Goal: Task Accomplishment & Management: Manage account settings

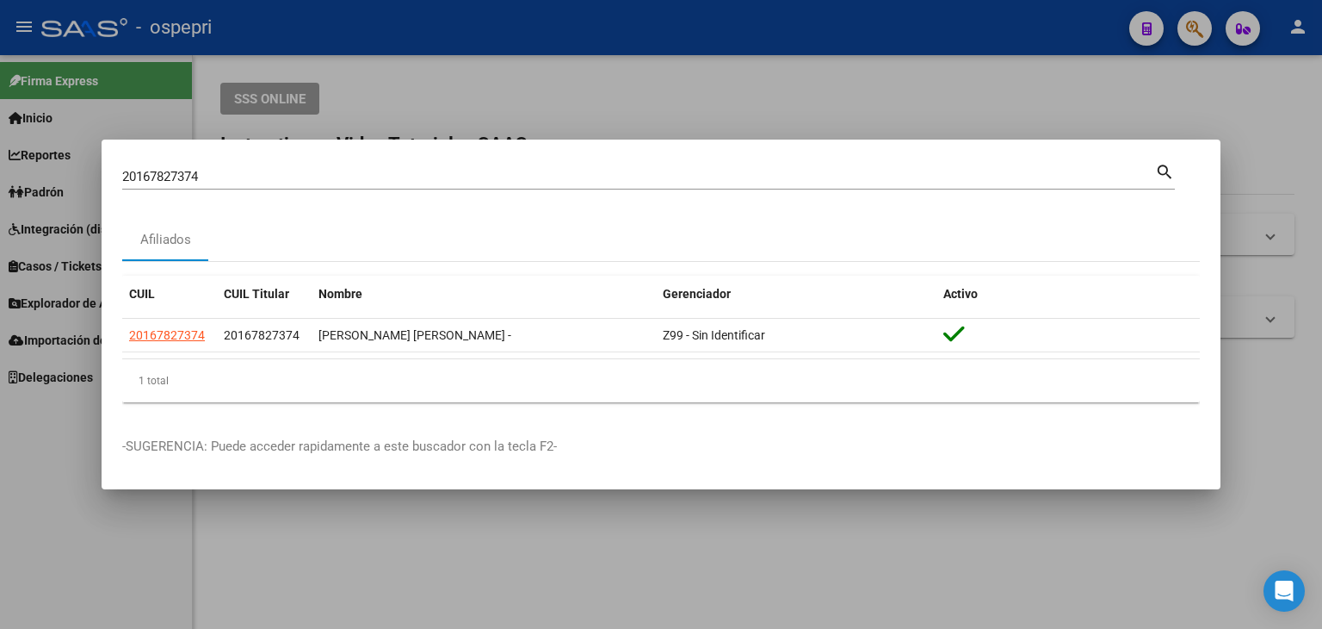
click at [969, 74] on div at bounding box center [661, 314] width 1322 height 629
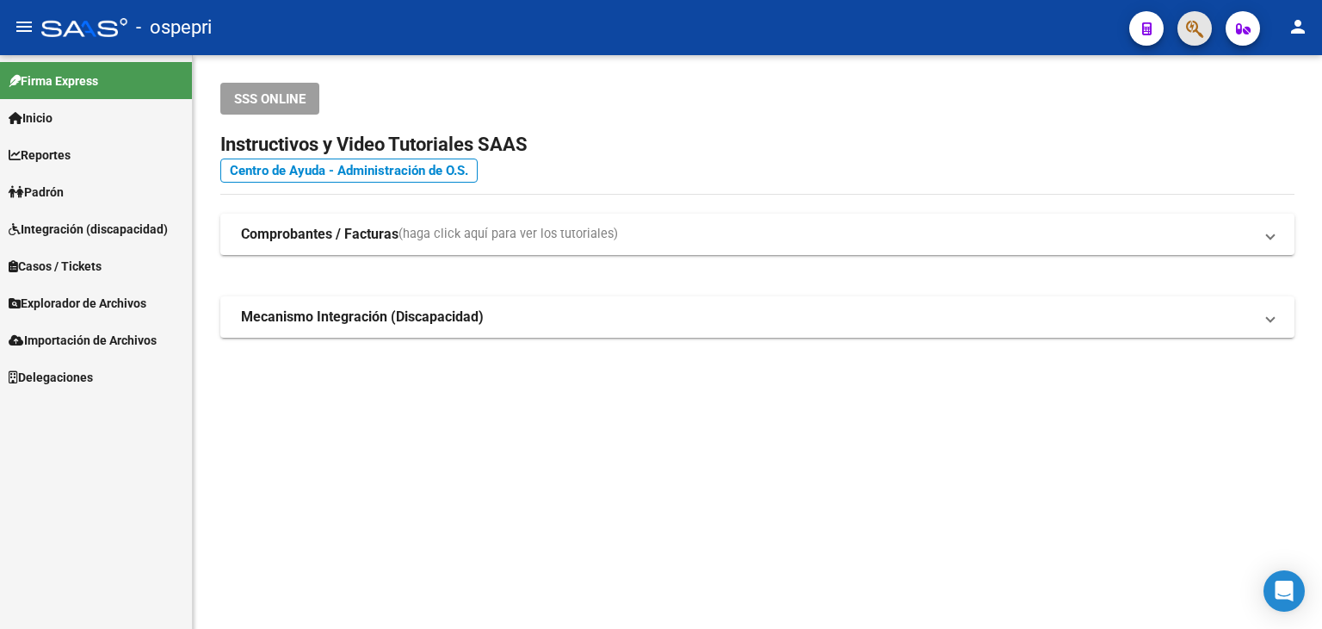
click at [1185, 39] on button "button" at bounding box center [1195, 28] width 34 height 34
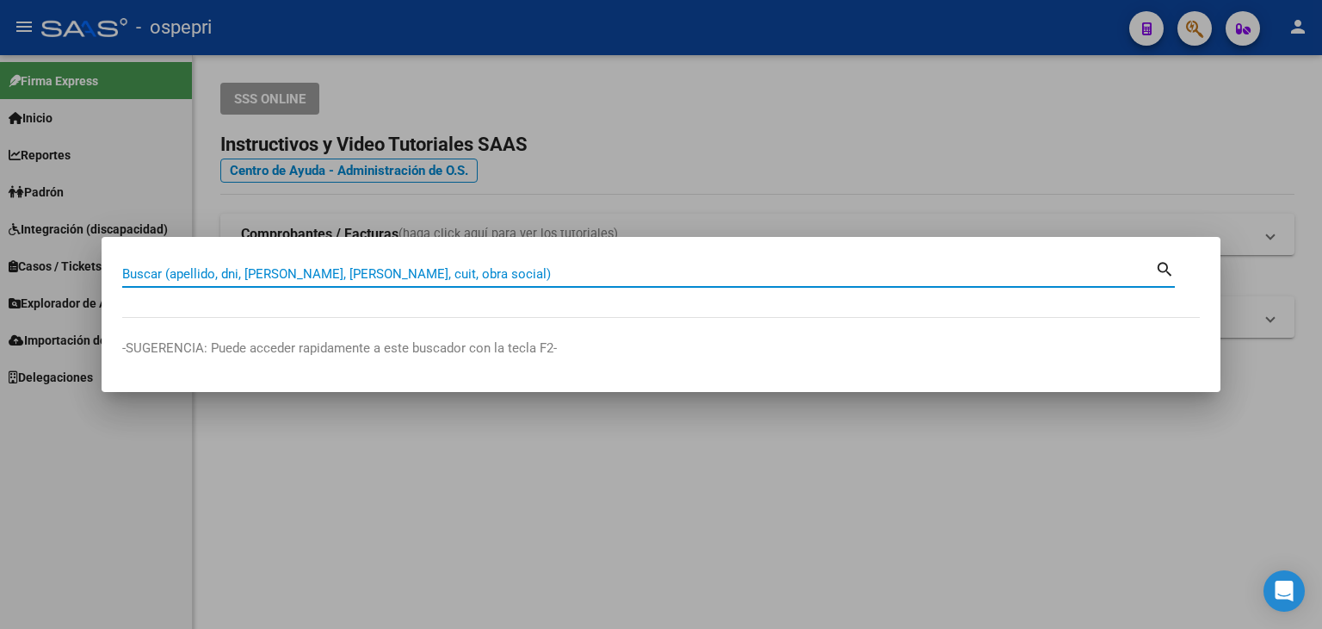
click at [251, 267] on input "Buscar (apellido, dni, [PERSON_NAME], [PERSON_NAME], cuit, obra social)" at bounding box center [638, 273] width 1033 height 15
type input "21311561"
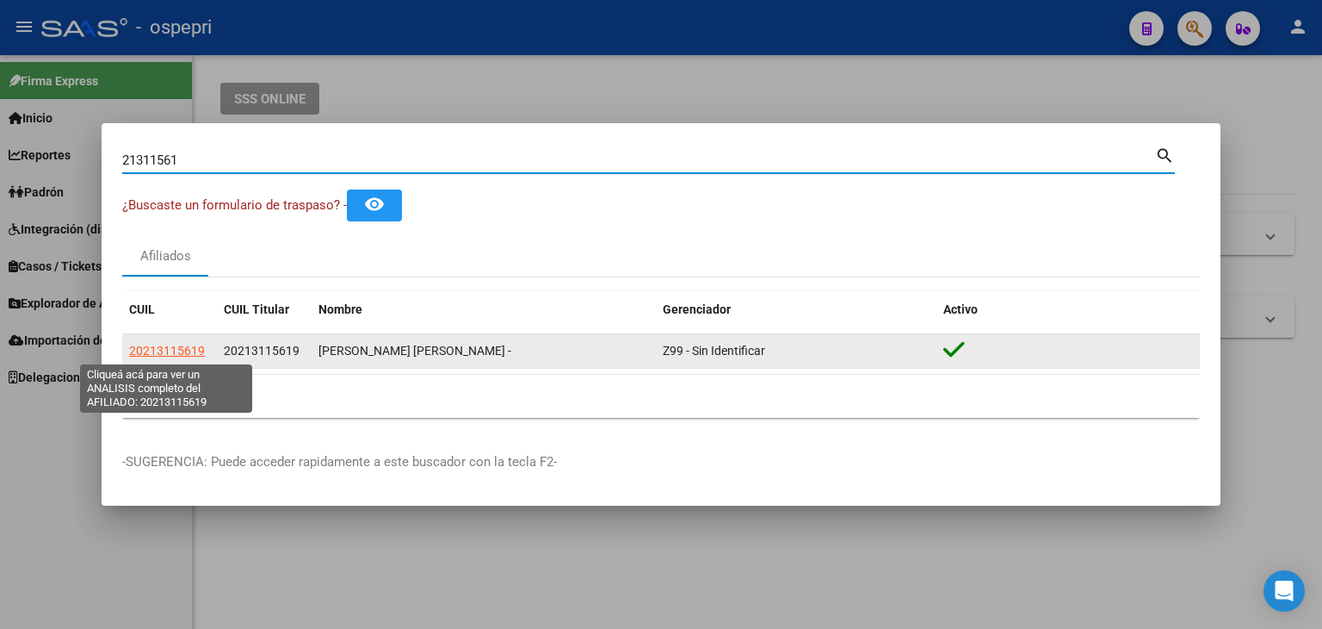
click at [187, 354] on span "20213115619" at bounding box center [167, 351] width 76 height 14
type textarea "20213115619"
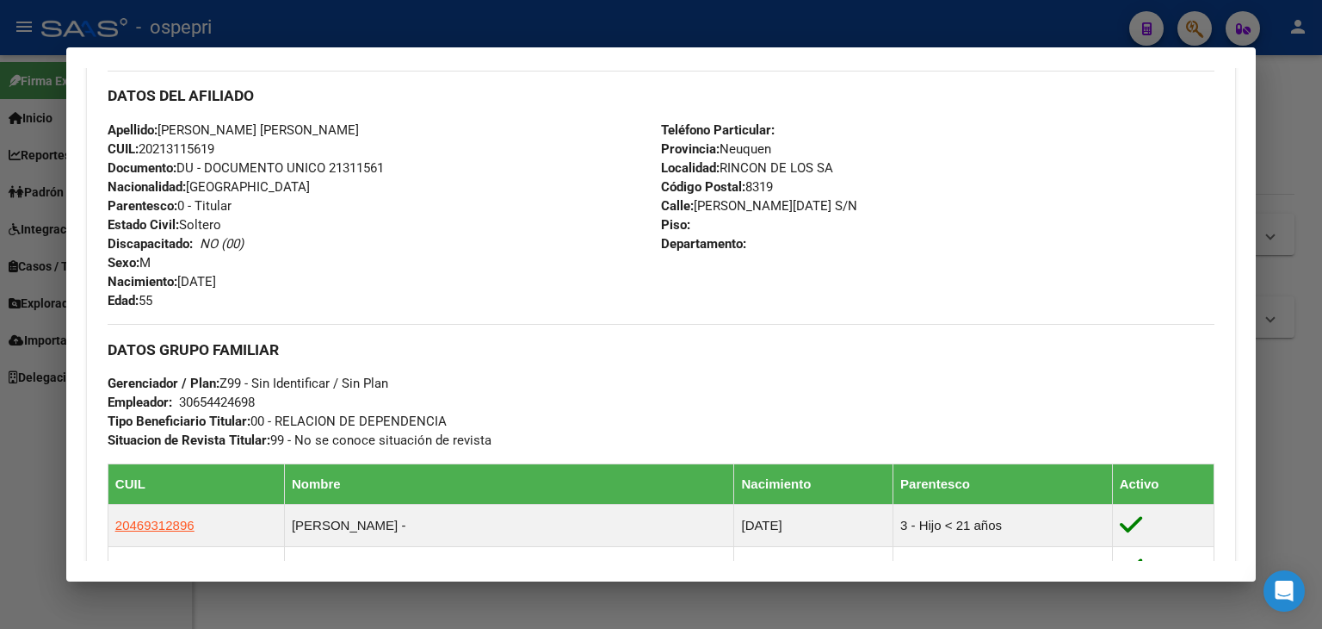
scroll to position [1002, 0]
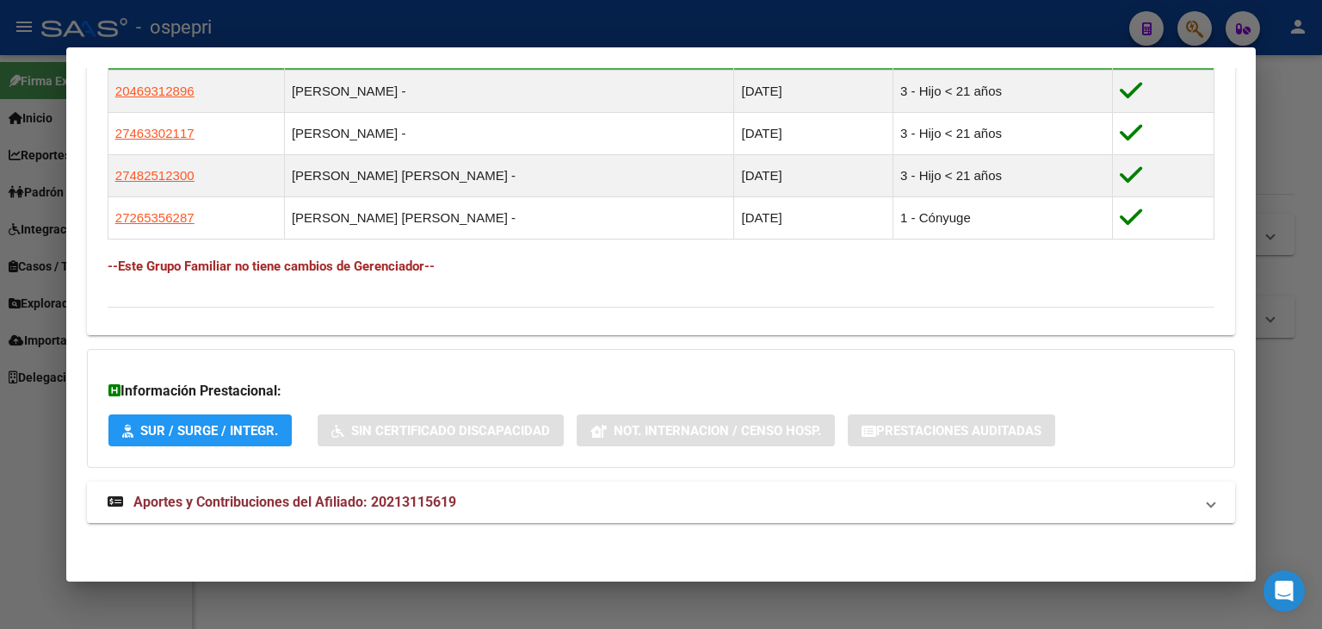
click at [440, 501] on span "Aportes y Contribuciones del Afiliado: 20213115619" at bounding box center [294, 501] width 323 height 16
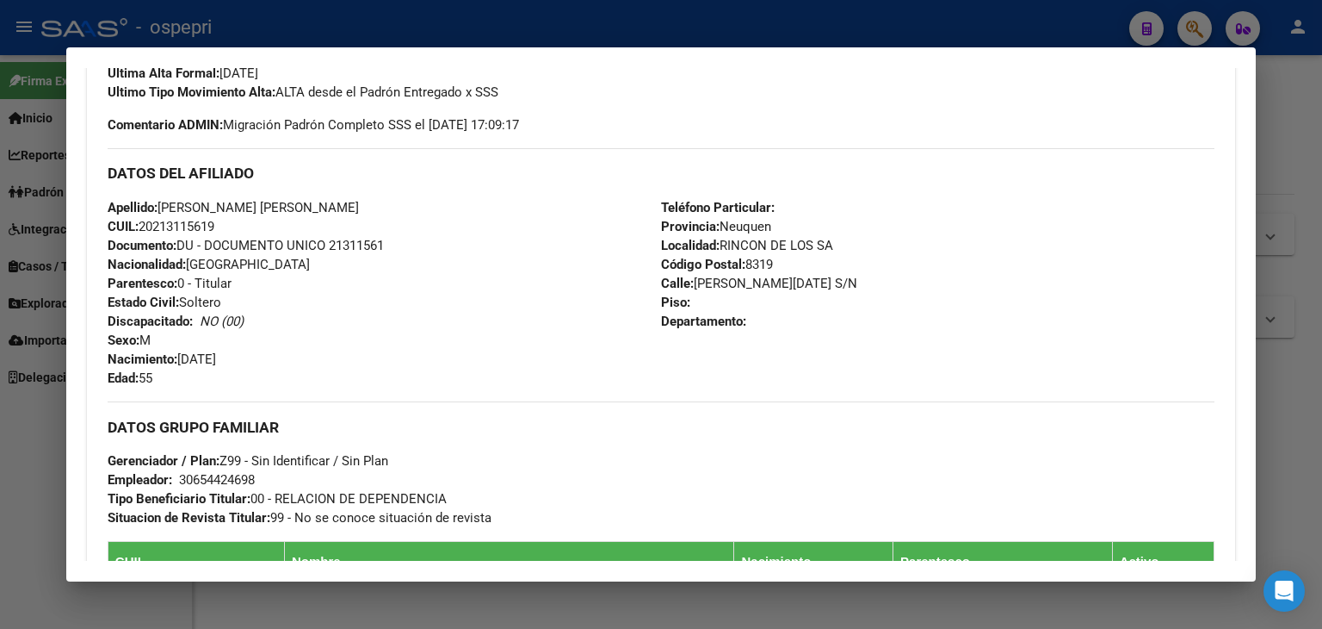
scroll to position [207, 0]
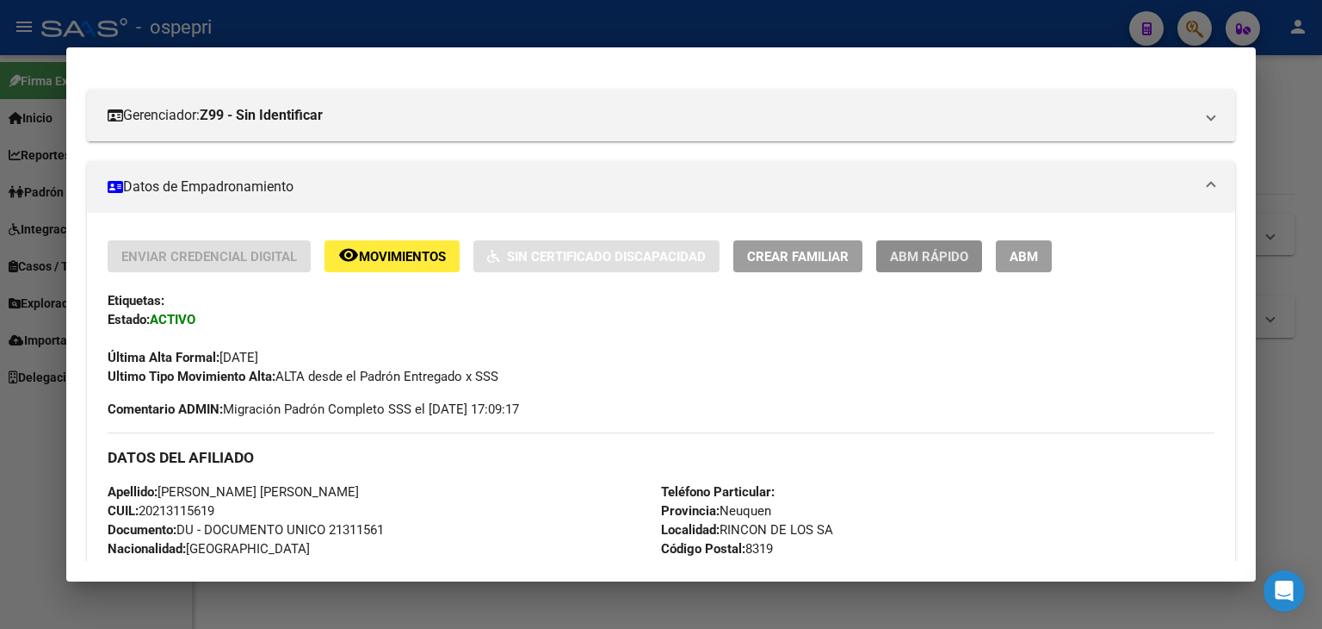
click at [939, 248] on span "ABM Rápido" at bounding box center [929, 255] width 78 height 15
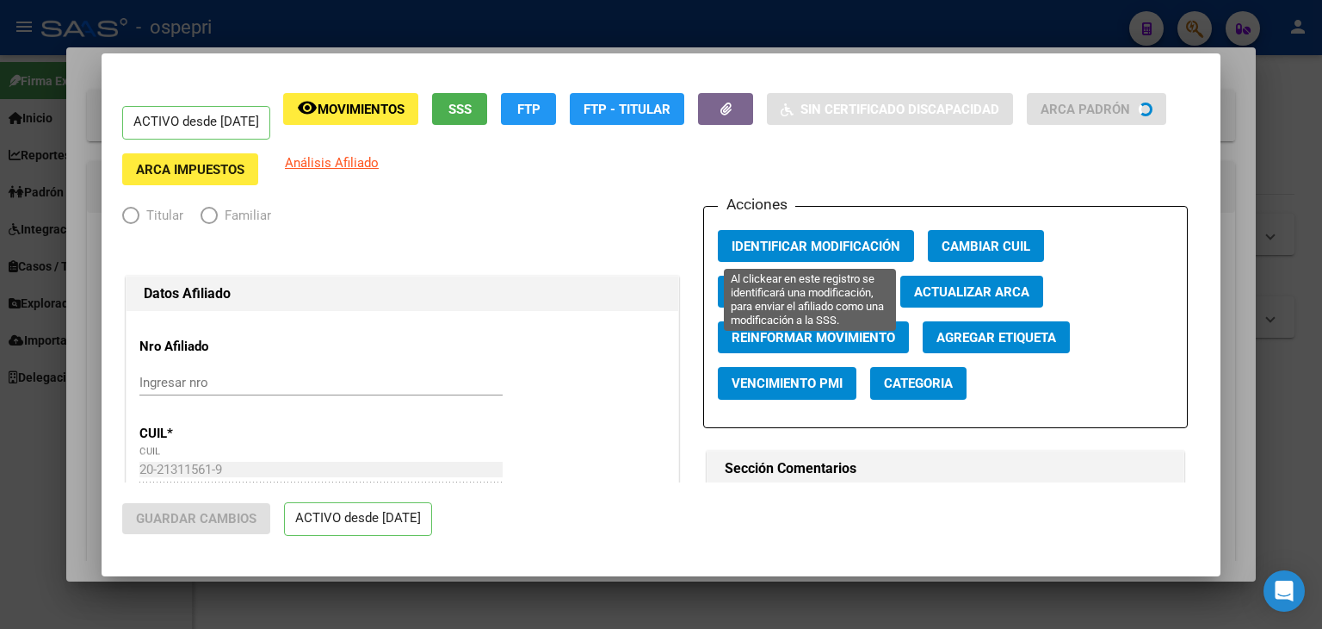
radio input "true"
type input "30-65442469-8"
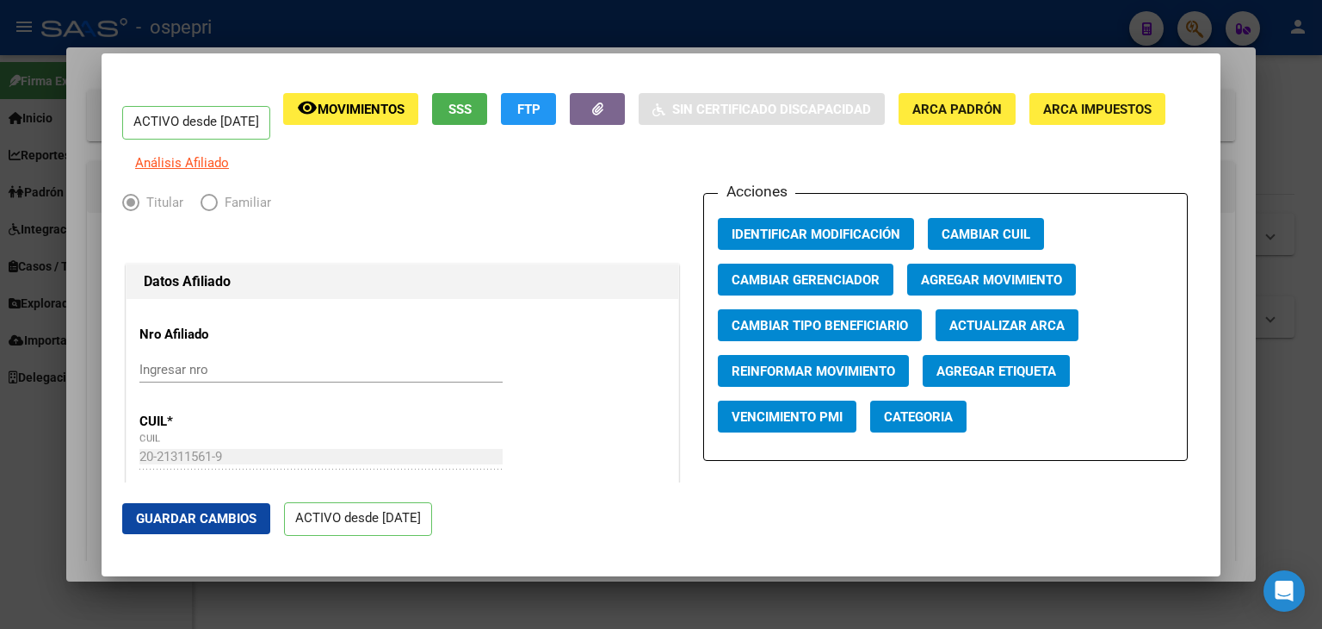
click at [398, 117] on span "Movimientos" at bounding box center [361, 109] width 87 height 15
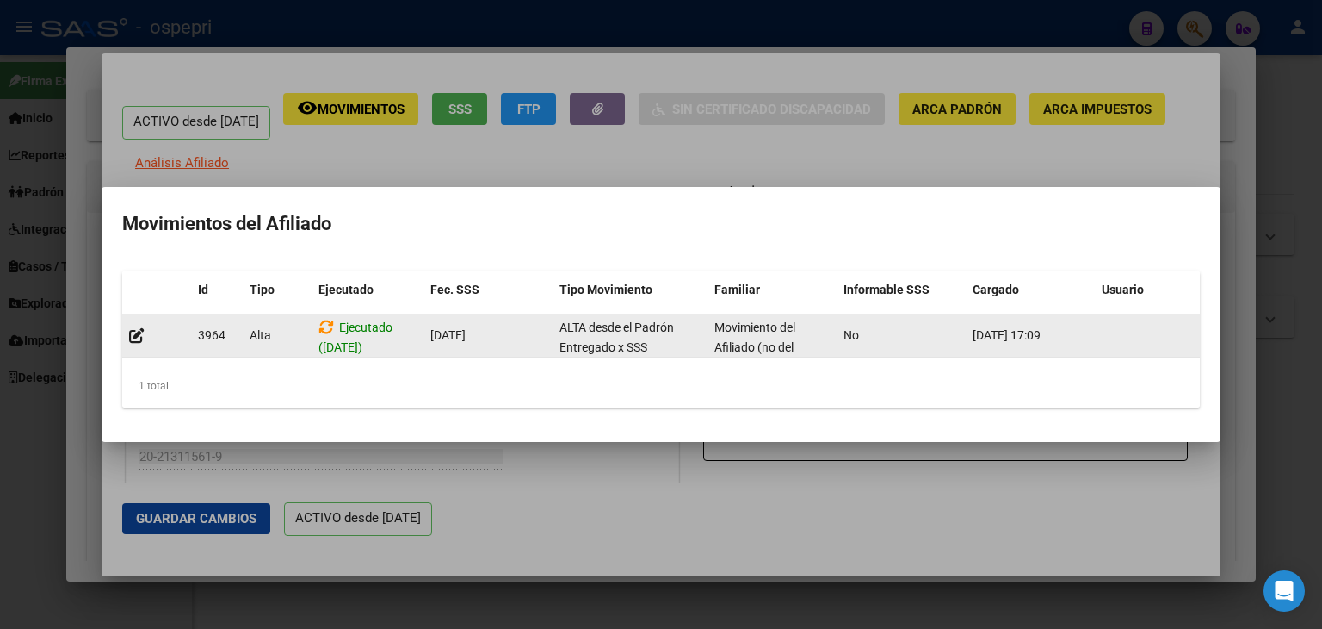
drag, startPoint x: 282, startPoint y: 328, endPoint x: 247, endPoint y: 323, distance: 35.7
click at [247, 323] on datatable-body-cell "Alta" at bounding box center [277, 335] width 69 height 42
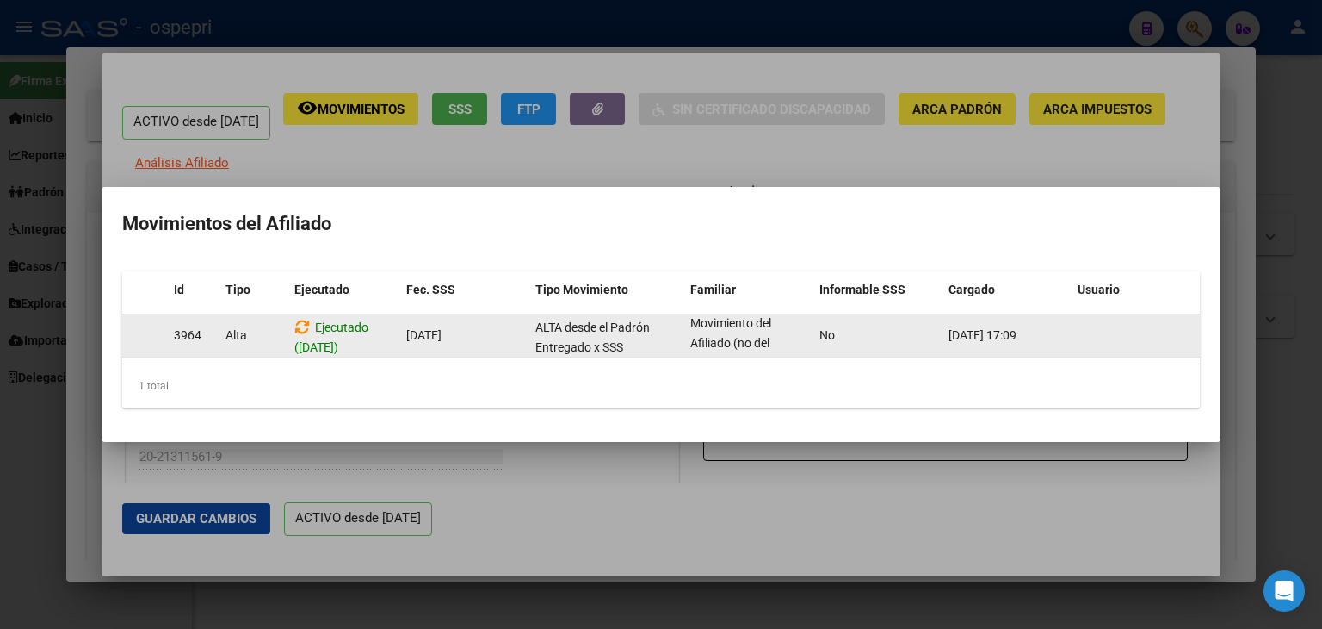
scroll to position [0, 0]
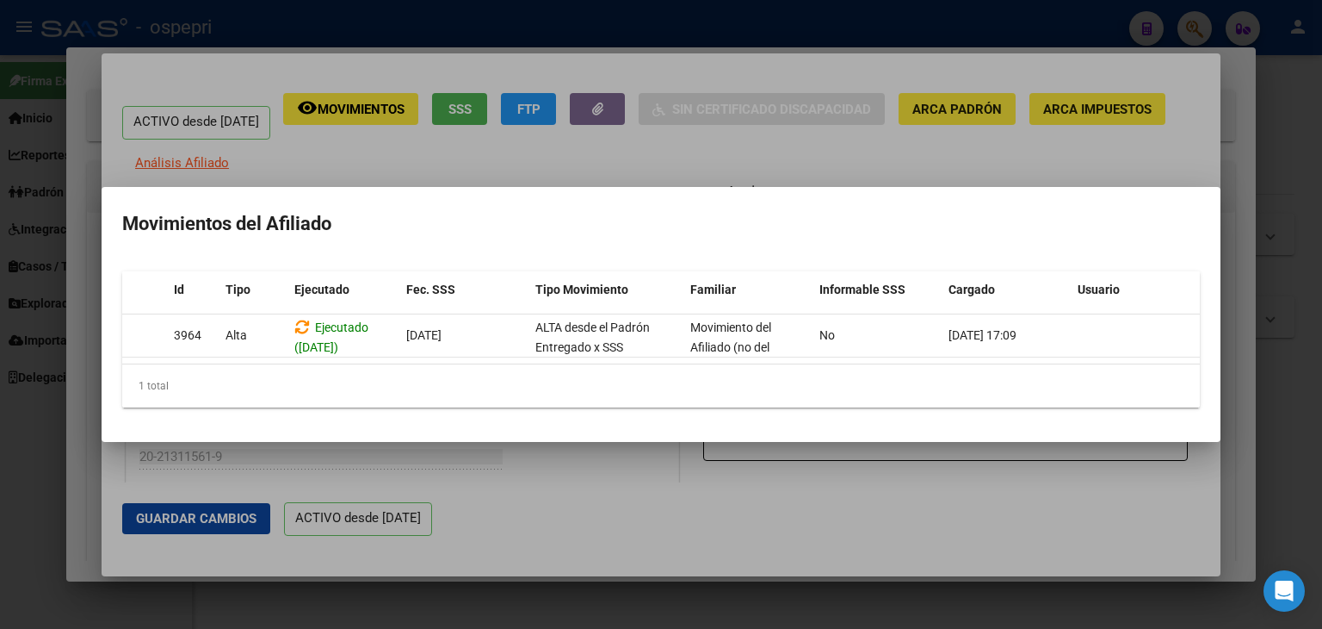
click at [829, 166] on div at bounding box center [661, 314] width 1322 height 629
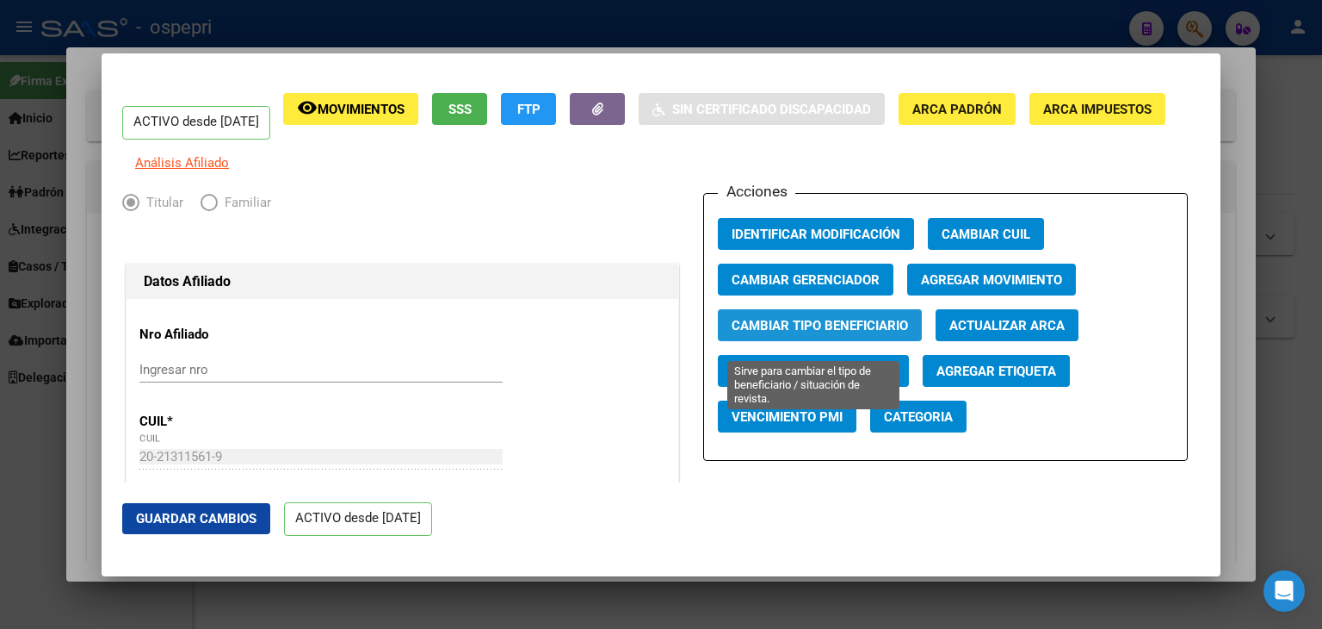
click at [785, 333] on span "Cambiar Tipo Beneficiario" at bounding box center [820, 325] width 176 height 15
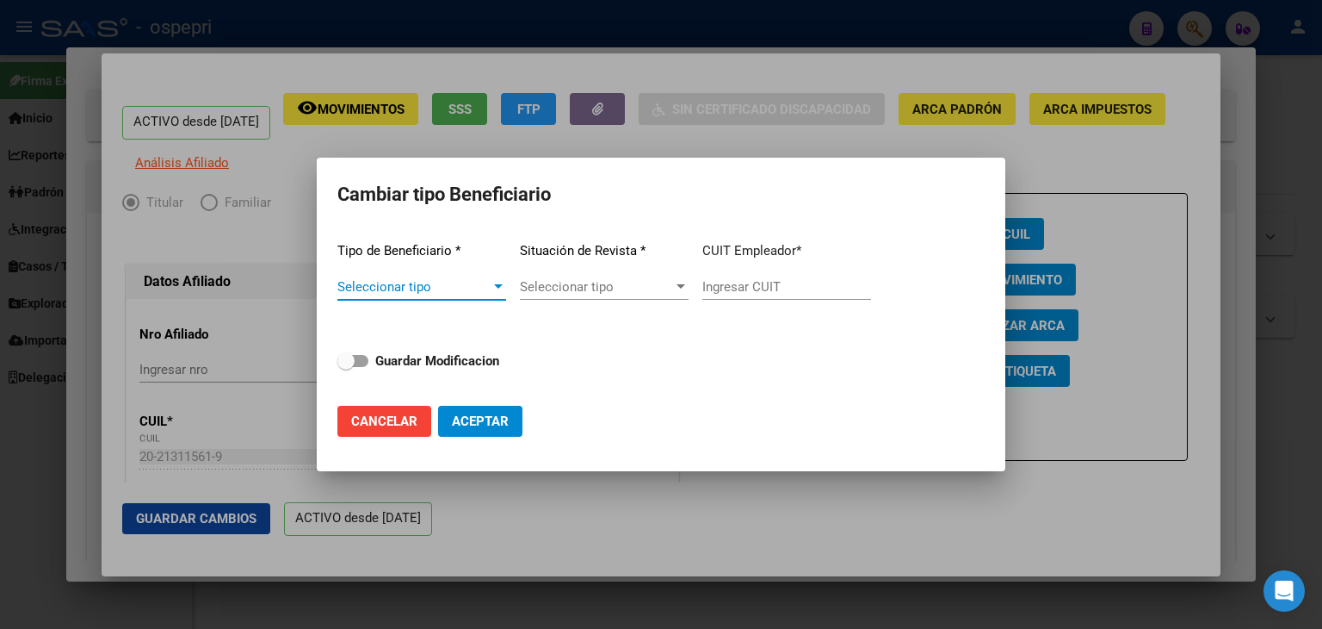
click at [496, 291] on div "Seleccionar tipo" at bounding box center [422, 286] width 169 height 15
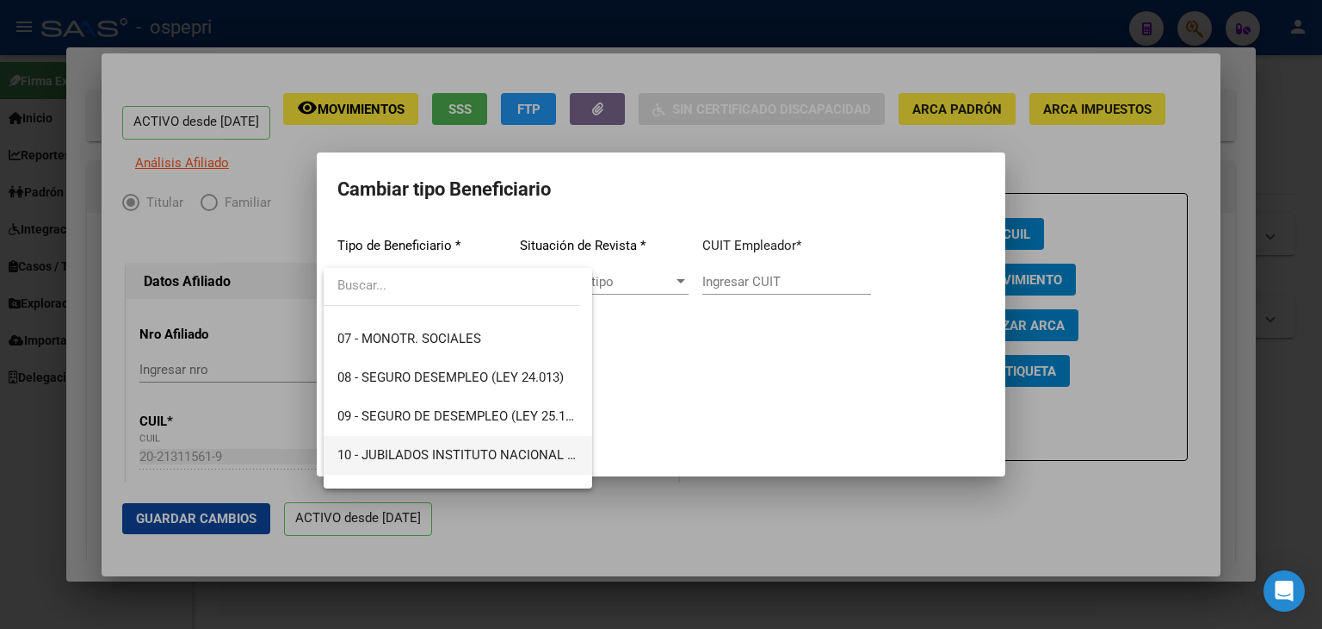
scroll to position [321, 0]
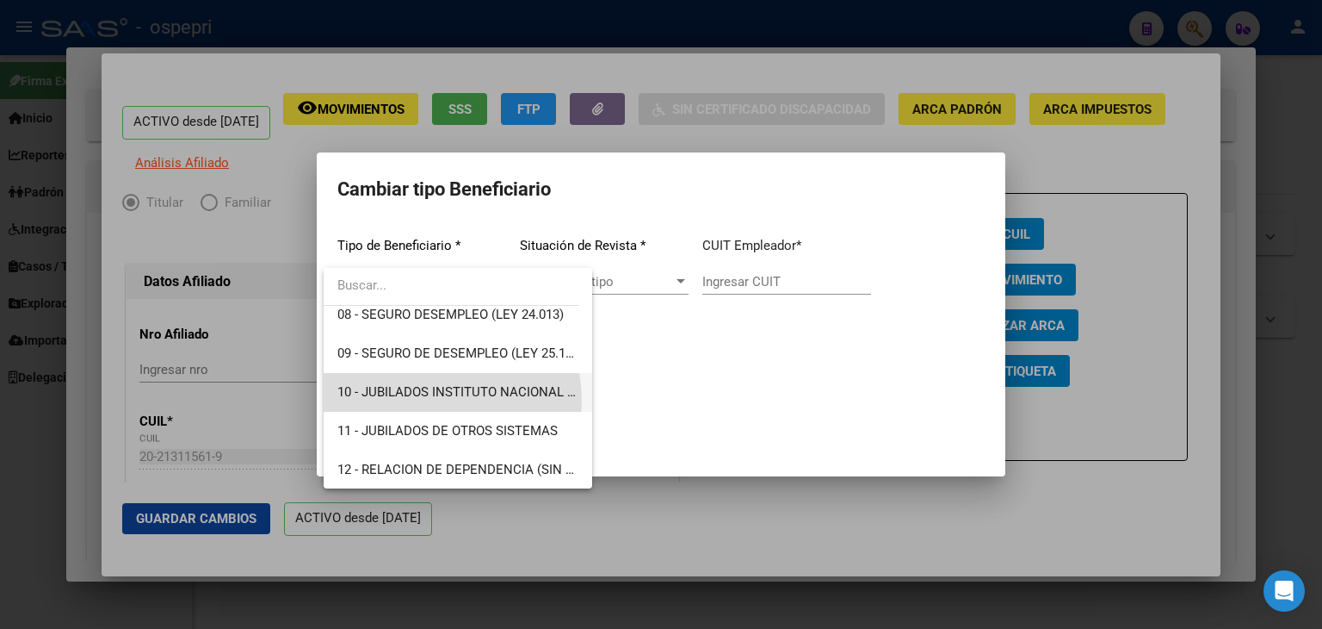
click at [430, 399] on span "10 - JUBILADOS INSTITUTO NACIONAL DE SERVICIOS SOCIALES" at bounding box center [458, 392] width 241 height 39
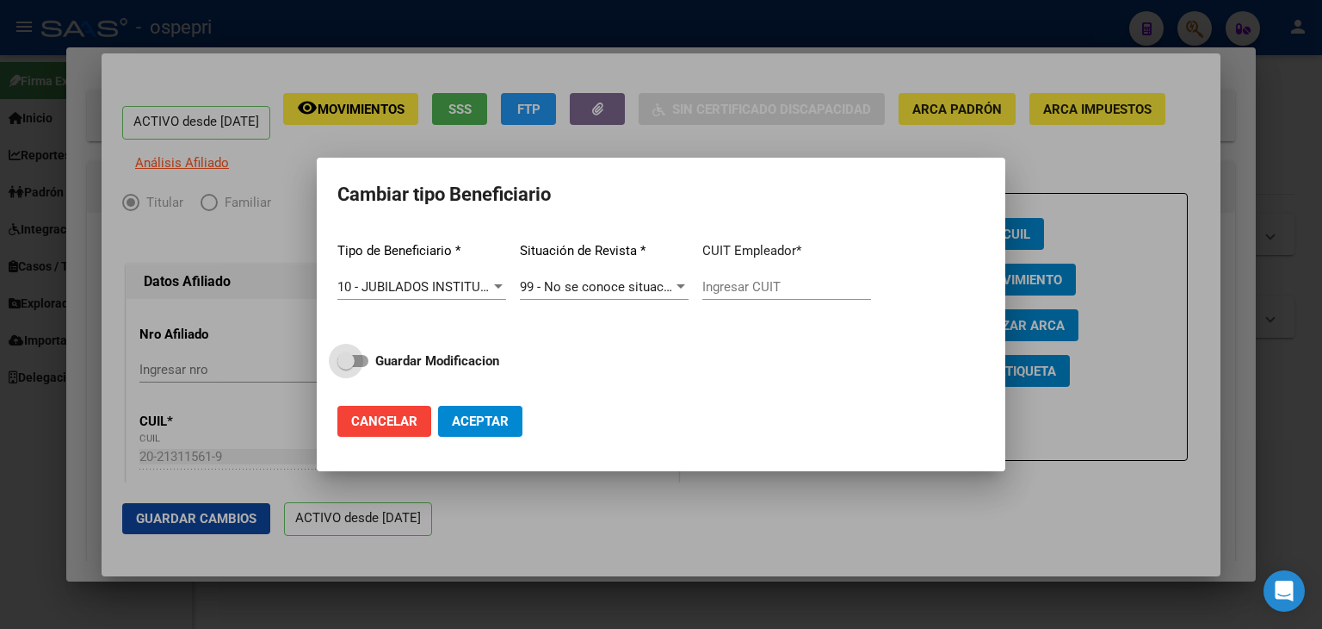
click at [368, 356] on label "Guardar Modificacion" at bounding box center [419, 360] width 162 height 21
click at [346, 367] on input "Guardar Modificacion" at bounding box center [345, 367] width 1 height 1
click at [353, 360] on span at bounding box center [359, 360] width 17 height 17
click at [346, 367] on input "Guardar Modificacion" at bounding box center [345, 367] width 1 height 1
checkbox input "false"
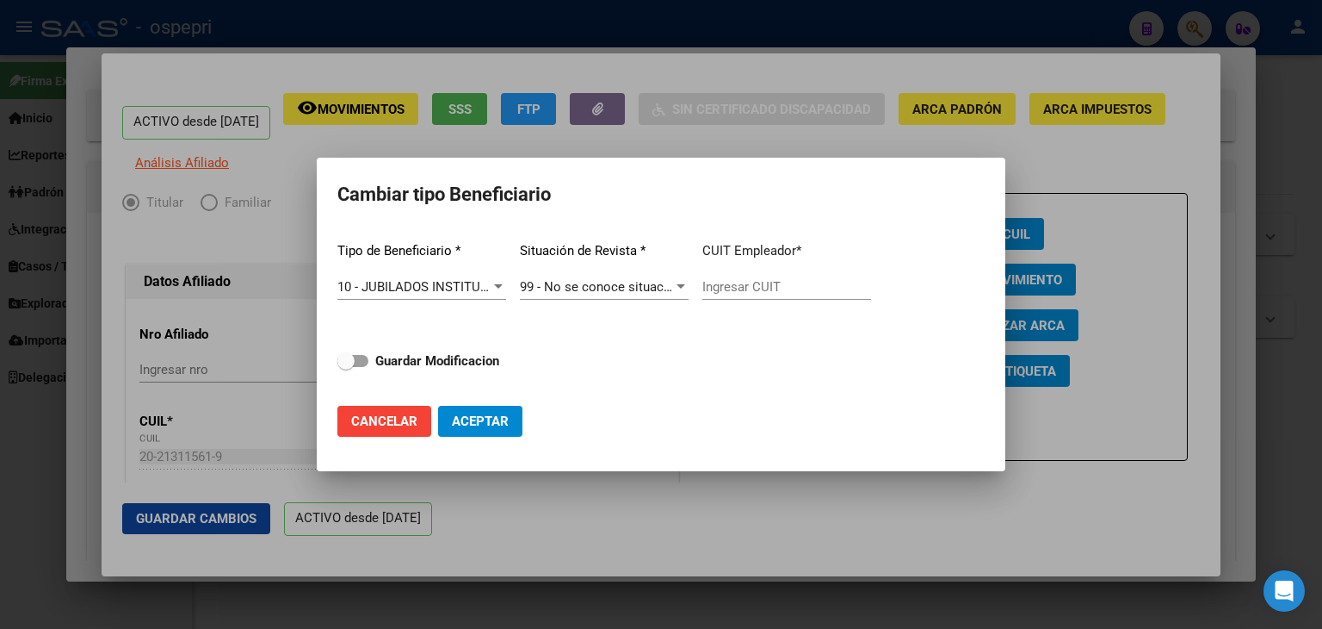
click at [364, 424] on span "Cancelar" at bounding box center [384, 420] width 66 height 15
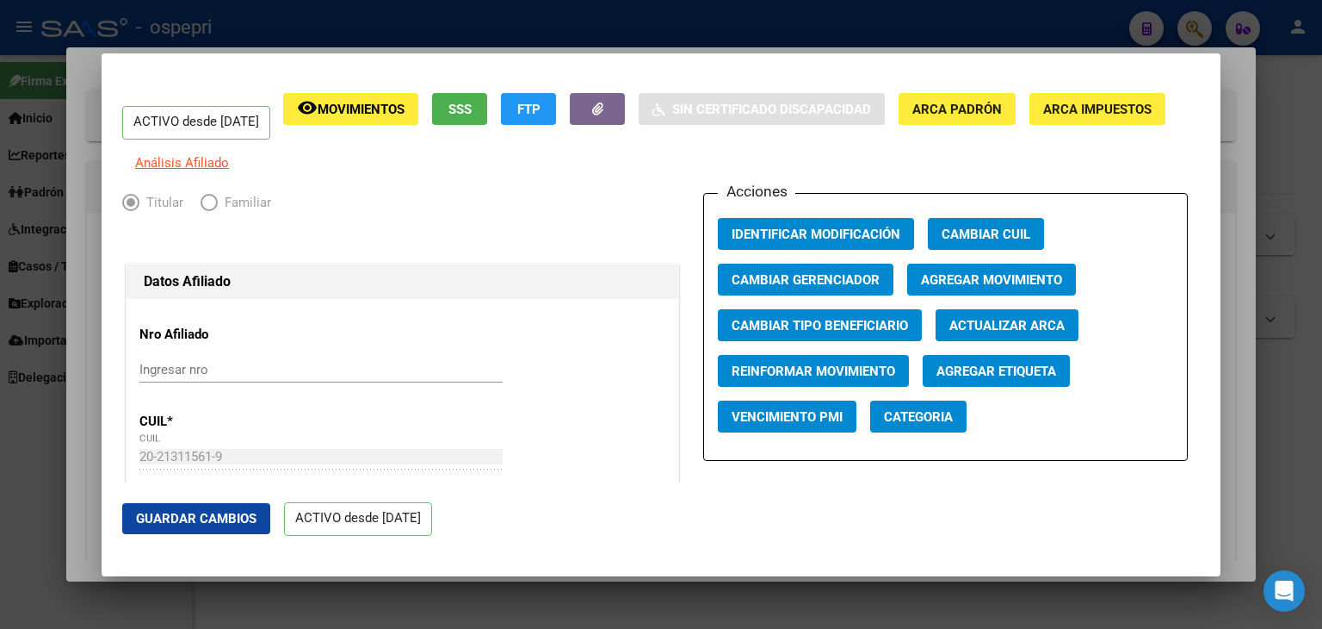
click at [214, 211] on span "Elija una opción" at bounding box center [209, 202] width 17 height 17
click at [1009, 288] on span "Agregar Movimiento" at bounding box center [991, 279] width 141 height 15
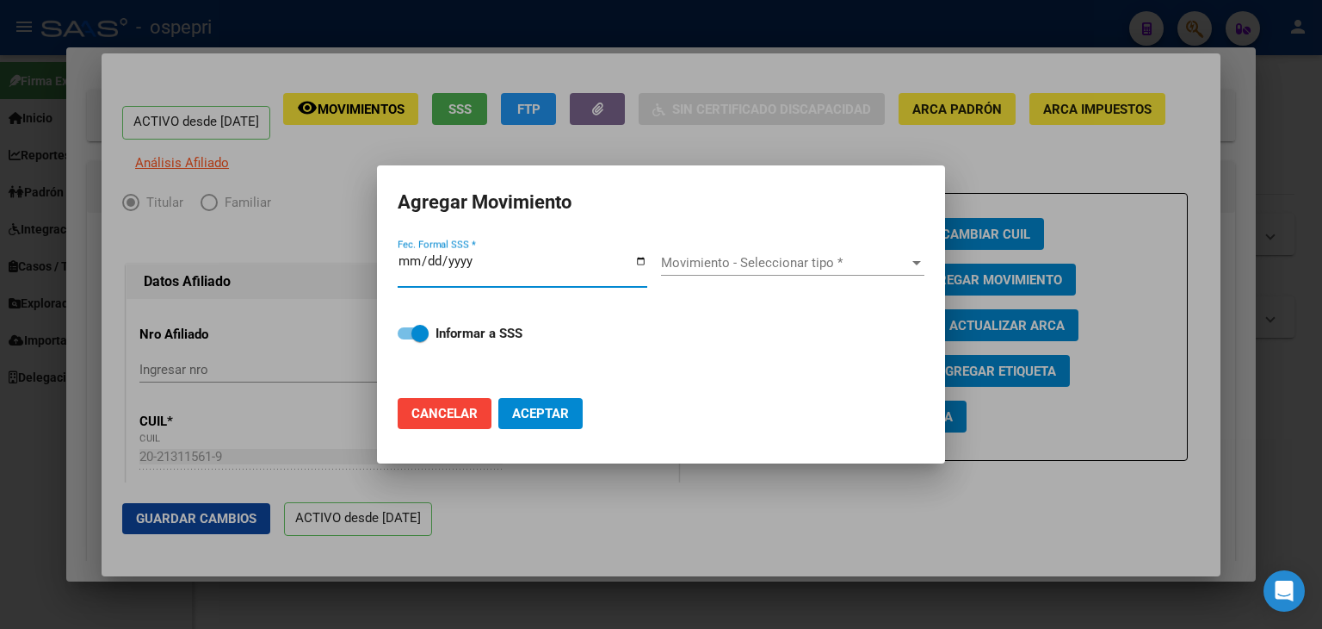
click at [625, 269] on input "Fec. Formal SSS *" at bounding box center [523, 268] width 250 height 28
click at [868, 259] on span "Movimiento - Seleccionar tipo *" at bounding box center [785, 262] width 248 height 15
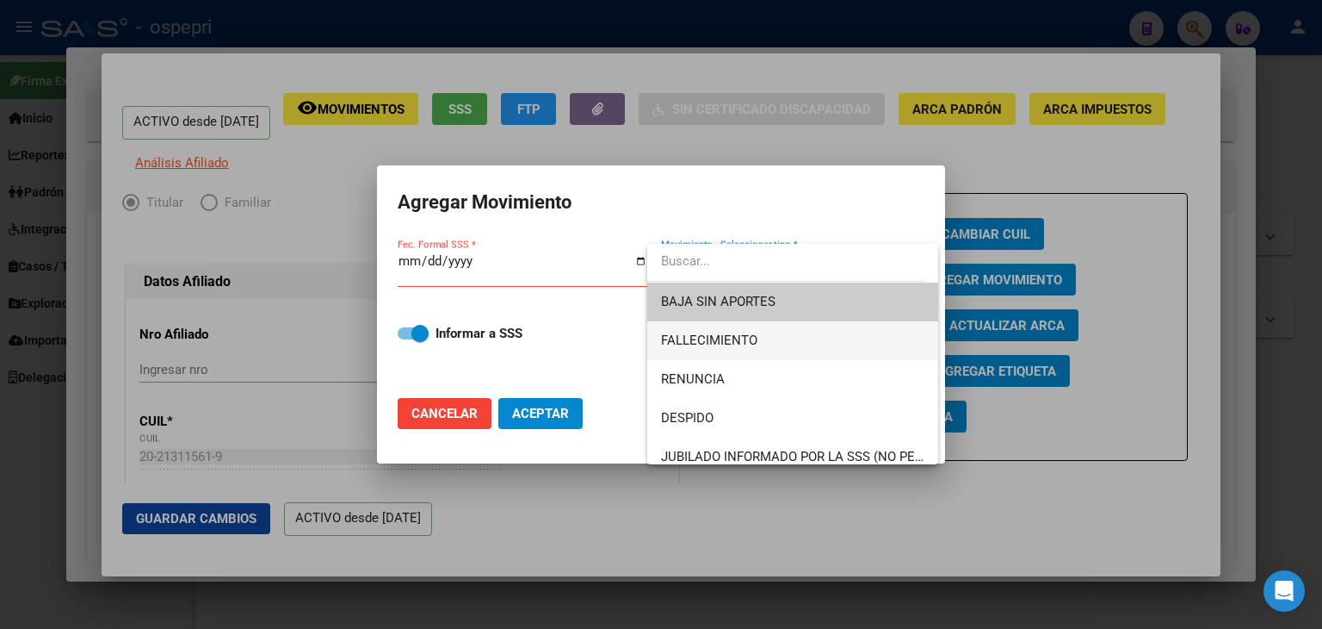
click at [759, 344] on span "FALLECIMIENTO" at bounding box center [792, 340] width 263 height 39
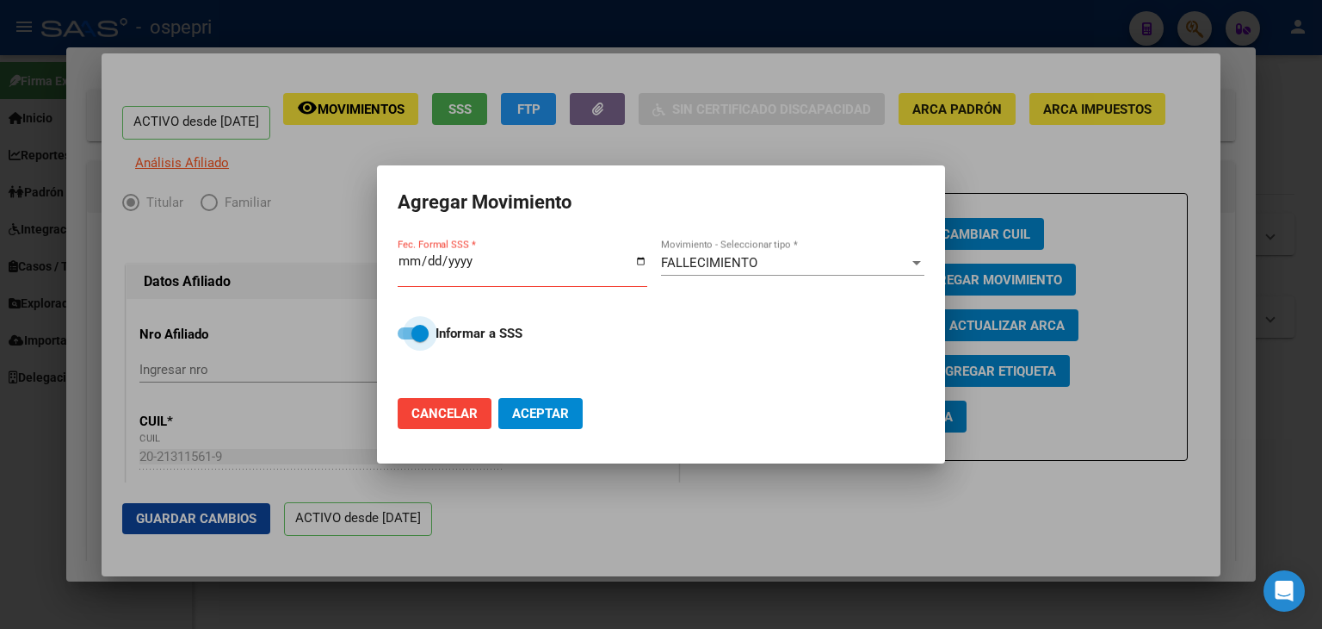
click at [420, 331] on span at bounding box center [420, 333] width 17 height 17
click at [406, 339] on input "Informar a SSS" at bounding box center [406, 339] width 1 height 1
click at [420, 331] on span at bounding box center [413, 333] width 31 height 12
click at [406, 339] on input "Informar a SSS" at bounding box center [406, 339] width 1 height 1
checkbox input "true"
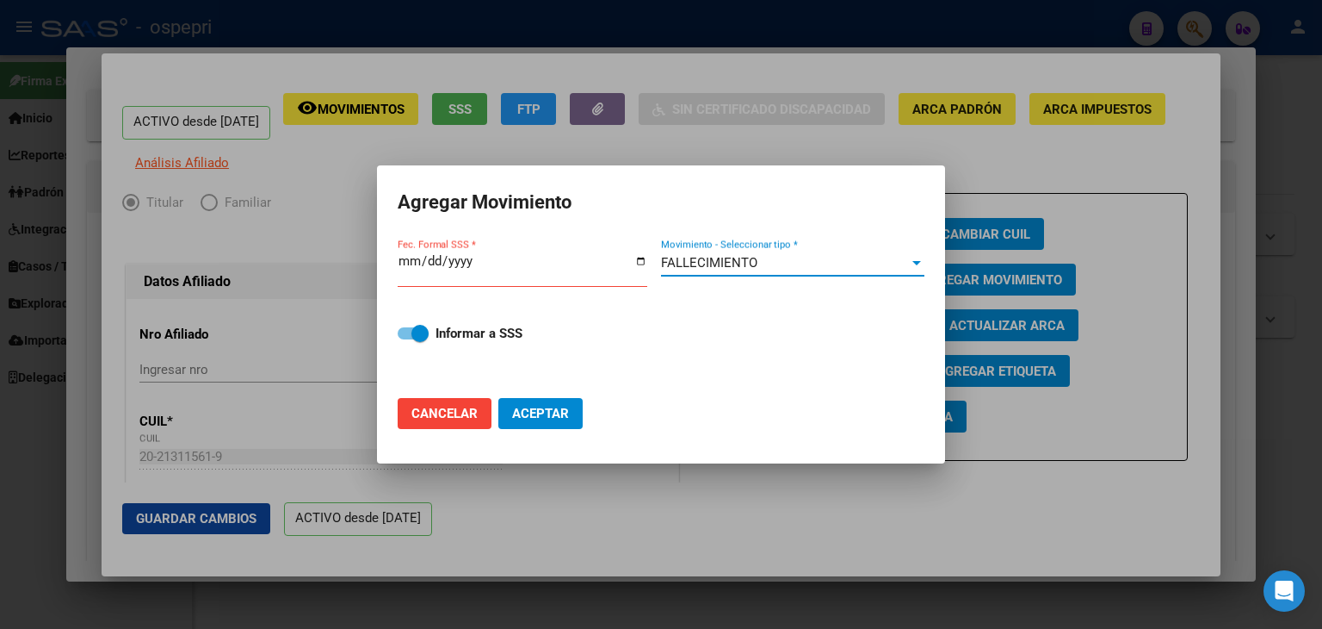
click at [881, 256] on div "FALLECIMIENTO" at bounding box center [785, 262] width 248 height 15
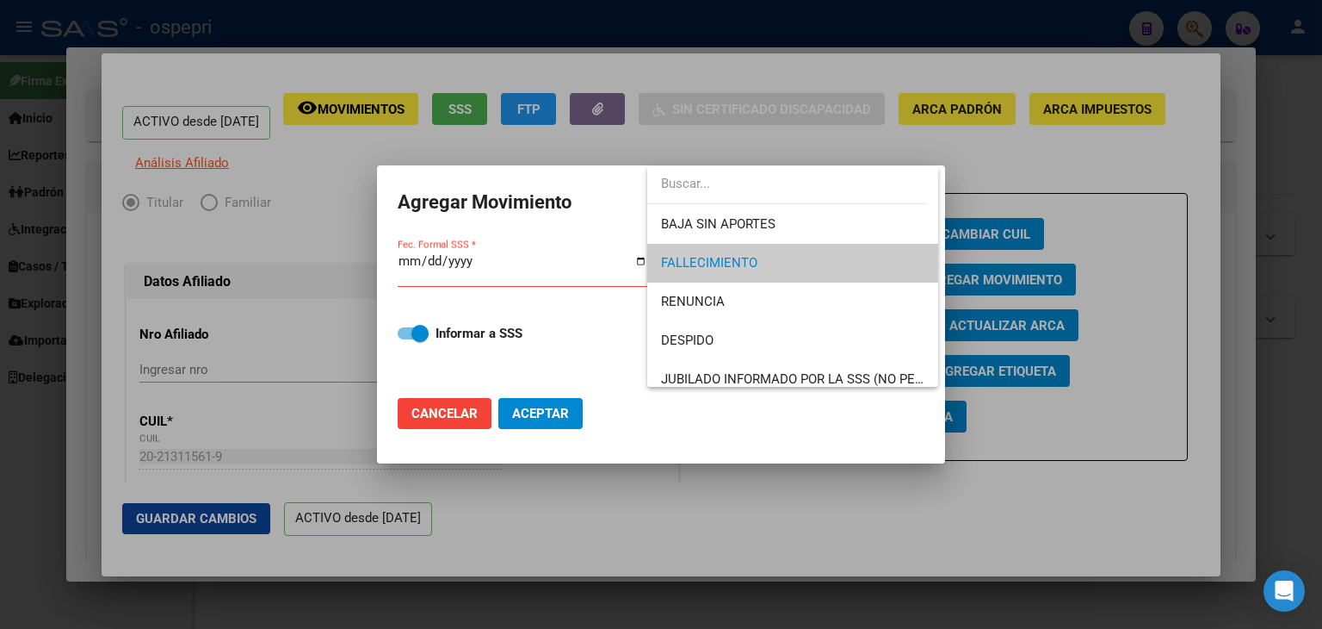
click at [1051, 139] on div at bounding box center [661, 314] width 1322 height 629
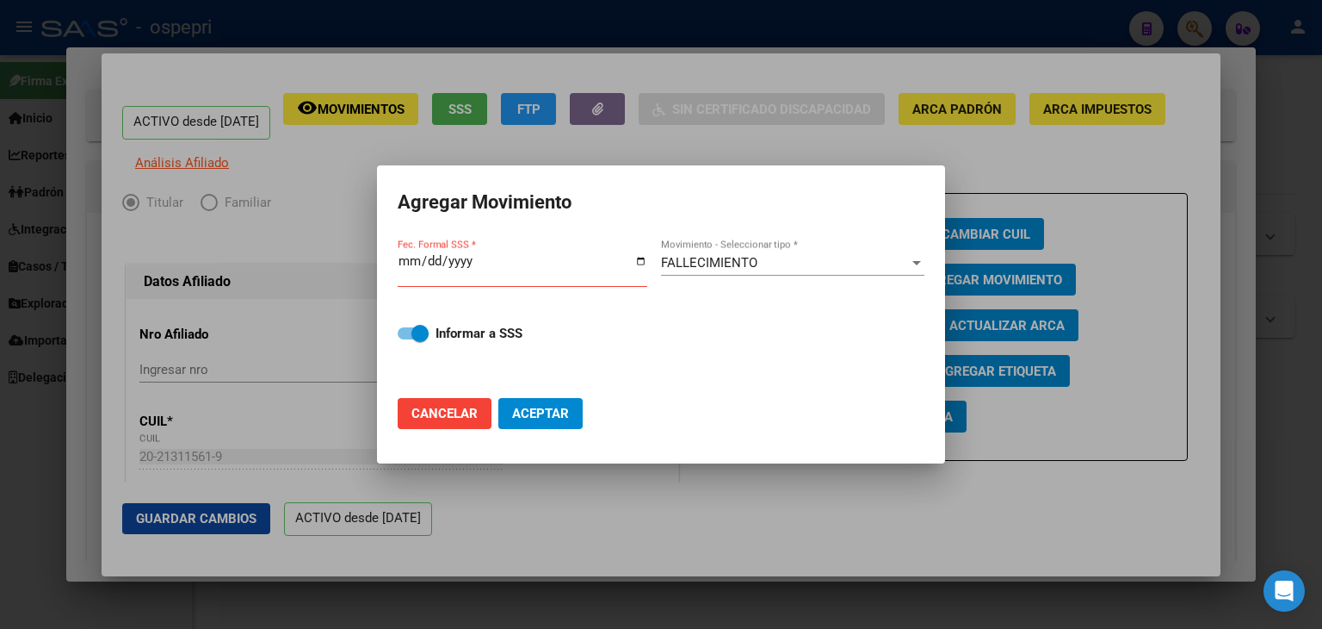
click at [870, 264] on div "FALLECIMIENTO" at bounding box center [785, 262] width 248 height 15
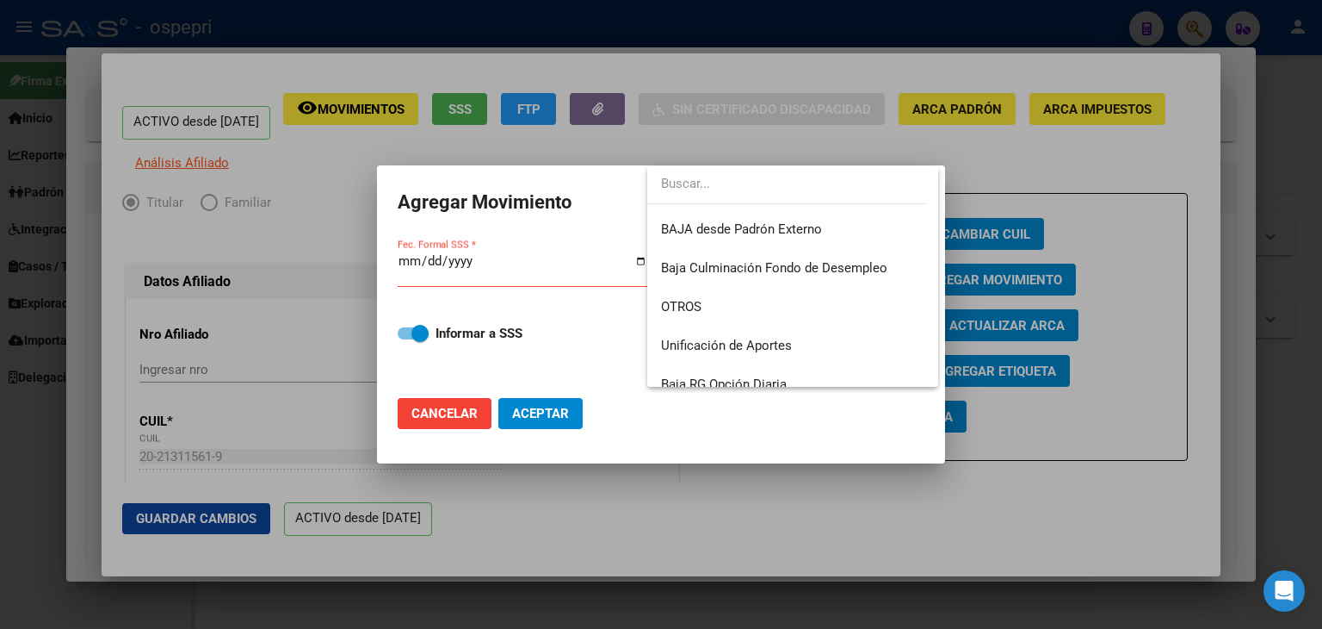
scroll to position [1154, 0]
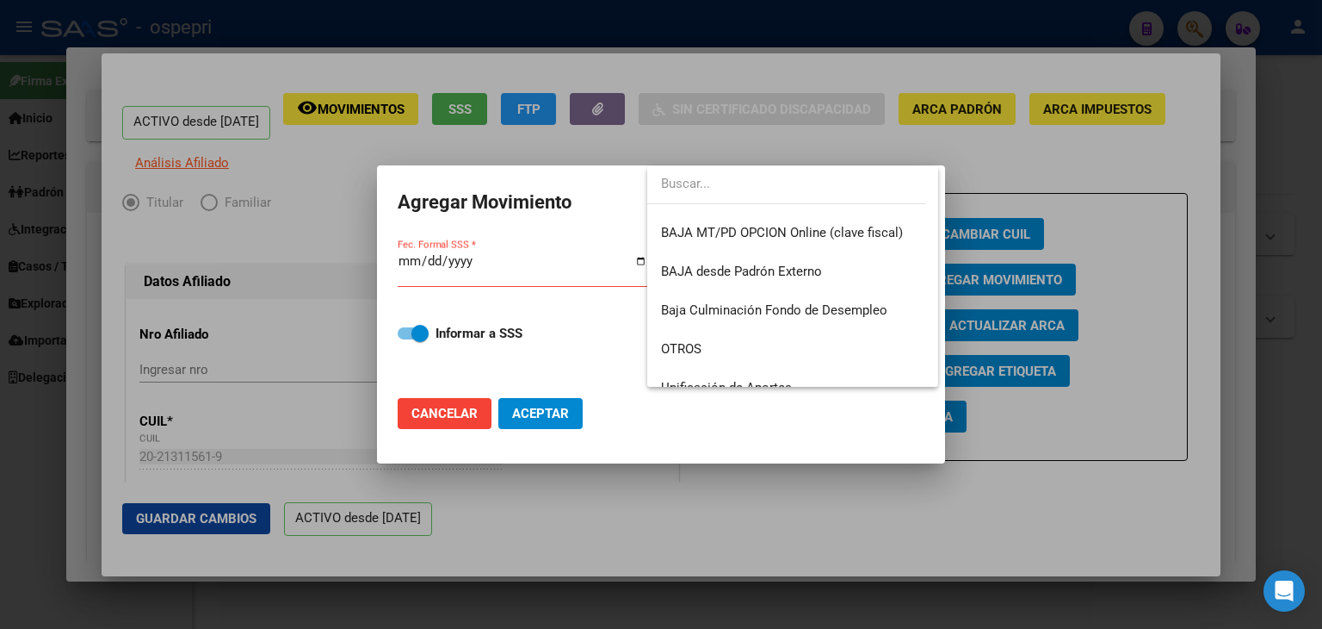
click at [1062, 493] on div at bounding box center [661, 314] width 1322 height 629
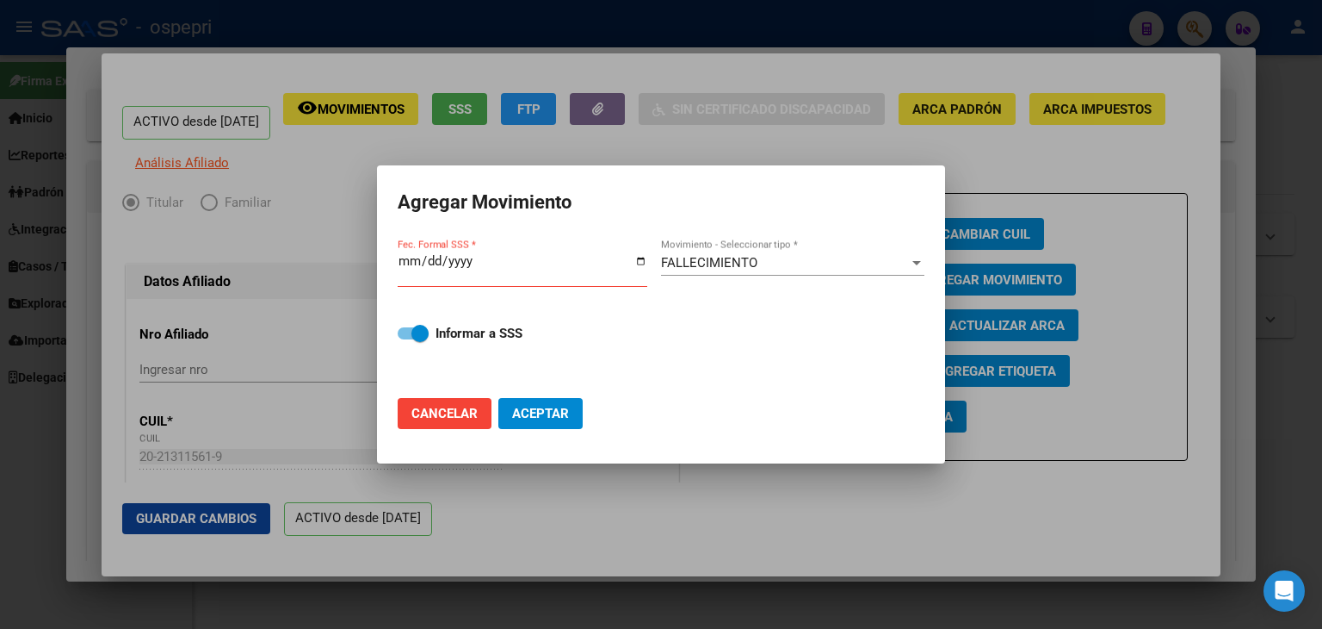
click at [1093, 78] on div at bounding box center [661, 314] width 1322 height 629
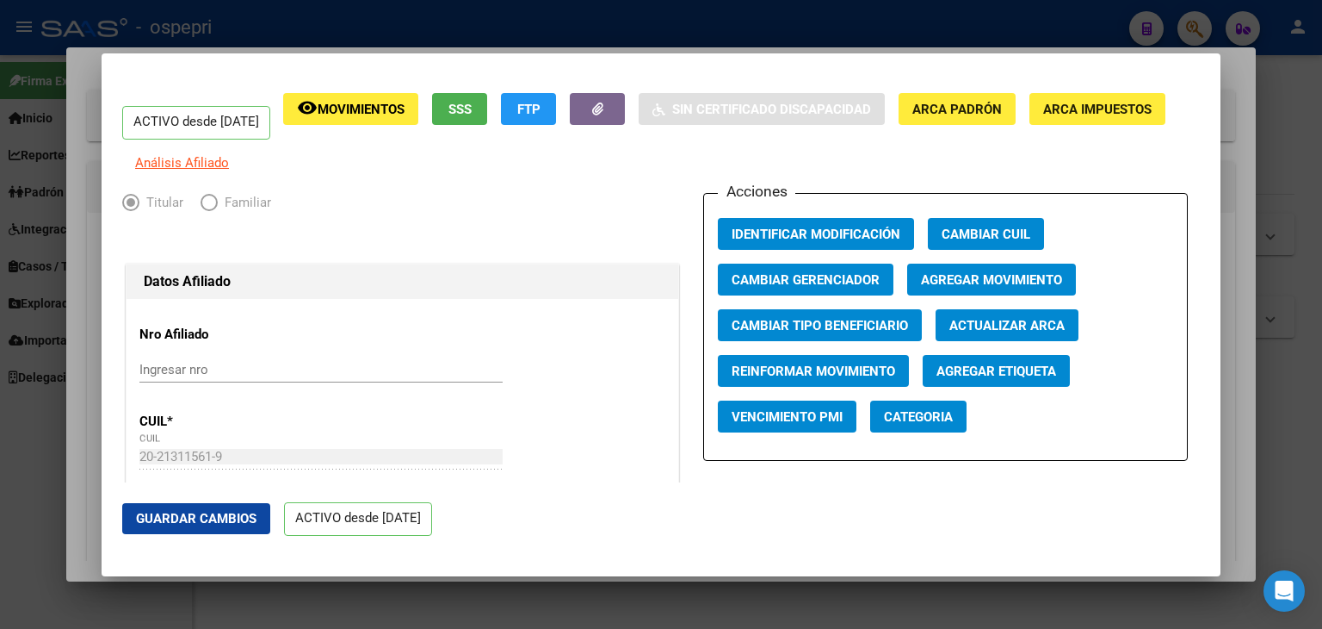
click at [696, 8] on div at bounding box center [661, 314] width 1322 height 629
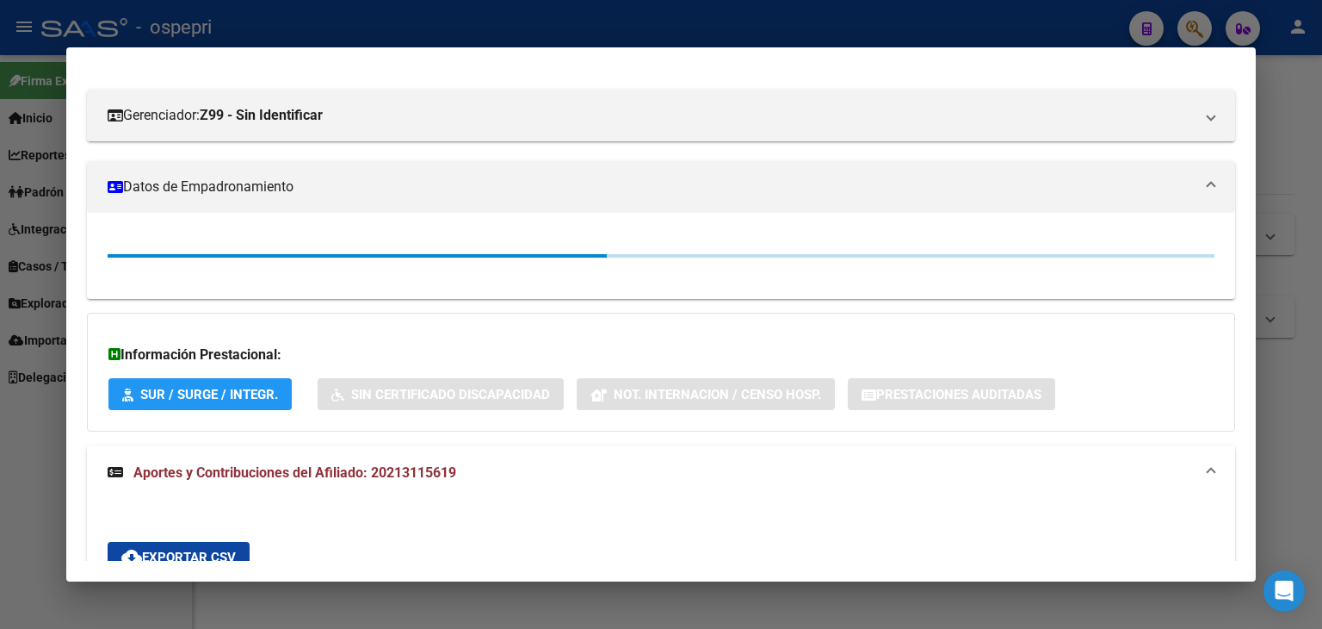
drag, startPoint x: 694, startPoint y: 8, endPoint x: 682, endPoint y: 0, distance: 14.3
click at [684, 3] on div at bounding box center [661, 314] width 1322 height 629
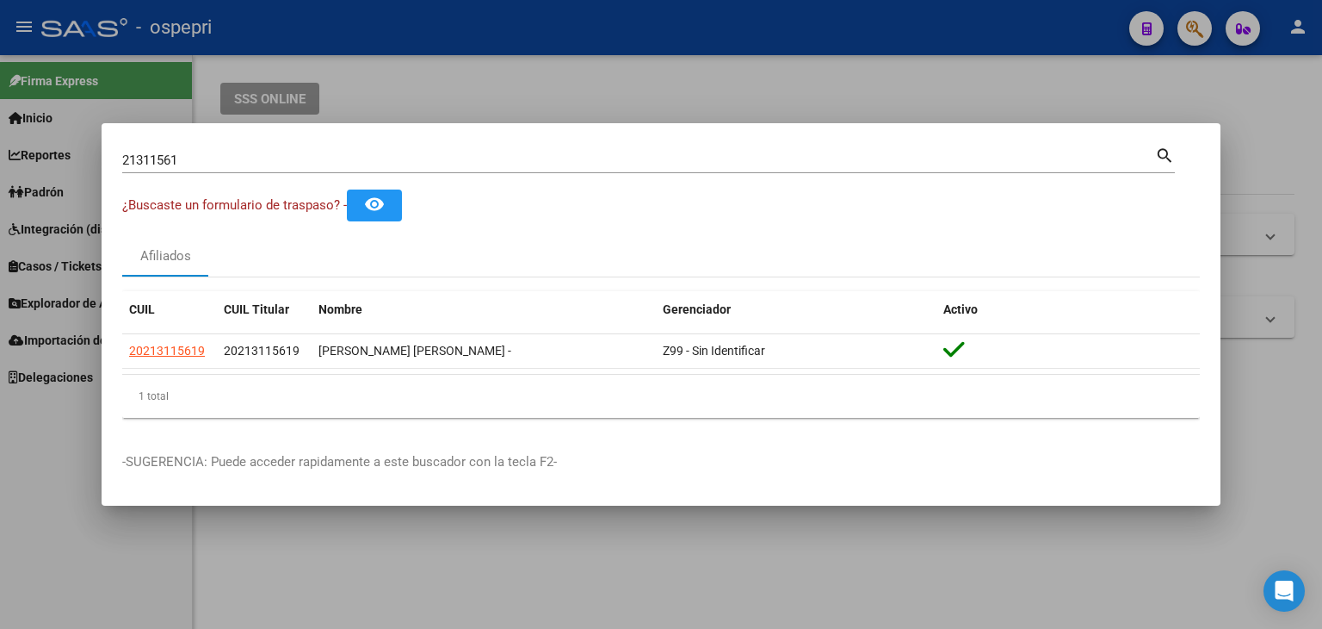
click at [486, 66] on div at bounding box center [661, 314] width 1322 height 629
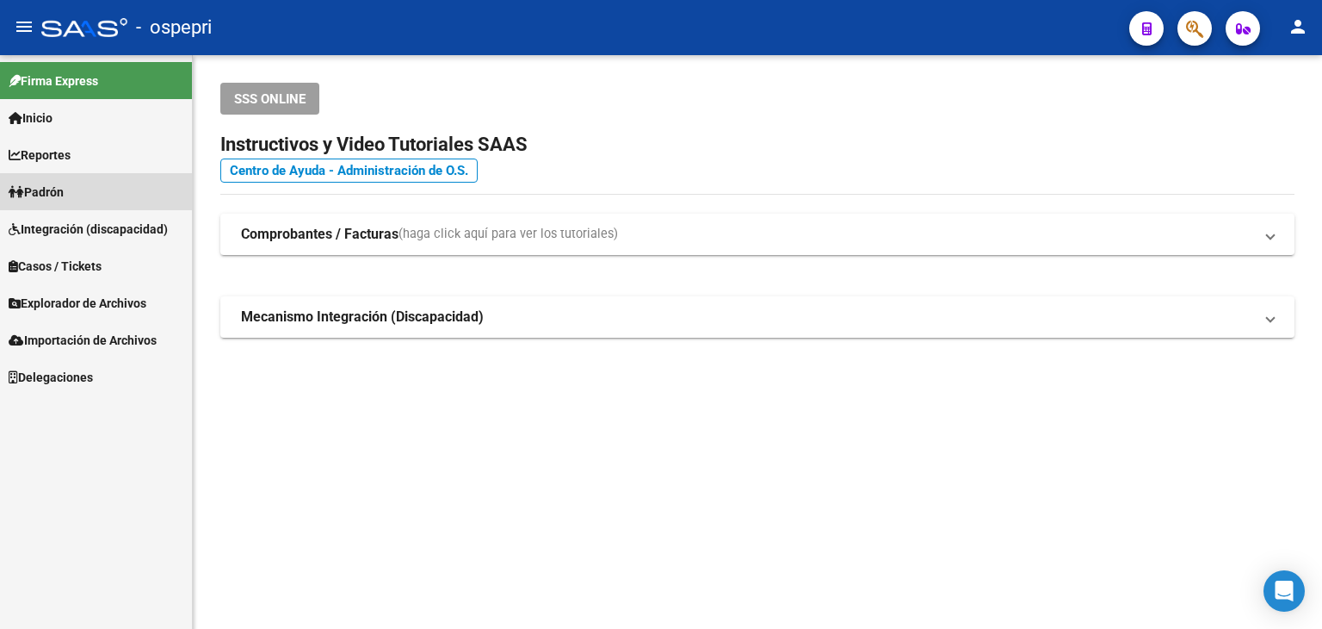
click at [46, 189] on span "Padrón" at bounding box center [36, 192] width 55 height 19
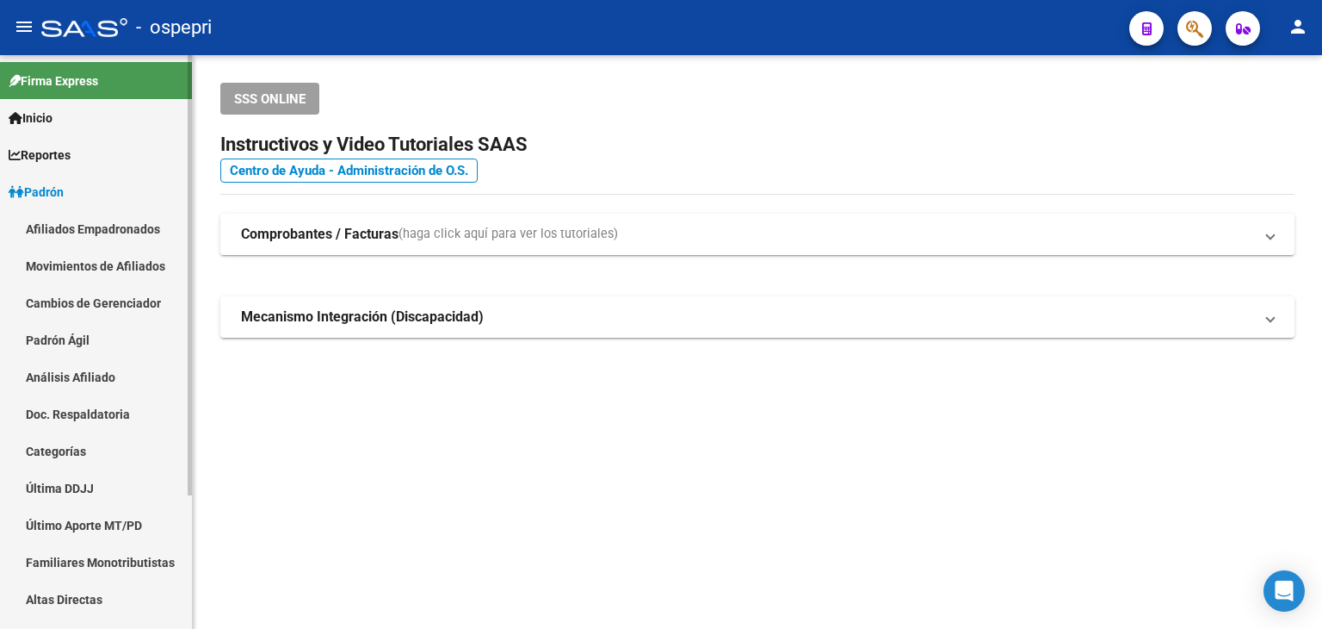
click at [115, 234] on link "Afiliados Empadronados" at bounding box center [96, 228] width 192 height 37
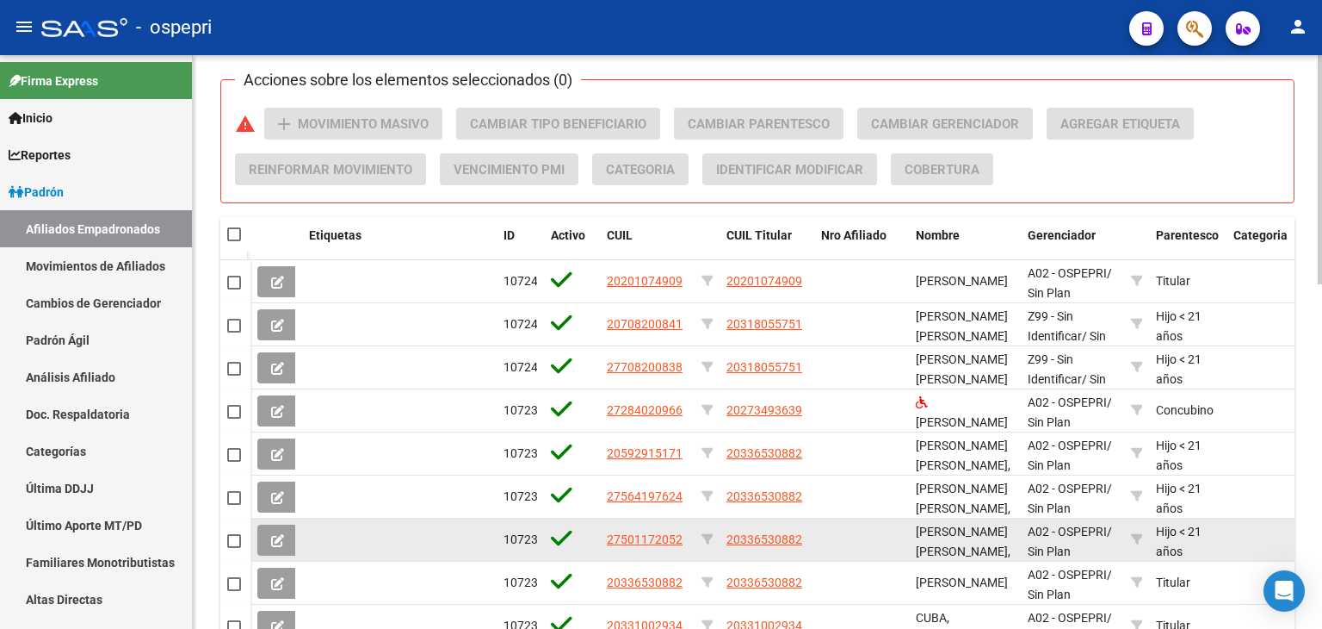
scroll to position [775, 0]
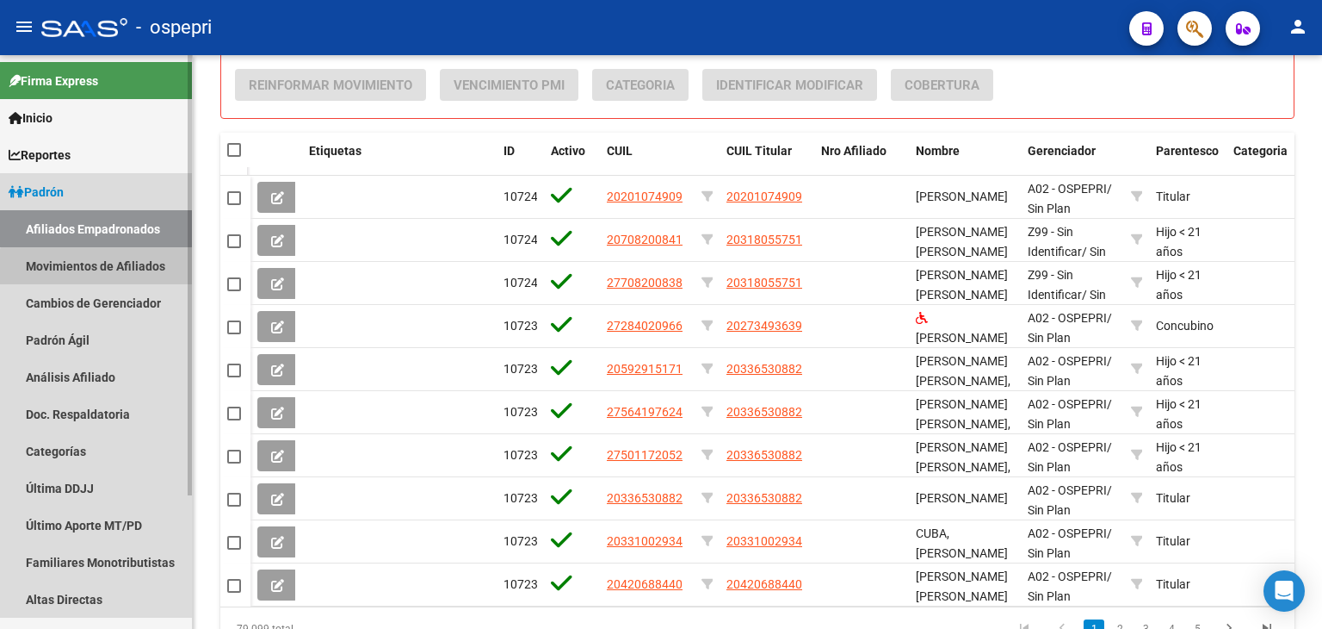
click at [107, 272] on link "Movimientos de Afiliados" at bounding box center [96, 265] width 192 height 37
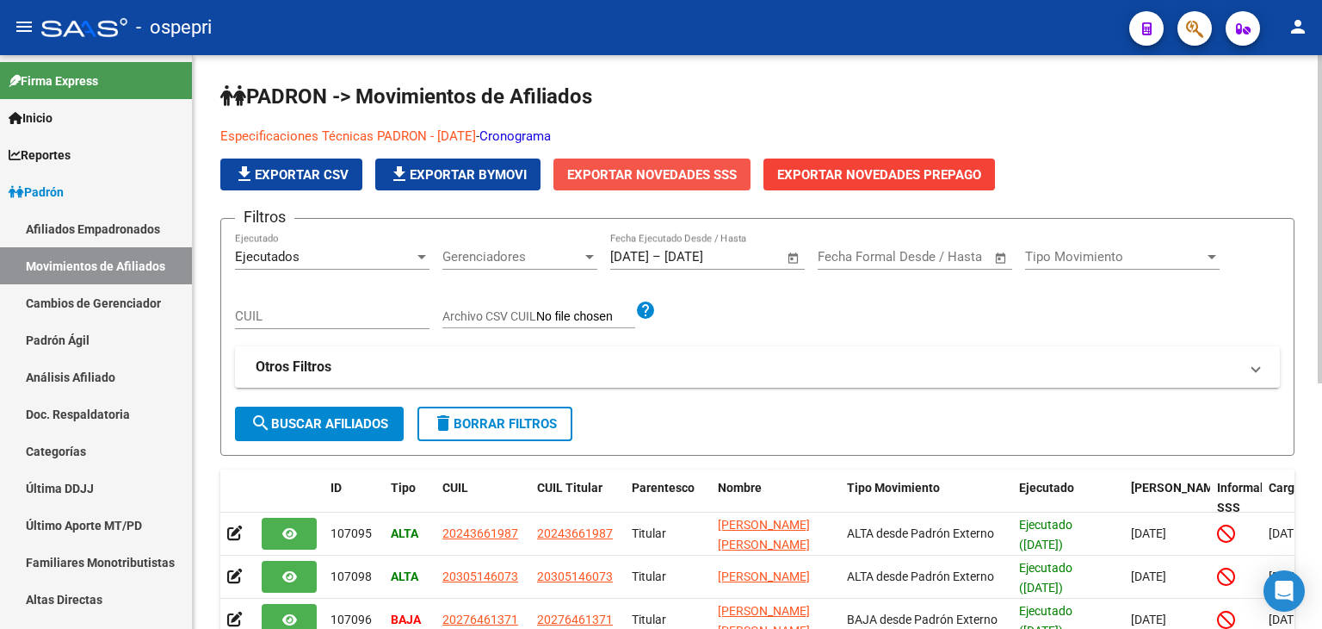
click at [670, 173] on span "Exportar Novedades SSS" at bounding box center [652, 174] width 170 height 15
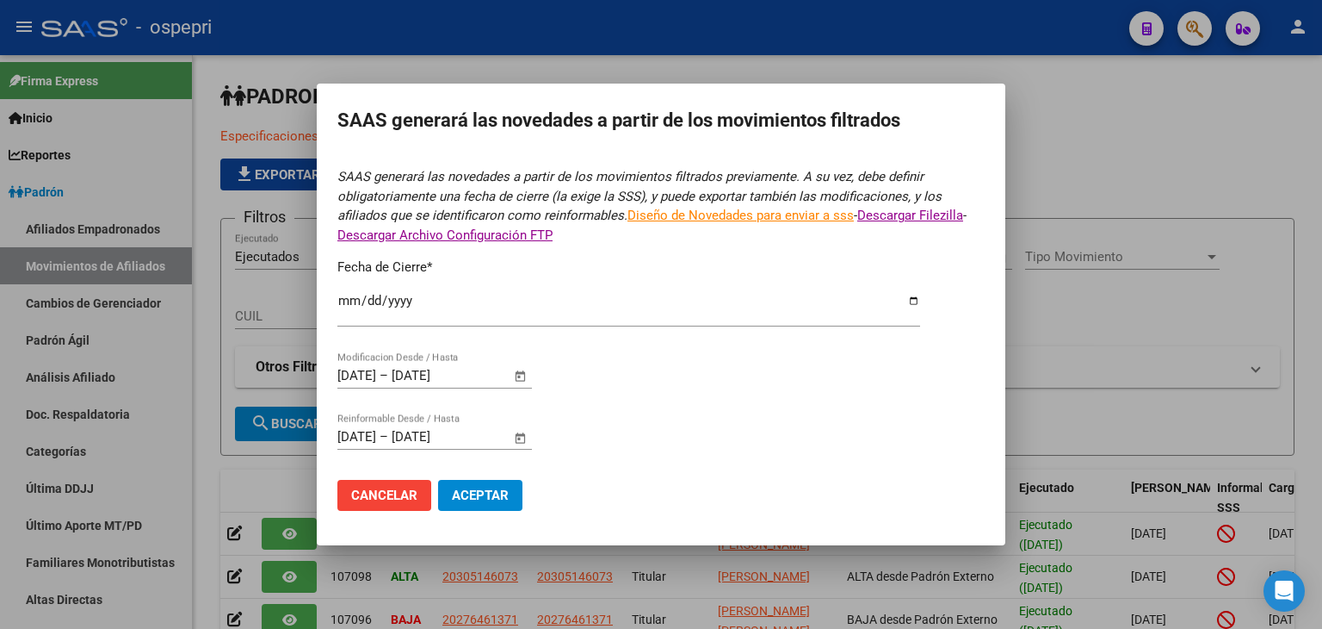
click at [1090, 138] on div at bounding box center [661, 314] width 1322 height 629
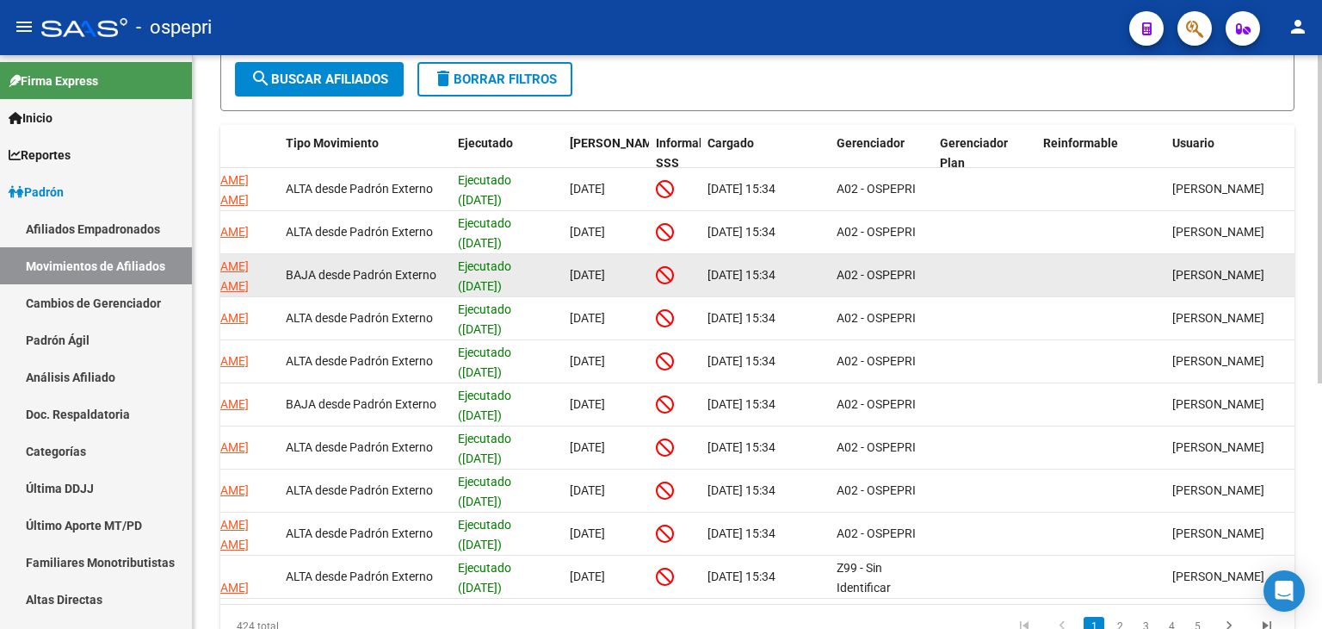
scroll to position [430, 0]
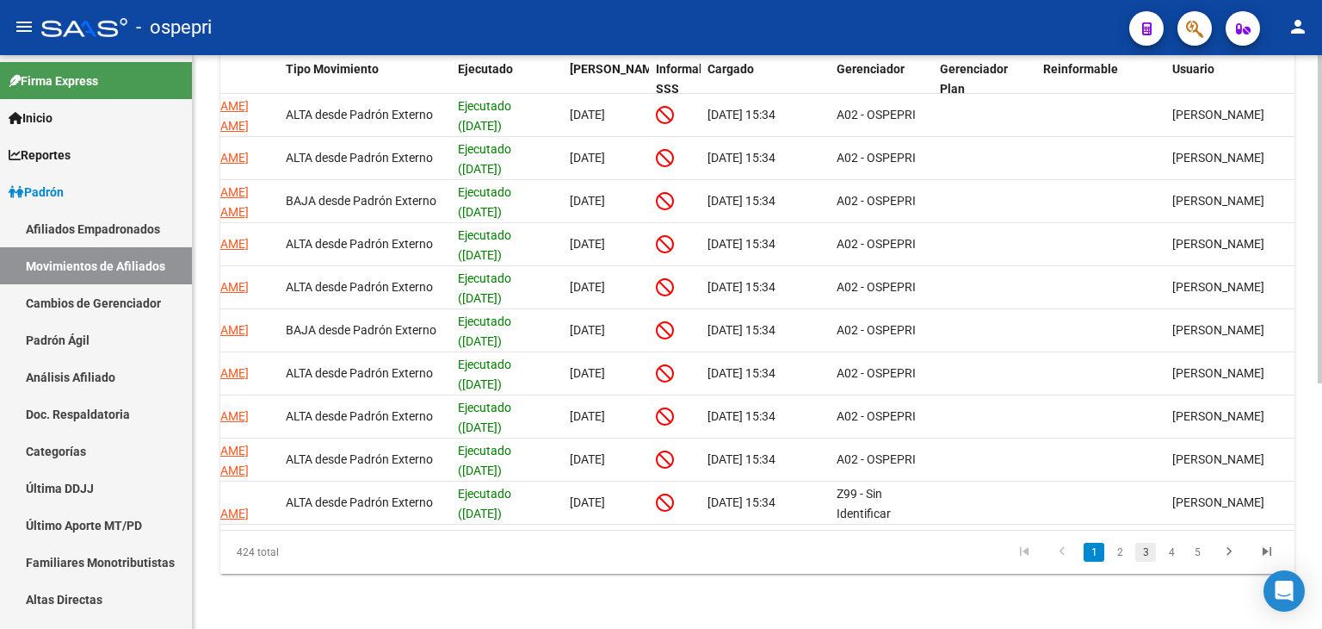
click at [1142, 554] on link "3" at bounding box center [1146, 551] width 21 height 19
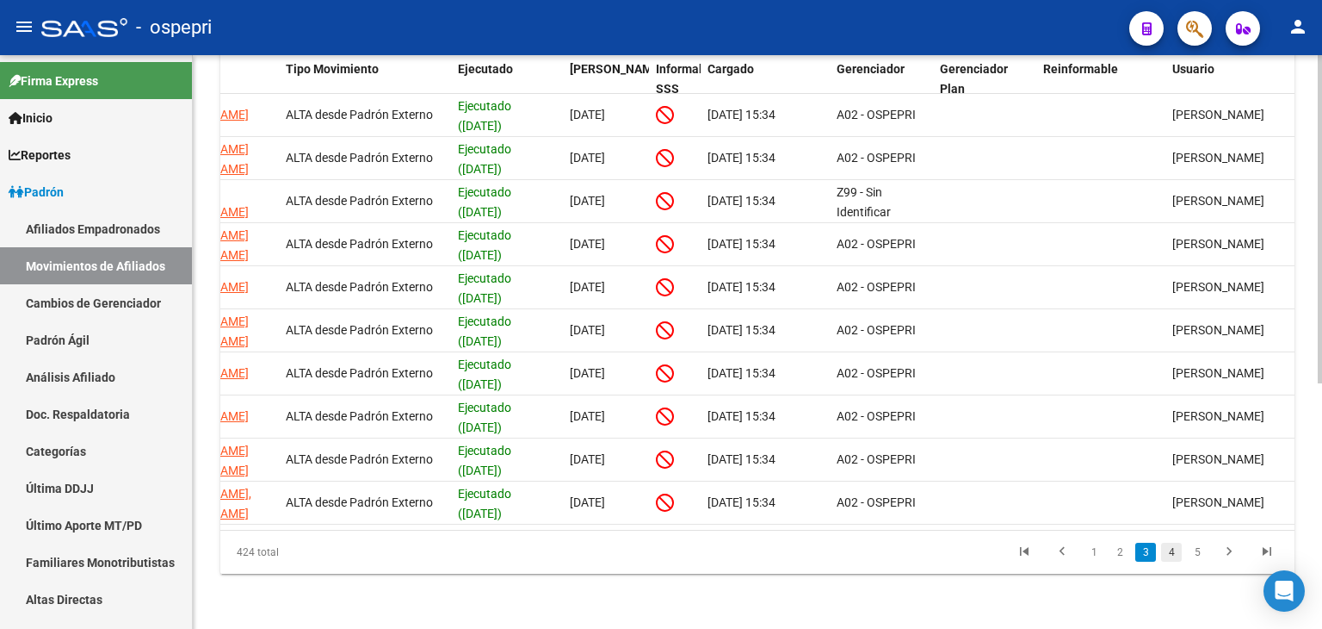
click at [1167, 552] on link "4" at bounding box center [1171, 551] width 21 height 19
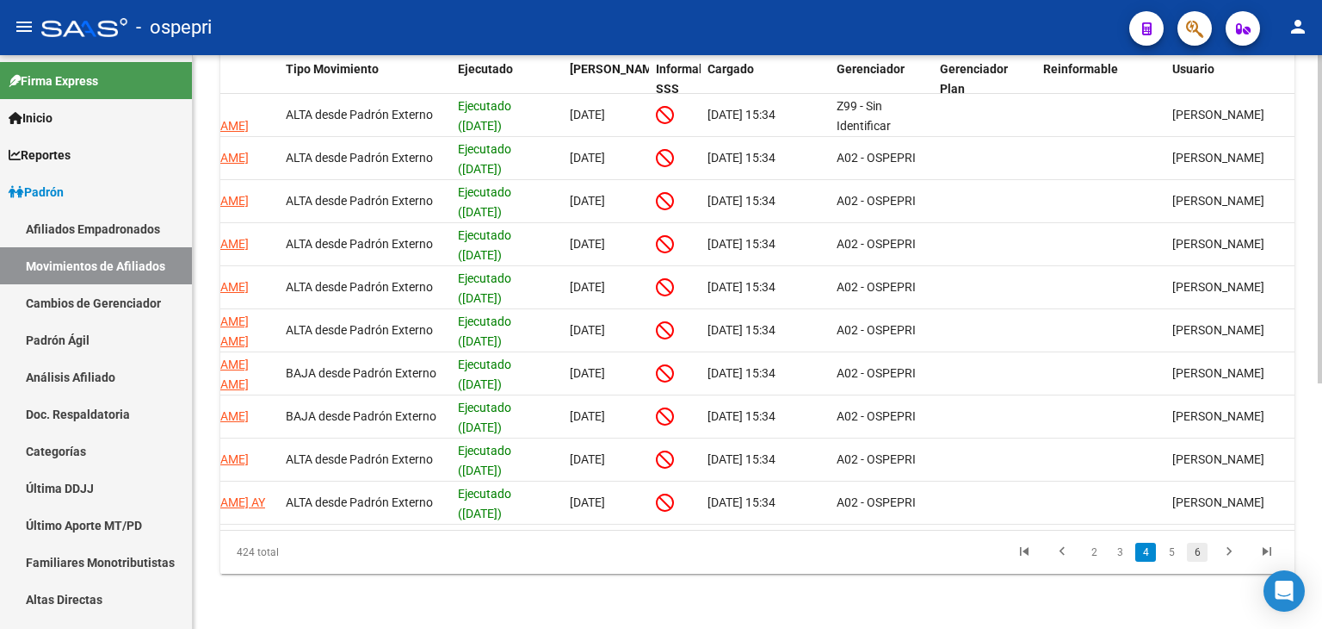
click at [1196, 552] on link "6" at bounding box center [1197, 551] width 21 height 19
click at [1196, 552] on link "8" at bounding box center [1197, 551] width 21 height 19
click at [1196, 552] on link "10" at bounding box center [1197, 551] width 22 height 19
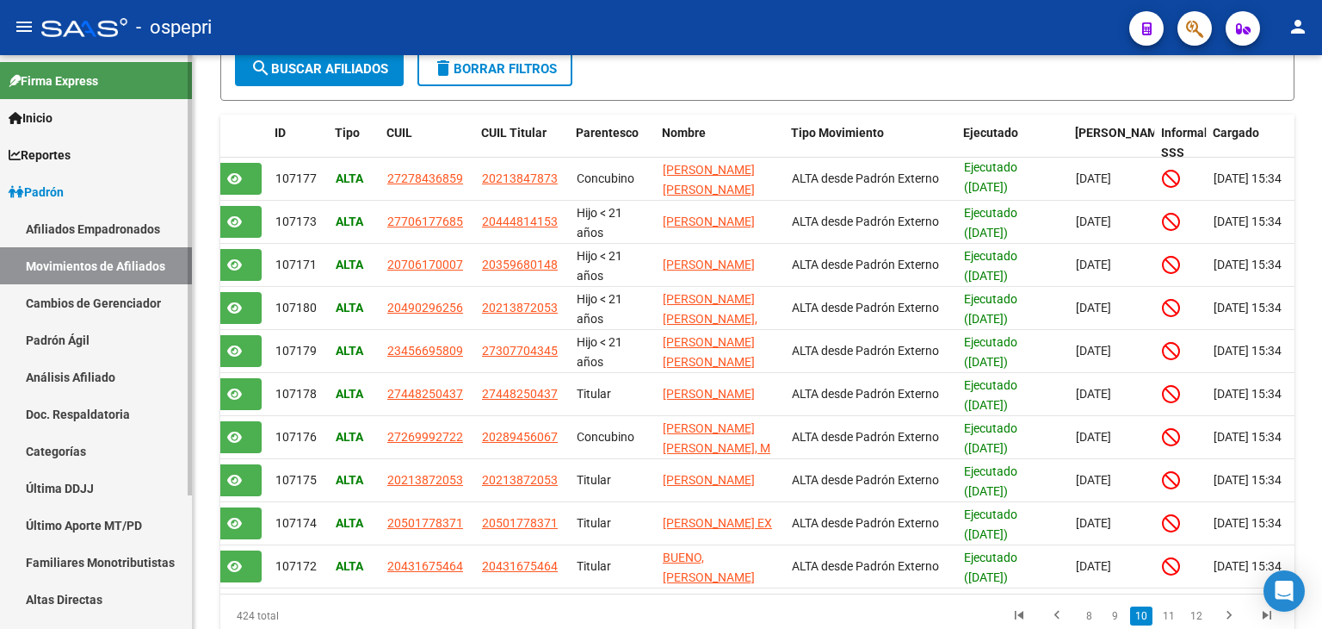
scroll to position [257, 0]
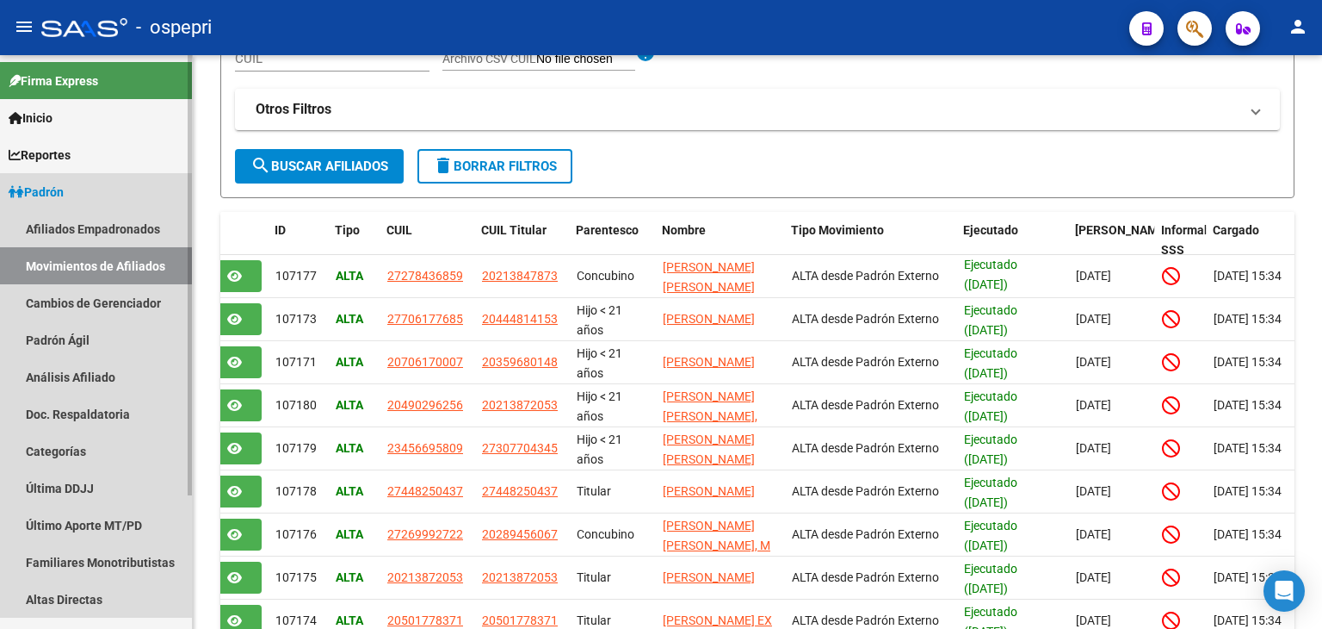
click at [56, 194] on span "Padrón" at bounding box center [36, 192] width 55 height 19
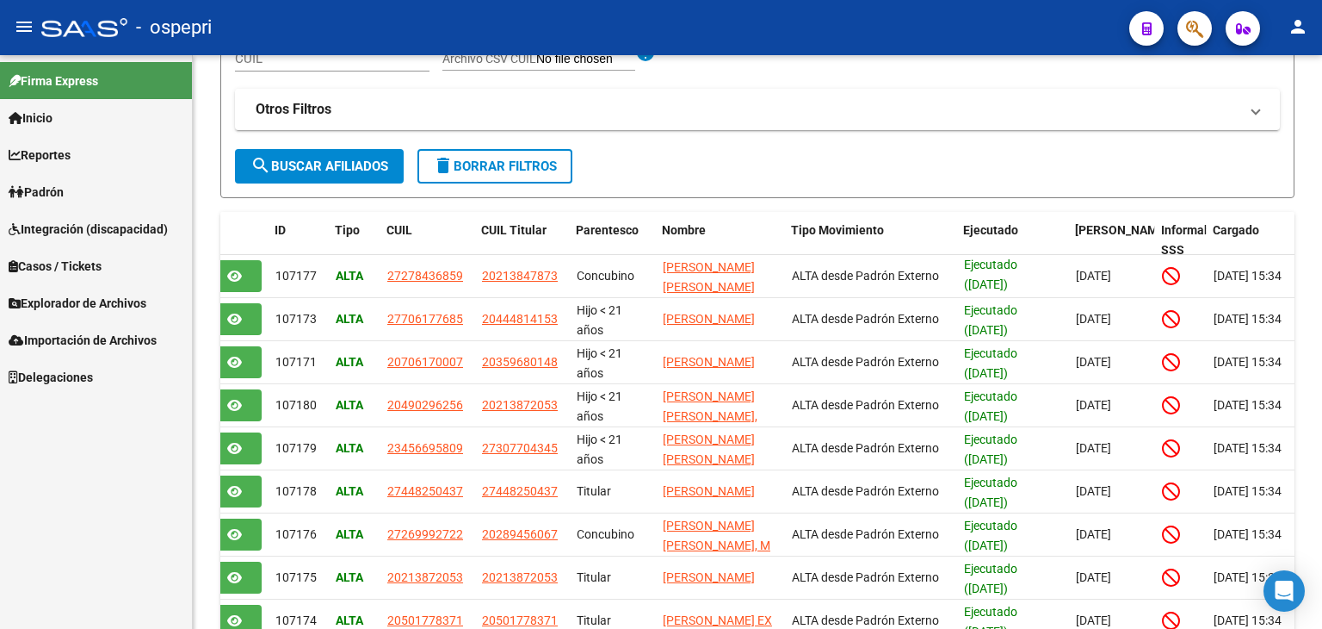
click at [53, 121] on span "Inicio" at bounding box center [31, 117] width 44 height 19
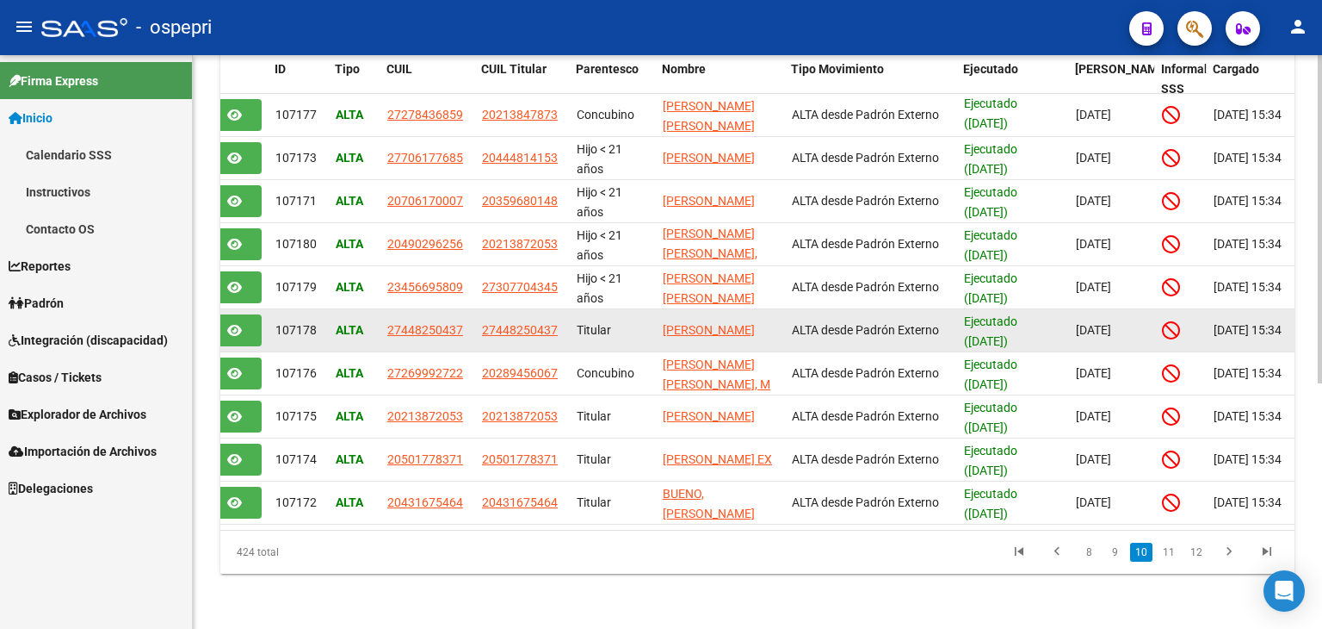
scroll to position [3, 0]
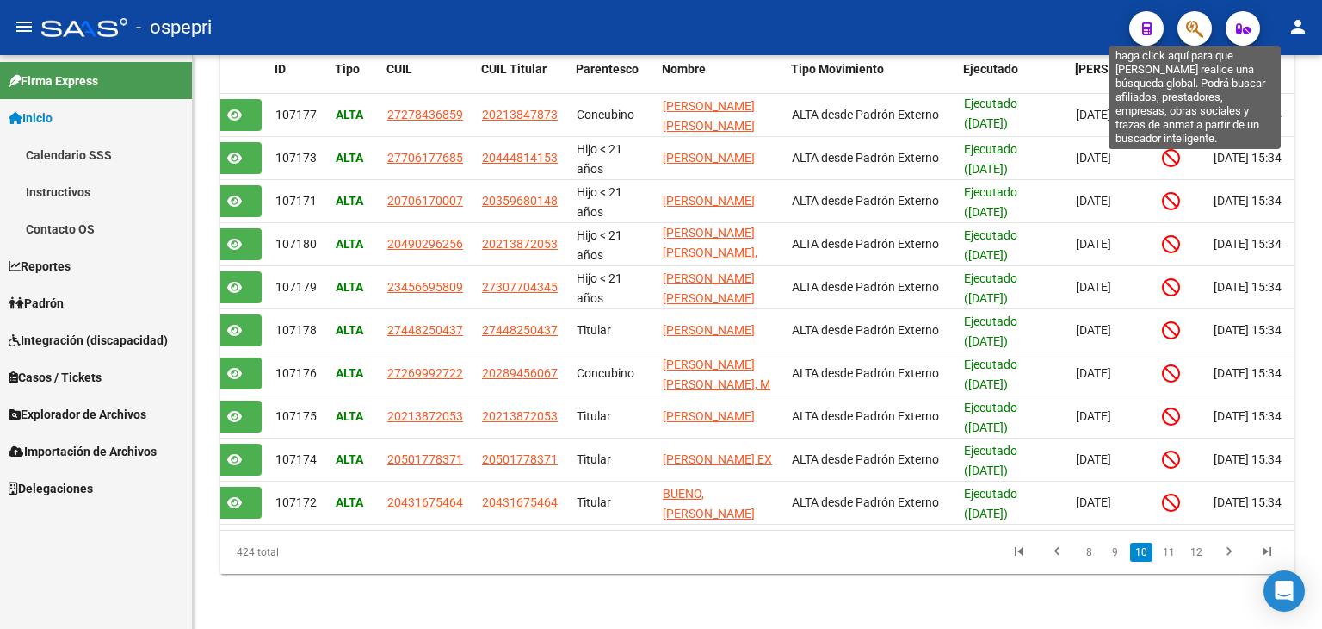
click at [1197, 20] on icon "button" at bounding box center [1194, 29] width 17 height 20
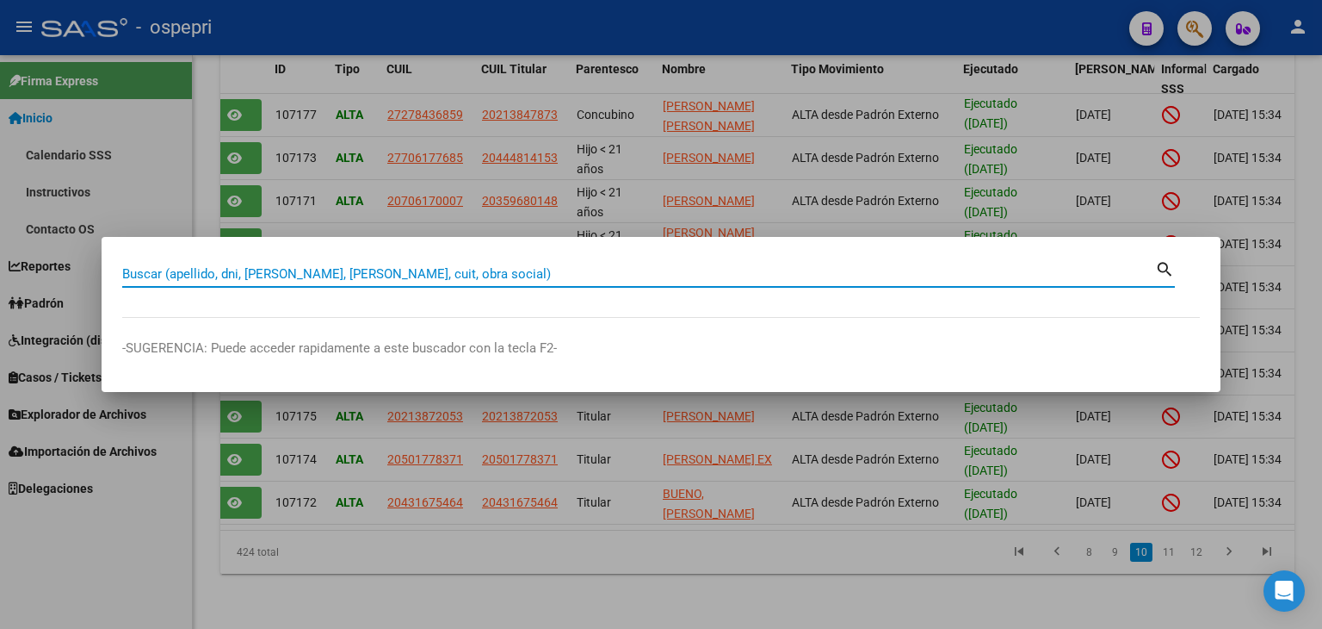
paste input "20213115619"
type input "20213115619"
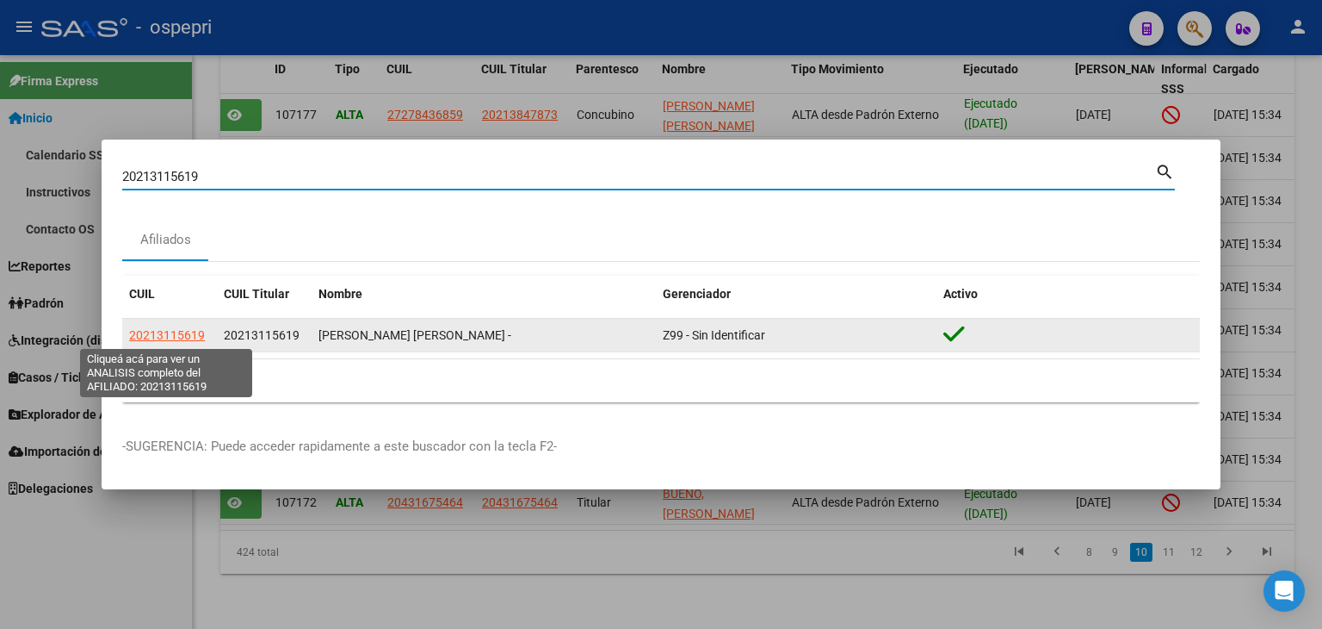
click at [172, 337] on span "20213115619" at bounding box center [167, 335] width 76 height 14
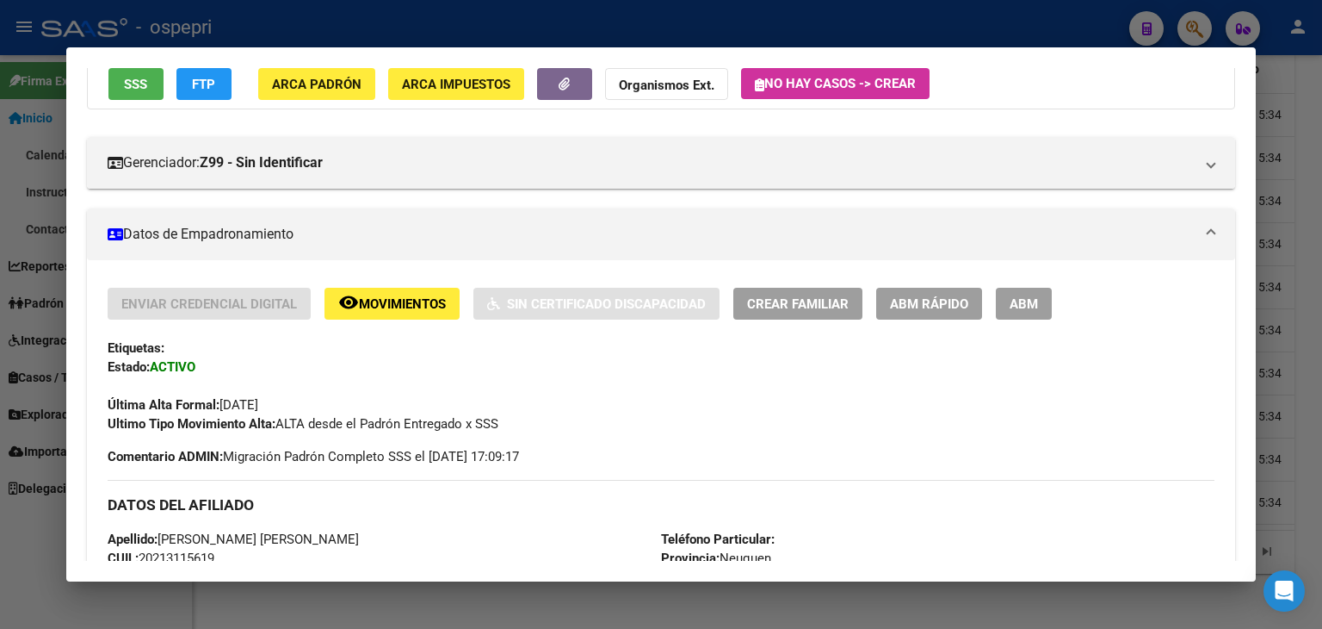
scroll to position [344, 0]
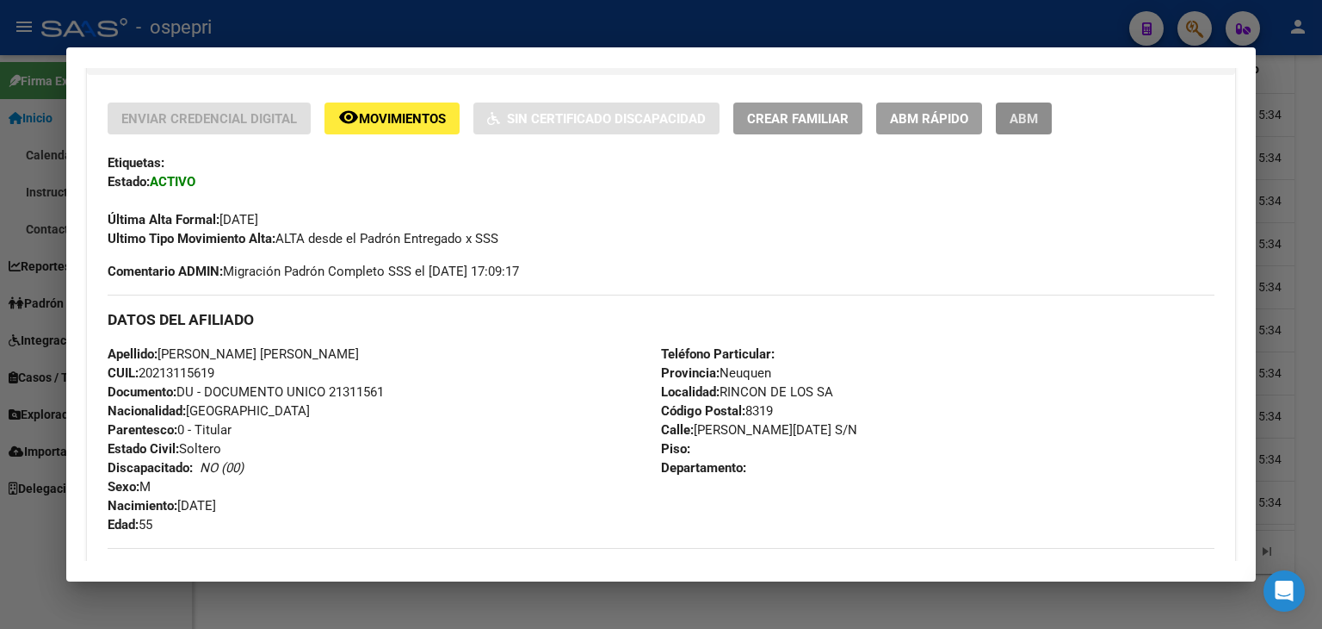
click at [1016, 115] on span "ABM" at bounding box center [1024, 118] width 28 height 15
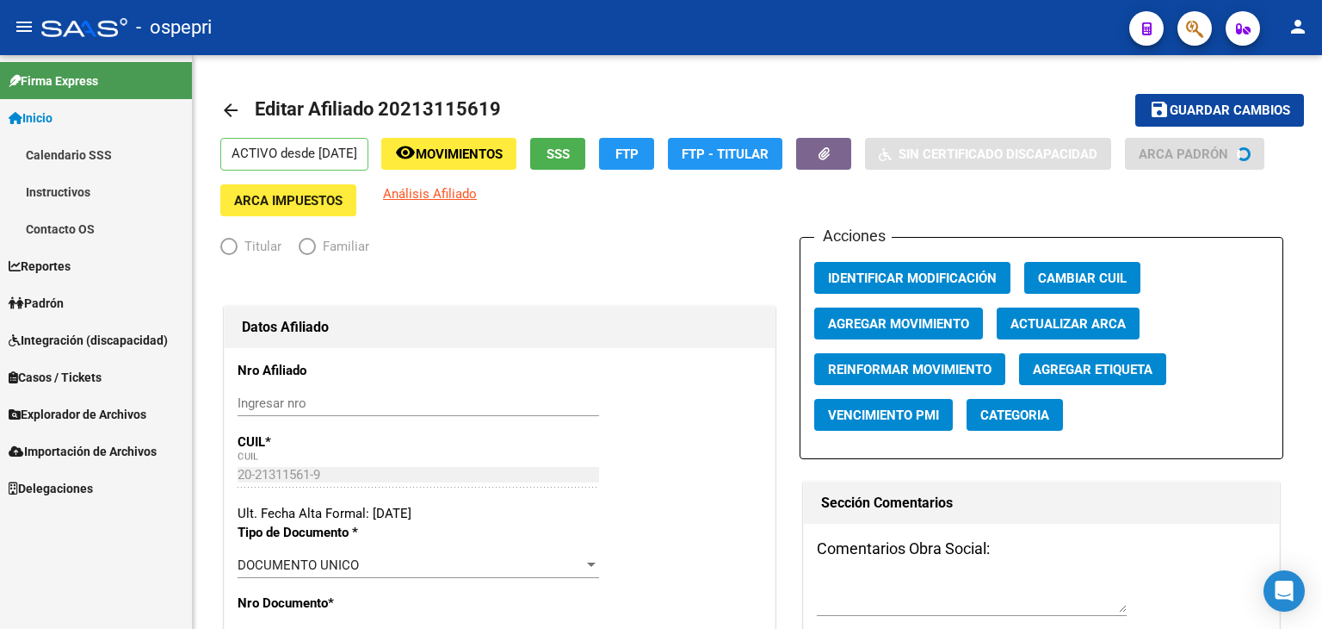
radio input "true"
type input "30-65442469-8"
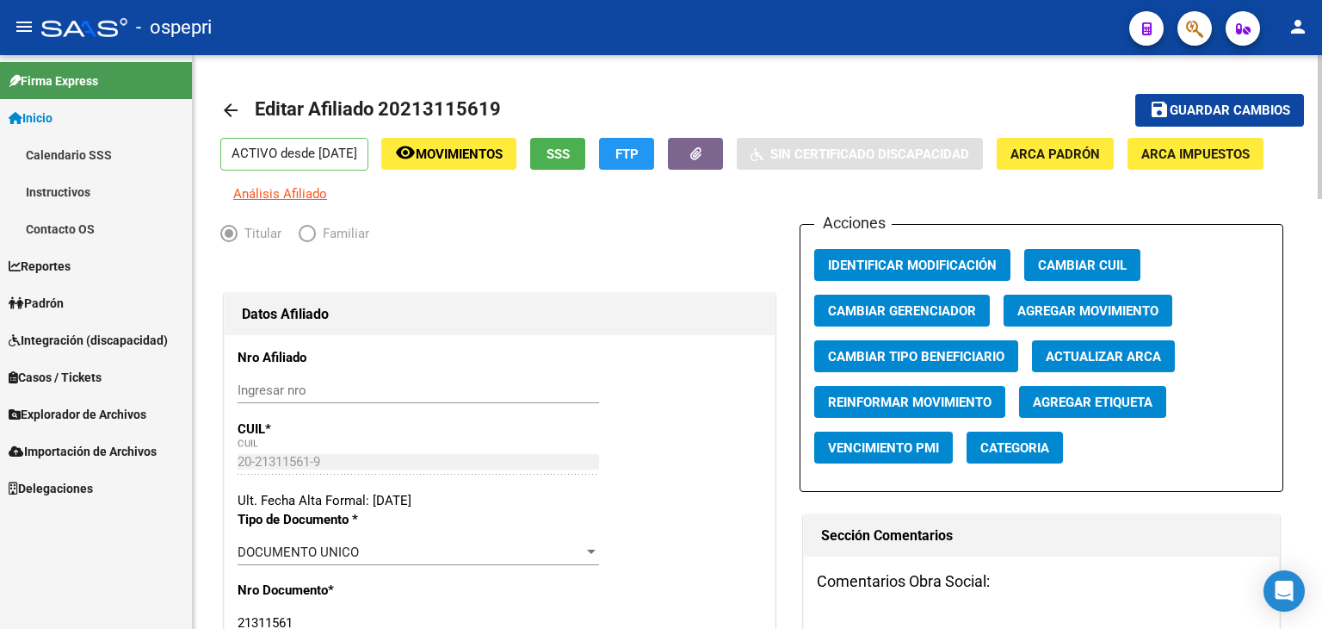
click at [315, 242] on span "Elija una opción" at bounding box center [307, 233] width 17 height 17
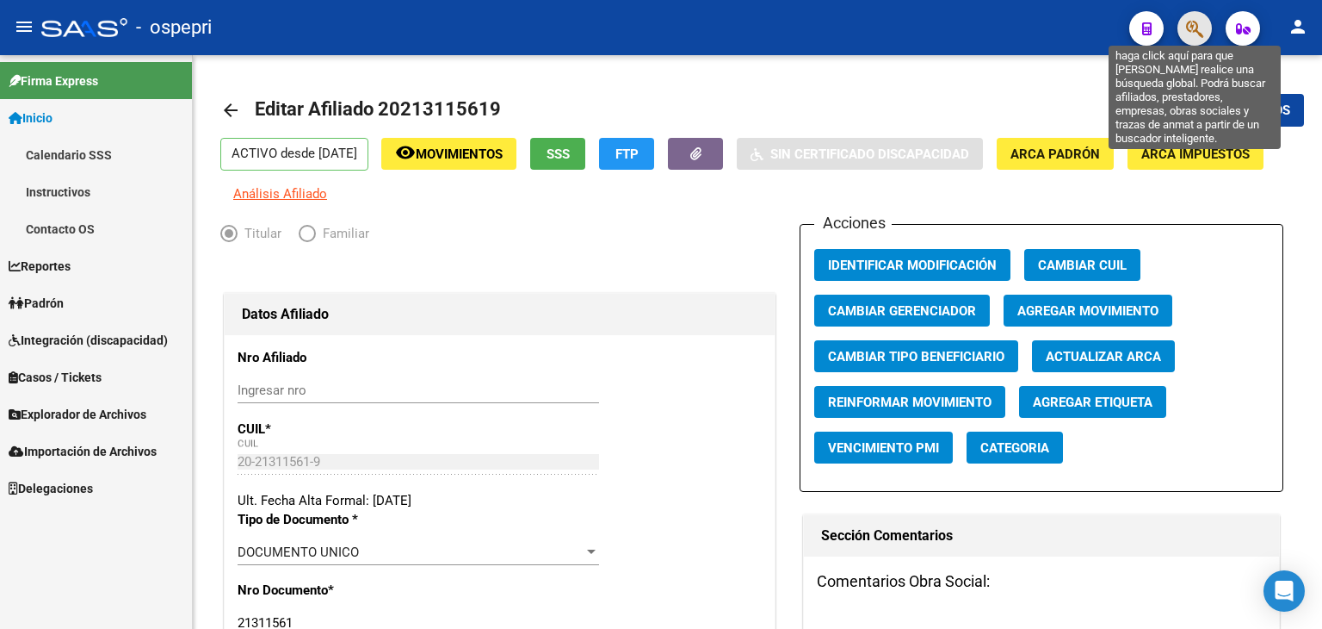
click at [1188, 21] on icon "button" at bounding box center [1194, 29] width 17 height 20
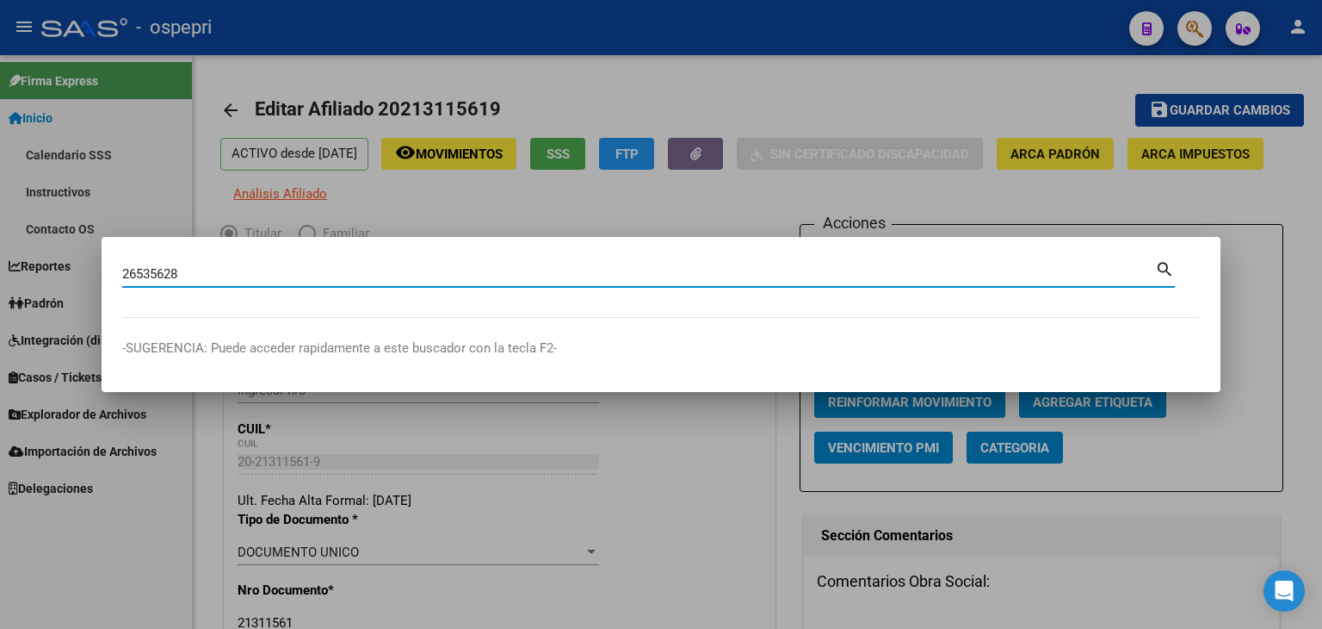
type input "26535628"
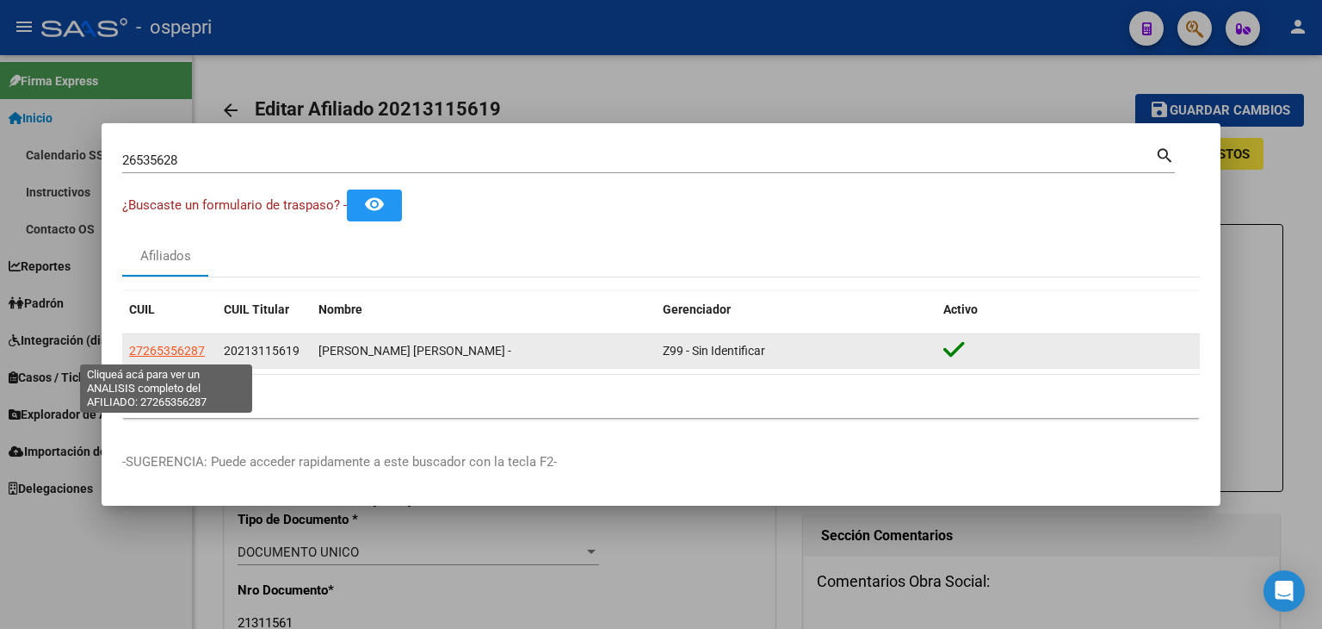
click at [154, 356] on span "27265356287" at bounding box center [167, 351] width 76 height 14
type textarea "27265356287"
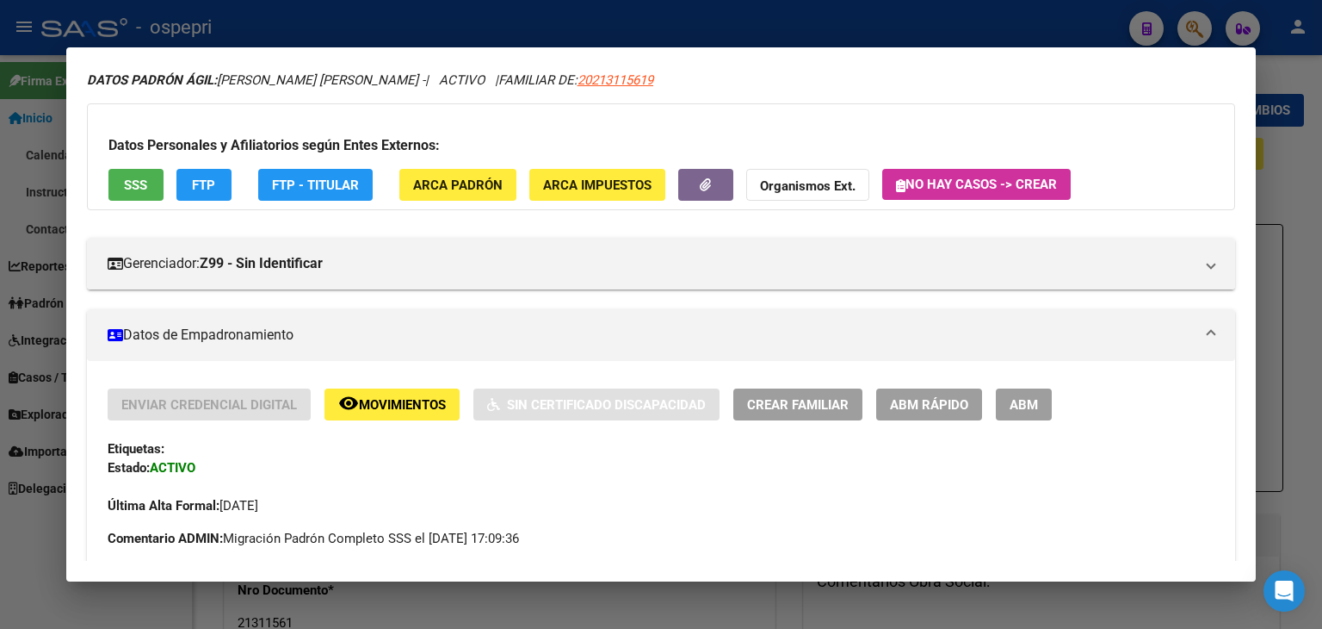
scroll to position [86, 0]
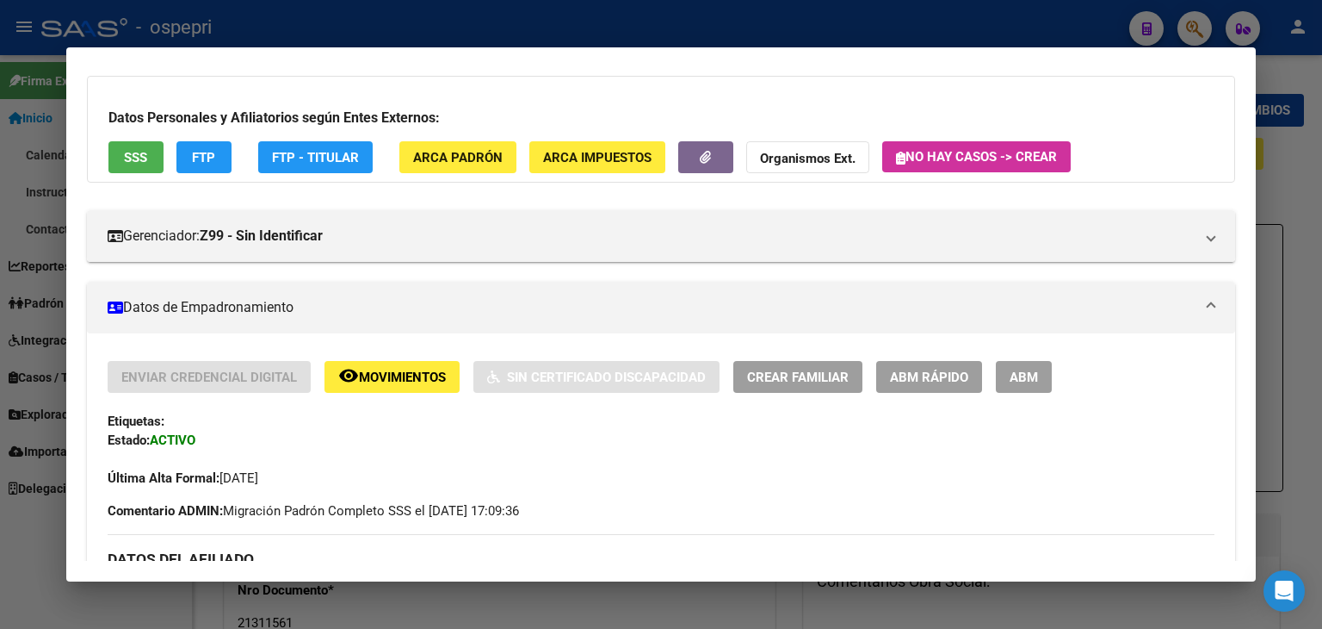
click at [217, 304] on mat-panel-title "Datos de Empadronamiento" at bounding box center [651, 307] width 1087 height 21
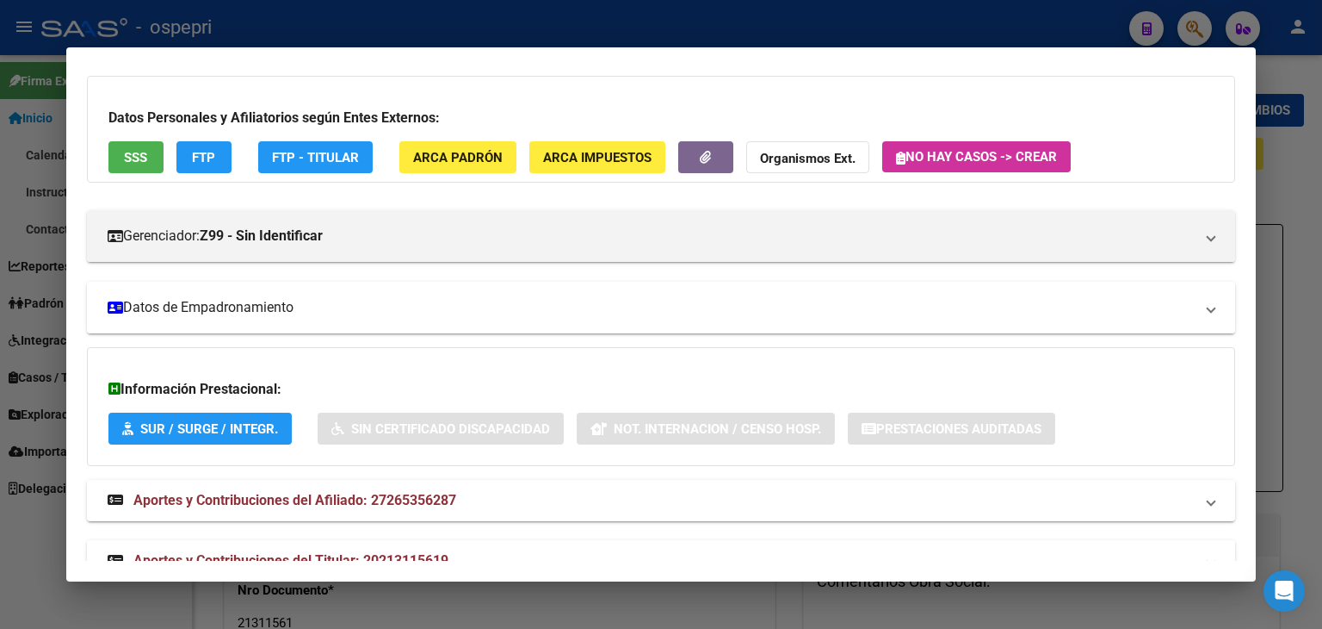
click at [217, 304] on mat-panel-title "Datos de Empadronamiento" at bounding box center [651, 307] width 1087 height 21
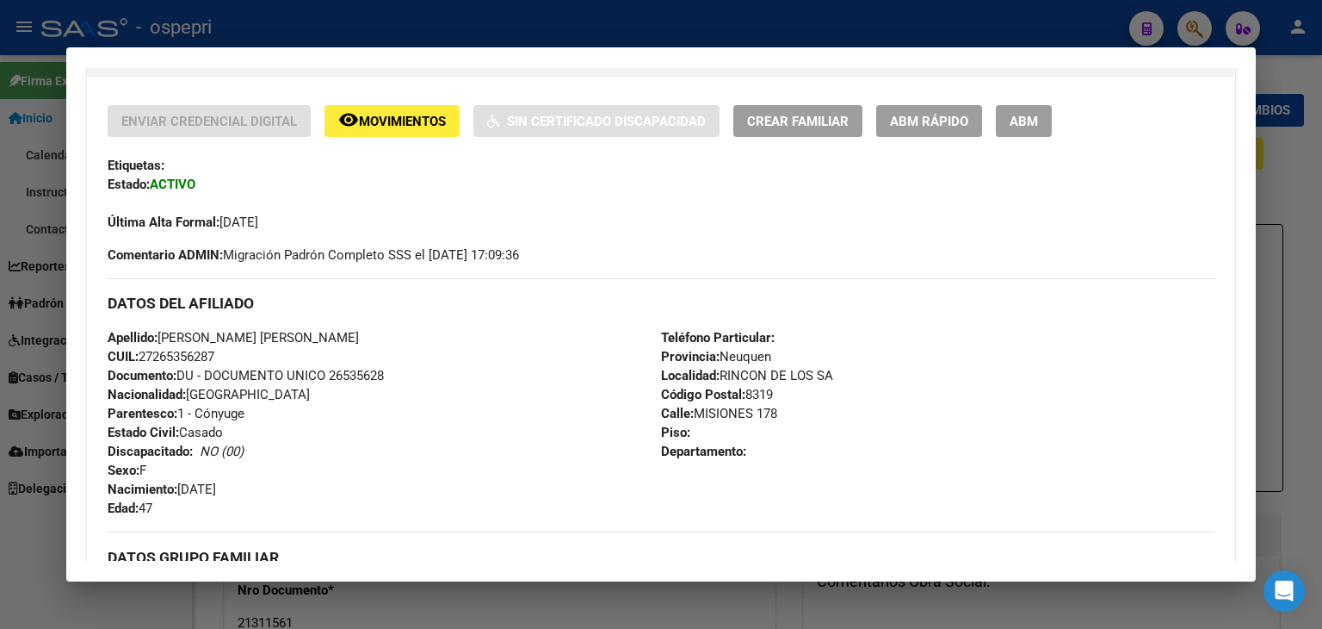
scroll to position [344, 0]
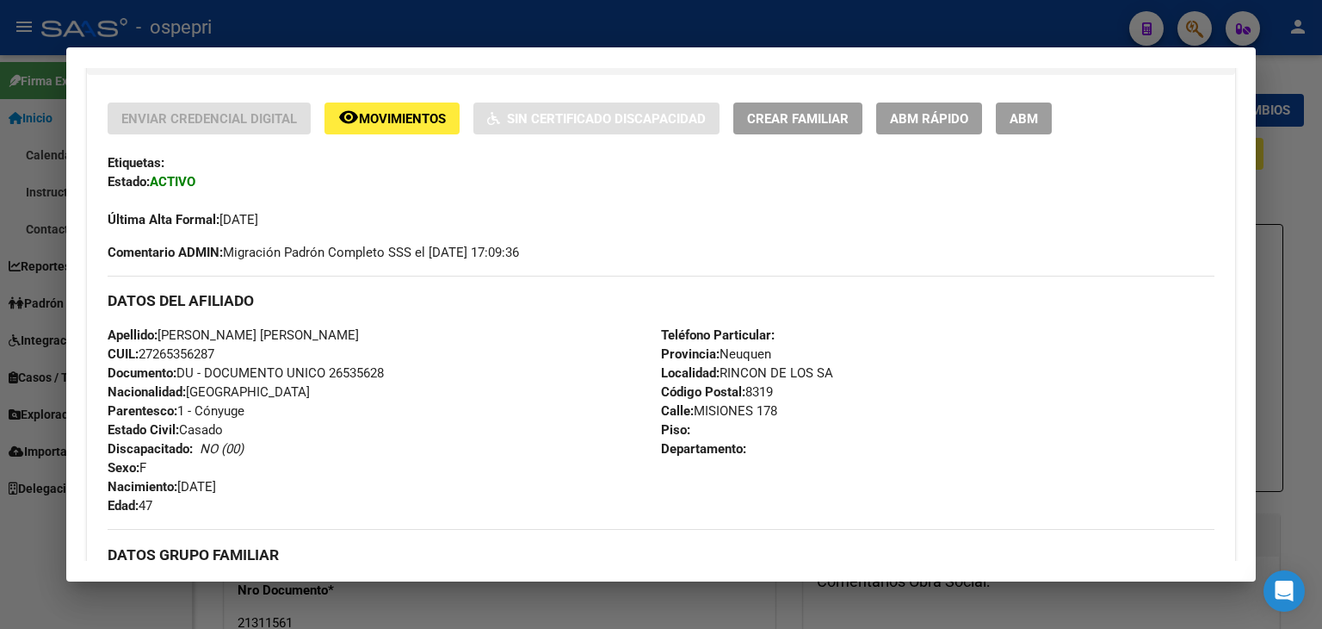
drag, startPoint x: 239, startPoint y: 251, endPoint x: 579, endPoint y: 260, distance: 339.3
click at [579, 260] on div "Enviar Credencial Digital remove_red_eye Movimientos Sin Certificado Discapacid…" at bounding box center [661, 181] width 1107 height 159
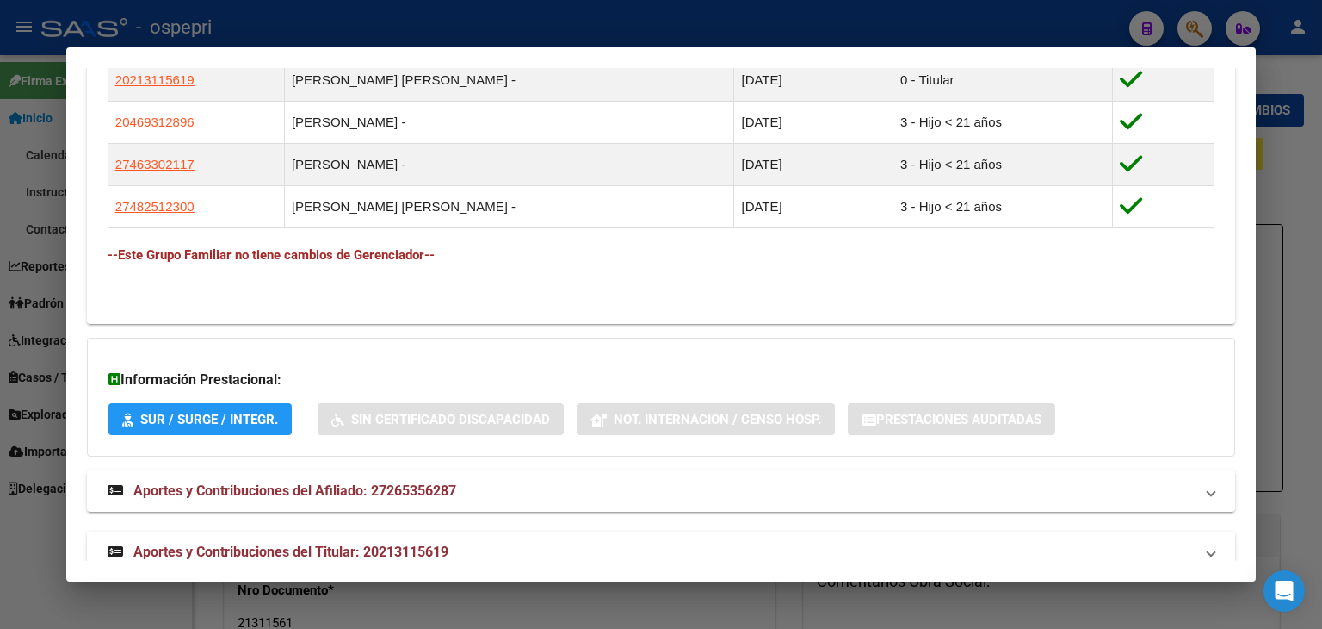
scroll to position [1043, 0]
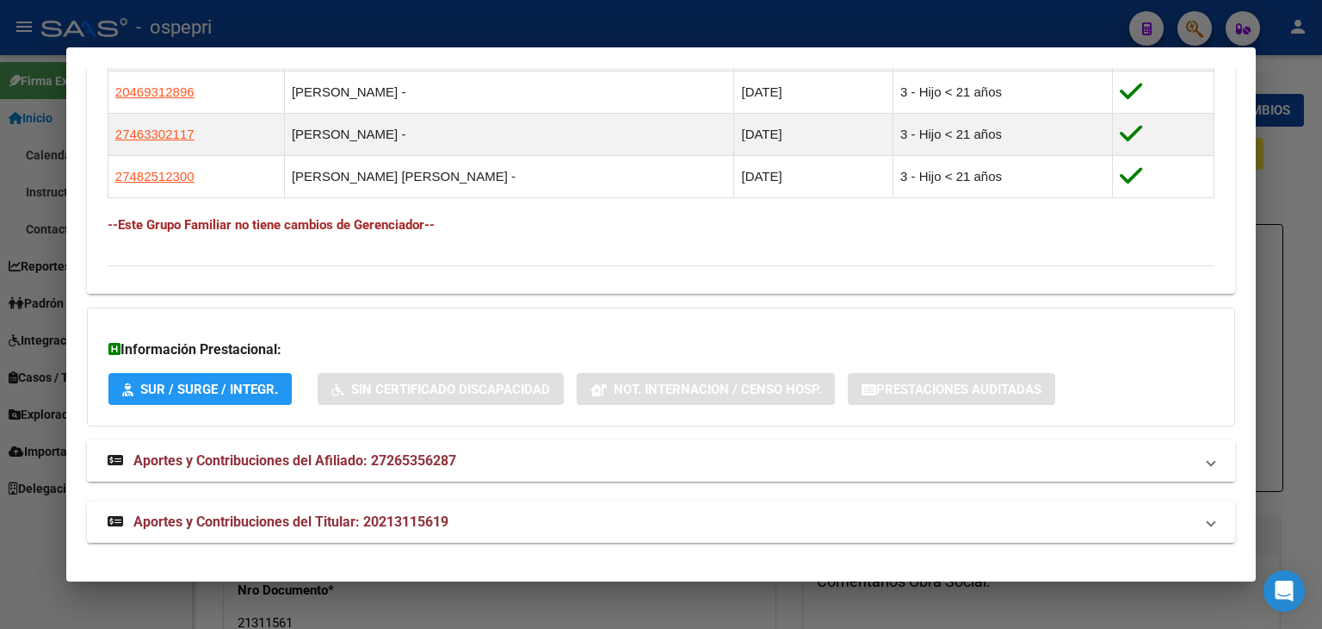
click at [305, 466] on span "Aportes y Contribuciones del Afiliado: 27265356287" at bounding box center [294, 460] width 323 height 16
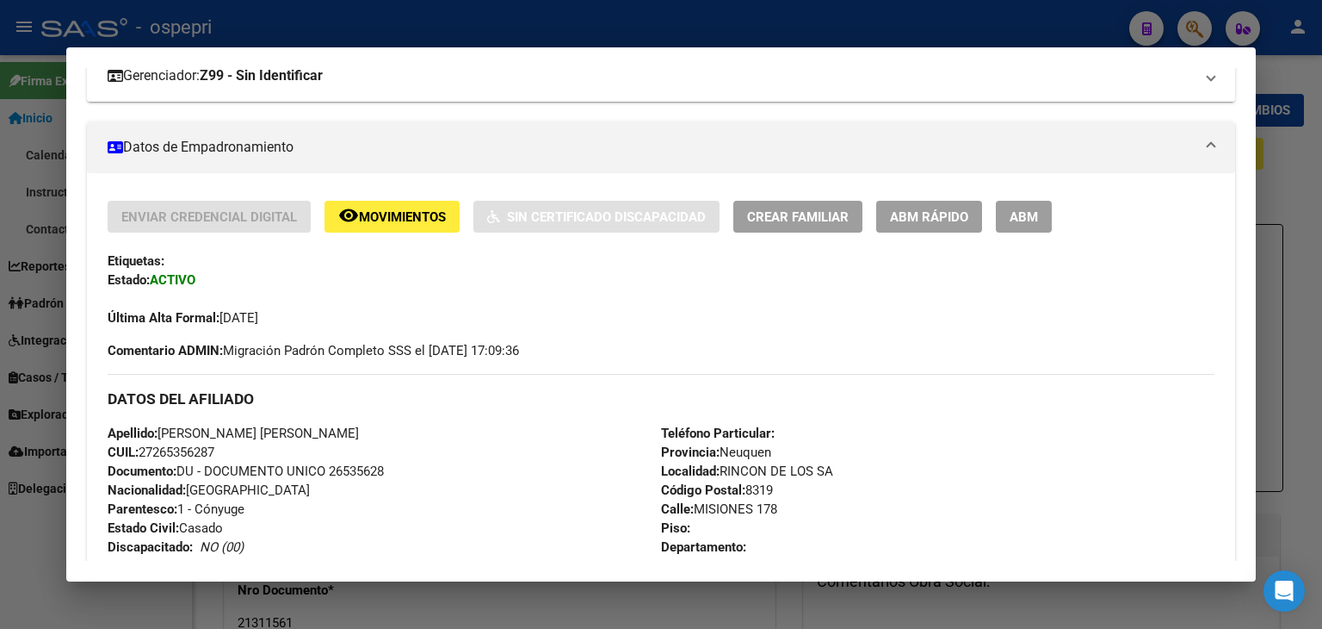
scroll to position [0, 0]
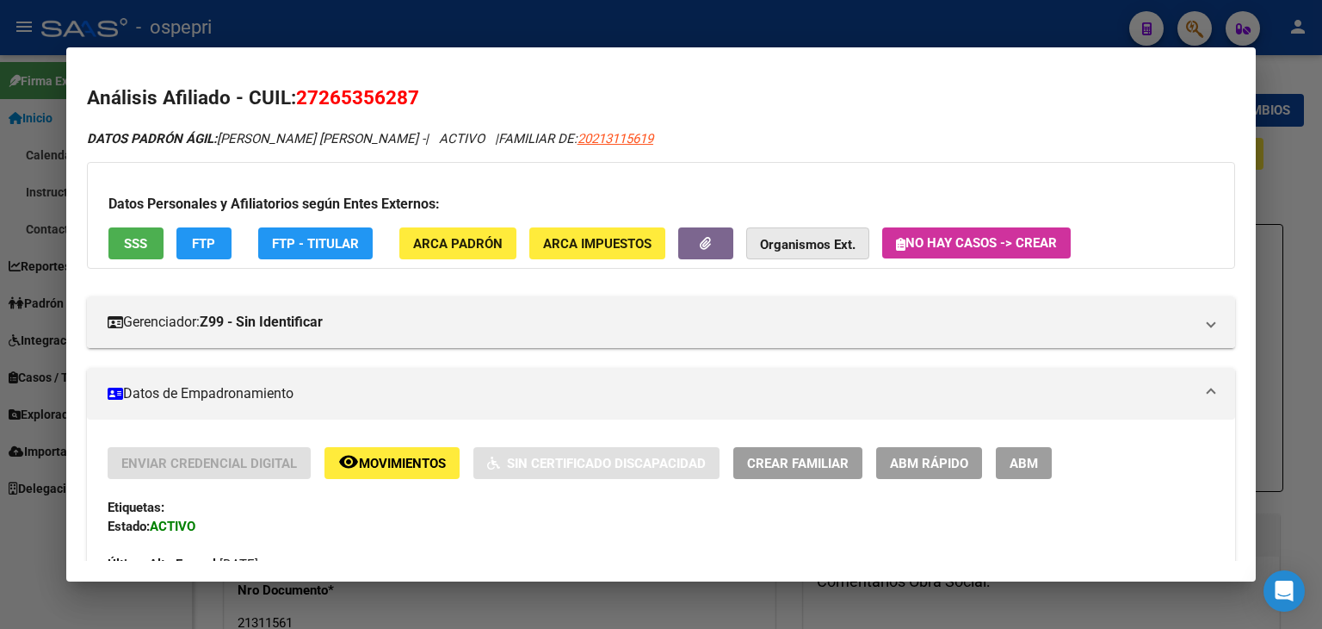
click at [775, 247] on strong "Organismos Ext." at bounding box center [808, 244] width 96 height 15
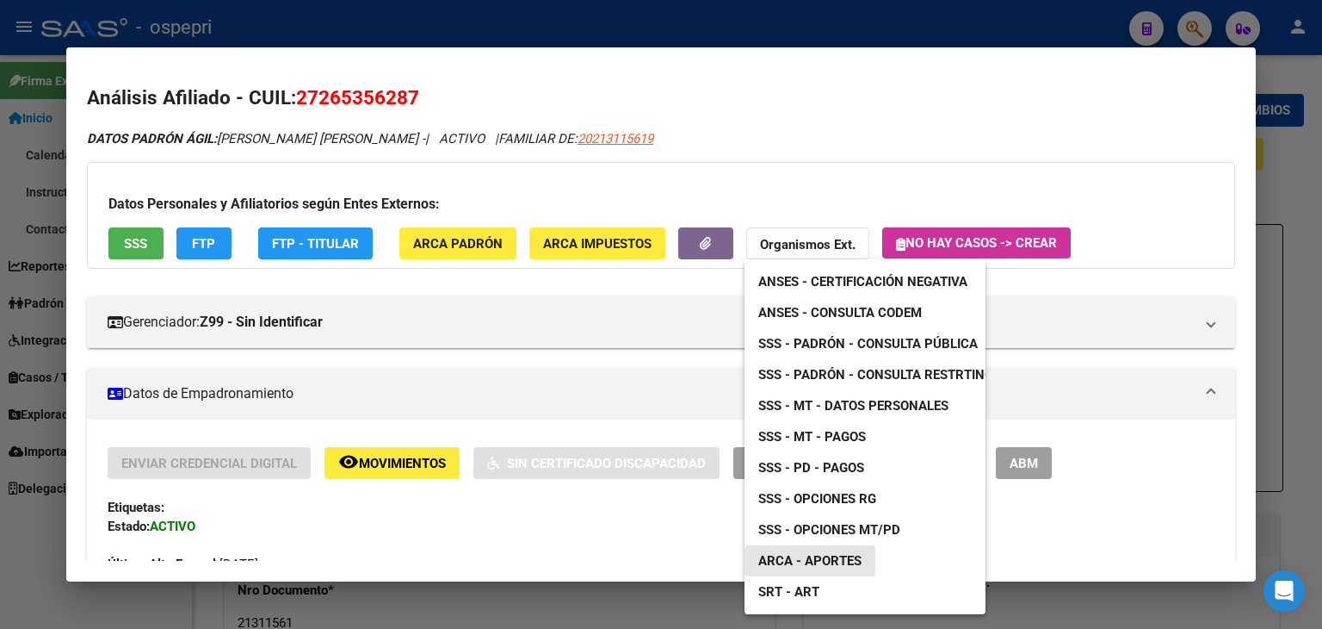
click at [839, 560] on span "ARCA - Aportes" at bounding box center [810, 560] width 103 height 15
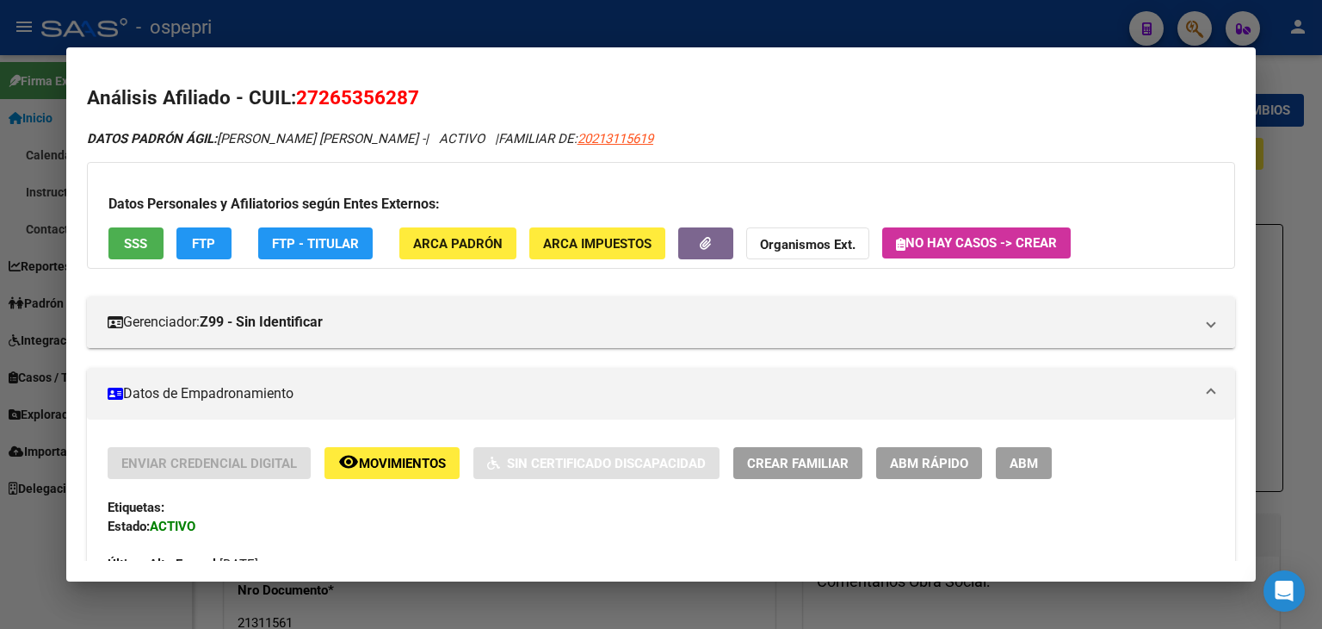
scroll to position [172, 0]
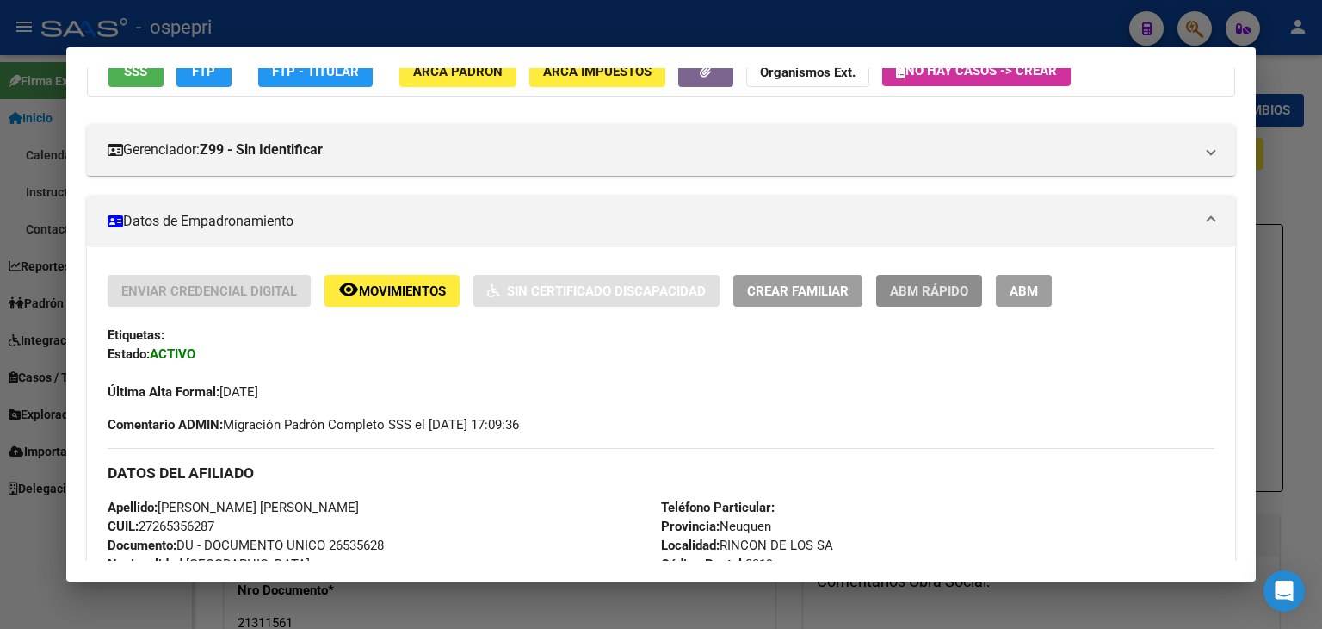
click at [917, 287] on span "ABM Rápido" at bounding box center [929, 290] width 78 height 15
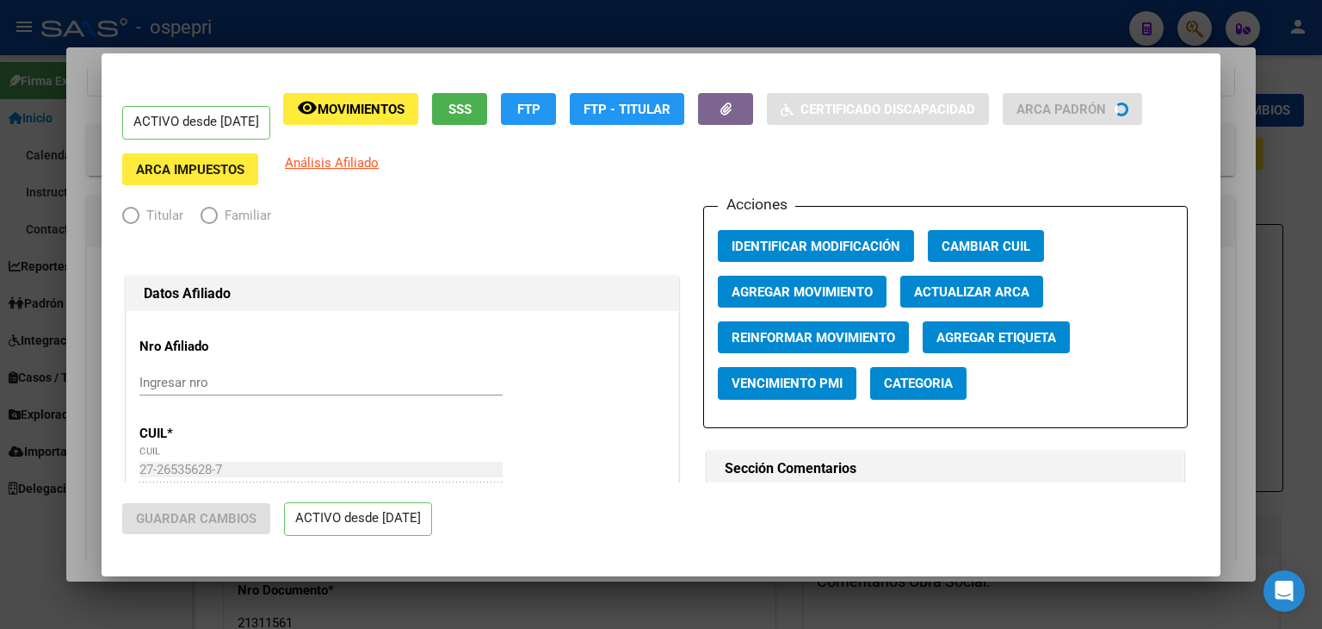
radio input "true"
type input "30-65442469-8"
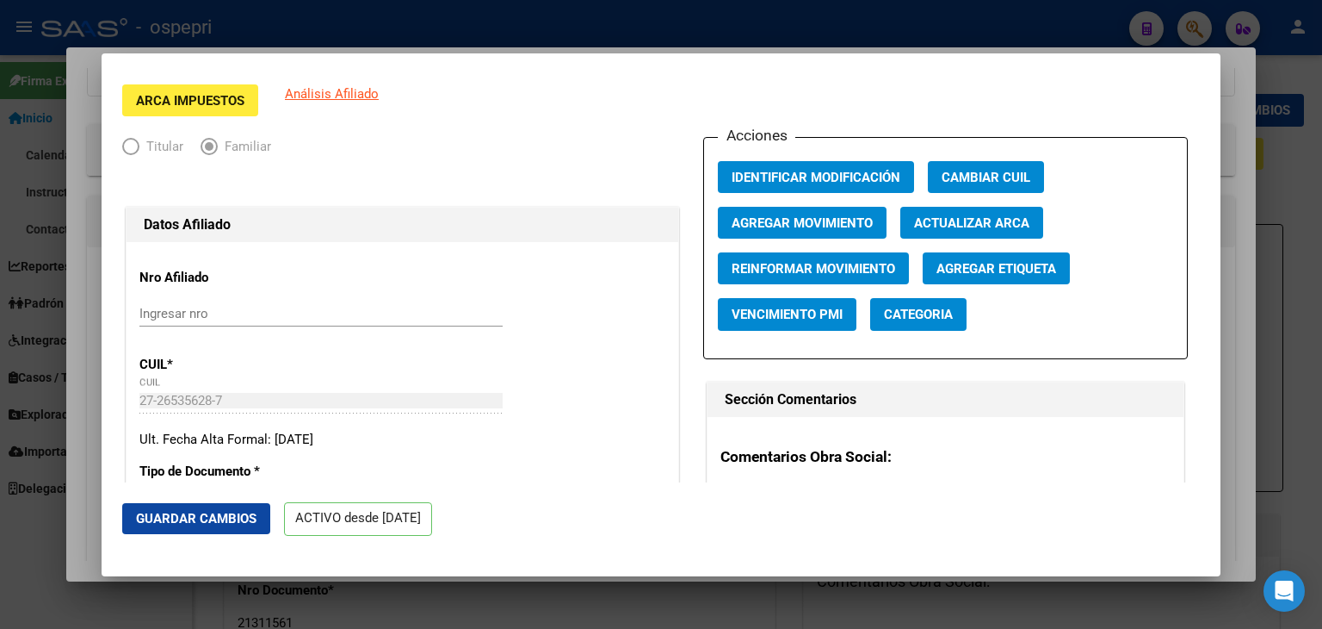
scroll to position [0, 0]
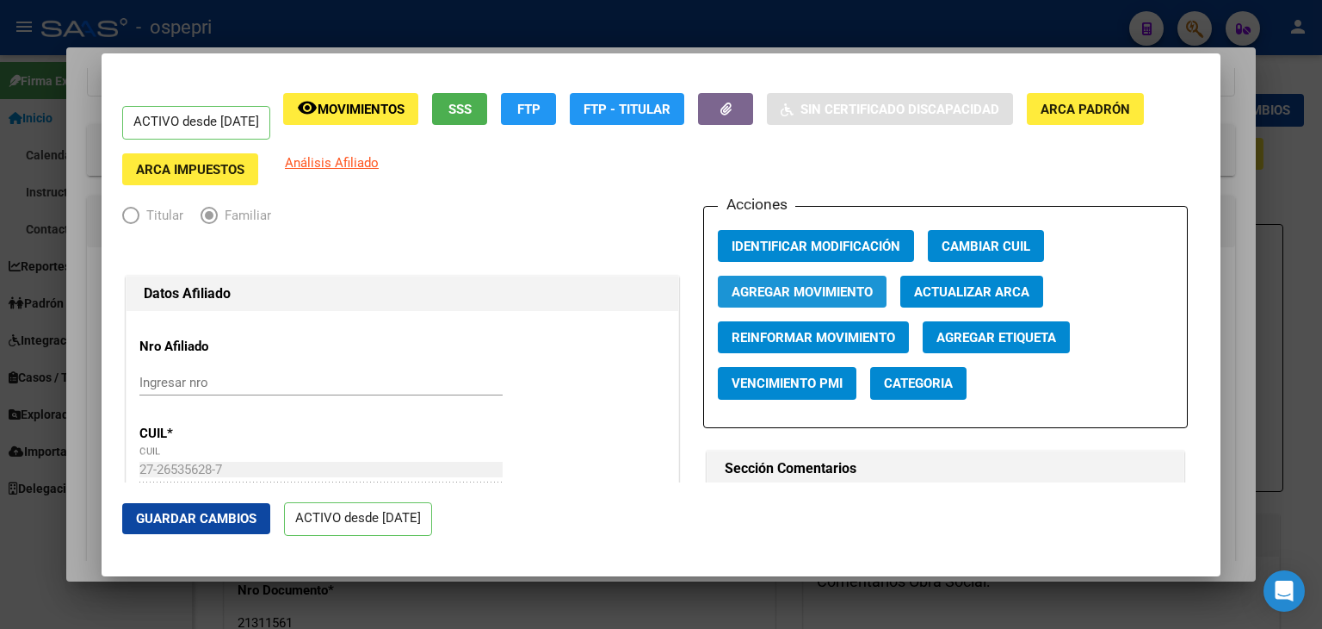
click at [793, 294] on span "Agregar Movimiento" at bounding box center [802, 291] width 141 height 15
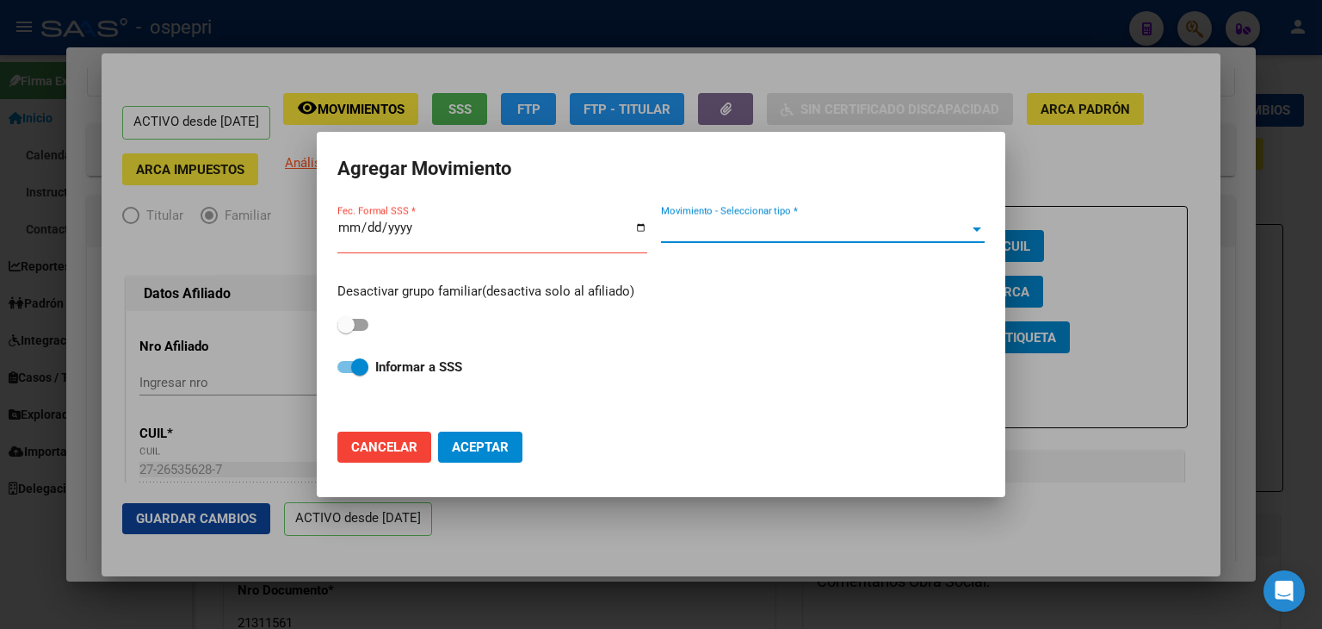
click at [957, 224] on span "Movimiento - Seleccionar tipo *" at bounding box center [815, 228] width 308 height 15
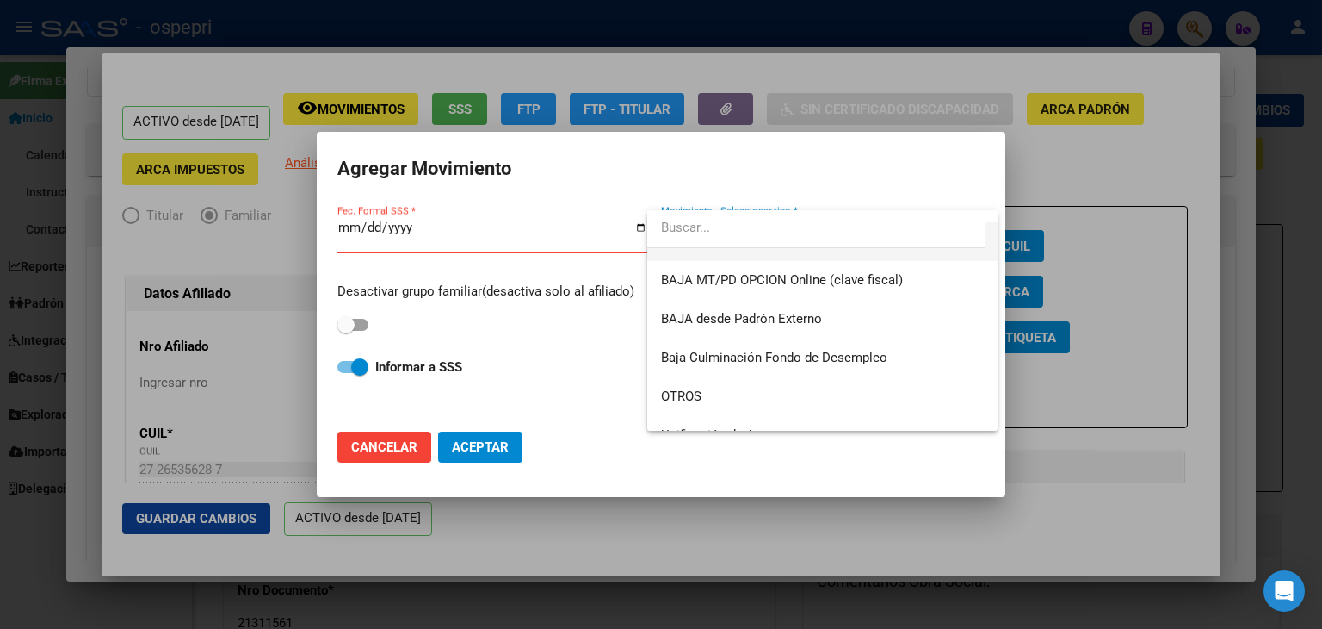
scroll to position [1252, 0]
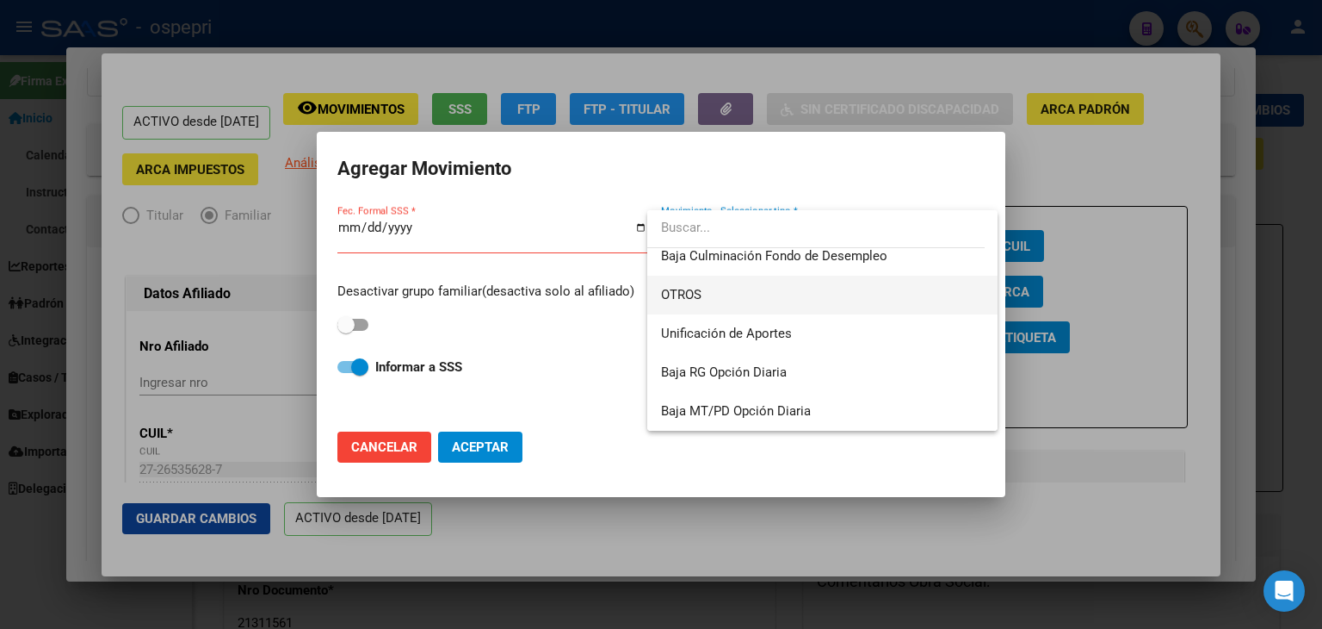
click at [704, 290] on span "OTROS" at bounding box center [822, 295] width 323 height 39
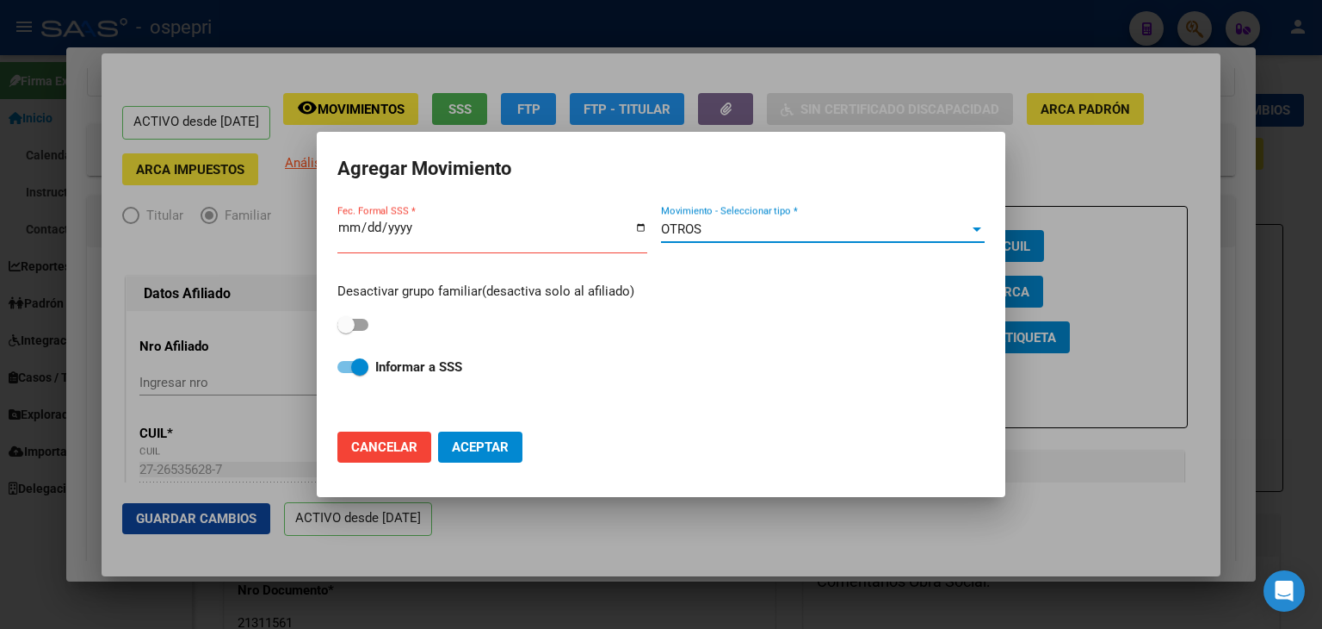
click at [351, 331] on span at bounding box center [346, 324] width 17 height 17
click at [346, 331] on input "checkbox" at bounding box center [345, 331] width 1 height 1
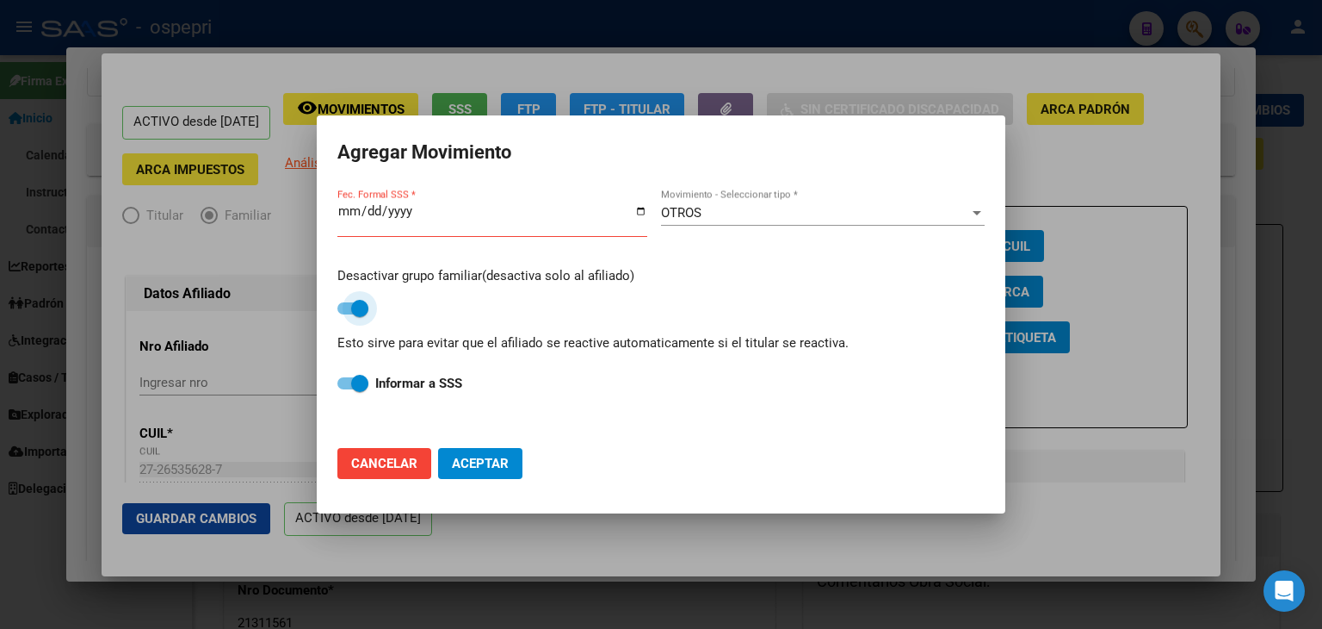
click at [362, 302] on span at bounding box center [359, 308] width 17 height 17
click at [346, 314] on input "checkbox" at bounding box center [345, 314] width 1 height 1
checkbox input "false"
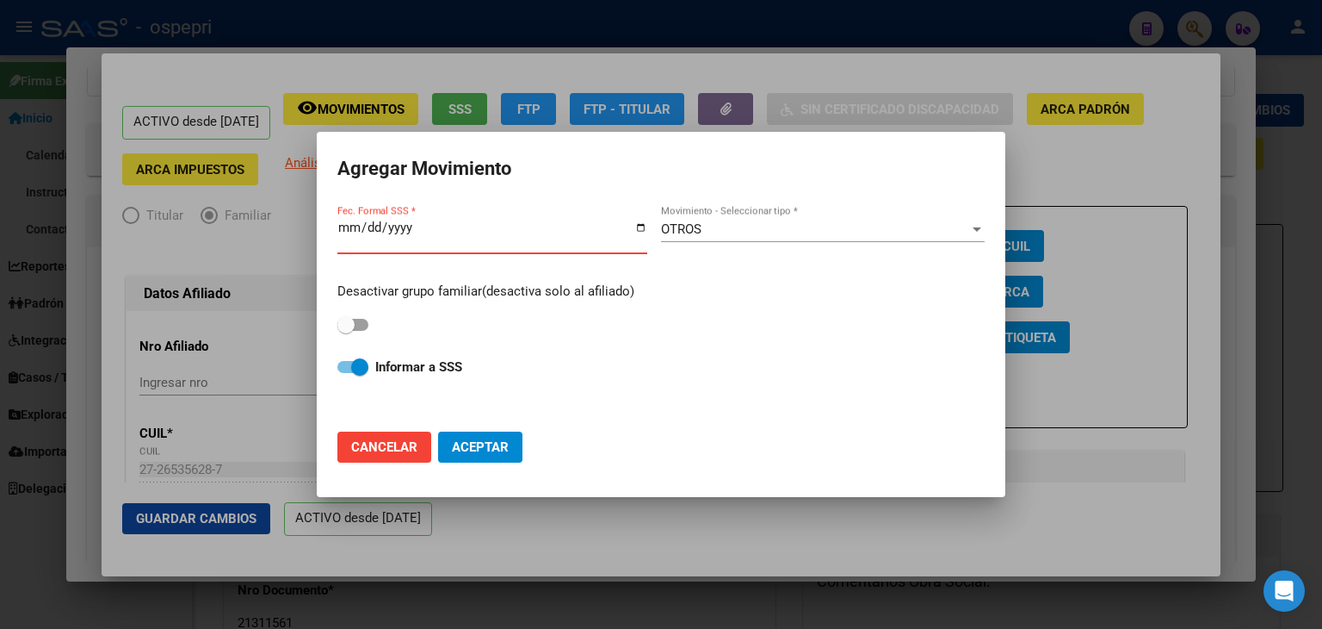
click at [639, 225] on input "Fec. Formal SSS *" at bounding box center [493, 234] width 310 height 28
type input "[DATE]"
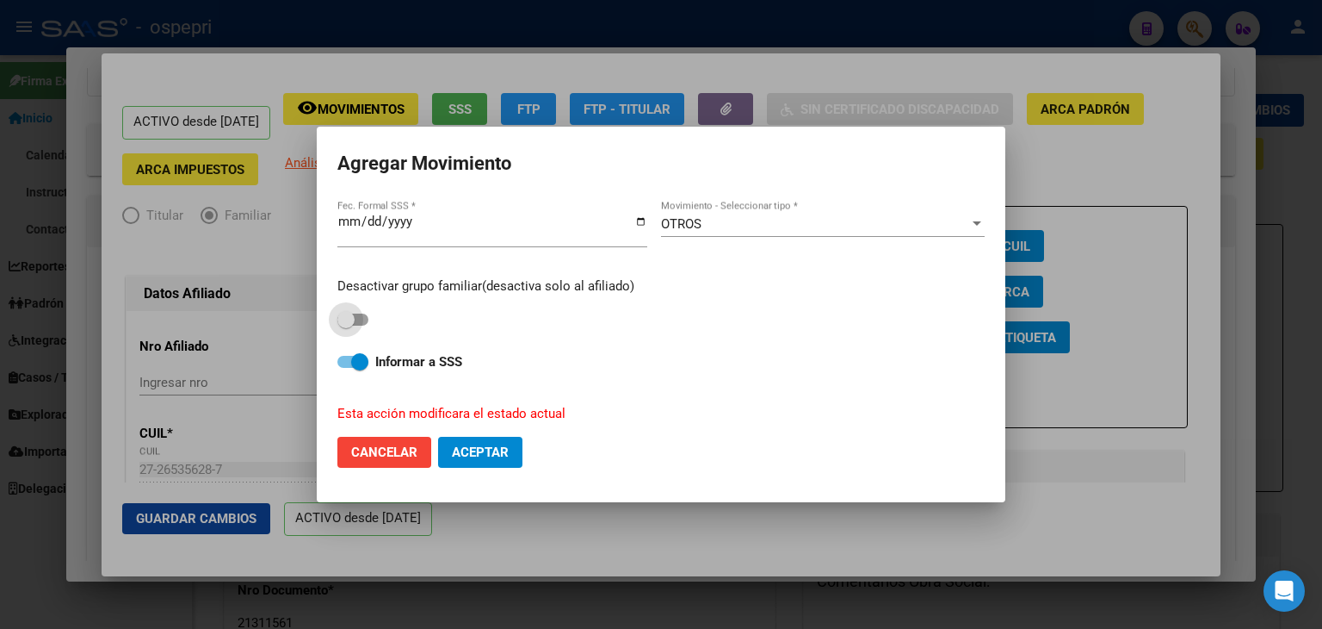
click at [350, 322] on span at bounding box center [346, 319] width 17 height 17
click at [346, 325] on input "checkbox" at bounding box center [345, 325] width 1 height 1
checkbox input "true"
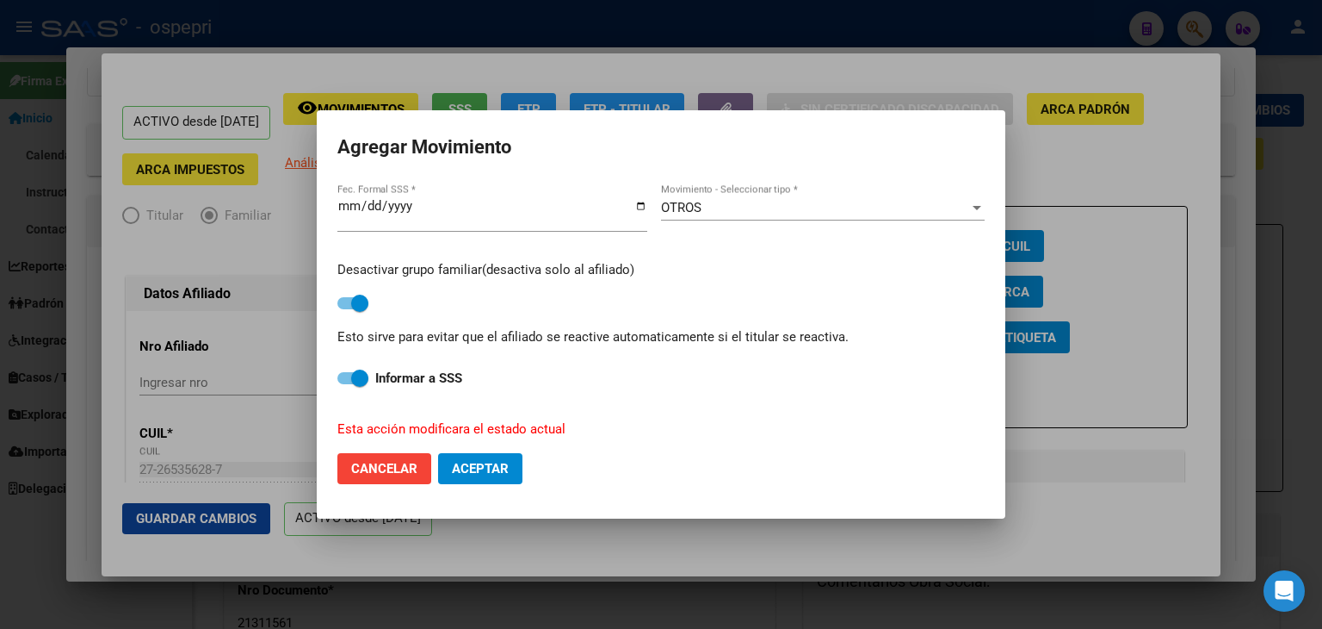
click at [489, 466] on span "Aceptar" at bounding box center [480, 468] width 57 height 15
checkbox input "false"
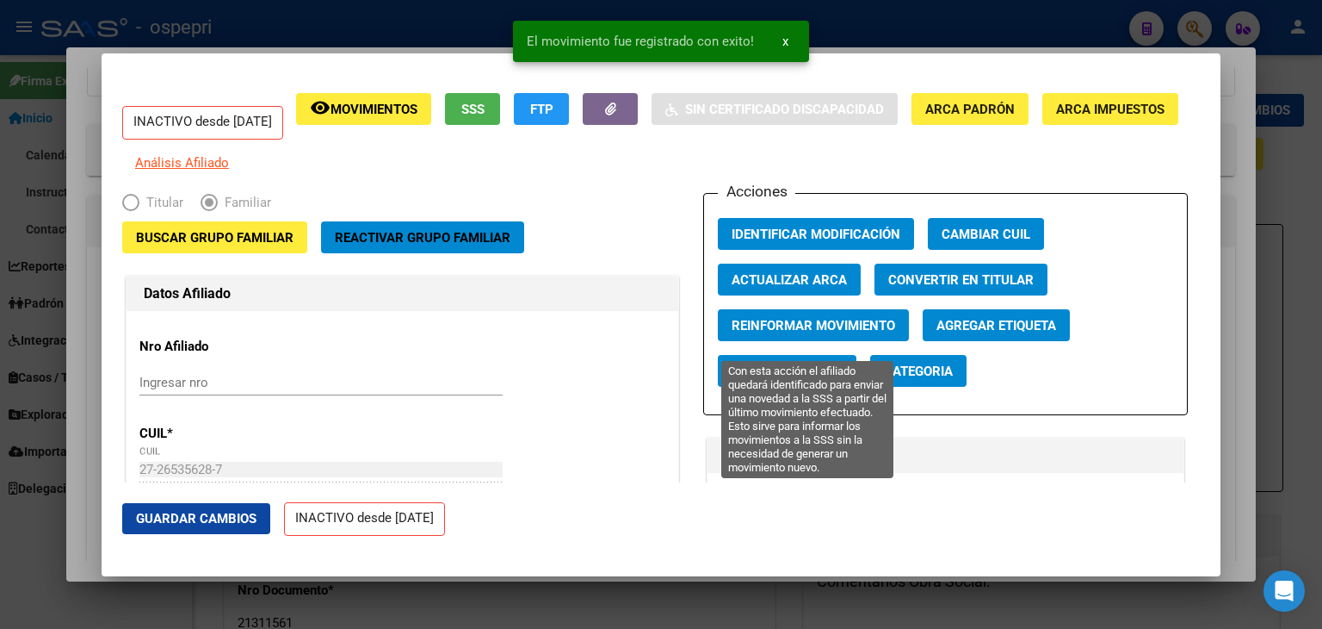
click at [816, 333] on span "Reinformar Movimiento" at bounding box center [814, 325] width 164 height 15
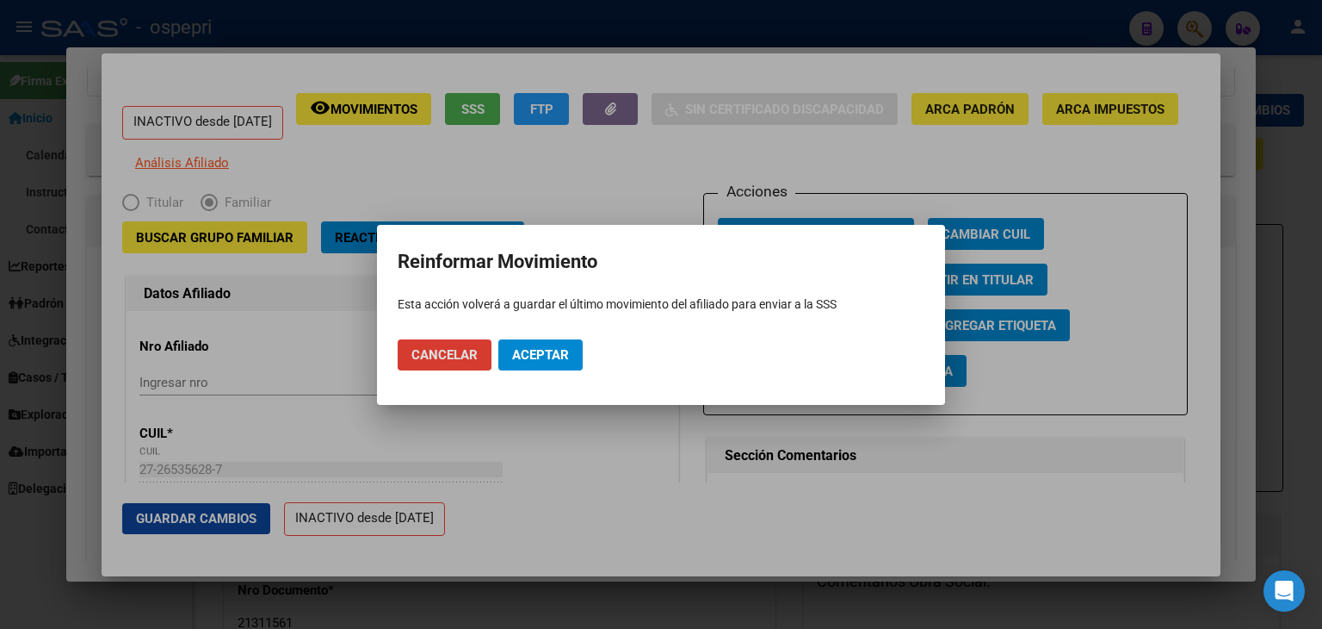
click at [561, 357] on span "Aceptar" at bounding box center [540, 354] width 57 height 15
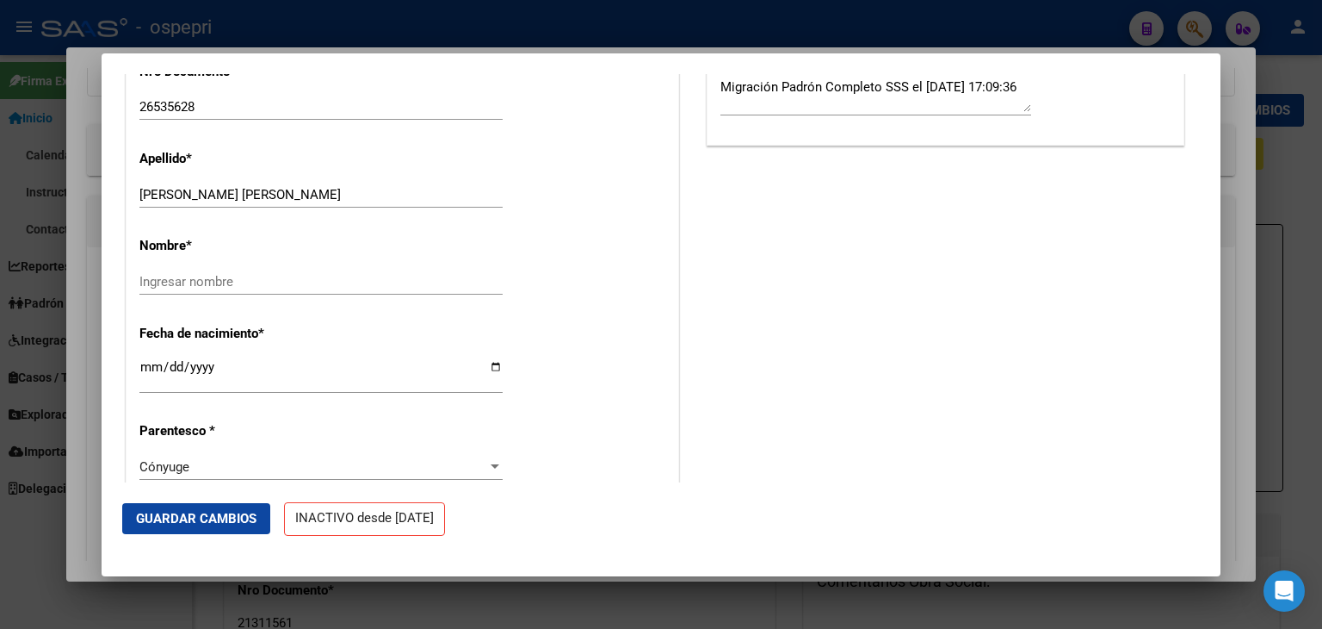
scroll to position [603, 0]
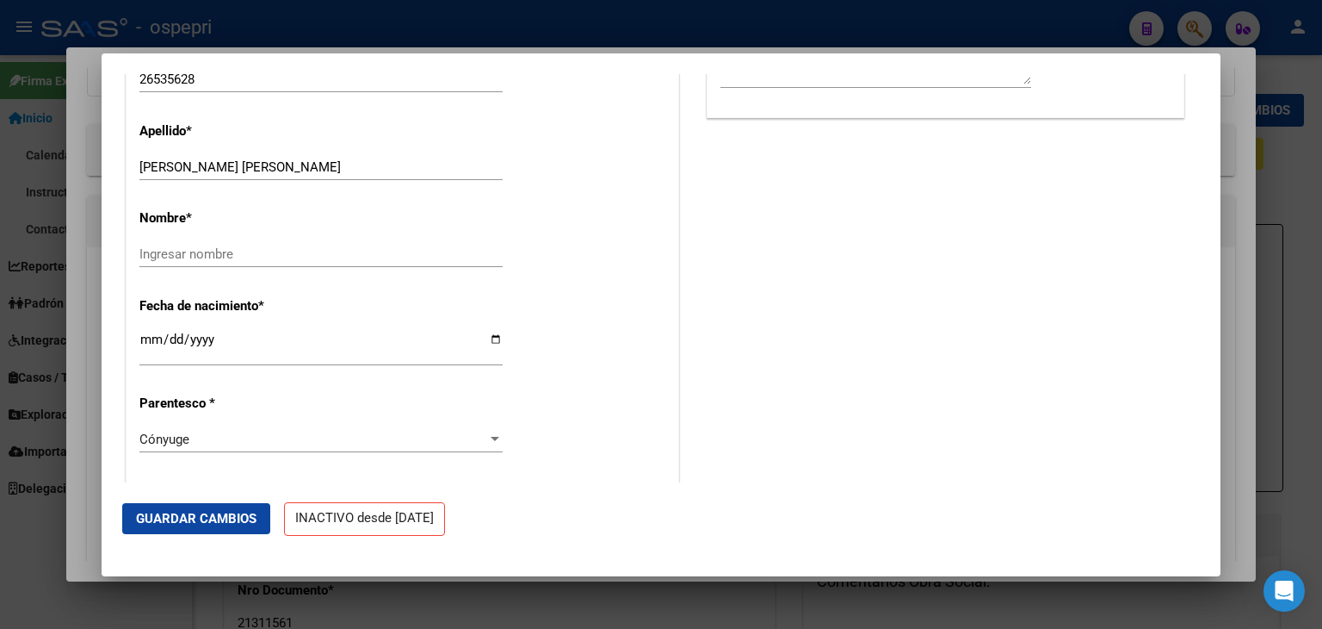
click at [185, 518] on span "Guardar Cambios" at bounding box center [196, 518] width 121 height 15
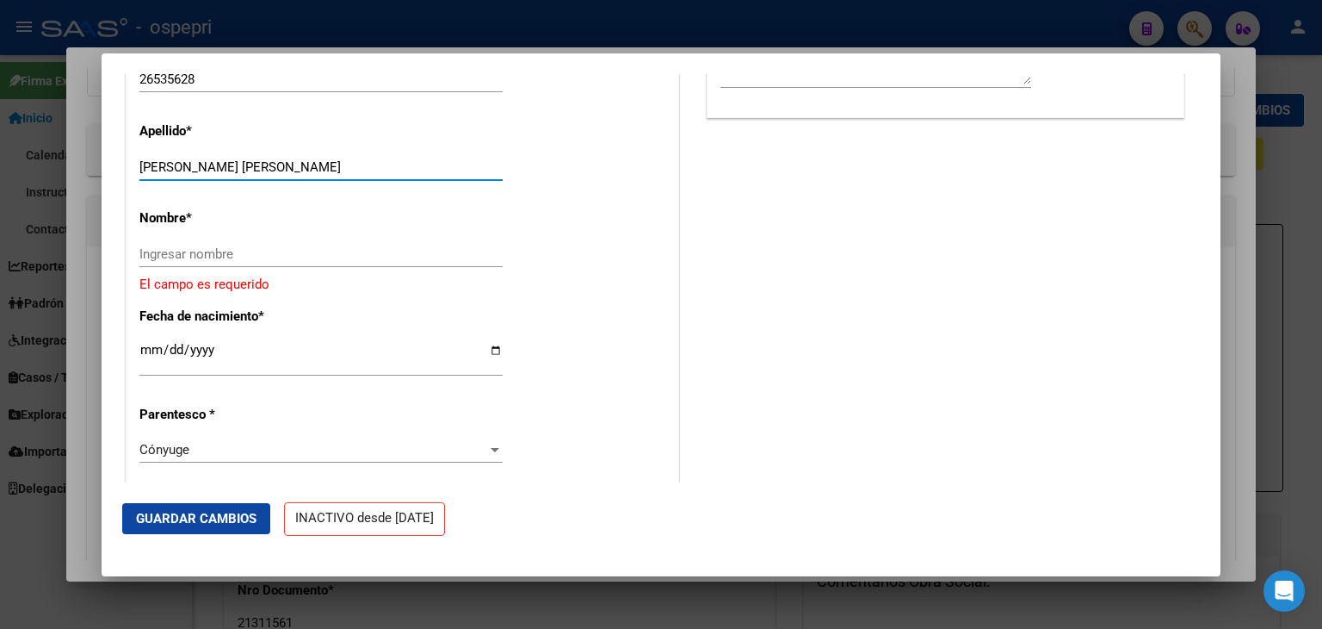
click at [262, 172] on input "[PERSON_NAME] [PERSON_NAME]" at bounding box center [320, 166] width 363 height 15
drag, startPoint x: 263, startPoint y: 176, endPoint x: 185, endPoint y: 179, distance: 78.4
click at [185, 175] on input "[PERSON_NAME] [PERSON_NAME]" at bounding box center [320, 166] width 363 height 15
type input "[PERSON_NAME]"
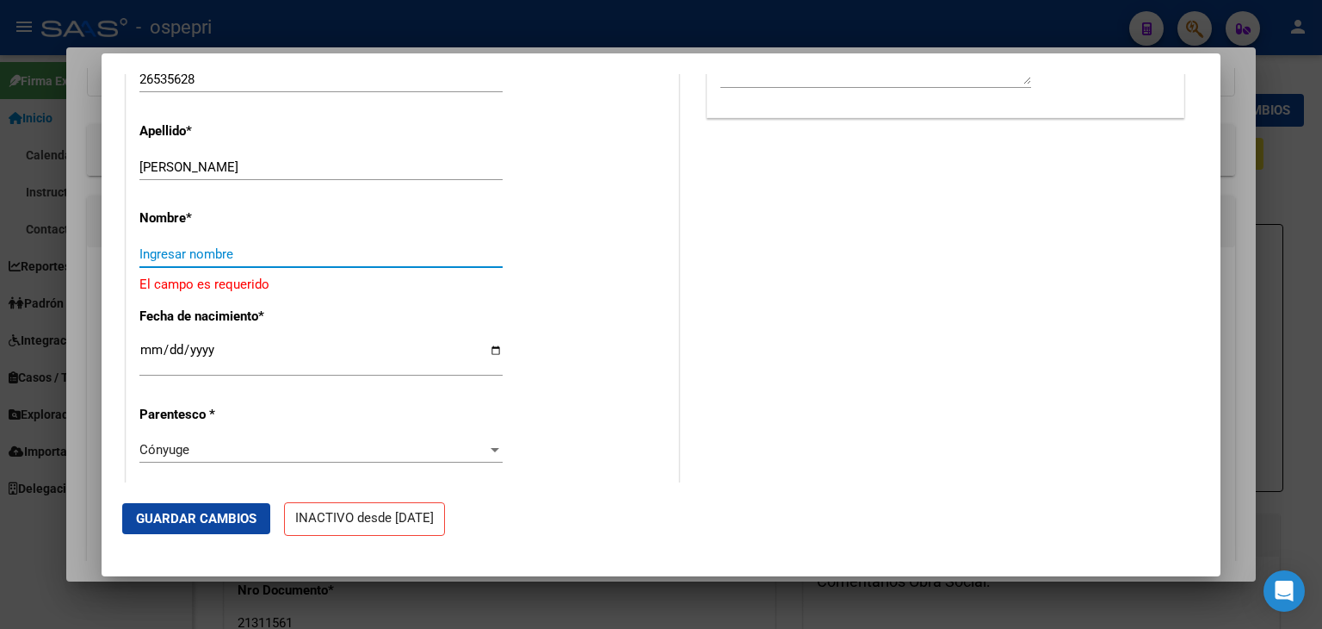
click at [171, 261] on input "Ingresar nombre" at bounding box center [320, 253] width 363 height 15
paste input "[PERSON_NAME]"
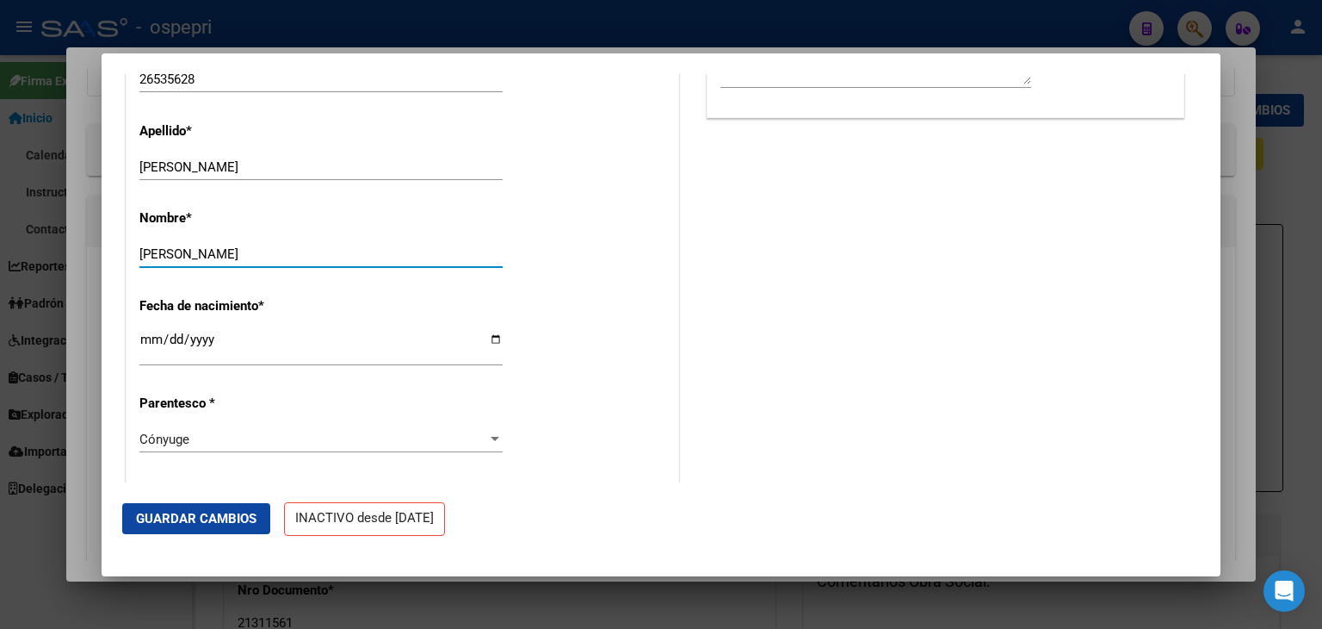
type input "[PERSON_NAME]"
click at [170, 517] on span "Guardar Cambios" at bounding box center [196, 518] width 121 height 15
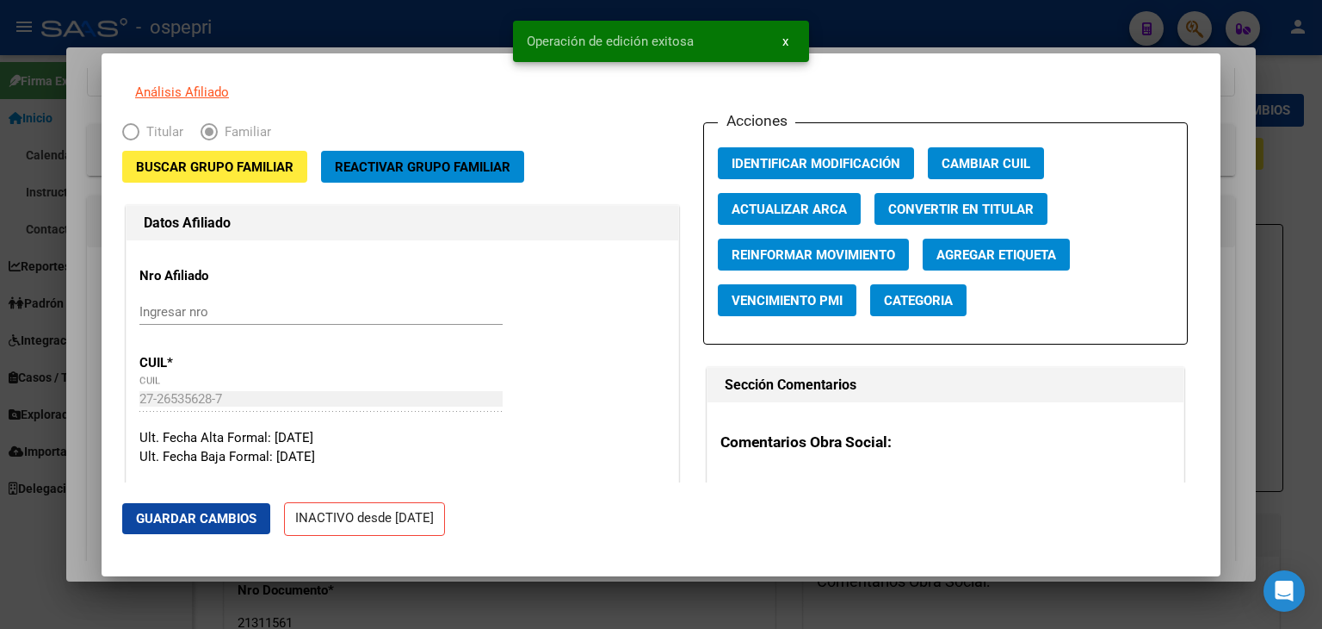
scroll to position [0, 0]
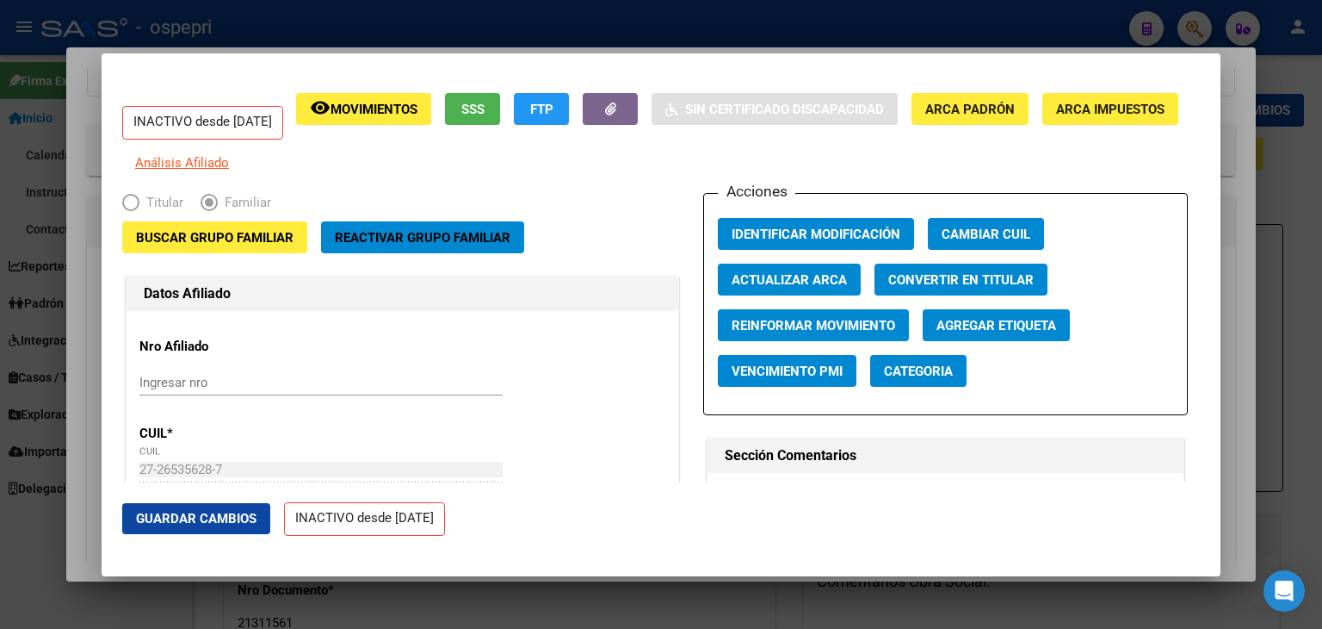
click at [1037, 14] on div at bounding box center [661, 314] width 1322 height 629
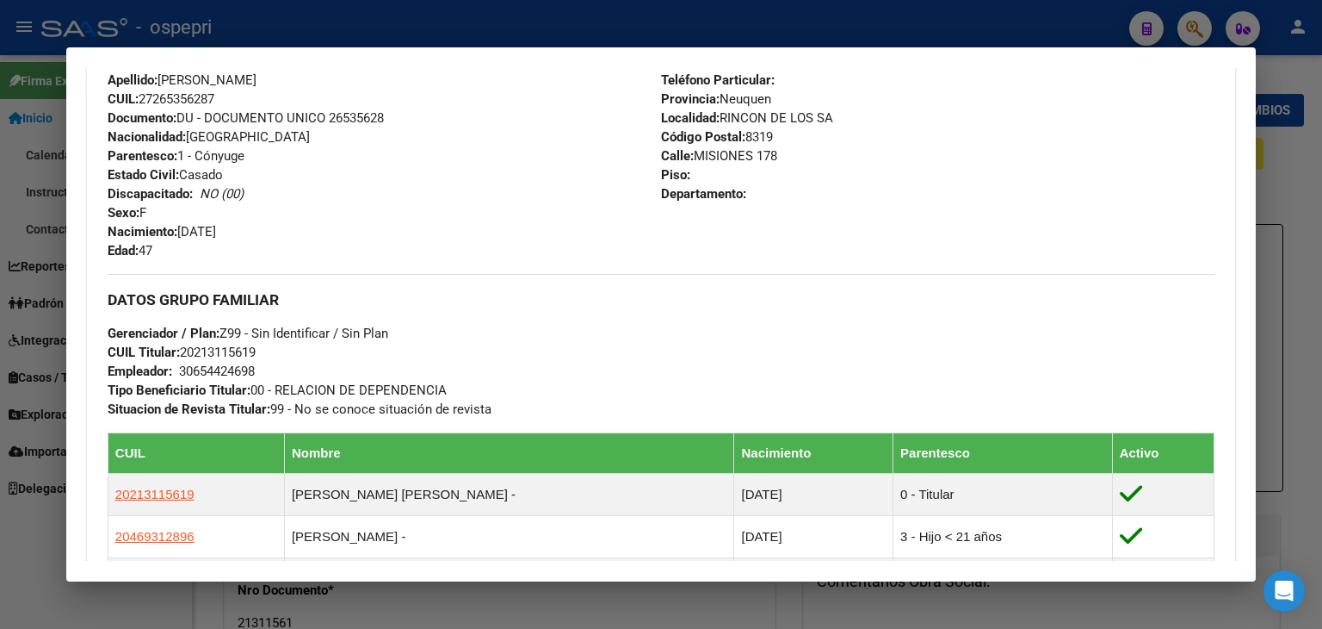
scroll to position [583, 0]
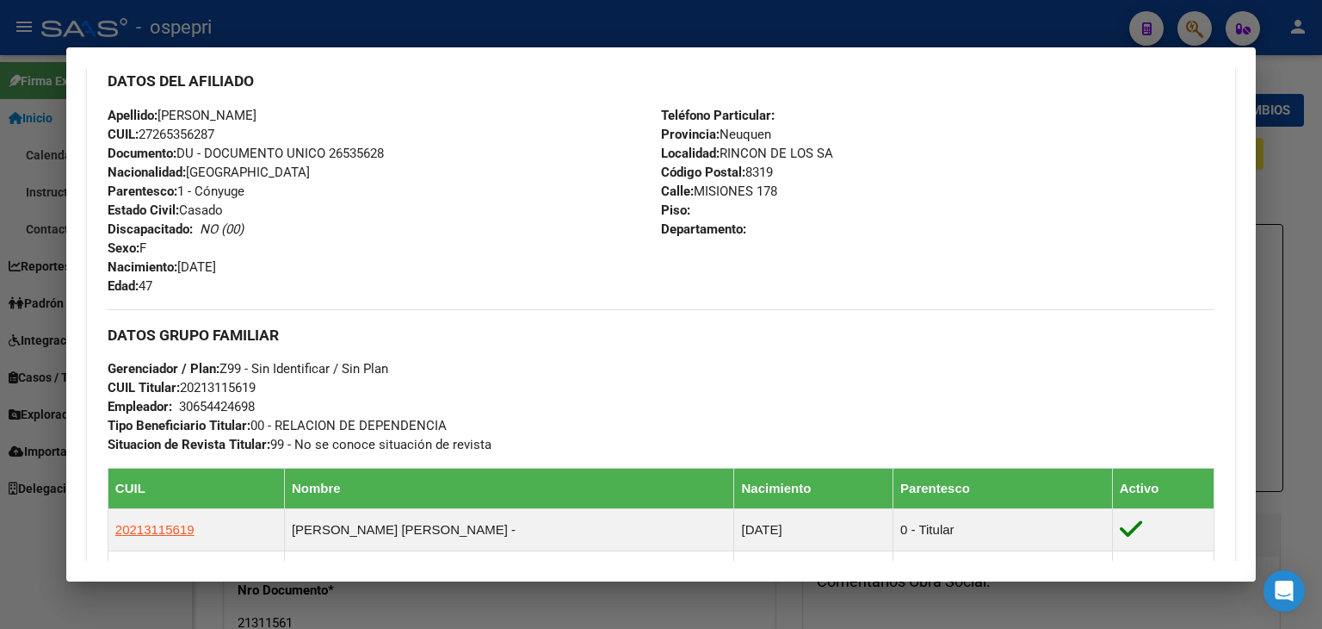
drag, startPoint x: 289, startPoint y: 28, endPoint x: 251, endPoint y: 59, distance: 49.1
click at [288, 28] on div at bounding box center [661, 314] width 1322 height 629
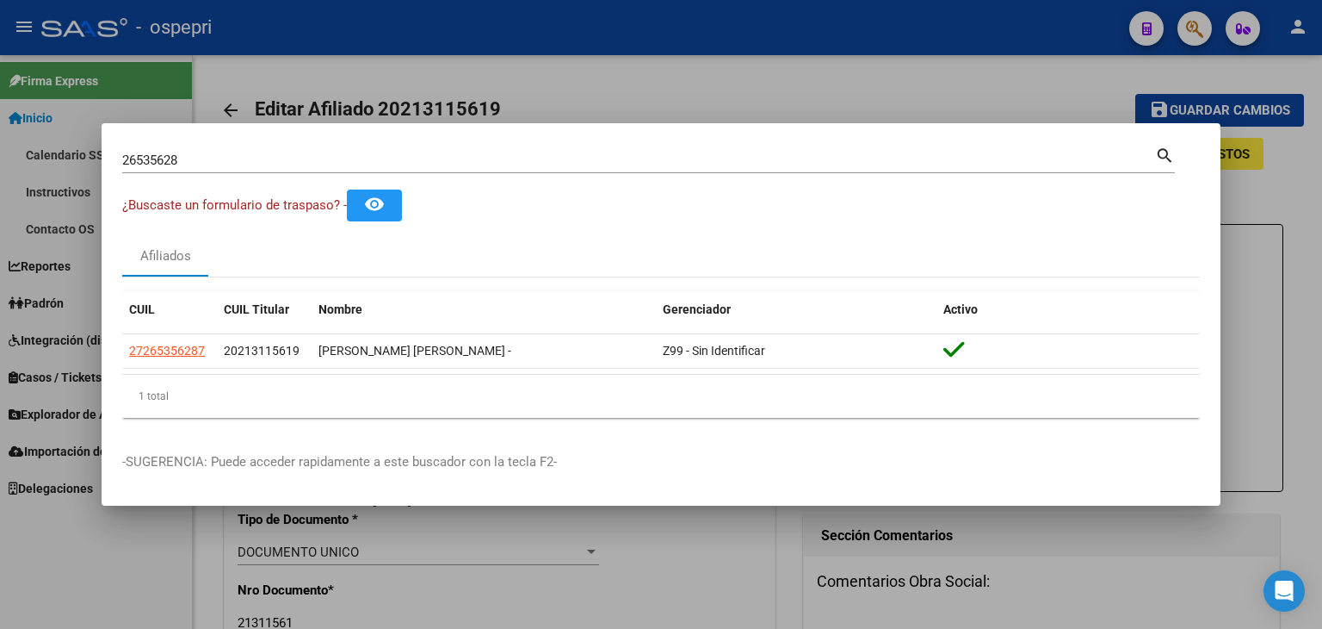
click at [59, 127] on div at bounding box center [661, 314] width 1322 height 629
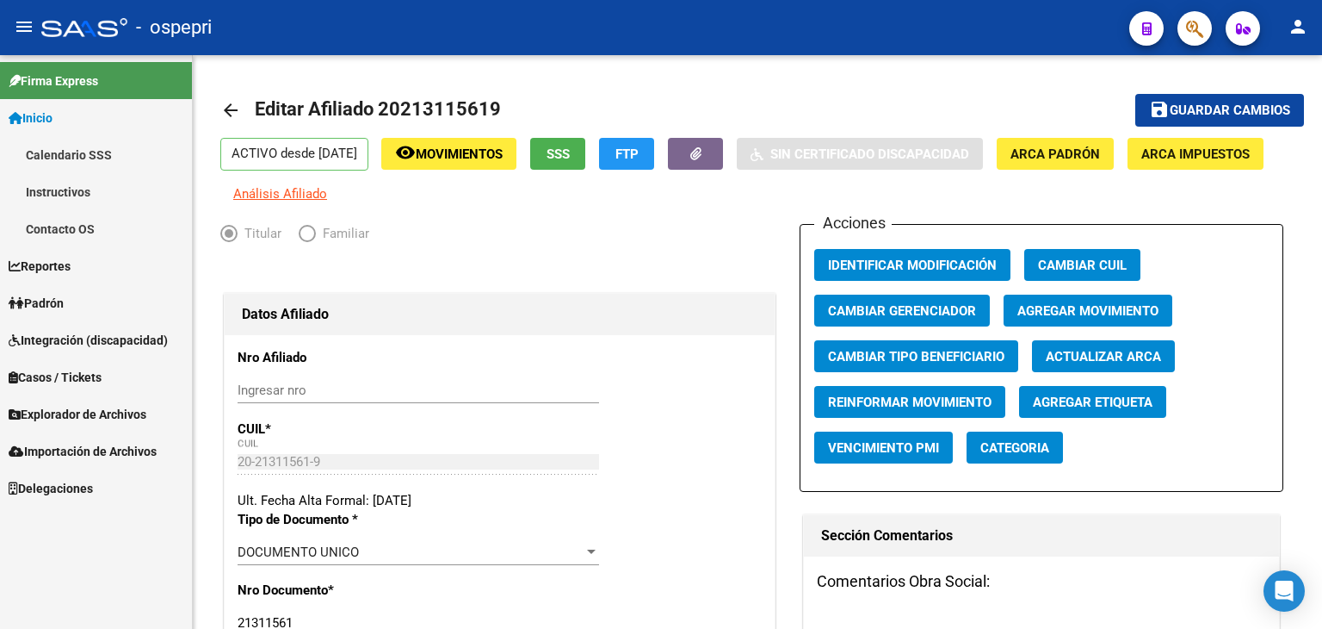
click at [53, 116] on span "Inicio" at bounding box center [31, 117] width 44 height 19
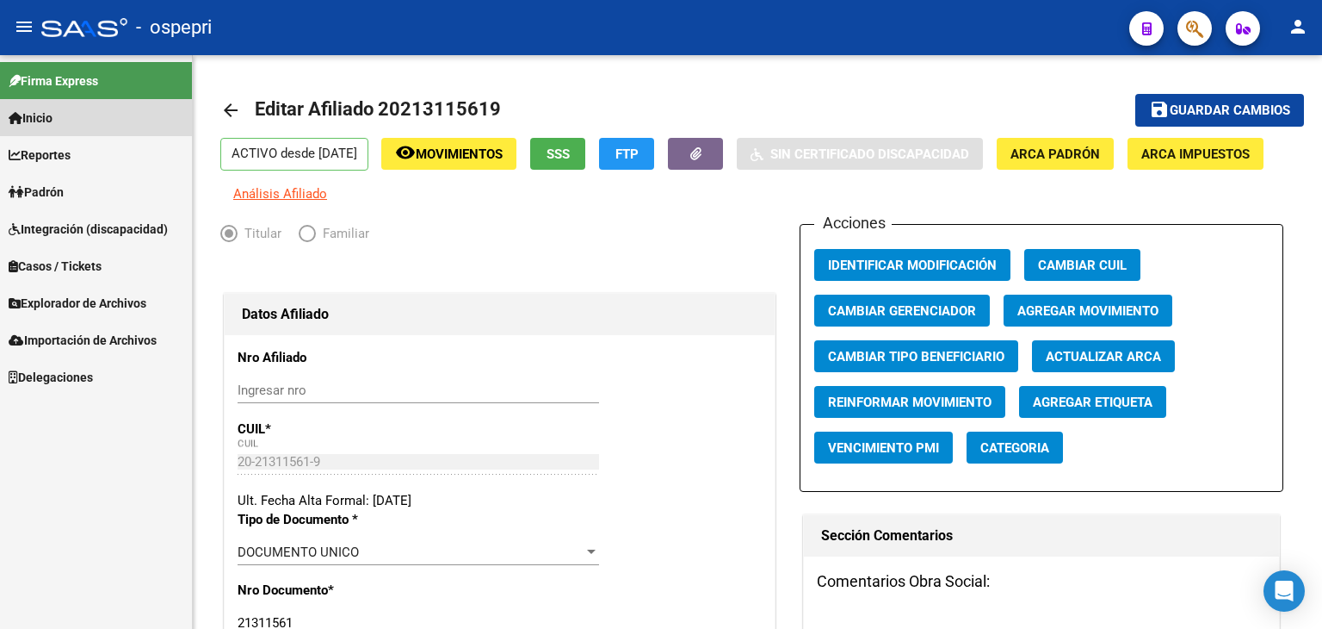
click at [53, 117] on span "Inicio" at bounding box center [31, 117] width 44 height 19
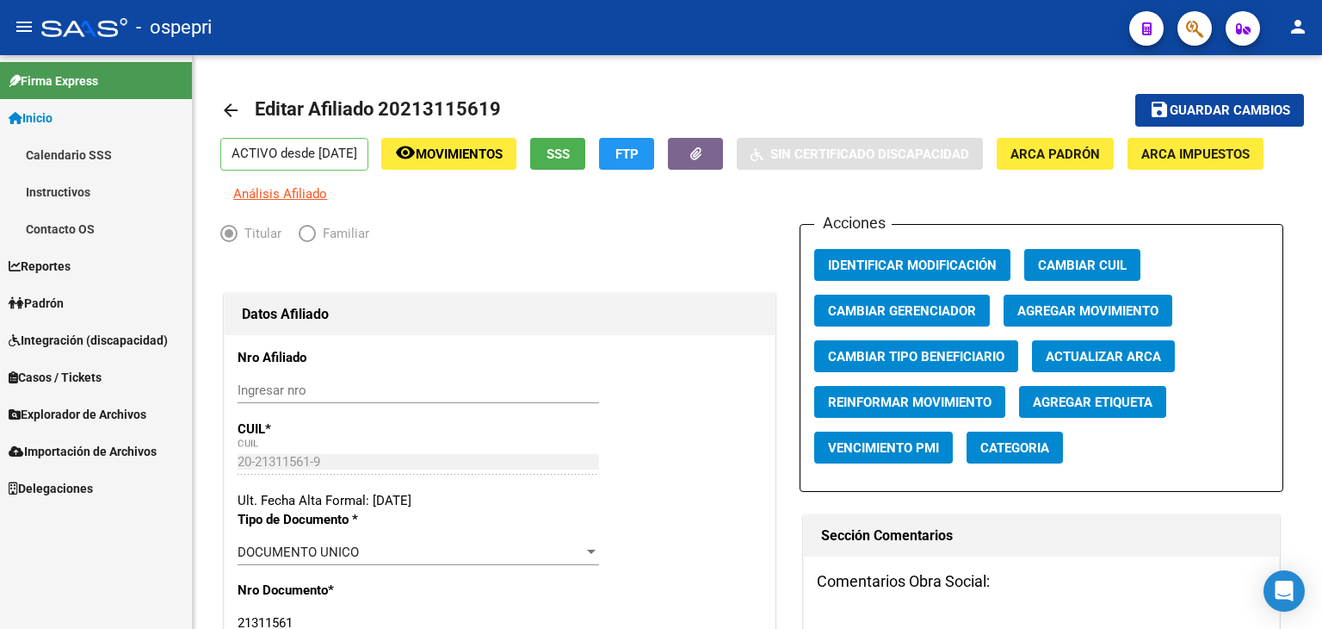
click at [59, 153] on link "Calendario SSS" at bounding box center [96, 154] width 192 height 37
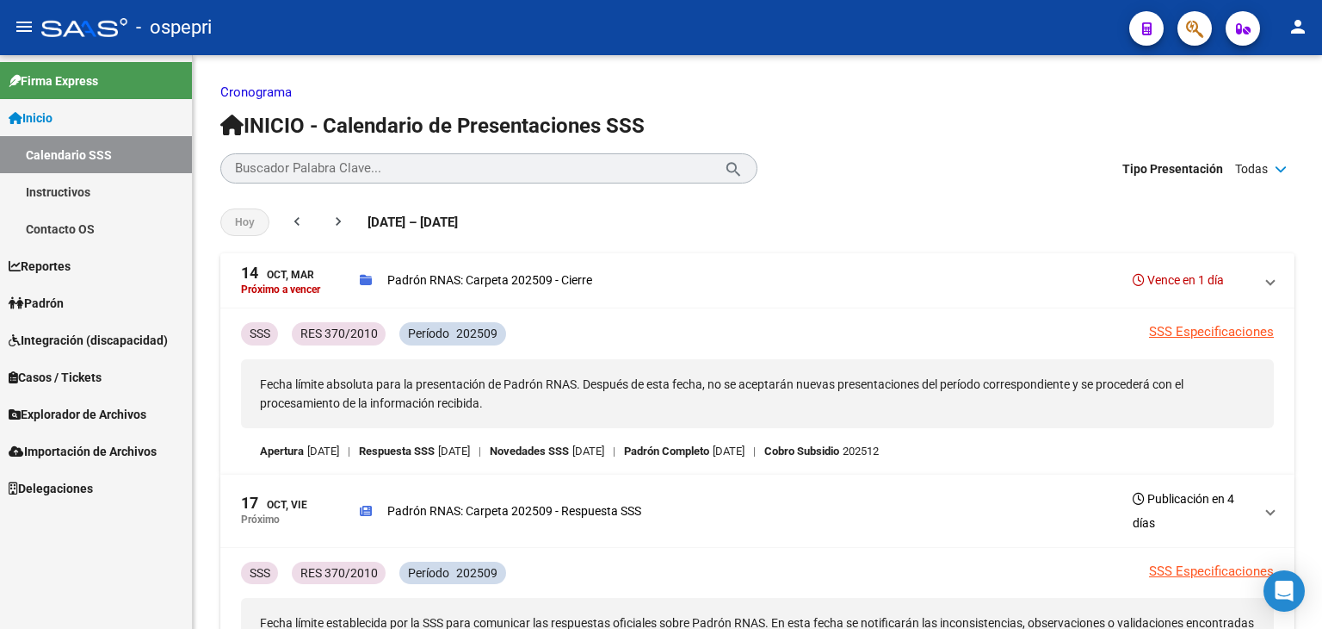
click at [51, 261] on span "Reportes" at bounding box center [40, 266] width 62 height 19
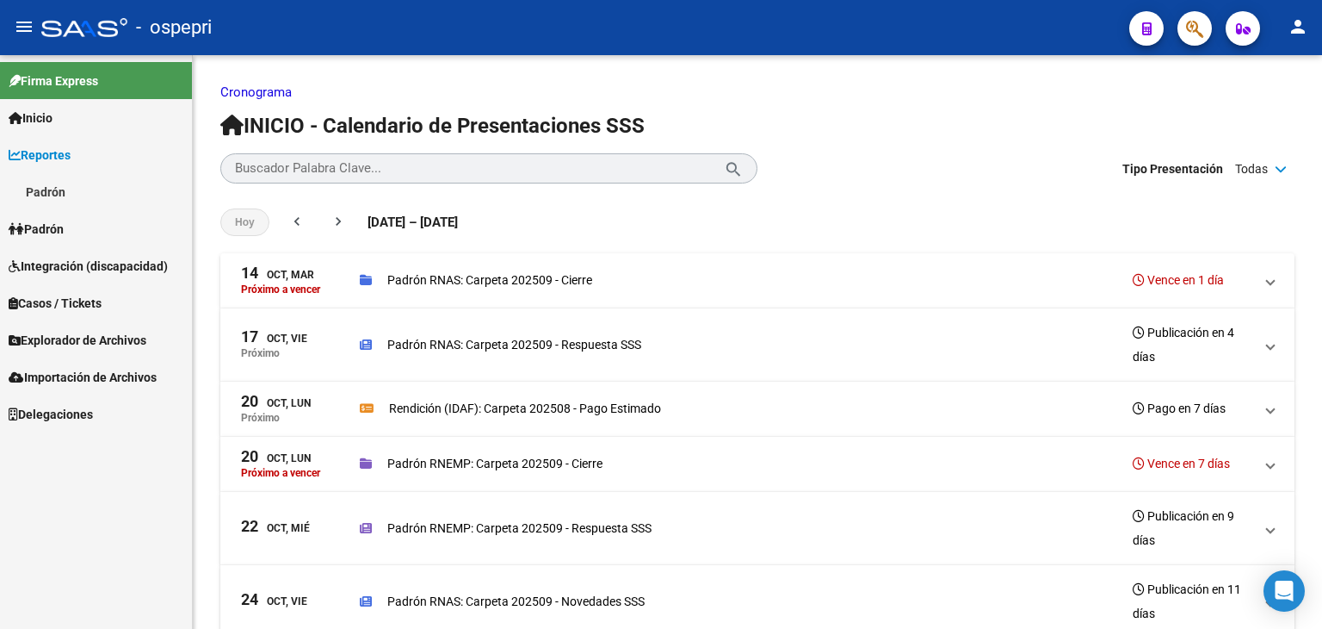
click at [59, 193] on link "Padrón" at bounding box center [96, 191] width 192 height 37
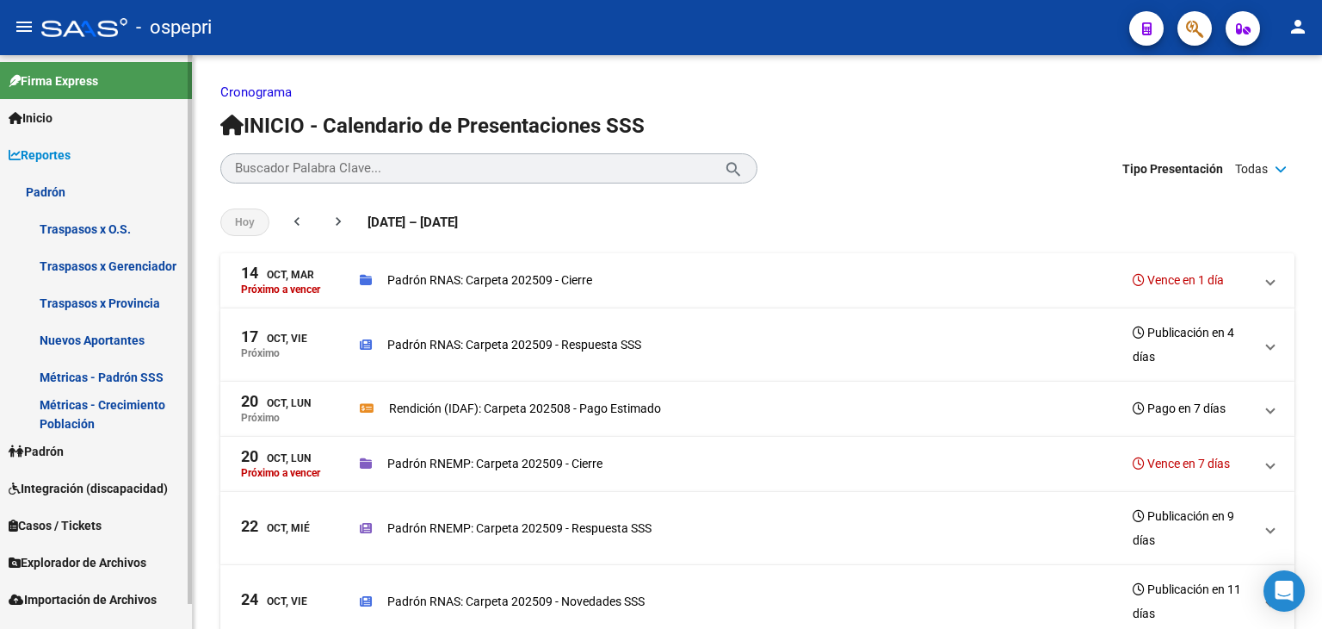
click at [121, 379] on link "Métricas - Padrón SSS" at bounding box center [96, 376] width 192 height 37
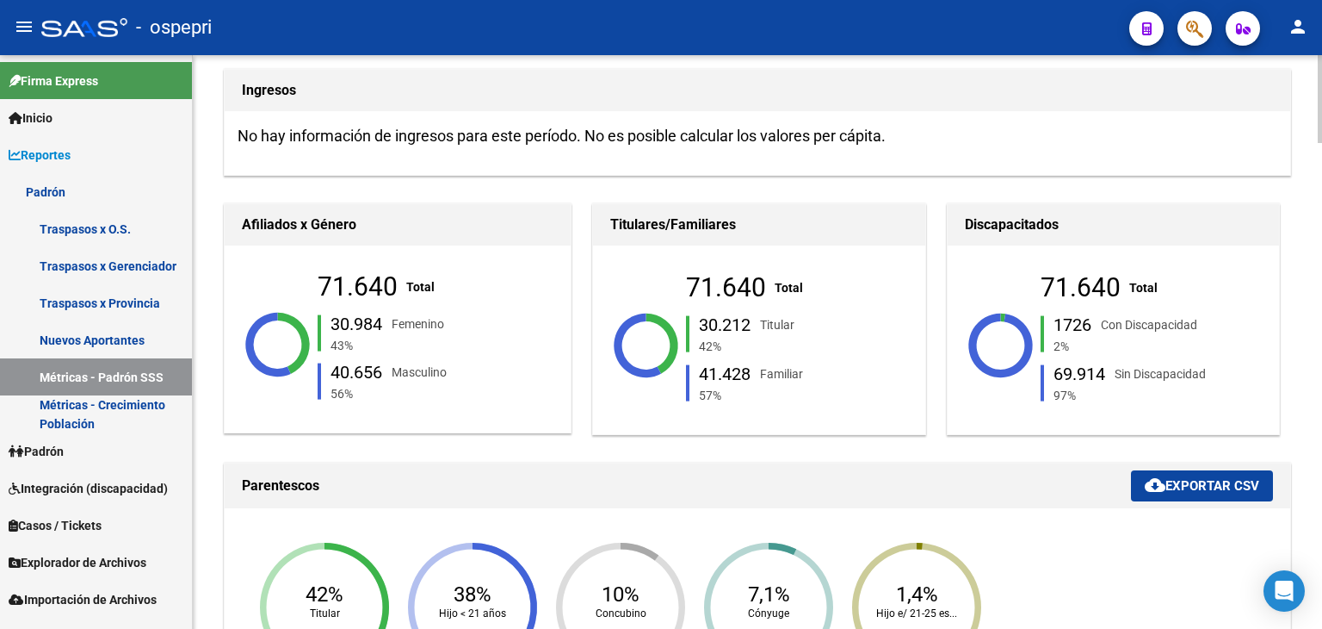
scroll to position [258, 0]
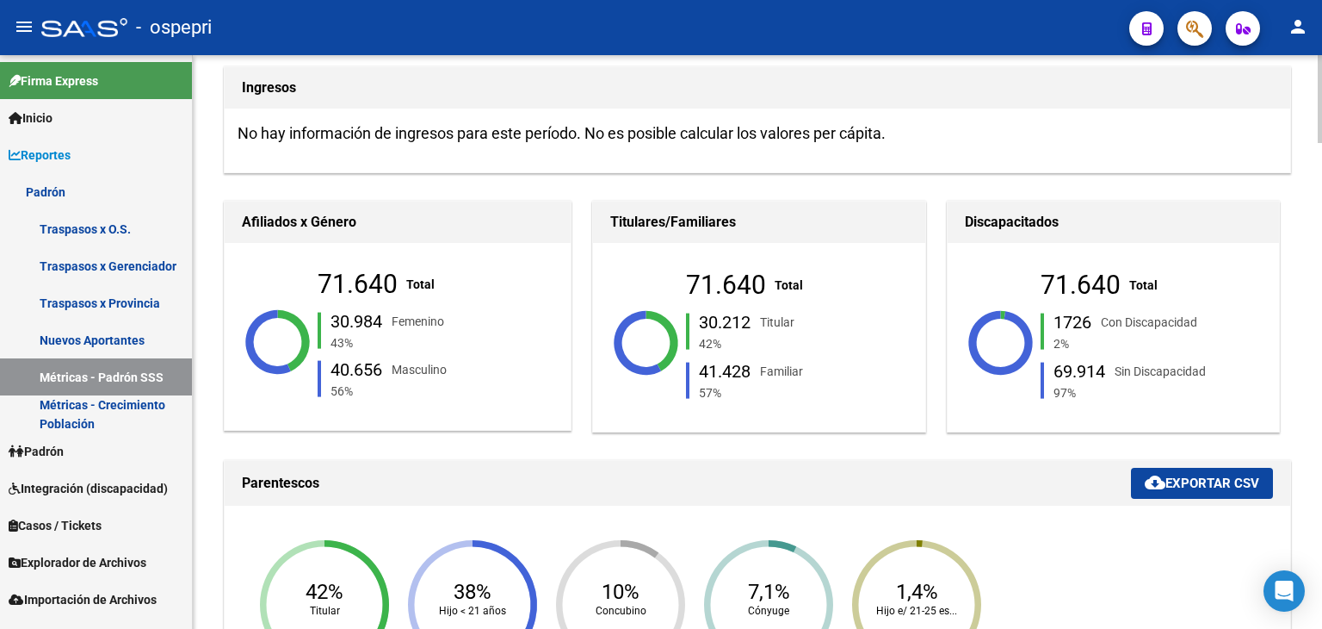
drag, startPoint x: 438, startPoint y: 277, endPoint x: 261, endPoint y: 283, distance: 177.5
click at [283, 291] on div "71.640 Total 30.984 Femenino 43% 40.656 Masculino 56%" at bounding box center [410, 342] width 344 height 224
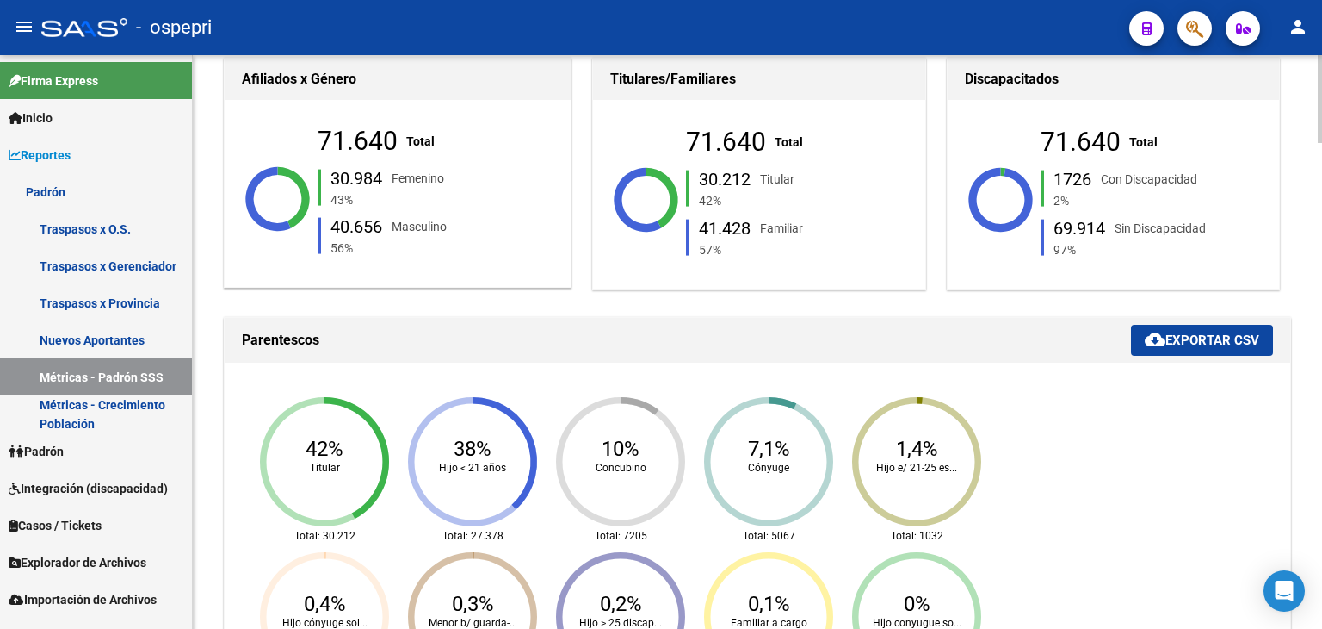
scroll to position [430, 0]
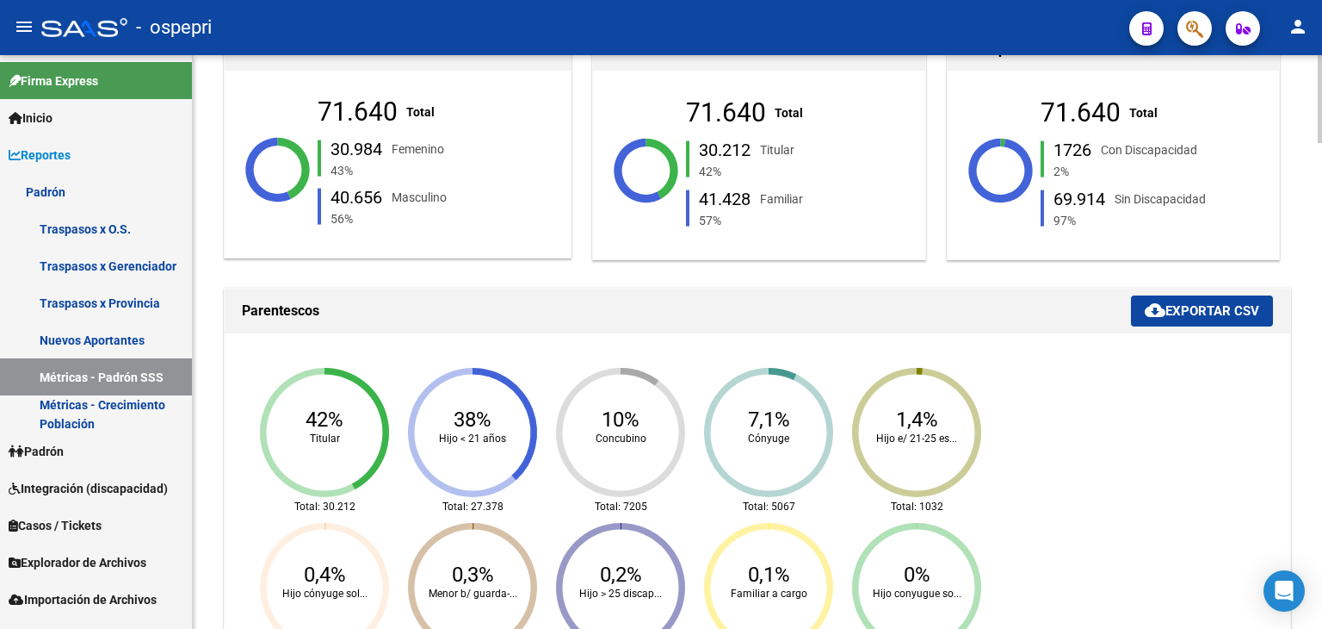
click at [406, 107] on div "Total" at bounding box center [420, 111] width 28 height 19
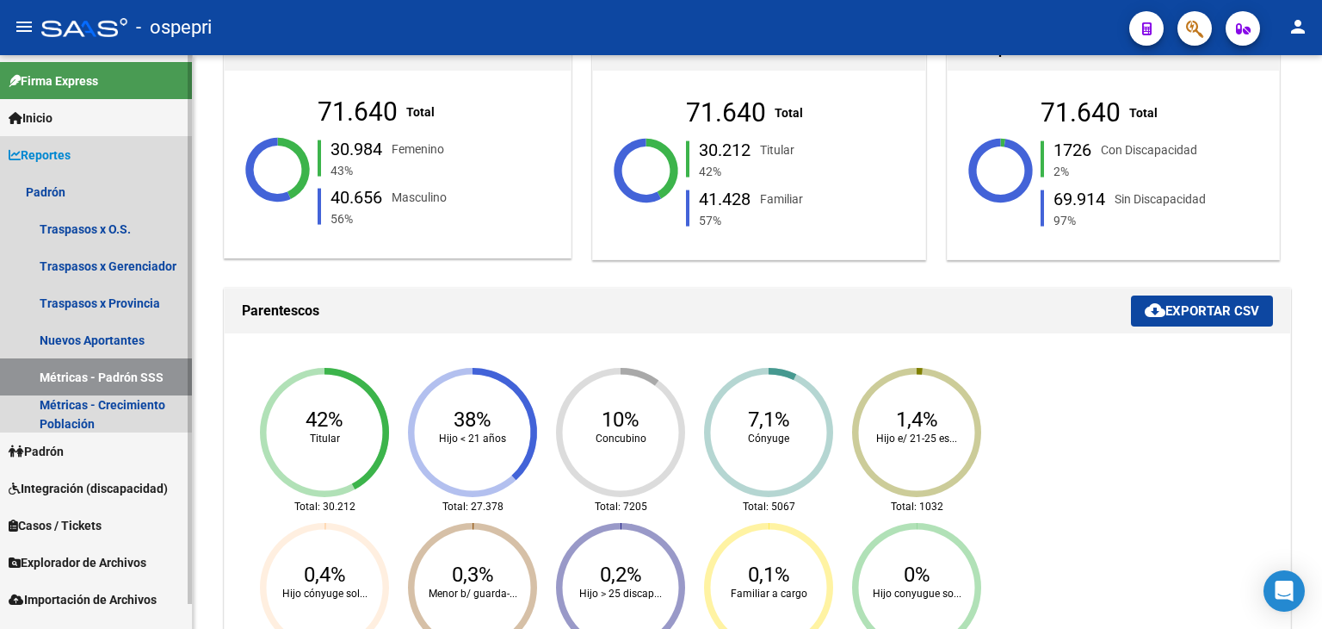
click at [45, 146] on span "Reportes" at bounding box center [40, 155] width 62 height 19
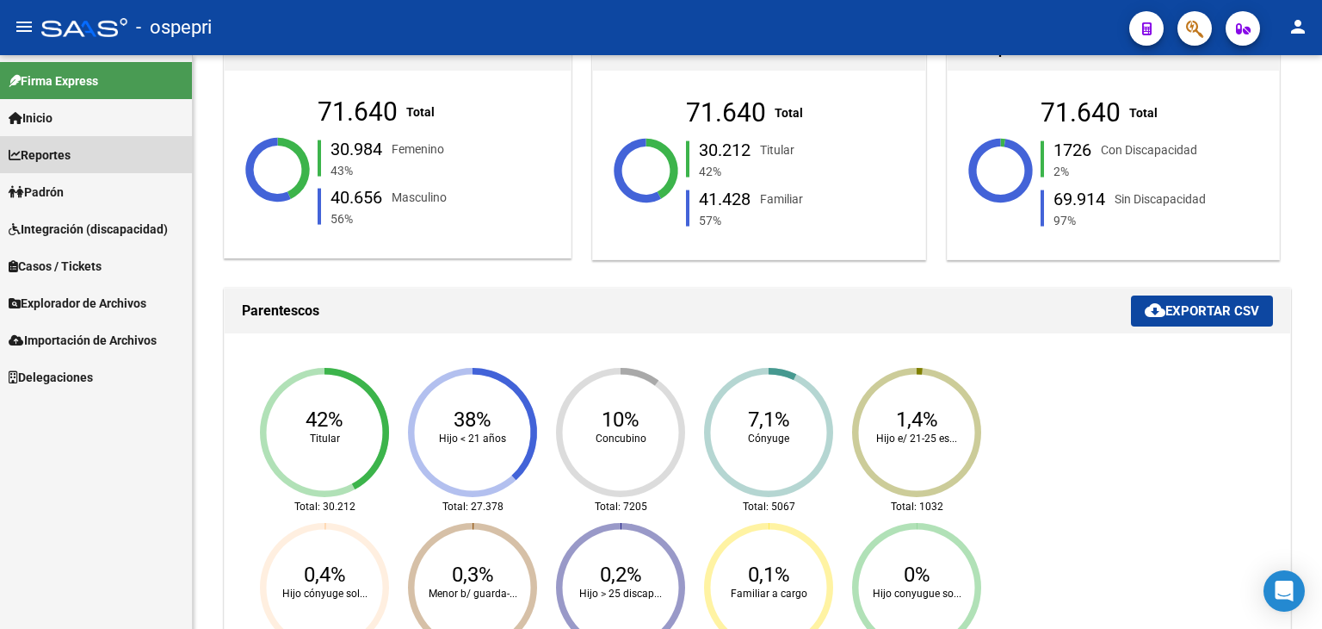
click at [52, 155] on span "Reportes" at bounding box center [40, 155] width 62 height 19
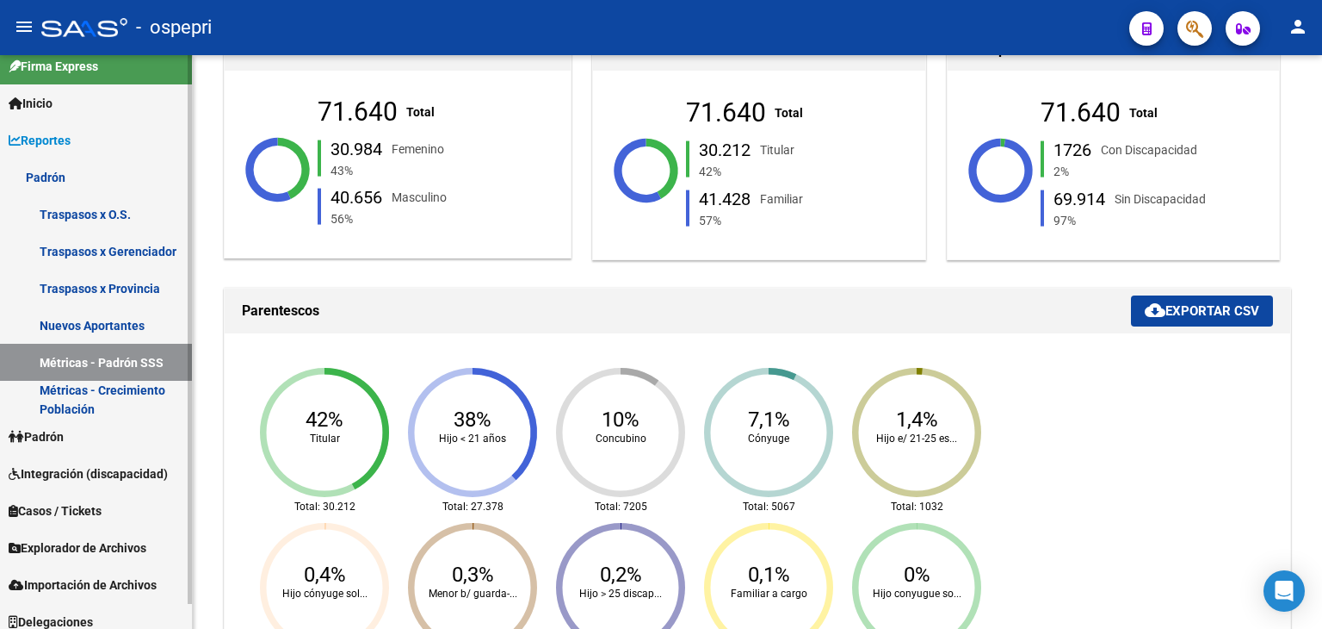
scroll to position [26, 0]
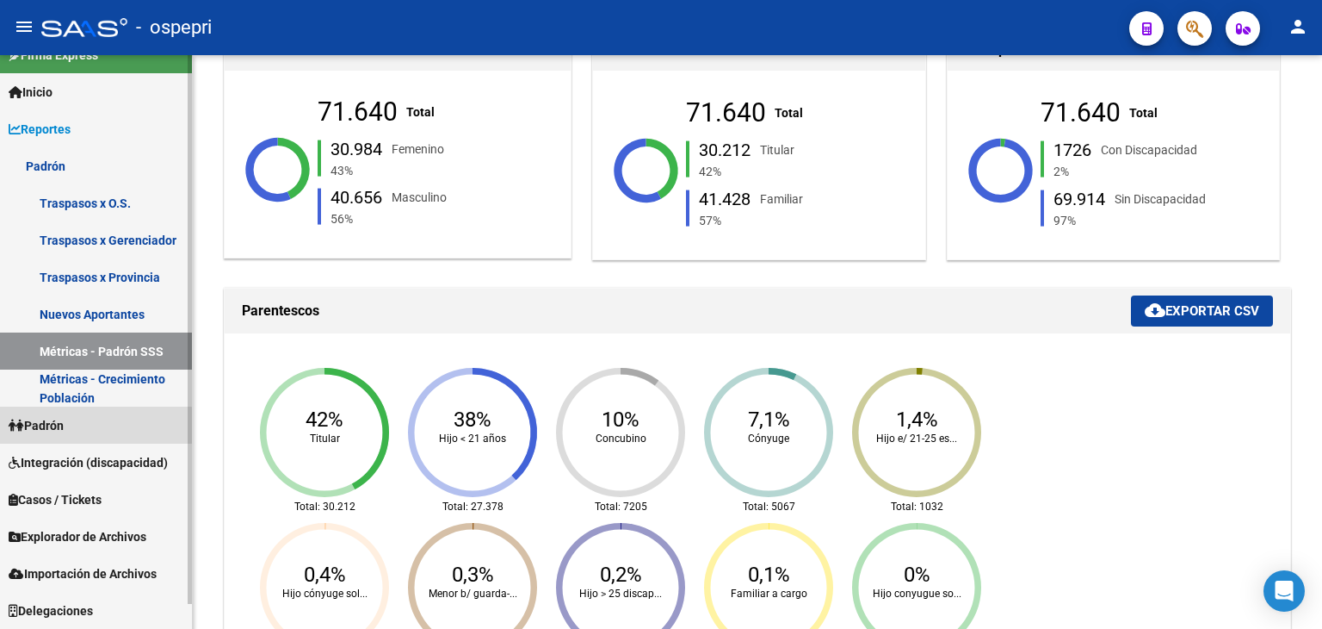
click at [52, 429] on span "Padrón" at bounding box center [36, 425] width 55 height 19
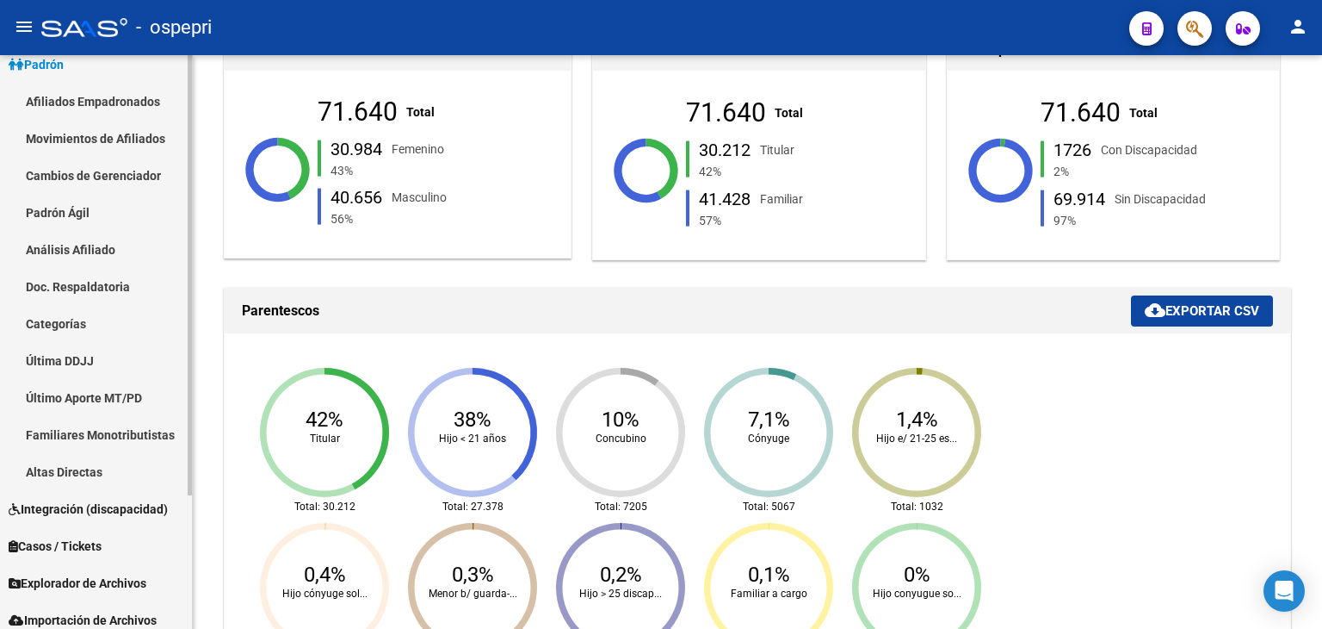
scroll to position [88, 0]
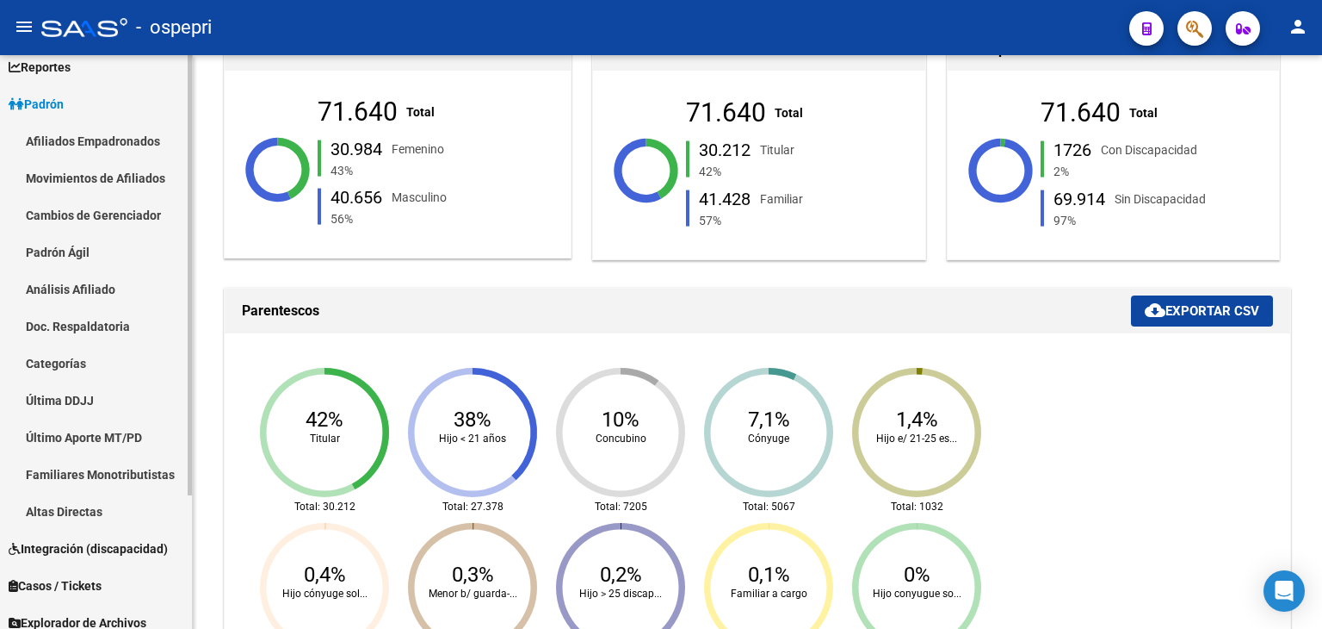
click at [77, 294] on link "Análisis Afiliado" at bounding box center [96, 288] width 192 height 37
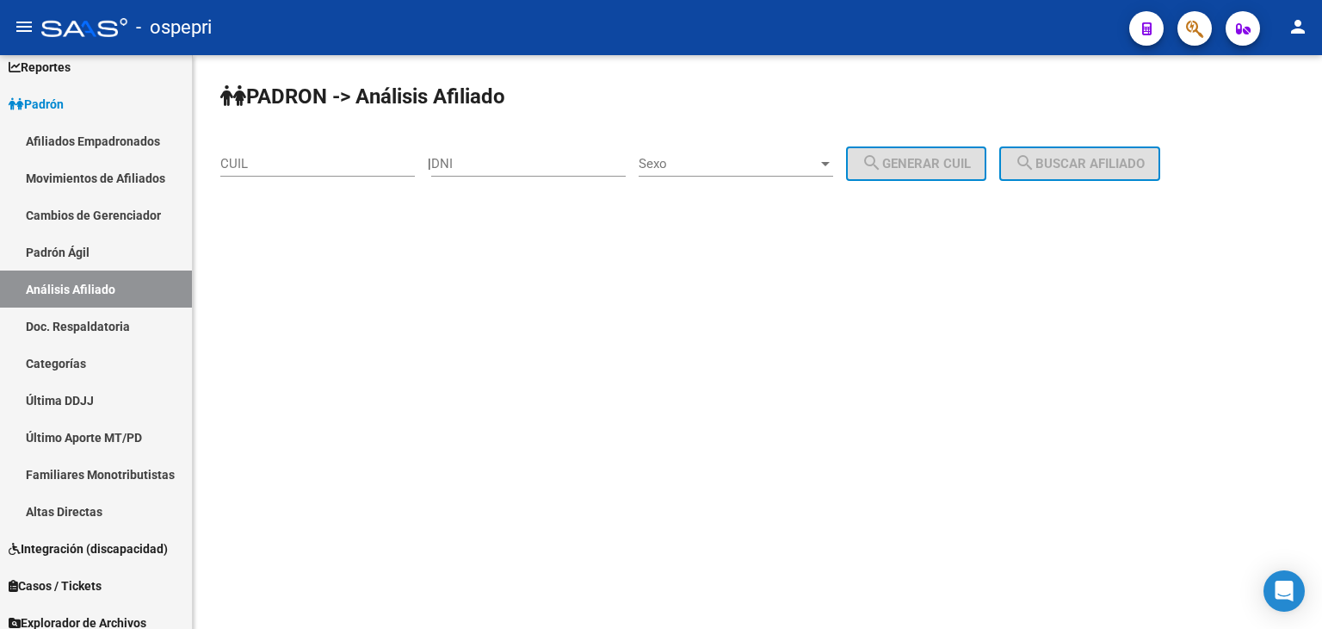
click at [462, 152] on div "DNI" at bounding box center [528, 157] width 195 height 37
click at [61, 176] on link "Movimientos de Afiliados" at bounding box center [96, 177] width 192 height 37
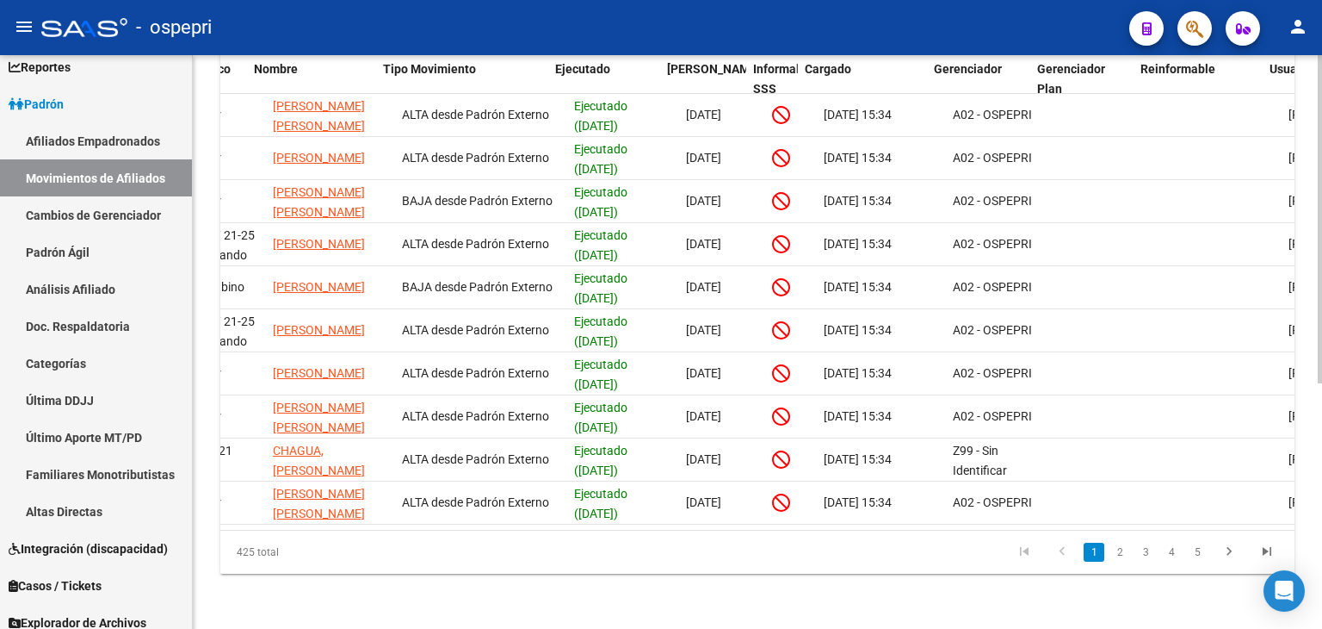
scroll to position [0, 464]
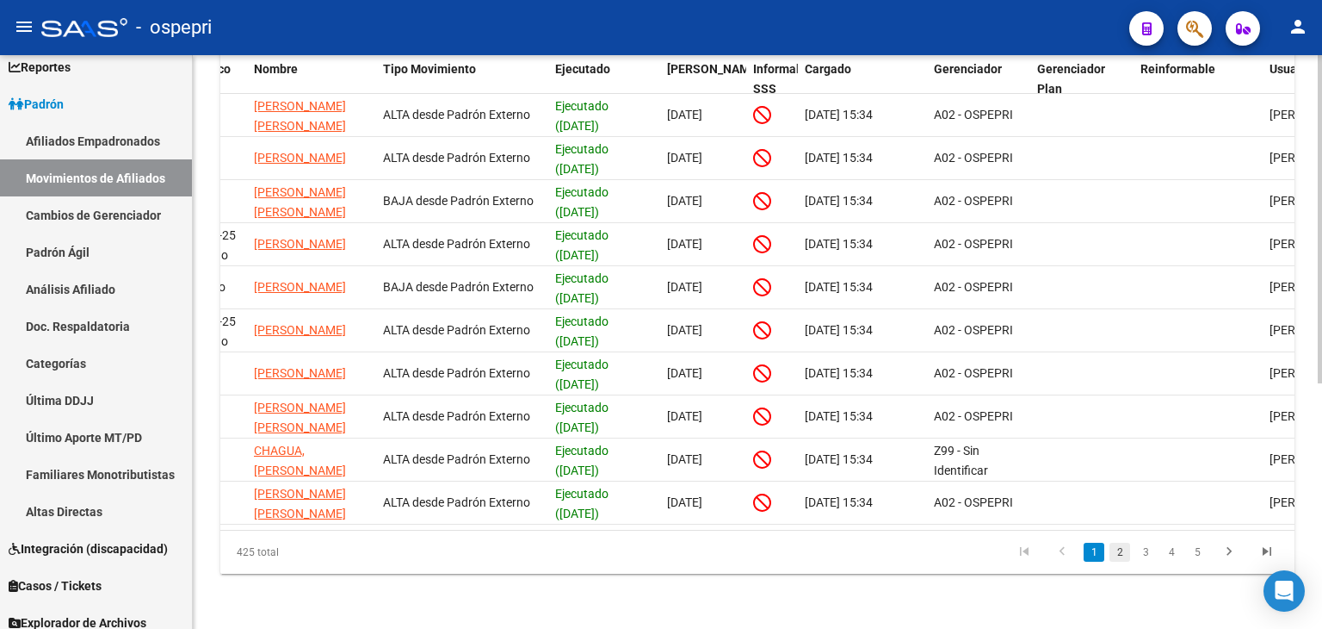
click at [1122, 554] on link "2" at bounding box center [1120, 551] width 21 height 19
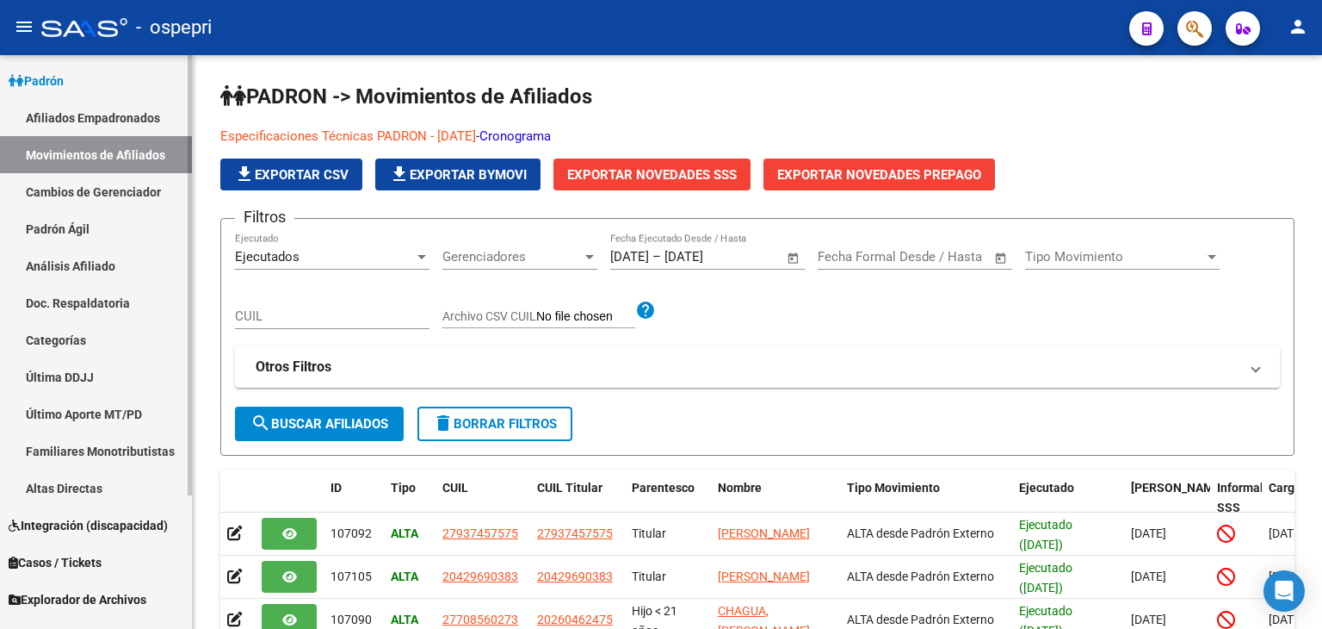
scroll to position [174, 0]
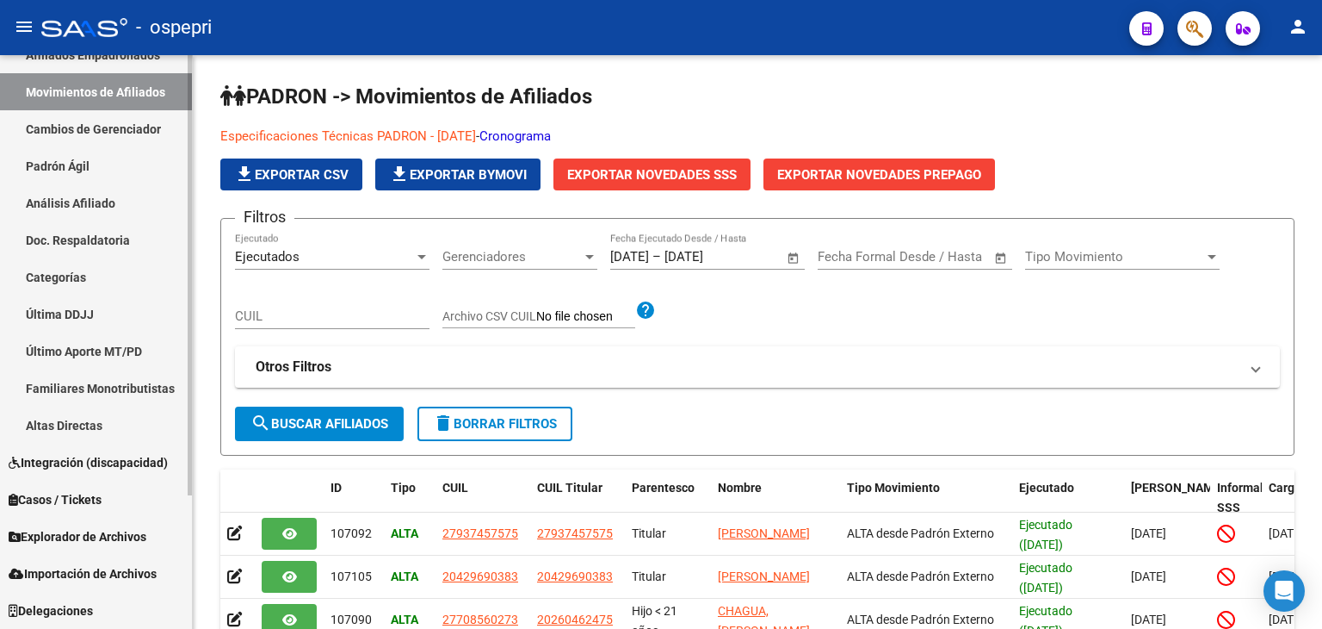
click at [91, 538] on span "Explorador de Archivos" at bounding box center [78, 536] width 138 height 19
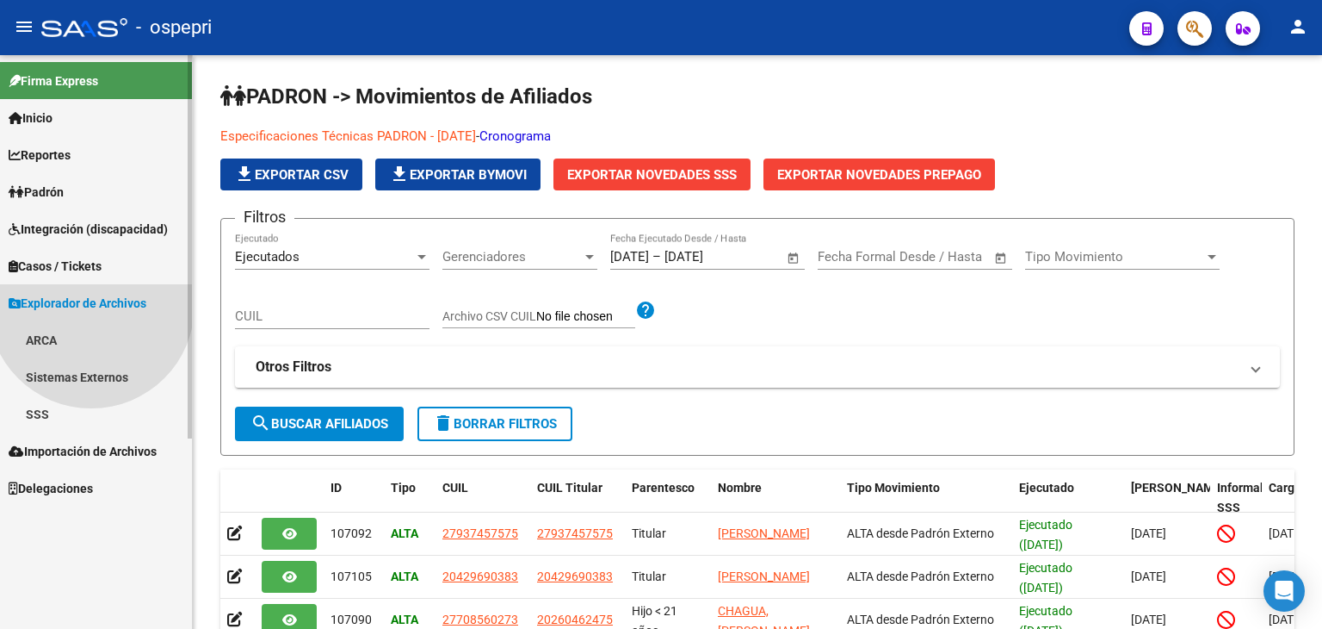
scroll to position [0, 0]
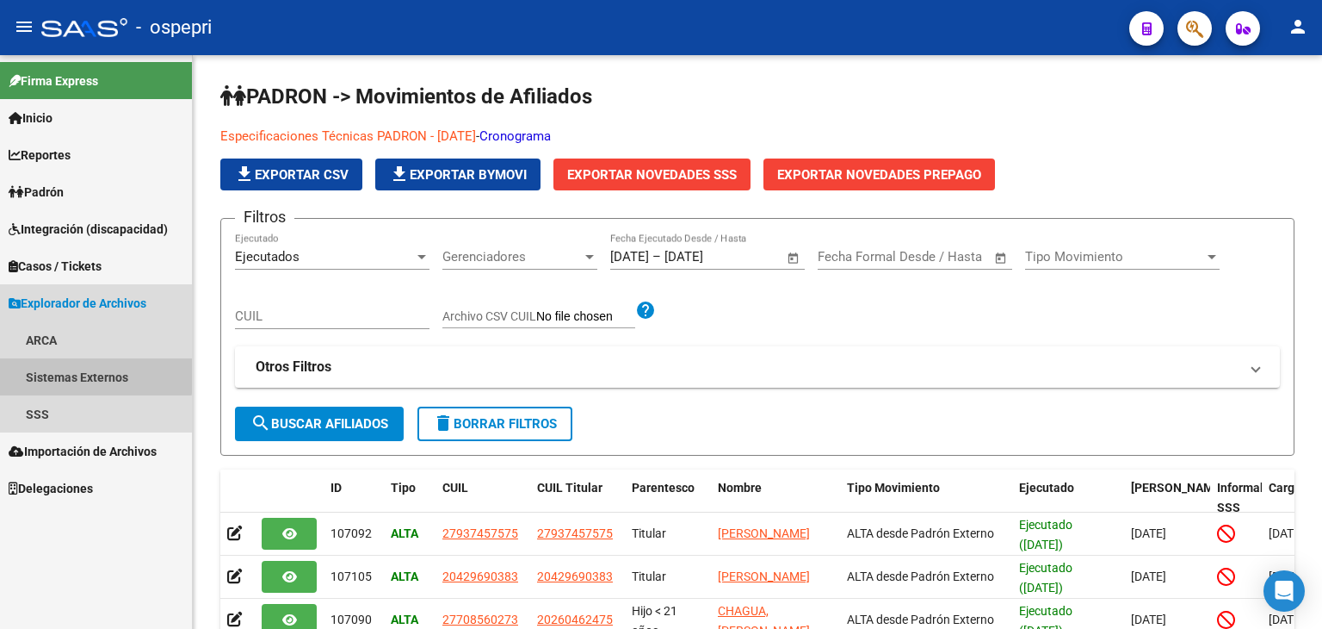
click at [76, 373] on link "Sistemas Externos" at bounding box center [96, 376] width 192 height 37
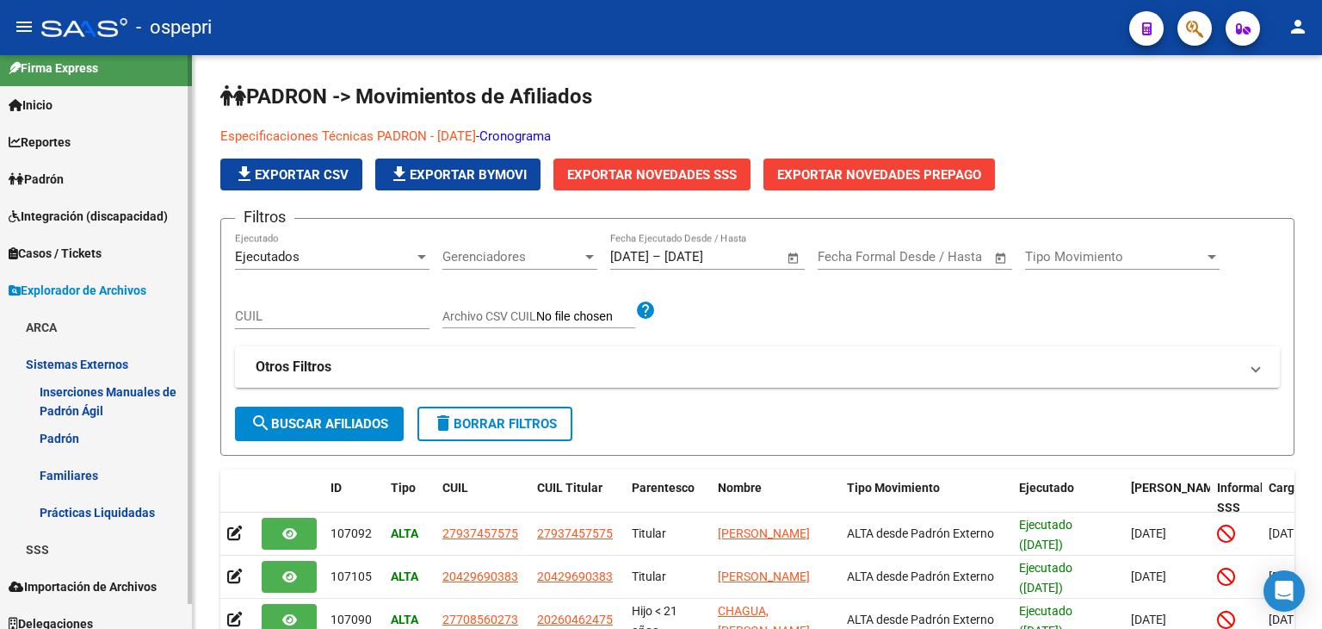
scroll to position [26, 0]
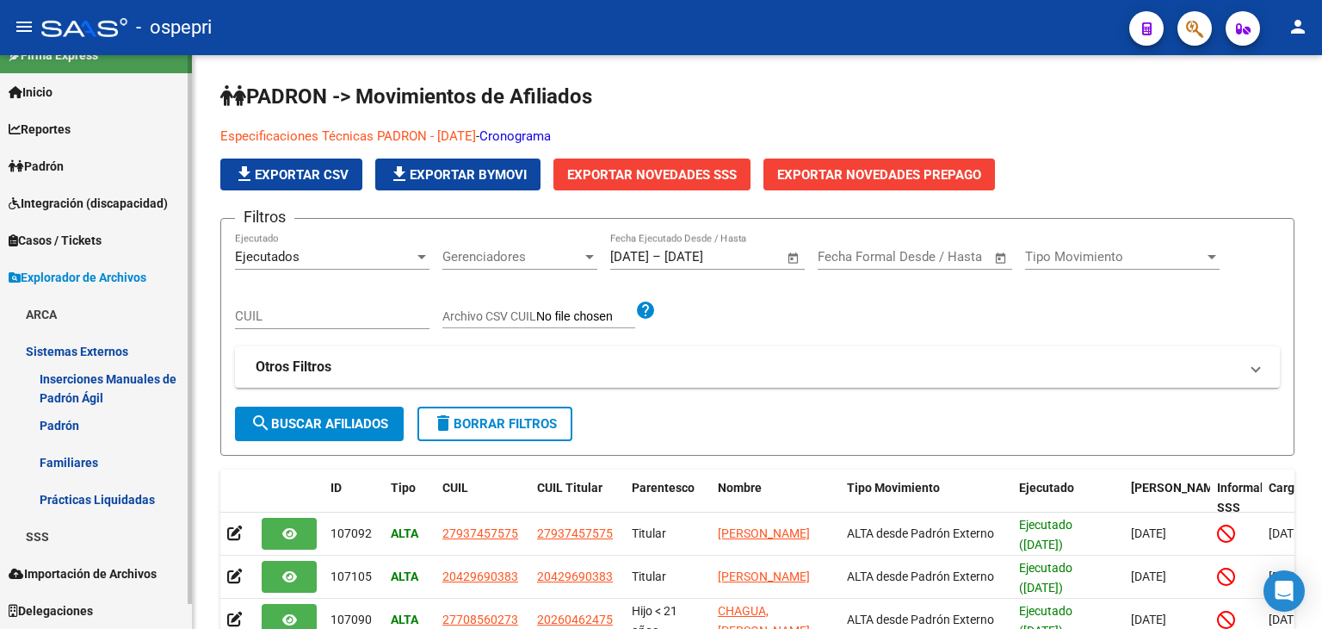
click at [66, 461] on link "Familiares" at bounding box center [96, 461] width 192 height 37
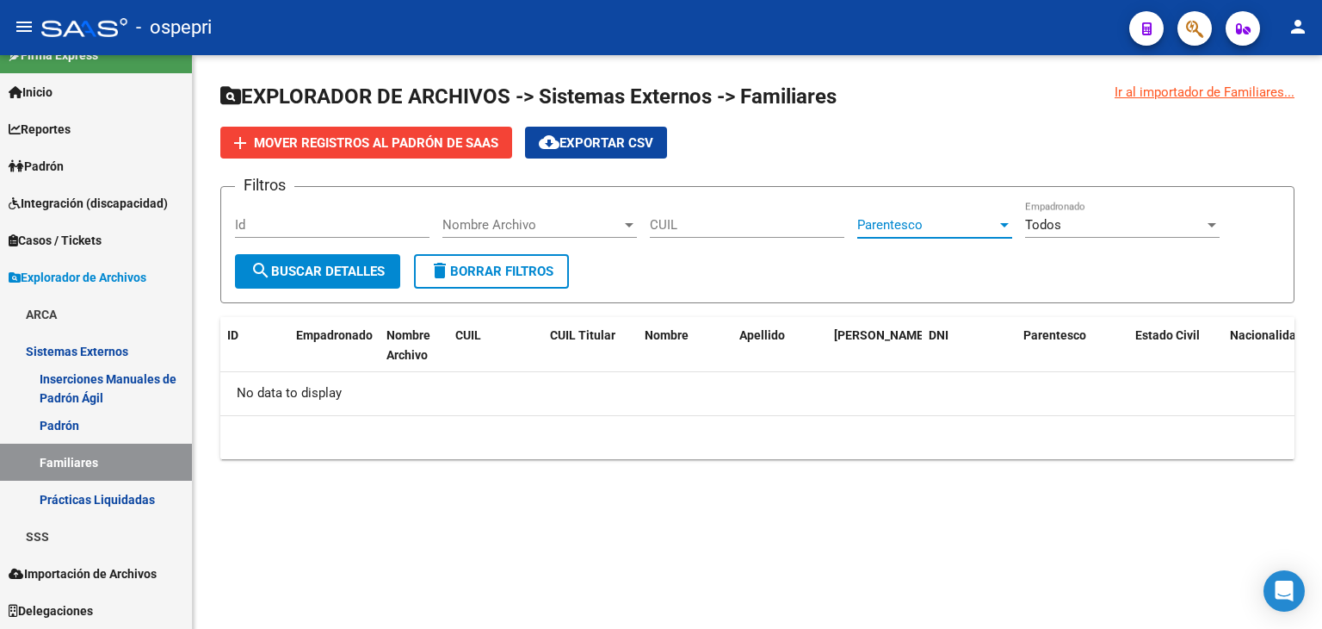
click at [1005, 224] on div at bounding box center [1004, 225] width 9 height 4
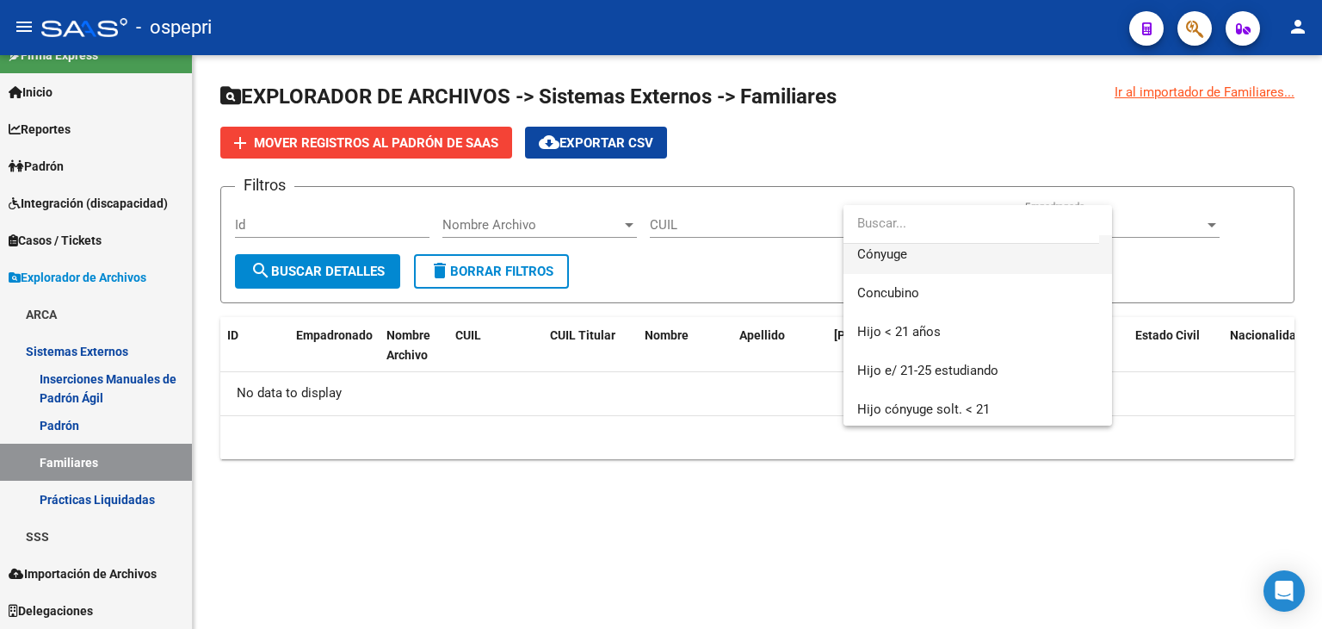
click at [892, 257] on span "Cónyuge" at bounding box center [883, 253] width 50 height 15
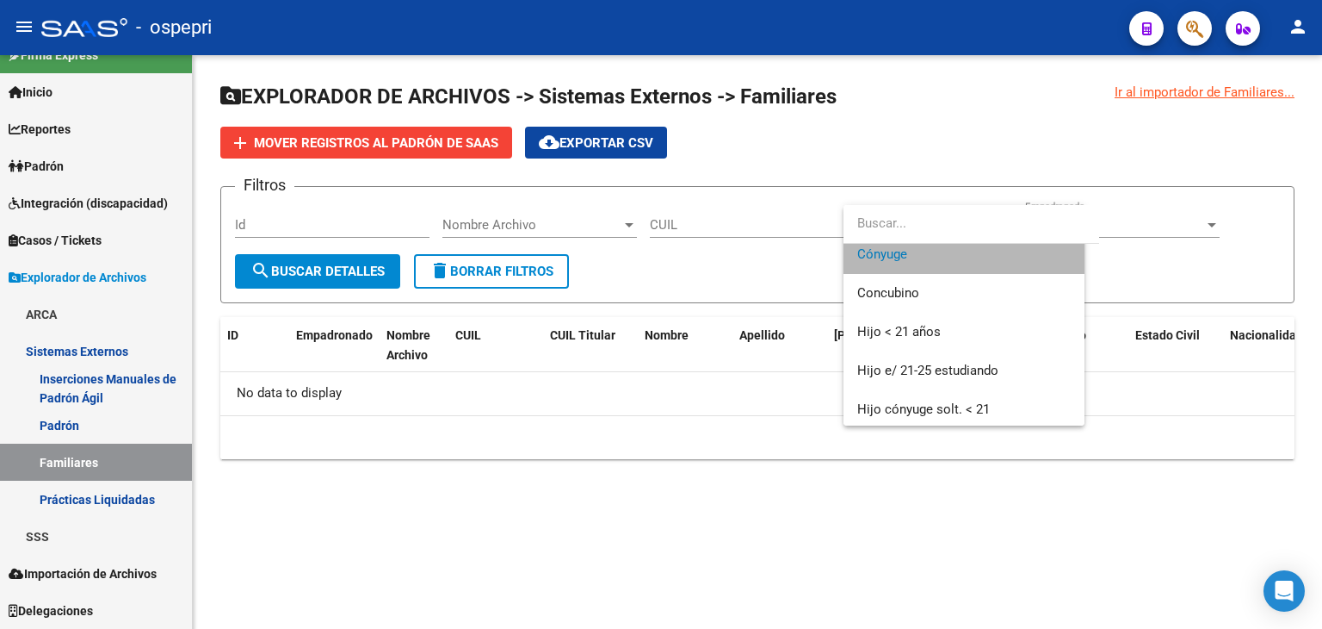
scroll to position [77, 0]
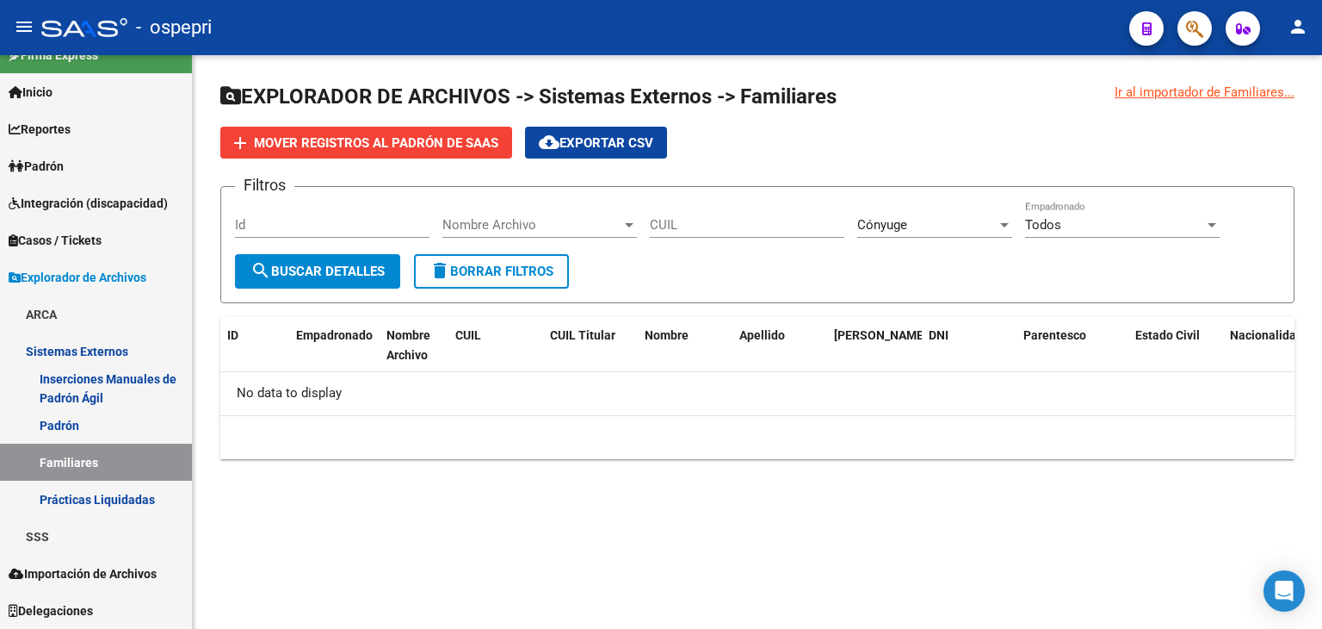
click at [1198, 212] on div "Todos Empadronado" at bounding box center [1122, 219] width 195 height 37
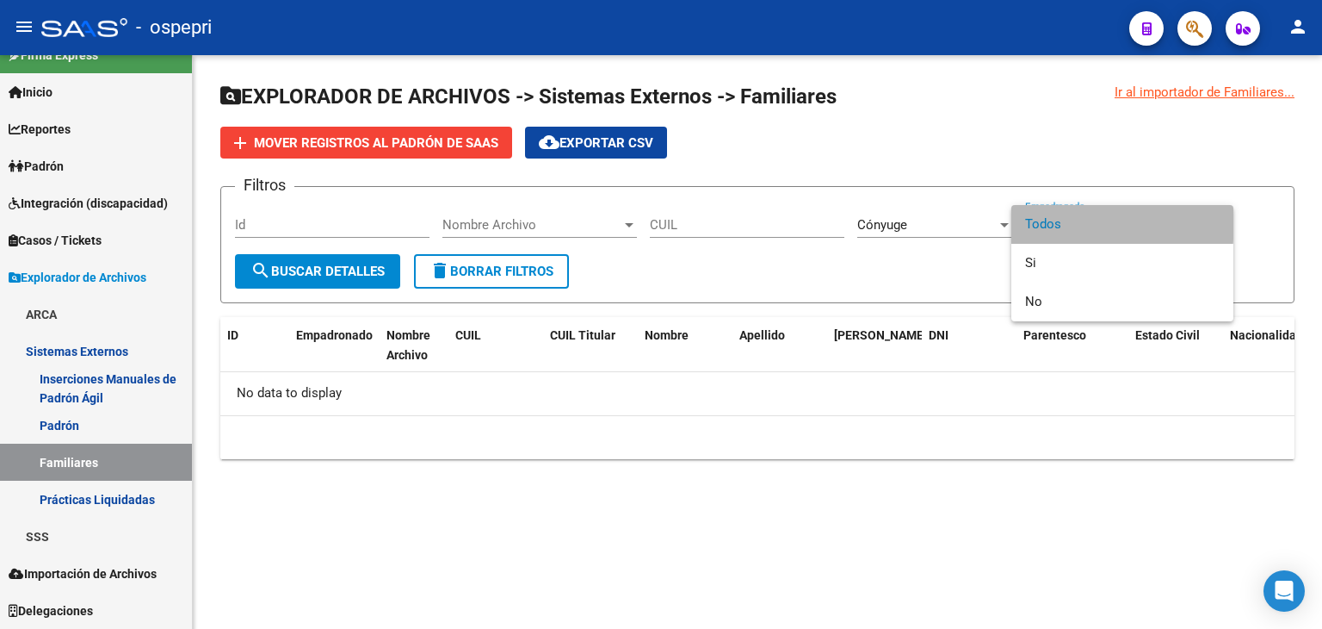
click at [1042, 220] on span "Todos" at bounding box center [1122, 224] width 195 height 39
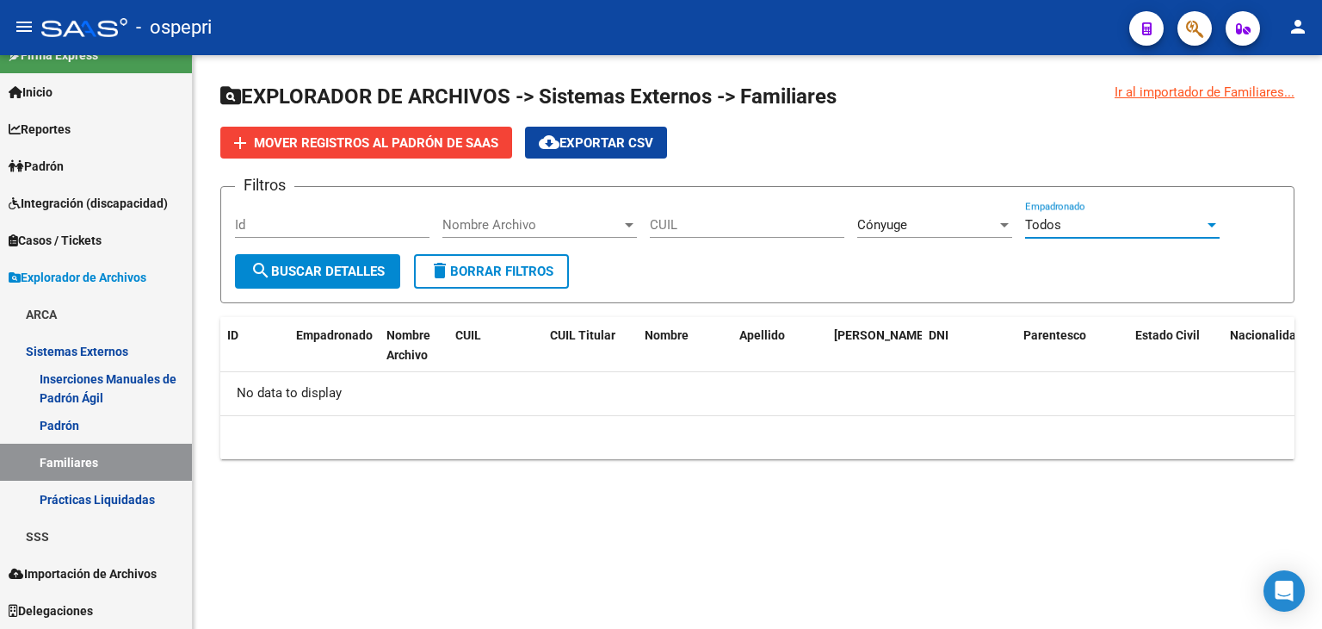
click at [338, 273] on span "search Buscar Detalles" at bounding box center [318, 270] width 134 height 15
click at [360, 134] on span "add Mover registros al PADRÓN de SAAS" at bounding box center [366, 141] width 264 height 15
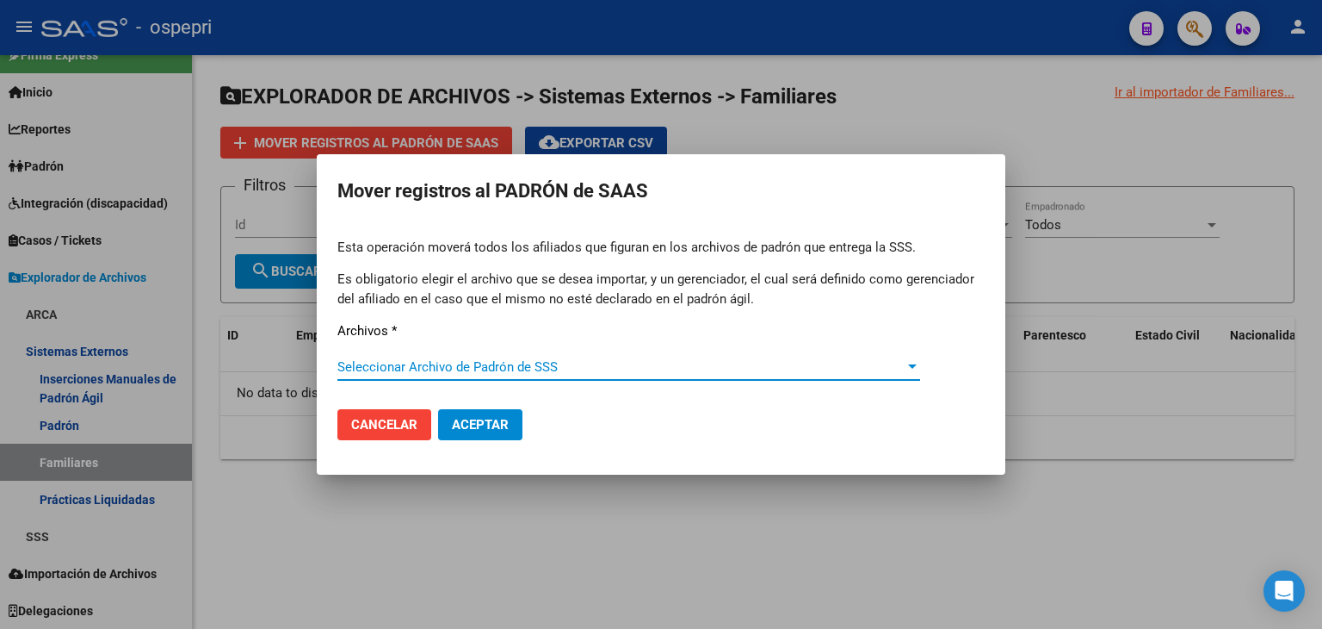
click at [366, 428] on span "Cancelar" at bounding box center [384, 424] width 66 height 15
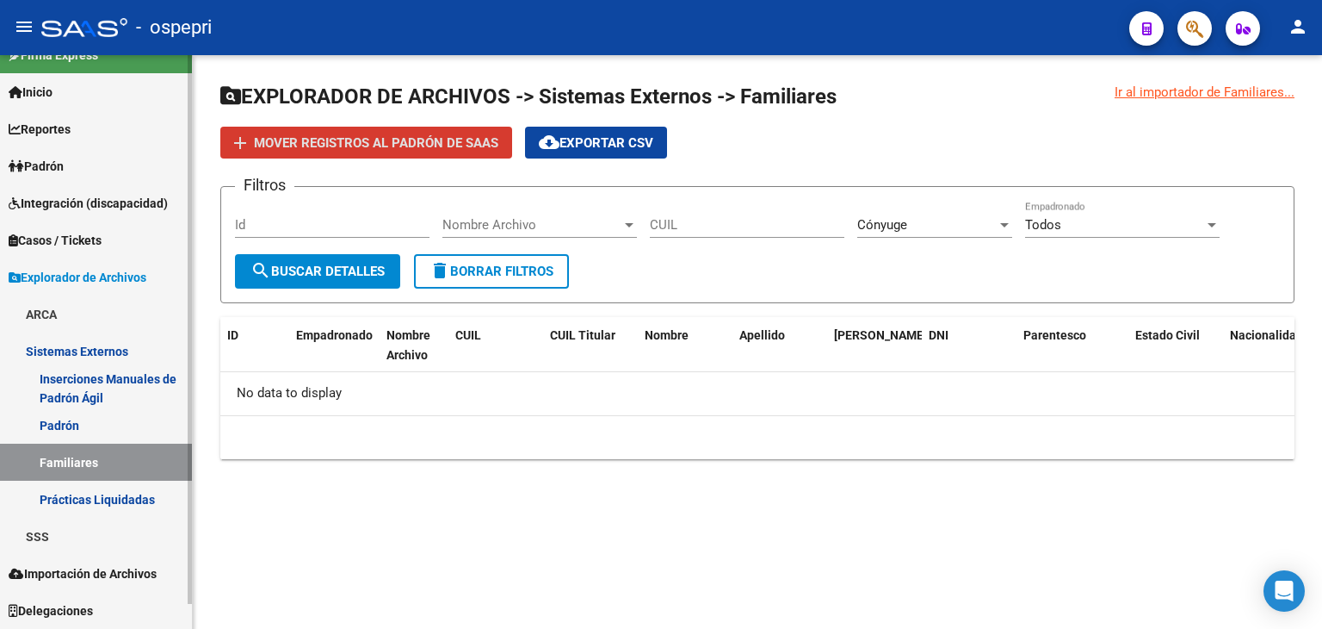
click at [53, 501] on link "Prácticas Liquidadas" at bounding box center [96, 498] width 192 height 37
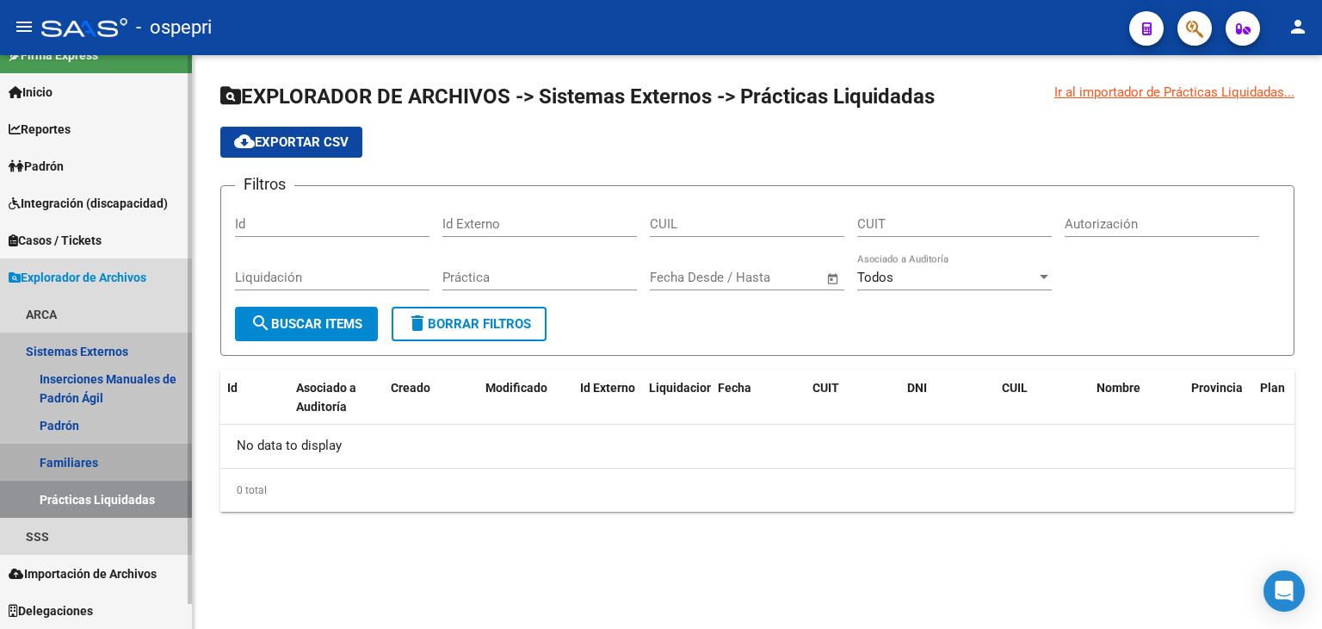
drag, startPoint x: 59, startPoint y: 461, endPoint x: 65, endPoint y: 452, distance: 10.0
click at [59, 459] on link "Familiares" at bounding box center [96, 461] width 192 height 37
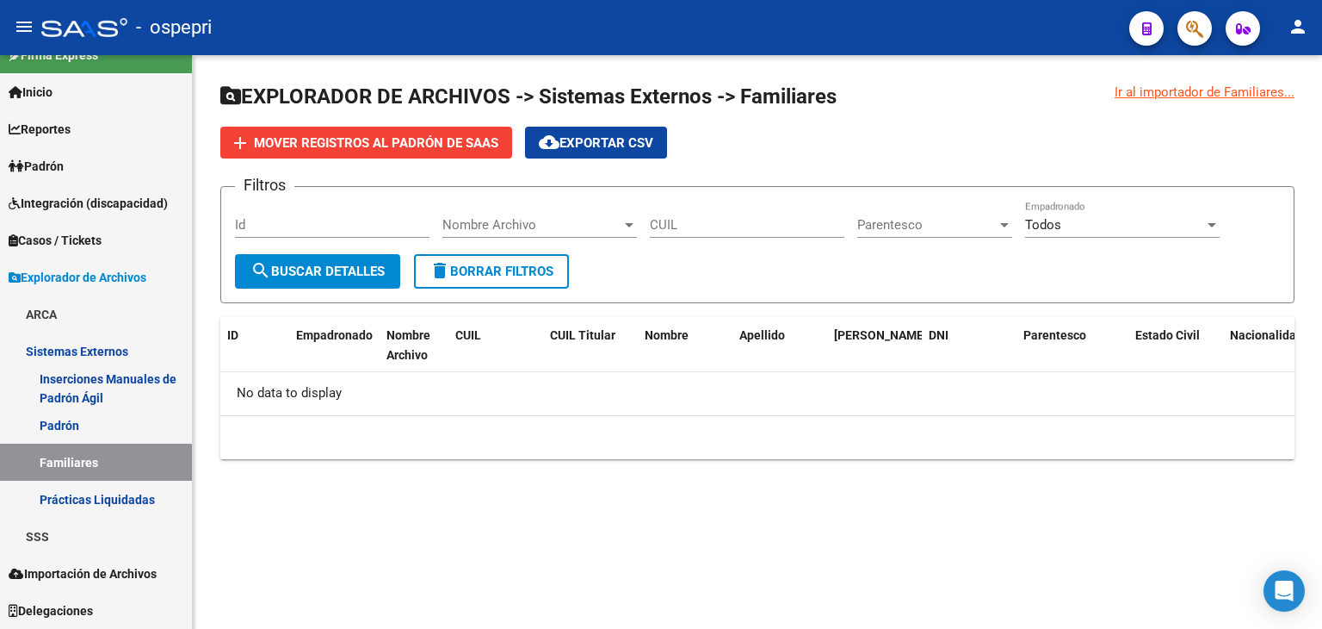
click at [1196, 97] on div "Ir al importador de Familiares..." at bounding box center [1205, 92] width 180 height 19
click at [1183, 97] on div "Ir al importador de Familiares..." at bounding box center [1205, 92] width 180 height 19
click at [1183, 92] on div "Ir al importador de Familiares..." at bounding box center [1205, 92] width 180 height 19
click at [1182, 90] on div "Ir al importador de Familiares..." at bounding box center [1205, 92] width 180 height 19
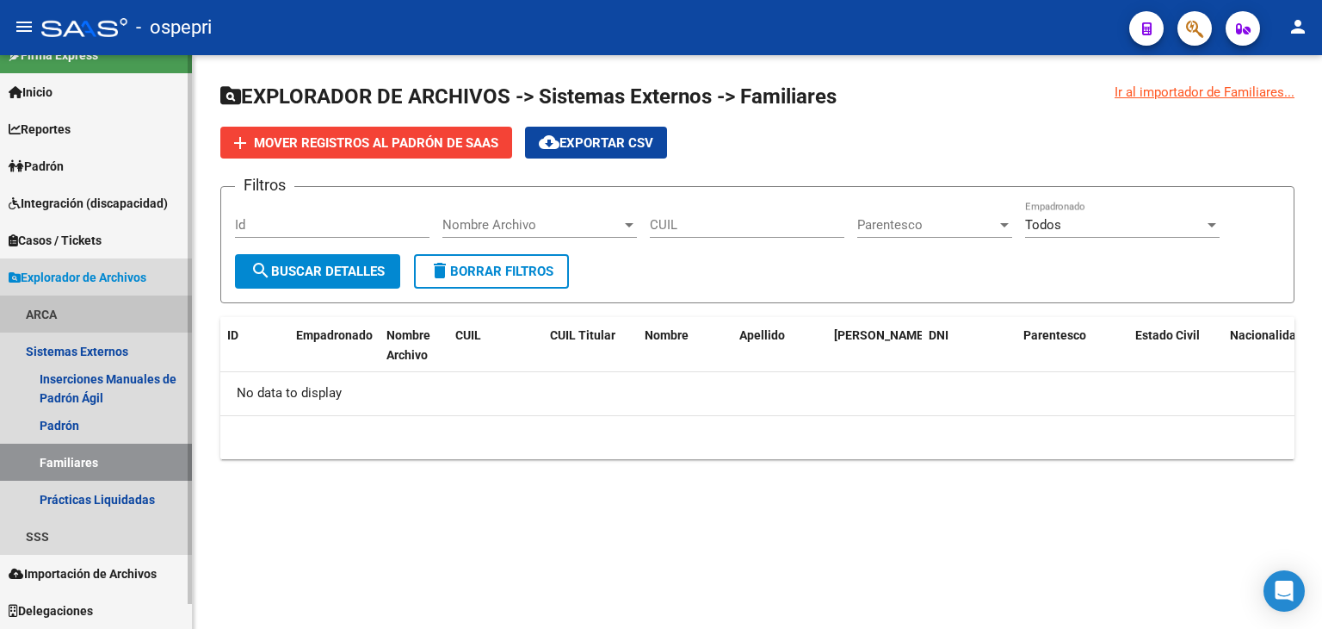
click at [39, 312] on link "ARCA" at bounding box center [96, 313] width 192 height 37
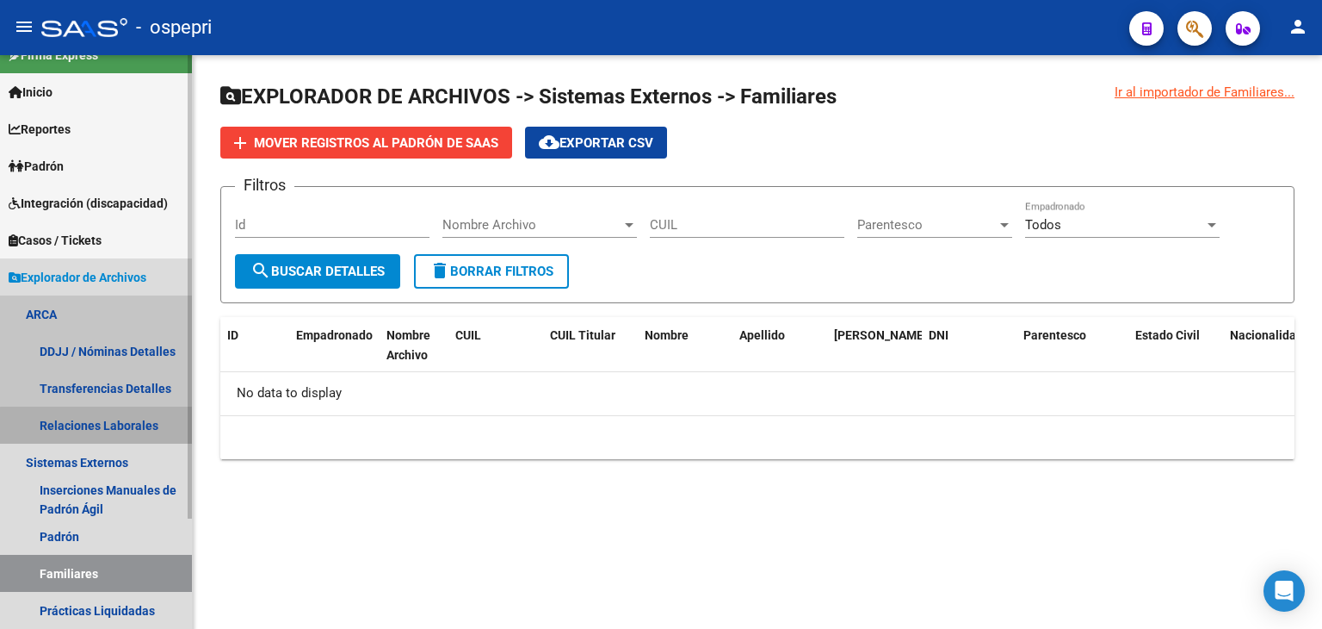
click at [139, 428] on link "Relaciones Laborales" at bounding box center [96, 424] width 192 height 37
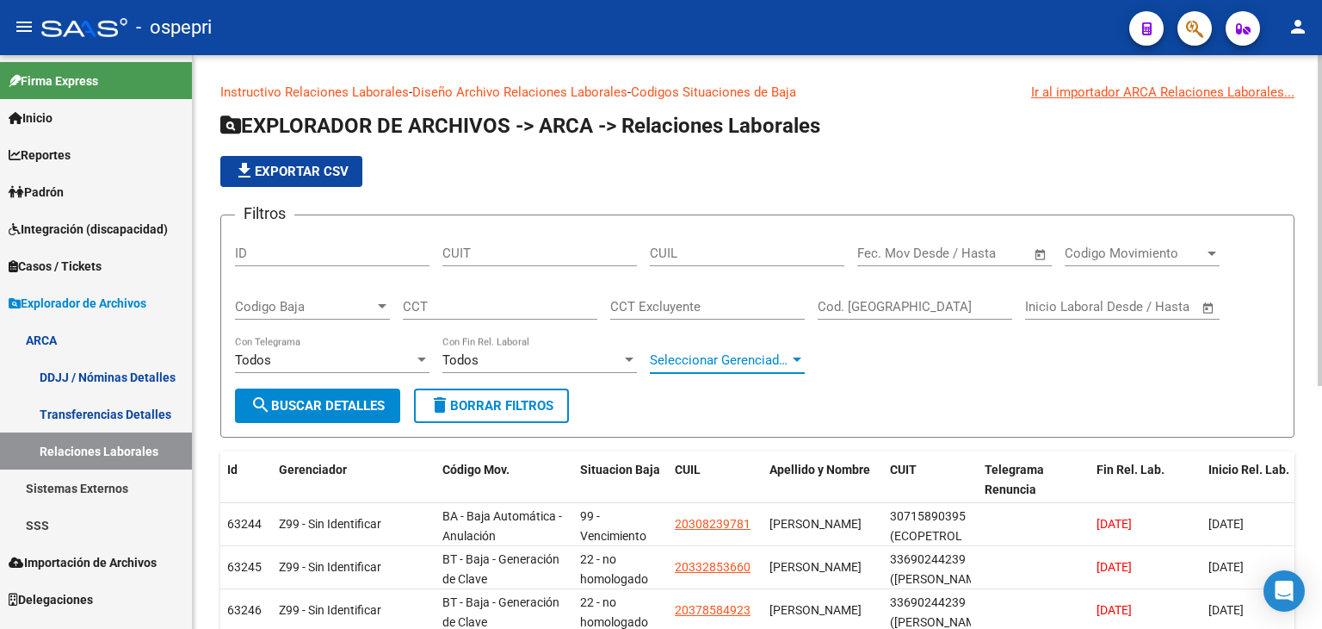
click at [791, 353] on div at bounding box center [797, 360] width 15 height 14
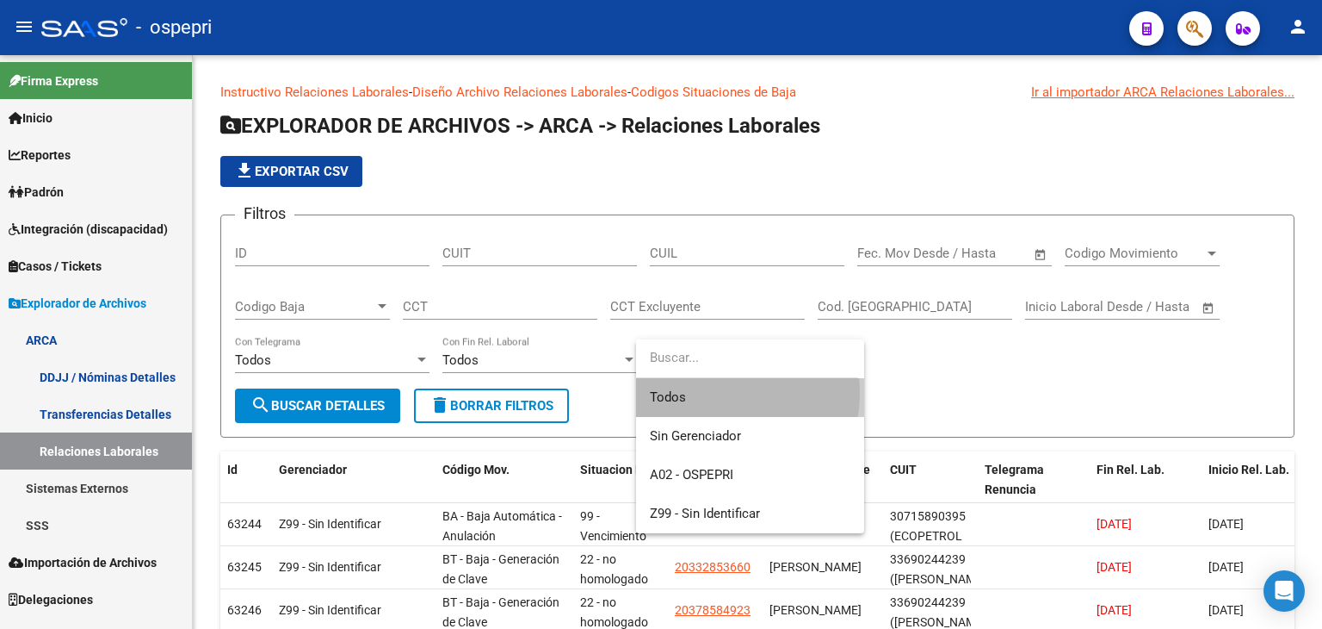
click at [699, 392] on span "Todos" at bounding box center [750, 397] width 201 height 39
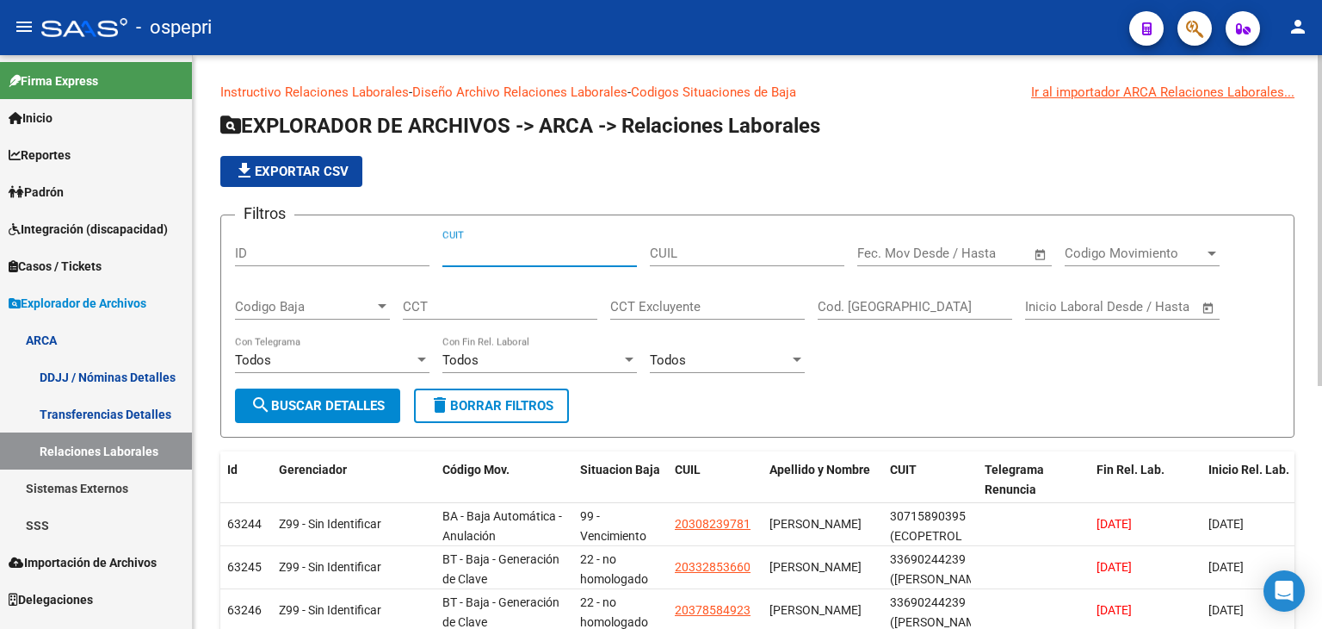
click at [483, 252] on input "CUIT" at bounding box center [540, 252] width 195 height 15
click at [344, 304] on span "Codigo Baja" at bounding box center [304, 306] width 139 height 15
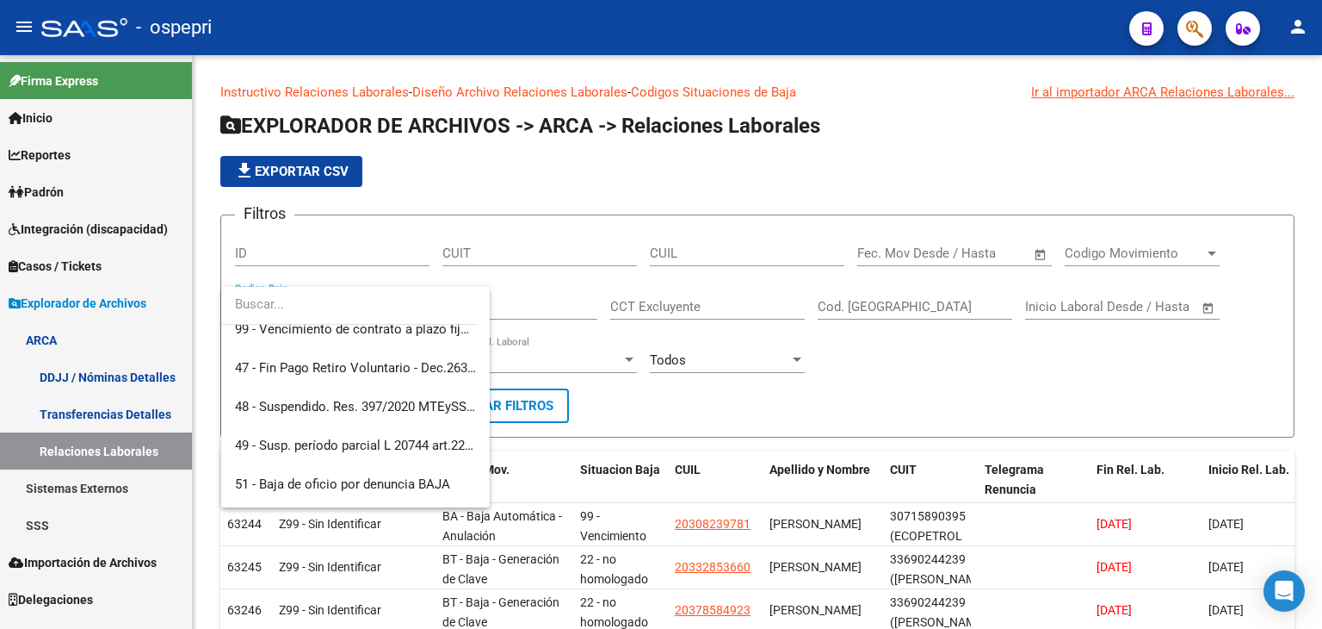
scroll to position [2142, 0]
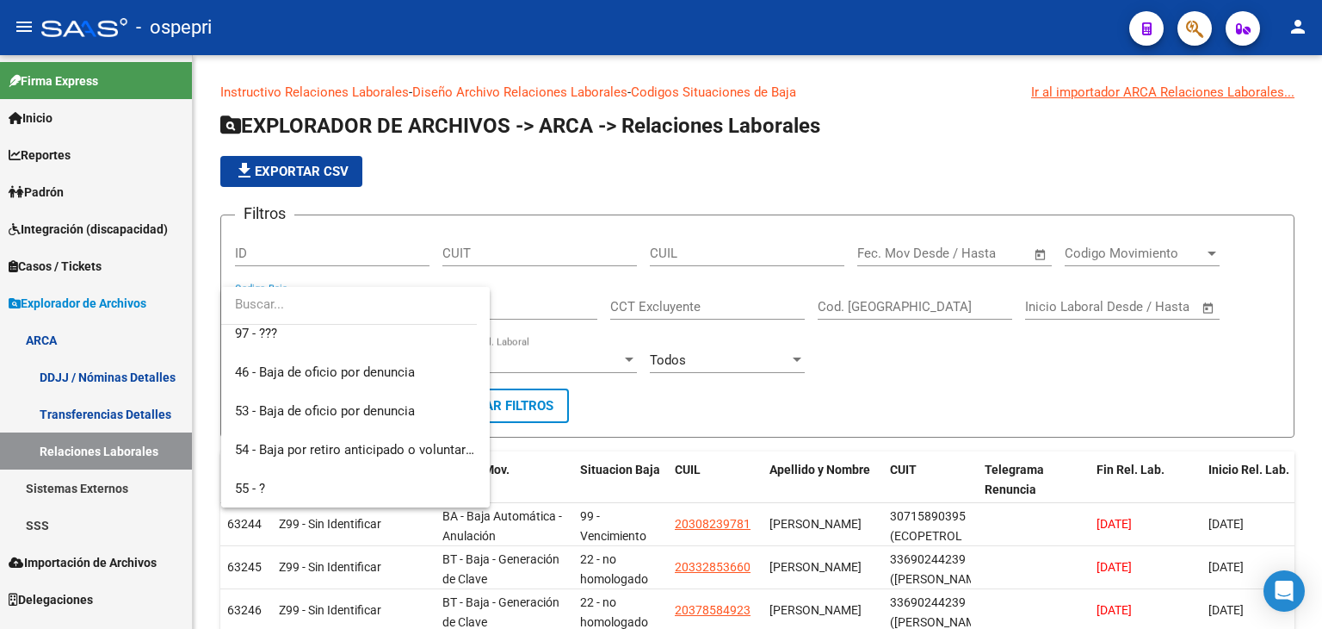
drag, startPoint x: 1030, startPoint y: 392, endPoint x: 997, endPoint y: 393, distance: 32.7
click at [1029, 390] on div at bounding box center [661, 314] width 1322 height 629
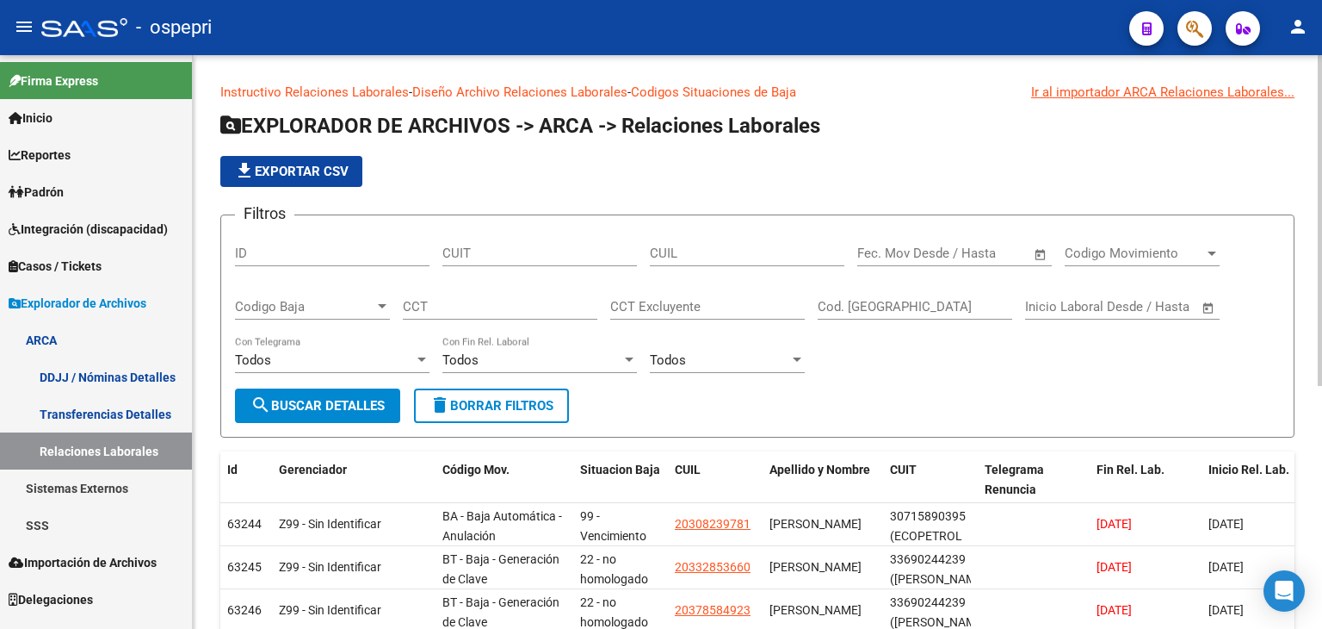
click at [761, 359] on div "Todos" at bounding box center [719, 359] width 139 height 15
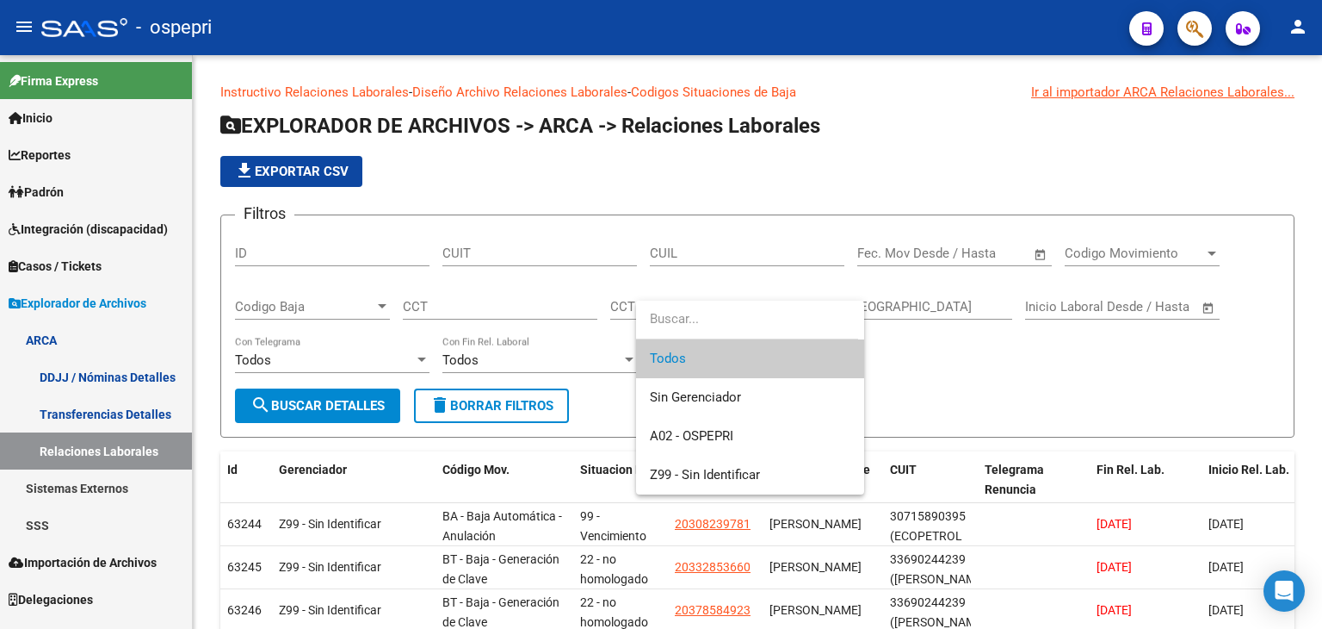
click at [943, 373] on div at bounding box center [661, 314] width 1322 height 629
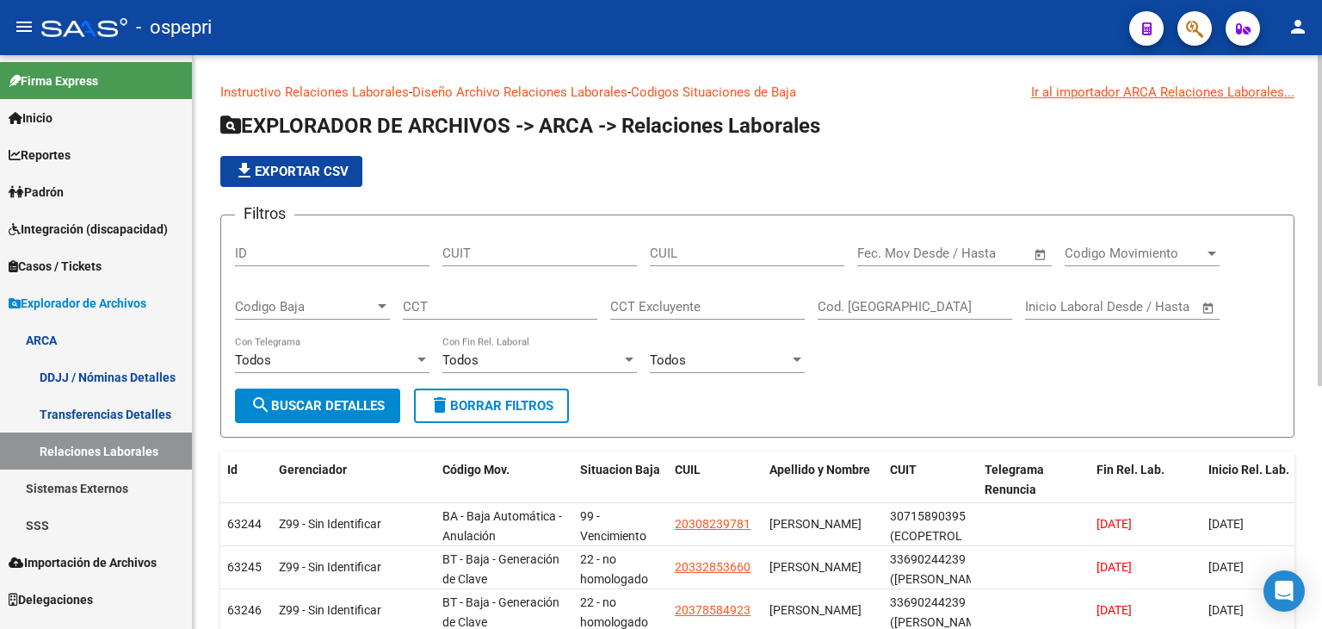
click at [604, 362] on div "Todos" at bounding box center [532, 359] width 179 height 15
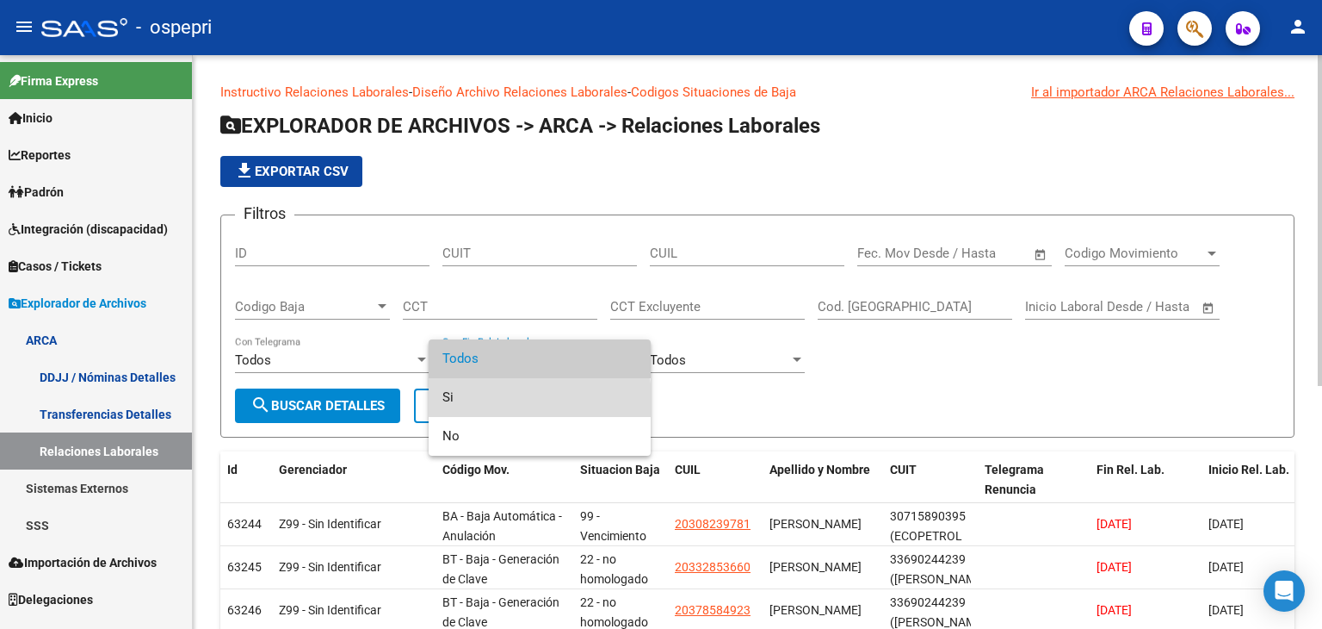
click at [479, 401] on span "Si" at bounding box center [540, 397] width 195 height 39
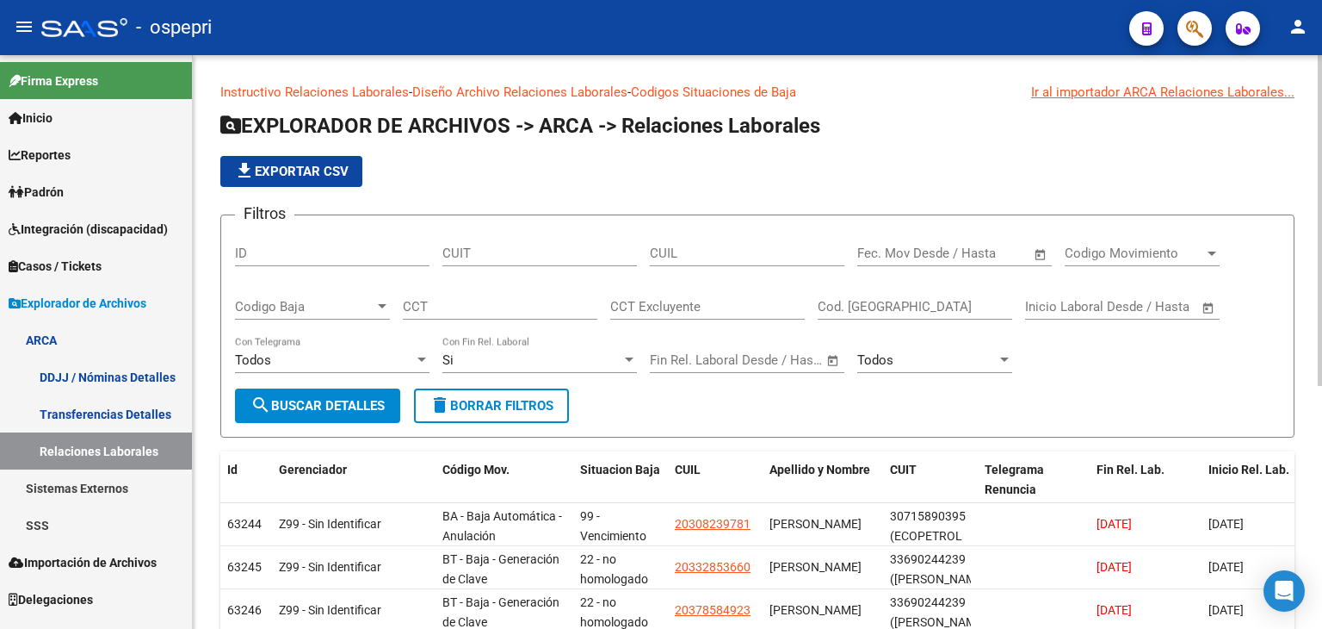
click at [833, 360] on span "Open calendar" at bounding box center [833, 360] width 41 height 41
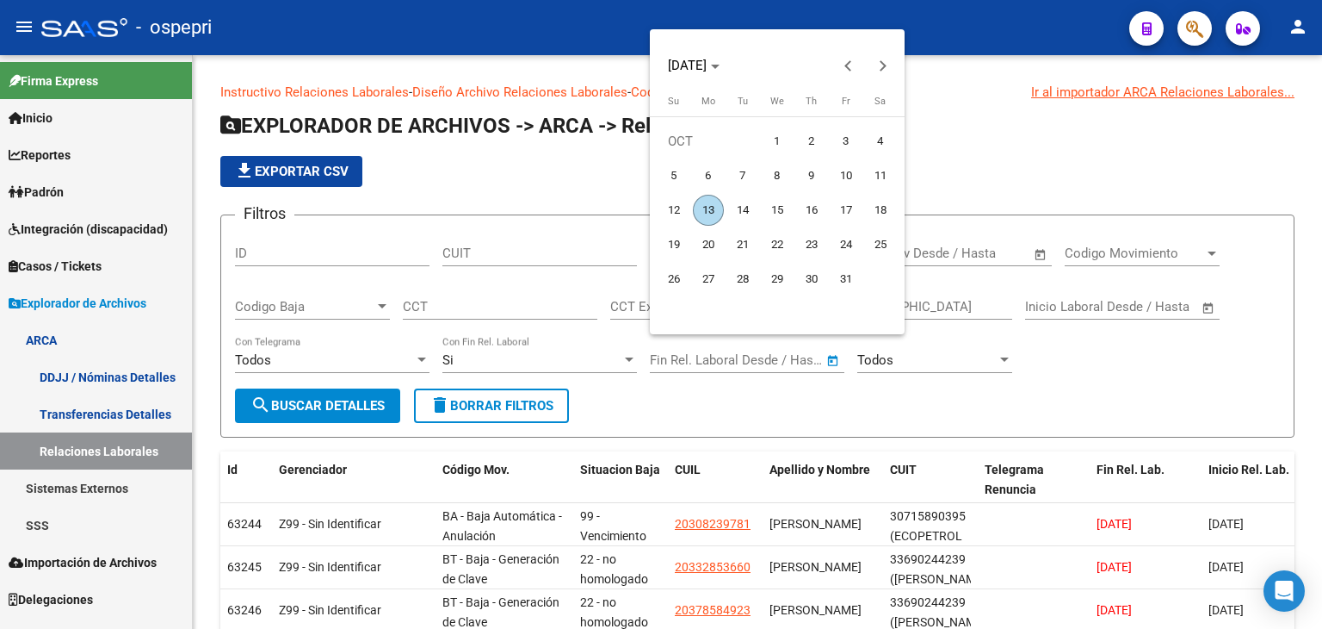
click at [706, 208] on span "13" at bounding box center [708, 210] width 31 height 31
type input "[DATE]"
click at [982, 362] on div at bounding box center [661, 314] width 1322 height 629
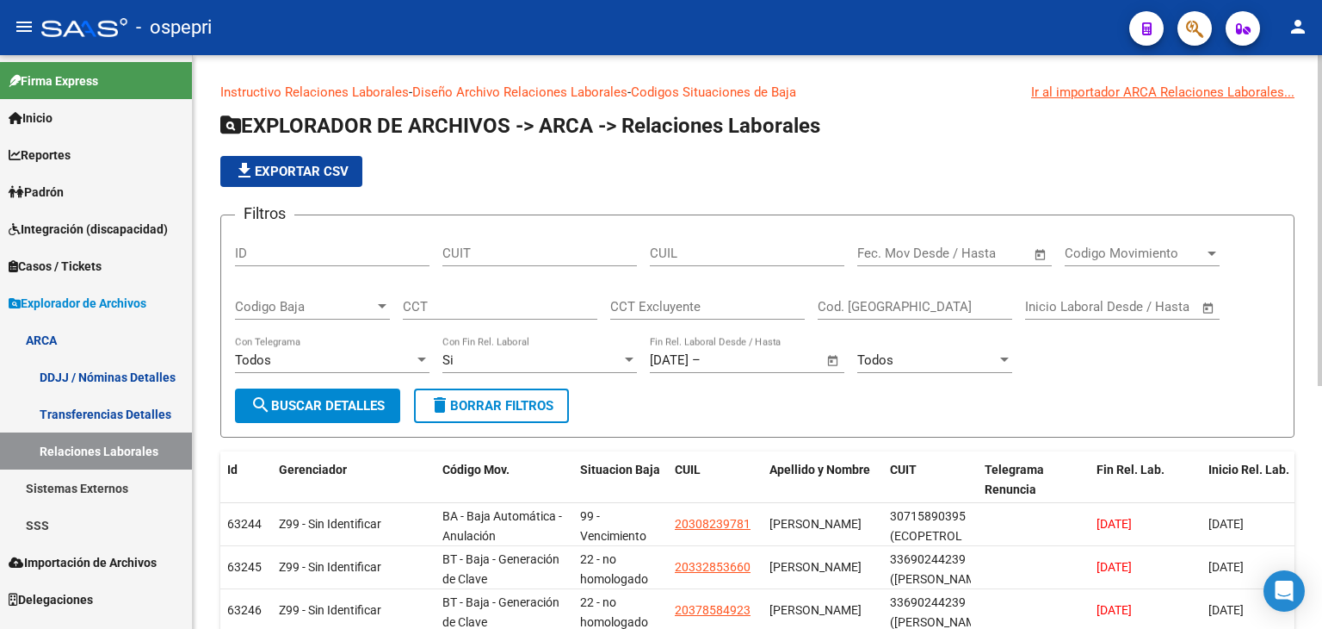
click at [368, 392] on button "search Buscar Detalles" at bounding box center [317, 405] width 165 height 34
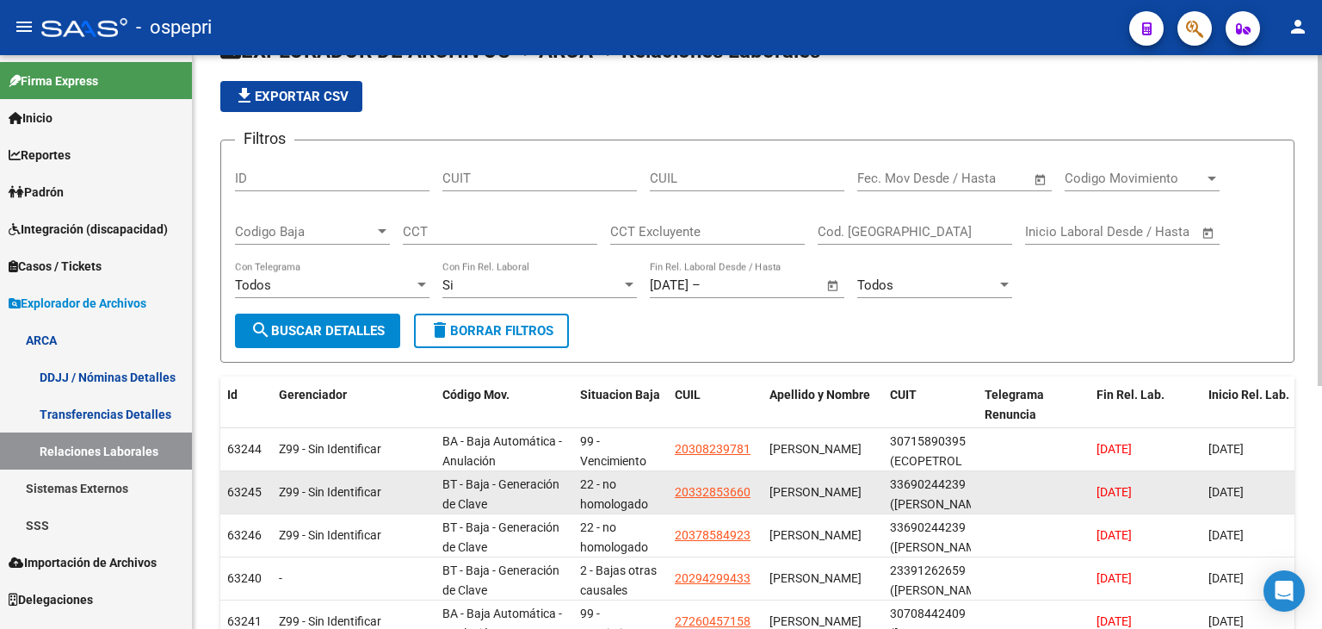
scroll to position [172, 0]
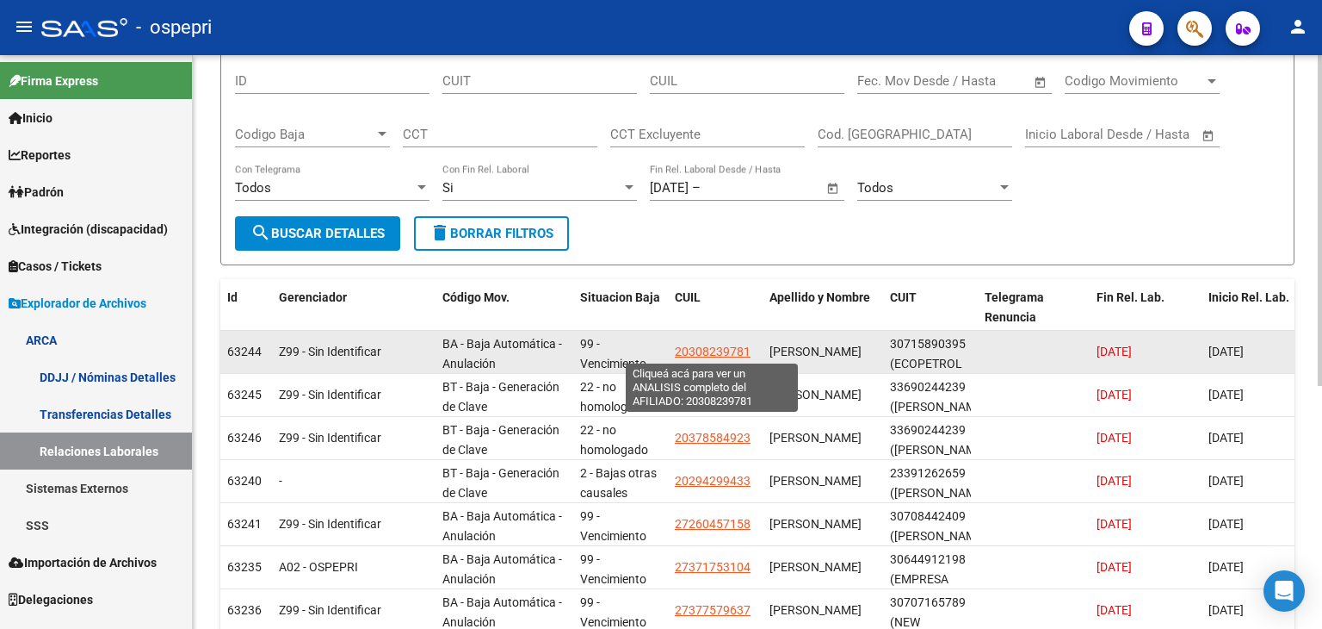
click at [699, 350] on span "20308239781" at bounding box center [713, 351] width 76 height 14
type textarea "20308239781"
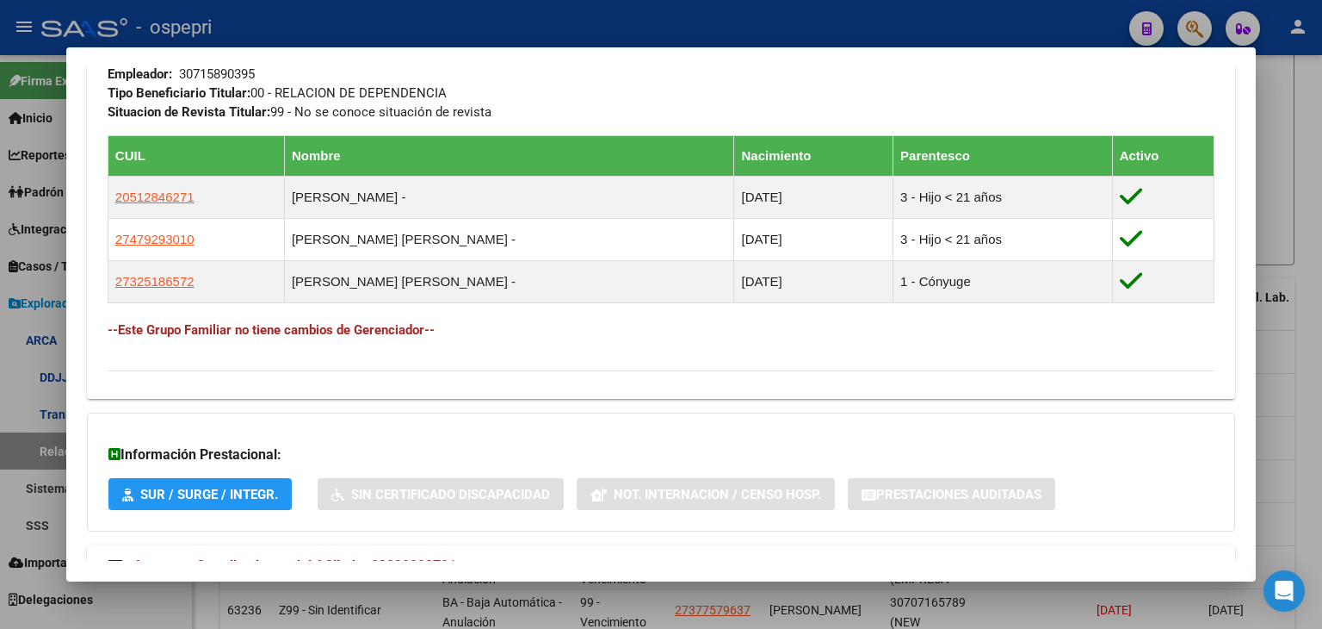
scroll to position [960, 0]
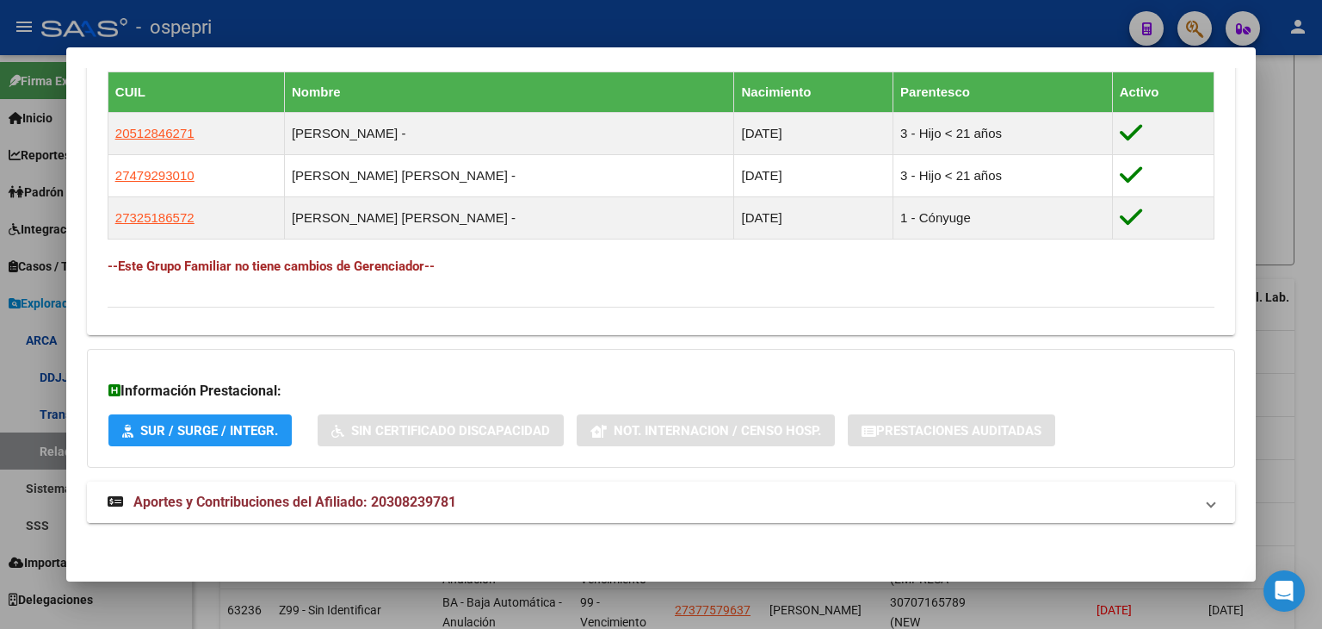
click at [259, 500] on span "Aportes y Contribuciones del Afiliado: 20308239781" at bounding box center [294, 501] width 323 height 16
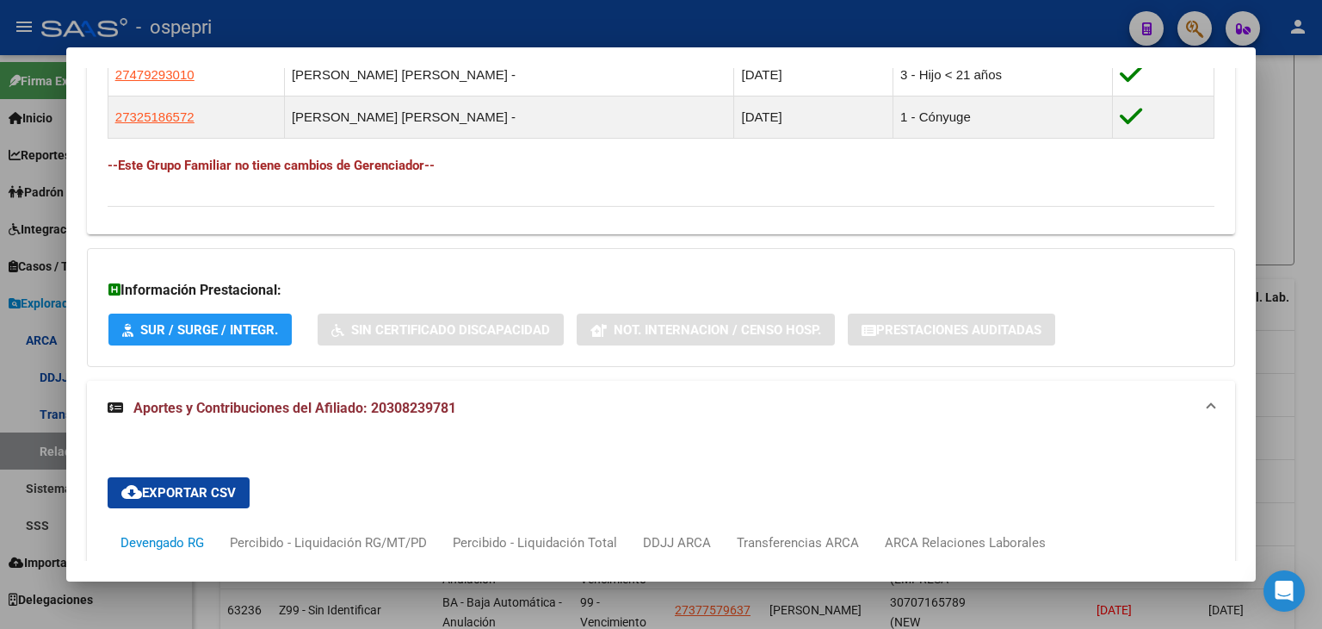
scroll to position [1390, 0]
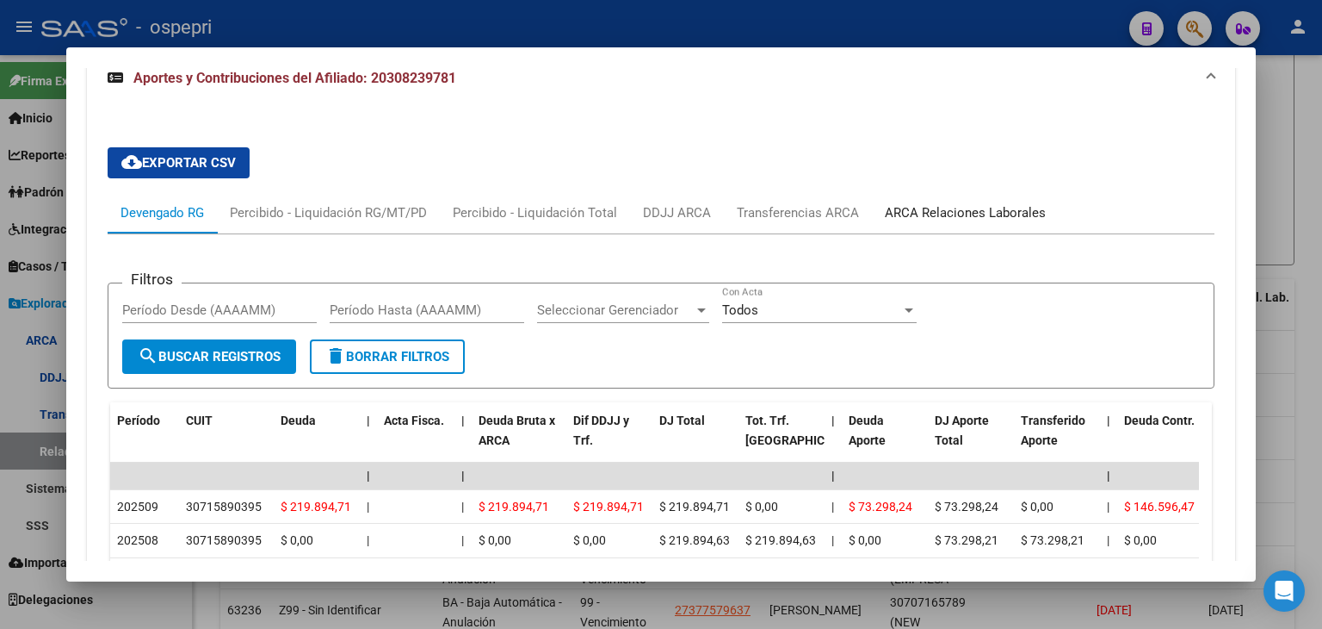
click at [930, 226] on div "ARCA Relaciones Laborales" at bounding box center [965, 212] width 187 height 41
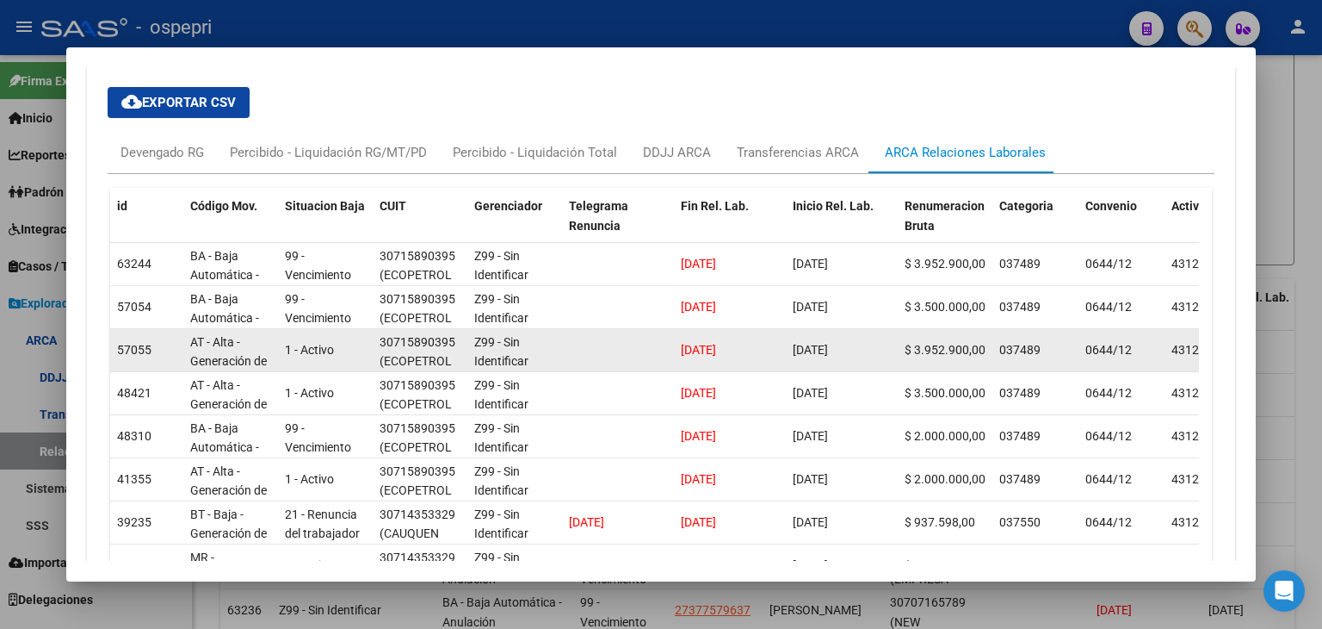
scroll to position [1477, 0]
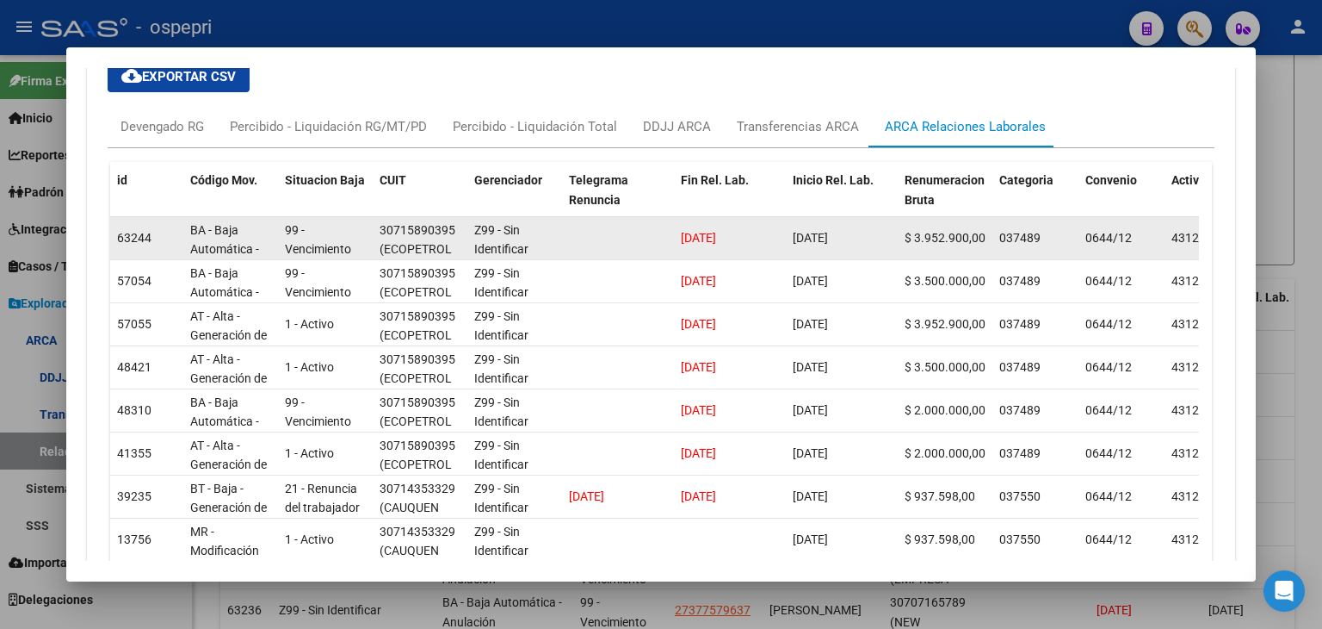
drag, startPoint x: 748, startPoint y: 234, endPoint x: 678, endPoint y: 237, distance: 70.6
click at [678, 237] on datatable-body-cell "[DATE]" at bounding box center [730, 238] width 112 height 42
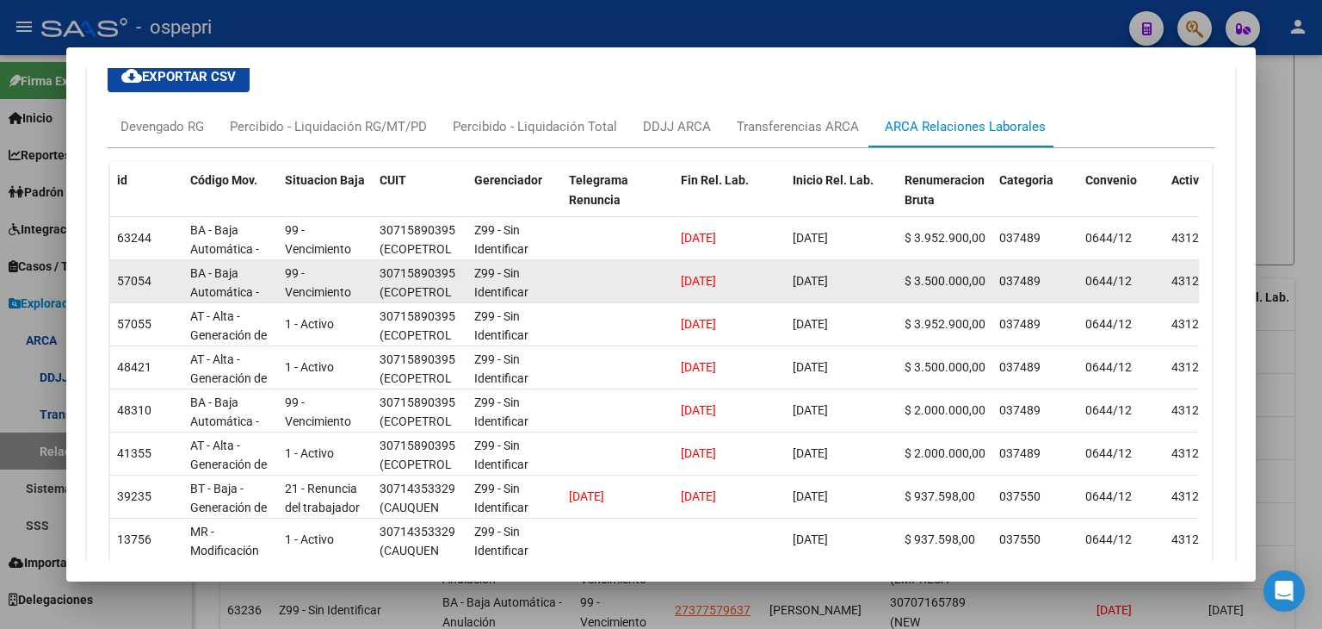
drag, startPoint x: 849, startPoint y: 191, endPoint x: 823, endPoint y: 262, distance: 75.2
click at [848, 194] on datatable-header-cell "Inicio Rel. Lab." at bounding box center [842, 200] width 112 height 76
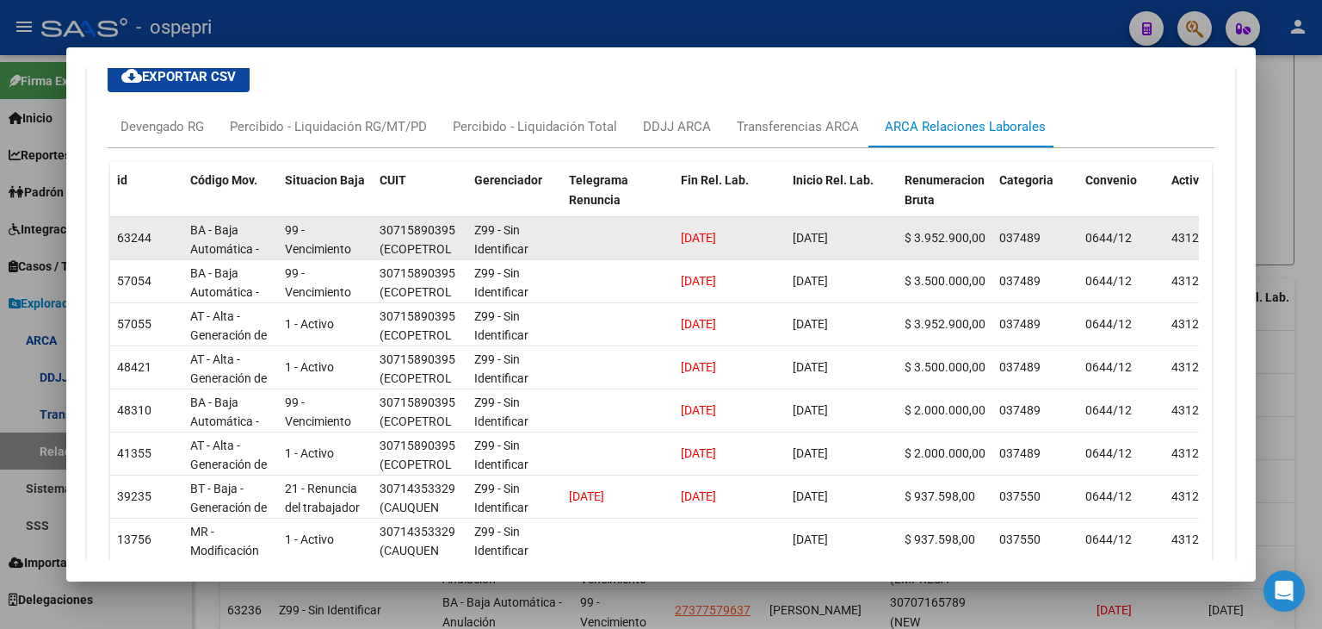
drag, startPoint x: 758, startPoint y: 232, endPoint x: 672, endPoint y: 234, distance: 85.3
click at [672, 234] on div "63244 BA - Baja Automática - Anulación 99 - Vencimiento de contrato a plazo fij…" at bounding box center [1180, 238] width 2140 height 43
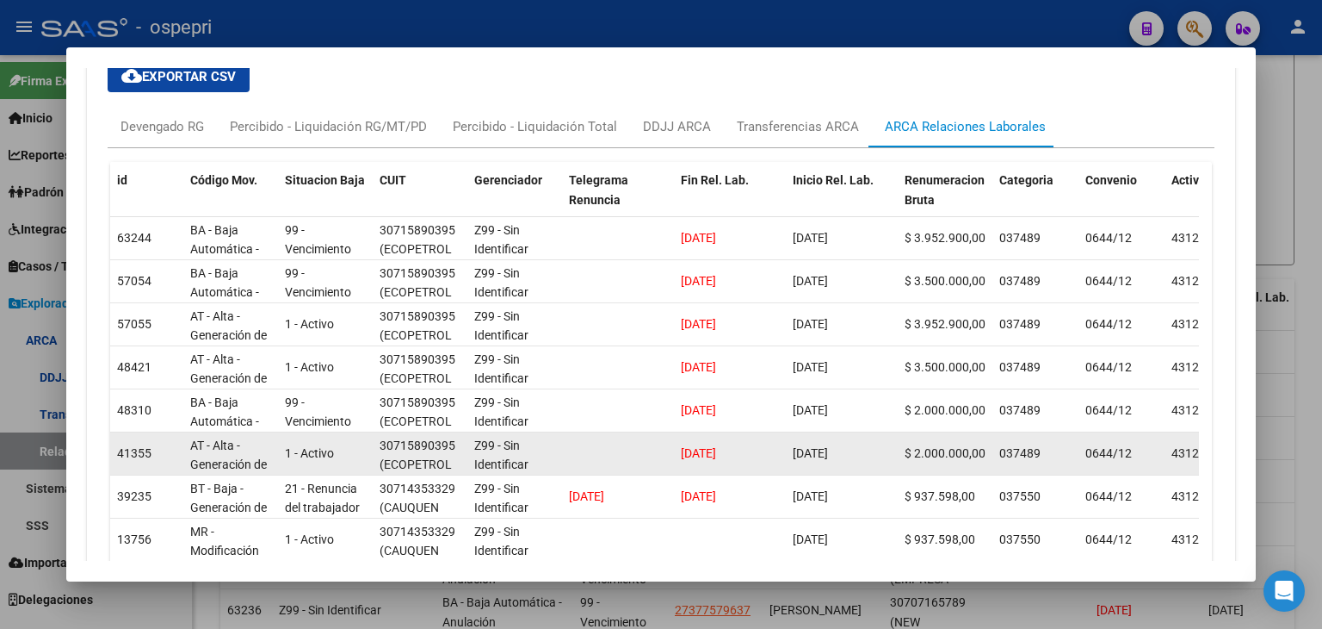
drag, startPoint x: 759, startPoint y: 447, endPoint x: 715, endPoint y: 459, distance: 45.5
click at [715, 459] on div "[DATE]" at bounding box center [730, 453] width 98 height 20
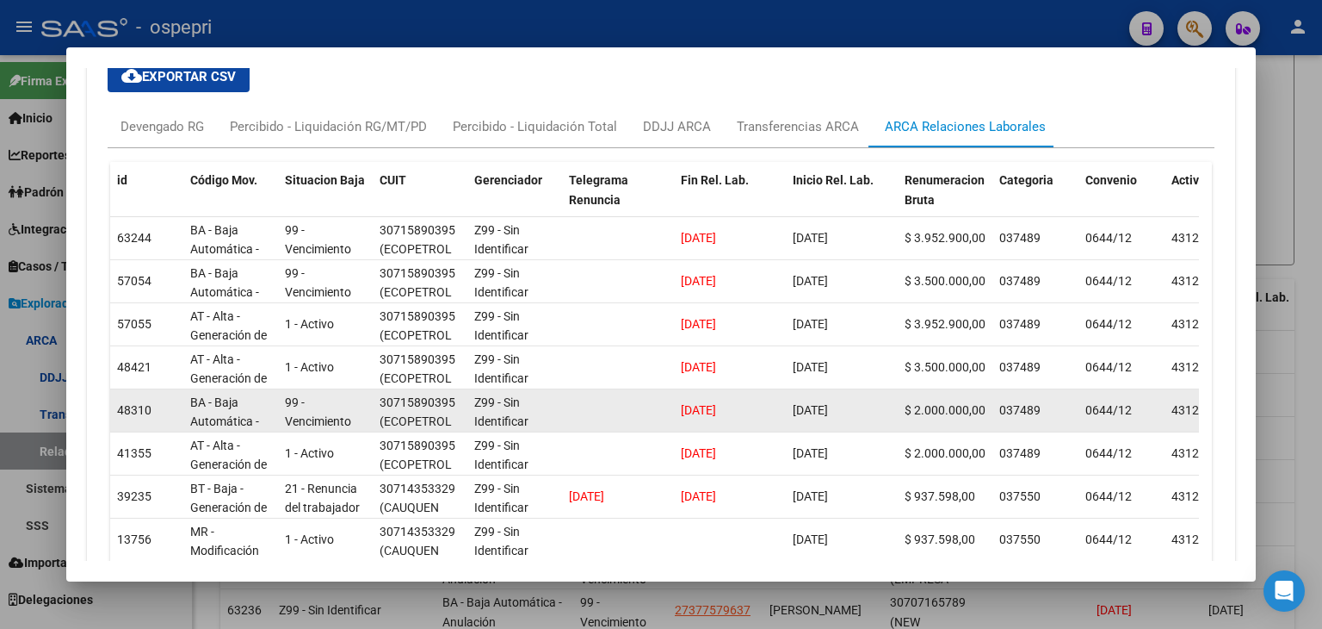
drag, startPoint x: 737, startPoint y: 410, endPoint x: 714, endPoint y: 411, distance: 23.3
click at [715, 411] on span "[DATE]" at bounding box center [698, 410] width 35 height 14
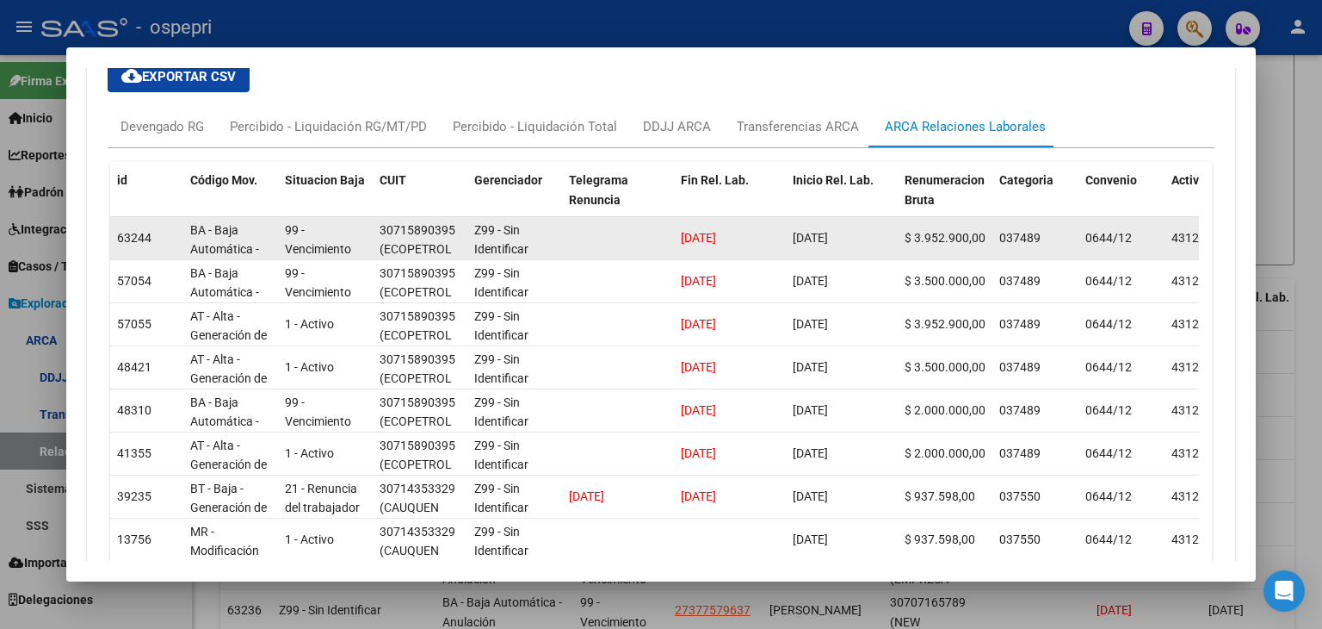
scroll to position [81, 0]
drag, startPoint x: 853, startPoint y: 235, endPoint x: 799, endPoint y: 238, distance: 54.3
click at [799, 238] on span "[DATE]" at bounding box center [810, 238] width 35 height 14
click at [809, 226] on datatable-body-cell "[DATE]" at bounding box center [842, 238] width 112 height 42
click at [723, 245] on div "[DATE]" at bounding box center [730, 238] width 98 height 20
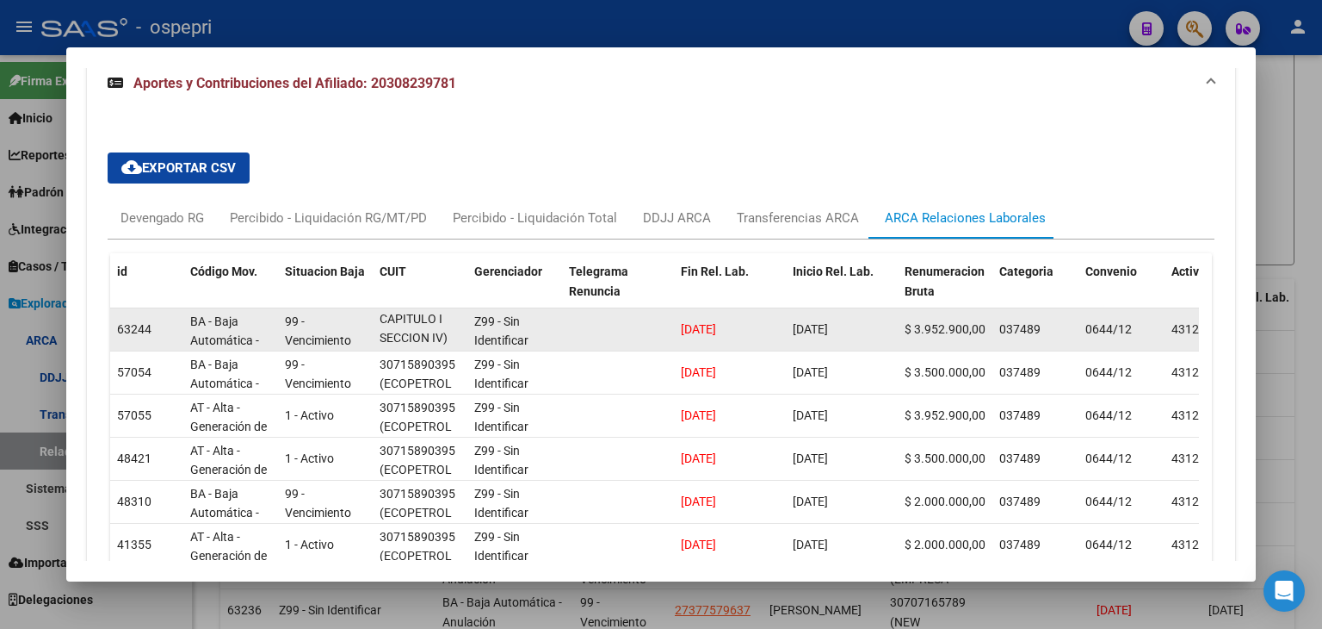
scroll to position [1360, 0]
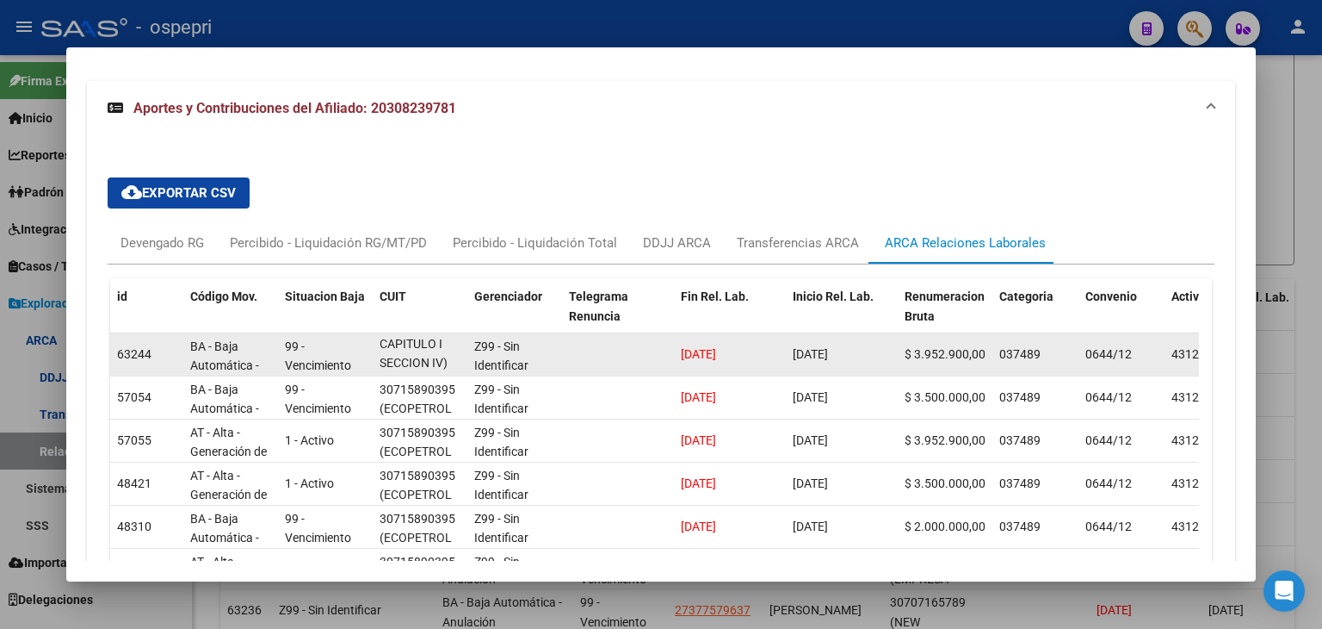
drag, startPoint x: 1130, startPoint y: 352, endPoint x: 1078, endPoint y: 357, distance: 52.8
click at [1079, 357] on datatable-body-cell "0644/12" at bounding box center [1122, 354] width 86 height 42
drag, startPoint x: 740, startPoint y: 349, endPoint x: 690, endPoint y: 347, distance: 50.8
click at [690, 347] on span "[DATE]" at bounding box center [698, 354] width 35 height 14
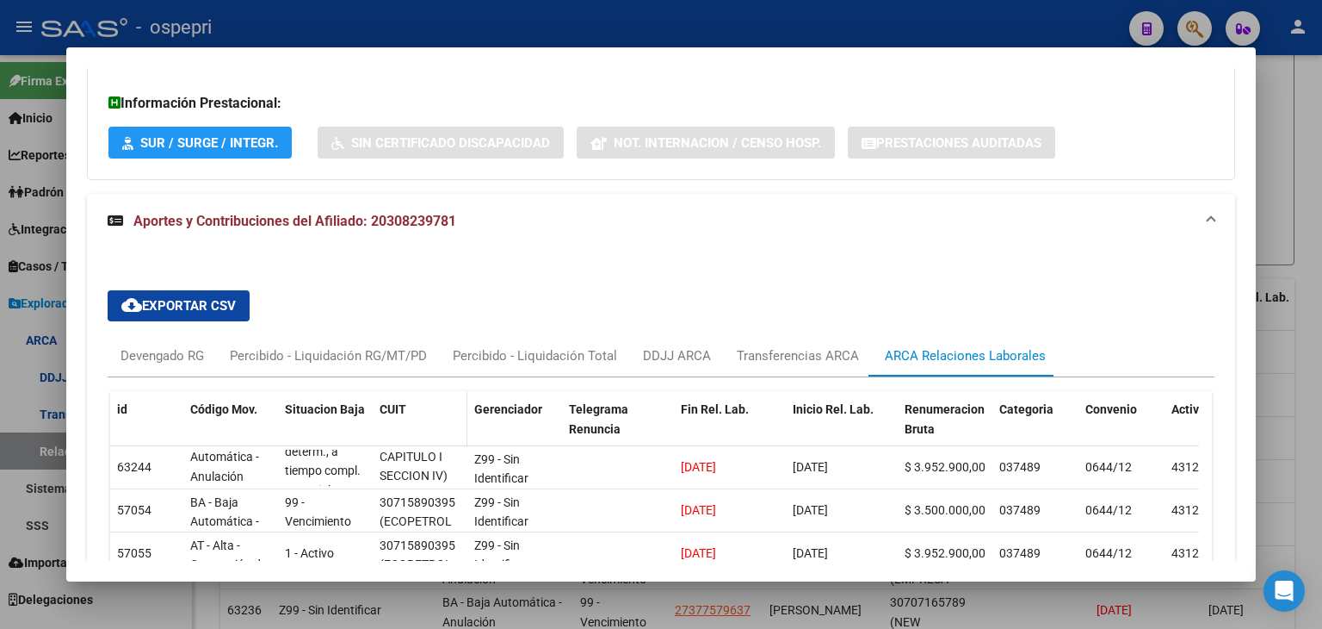
scroll to position [1274, 0]
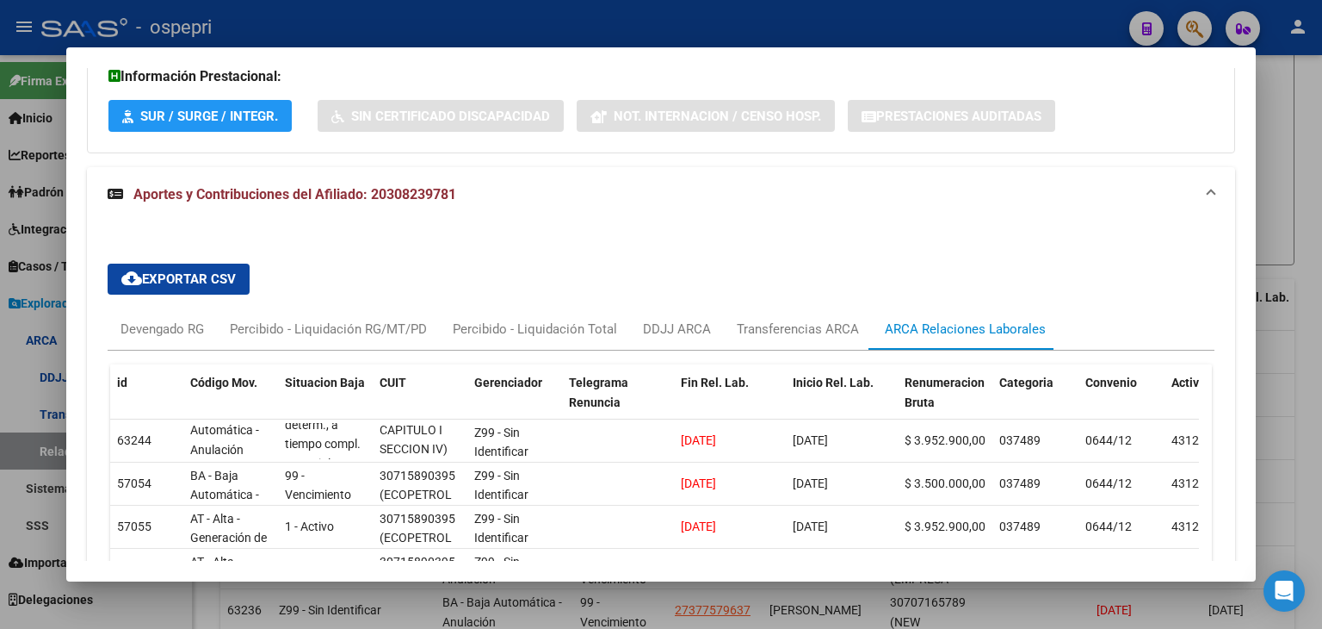
click at [574, 257] on div "cloud_download Exportar CSV Devengado RG Percibido - Liquidación RG/MT/PD Perci…" at bounding box center [661, 581] width 1107 height 663
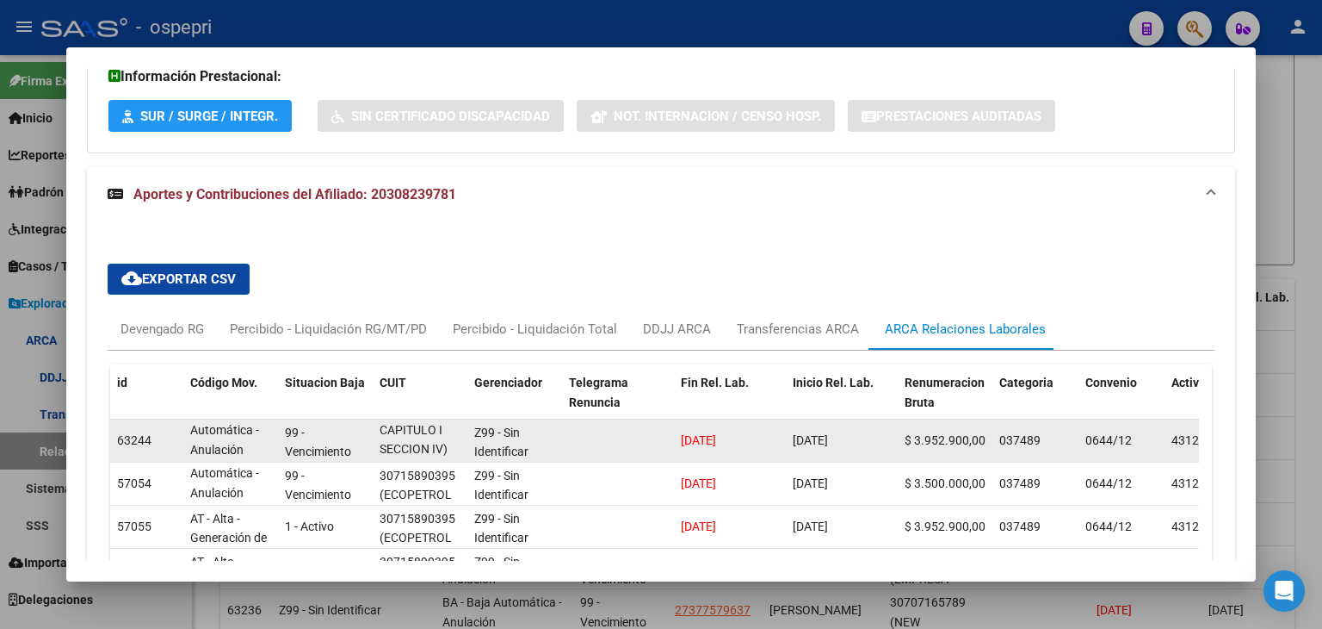
scroll to position [0, 0]
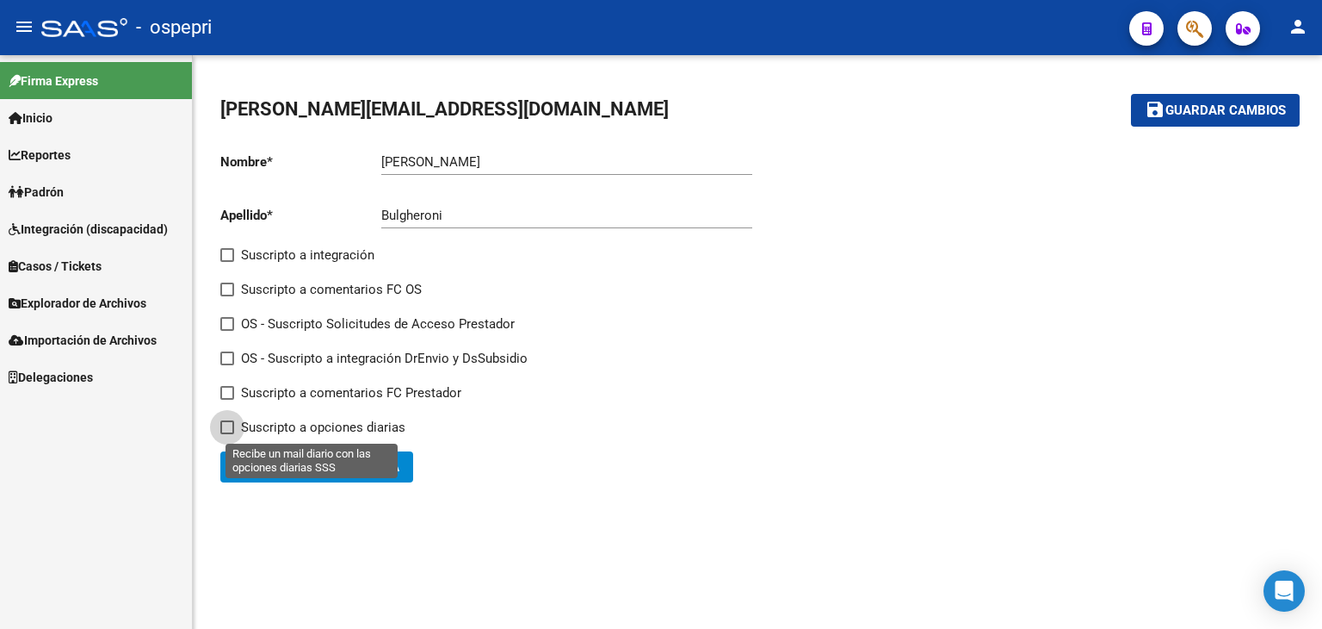
click at [227, 428] on span at bounding box center [227, 427] width 14 height 14
click at [227, 434] on input "Suscripto a opciones diarias" at bounding box center [226, 434] width 1 height 1
checkbox input "true"
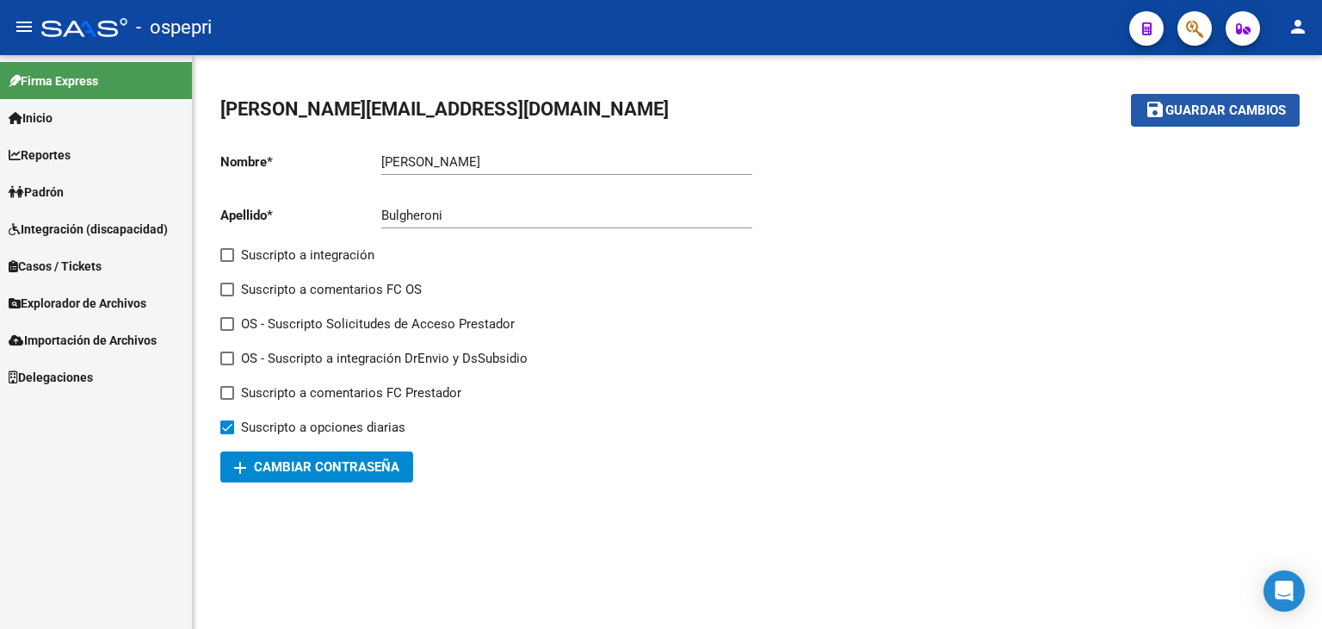
click at [1204, 117] on span "Guardar cambios" at bounding box center [1226, 110] width 121 height 15
click at [1295, 24] on mat-icon "person" at bounding box center [1298, 26] width 21 height 21
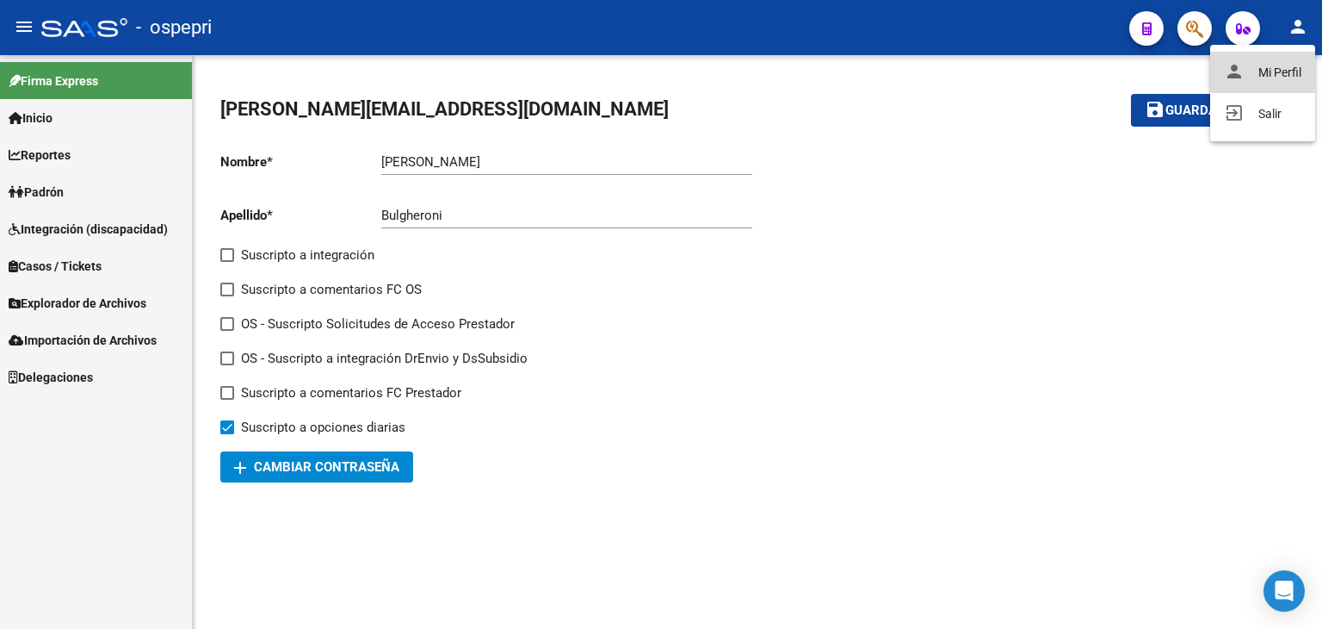
click at [1288, 65] on button "person Mi Perfil" at bounding box center [1263, 72] width 105 height 41
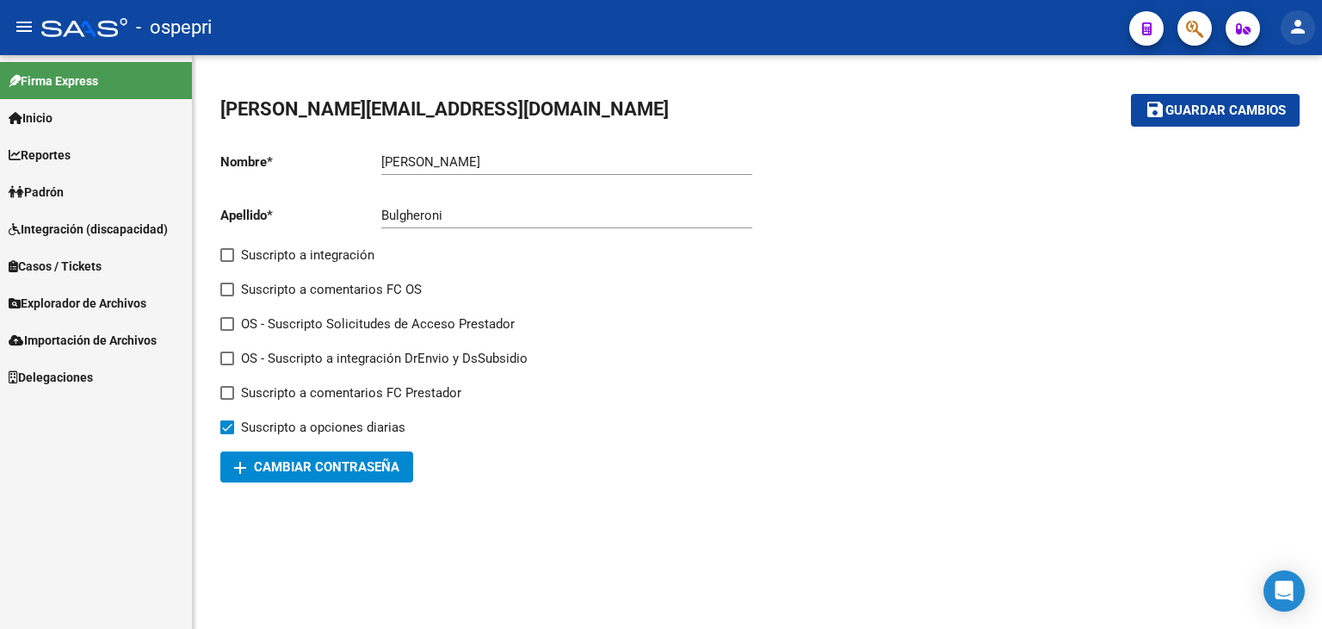
click at [1294, 28] on mat-icon "person" at bounding box center [1298, 26] width 21 height 21
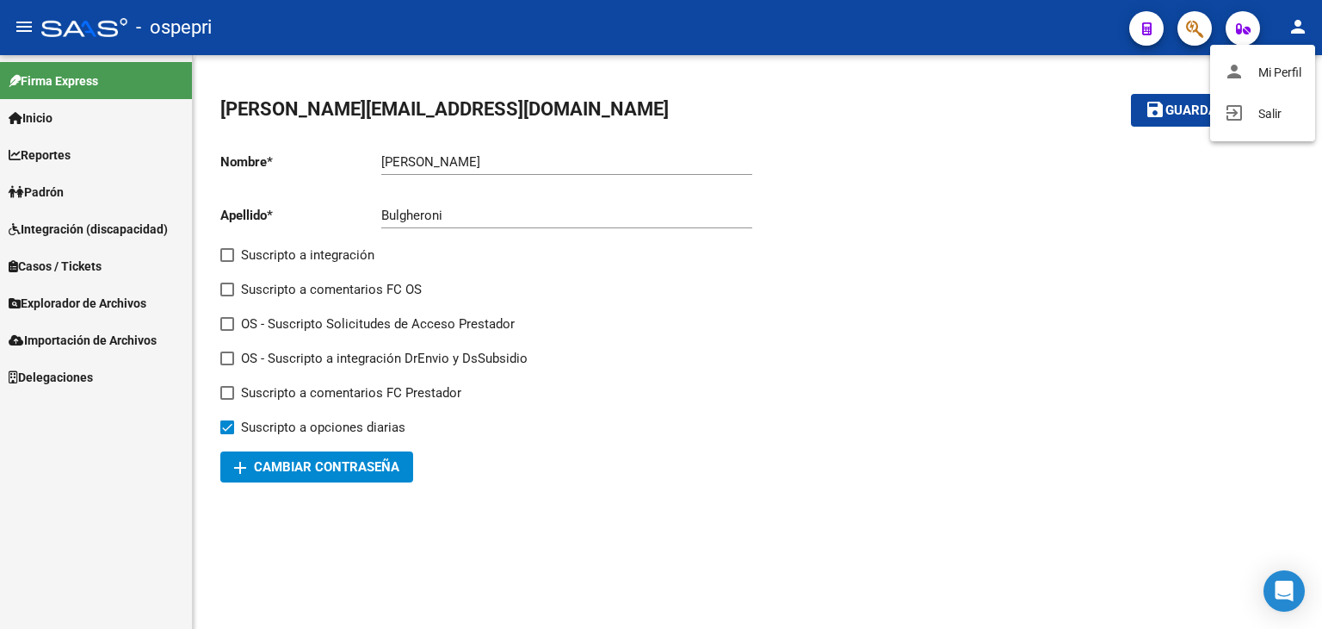
click at [1240, 26] on div at bounding box center [661, 314] width 1322 height 629
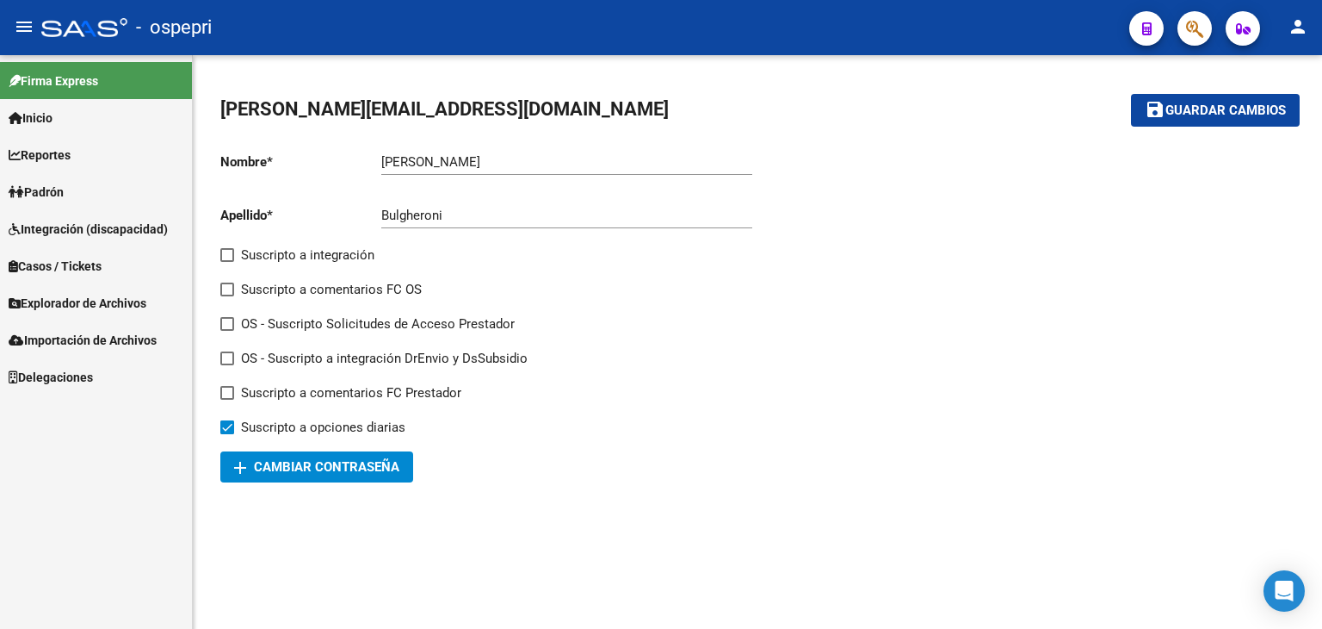
click at [1246, 28] on icon "button" at bounding box center [1243, 28] width 15 height 13
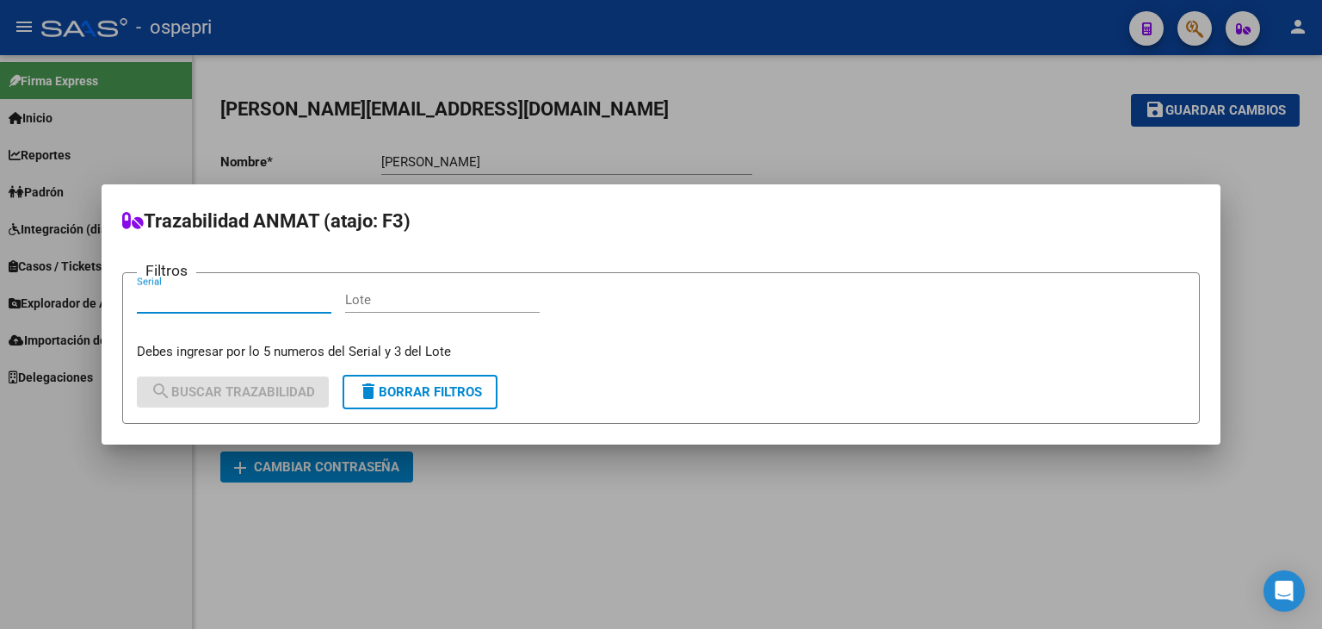
click at [858, 158] on div at bounding box center [661, 314] width 1322 height 629
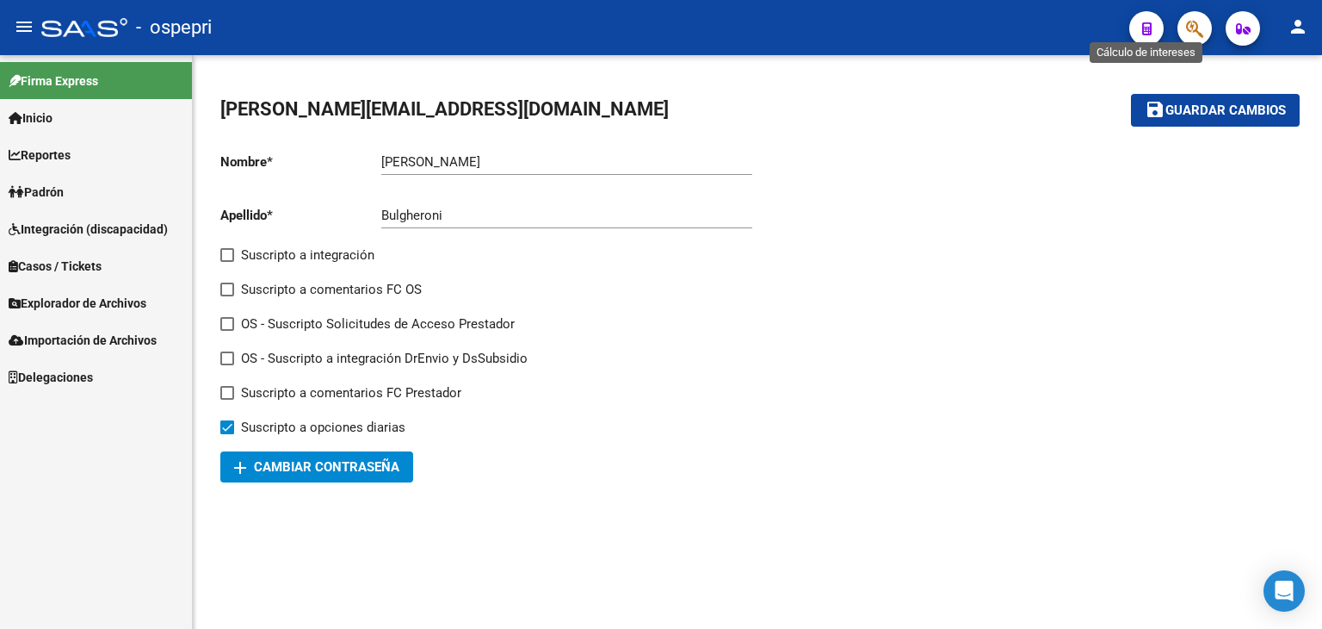
click at [1146, 28] on icon "button" at bounding box center [1147, 28] width 9 height 13
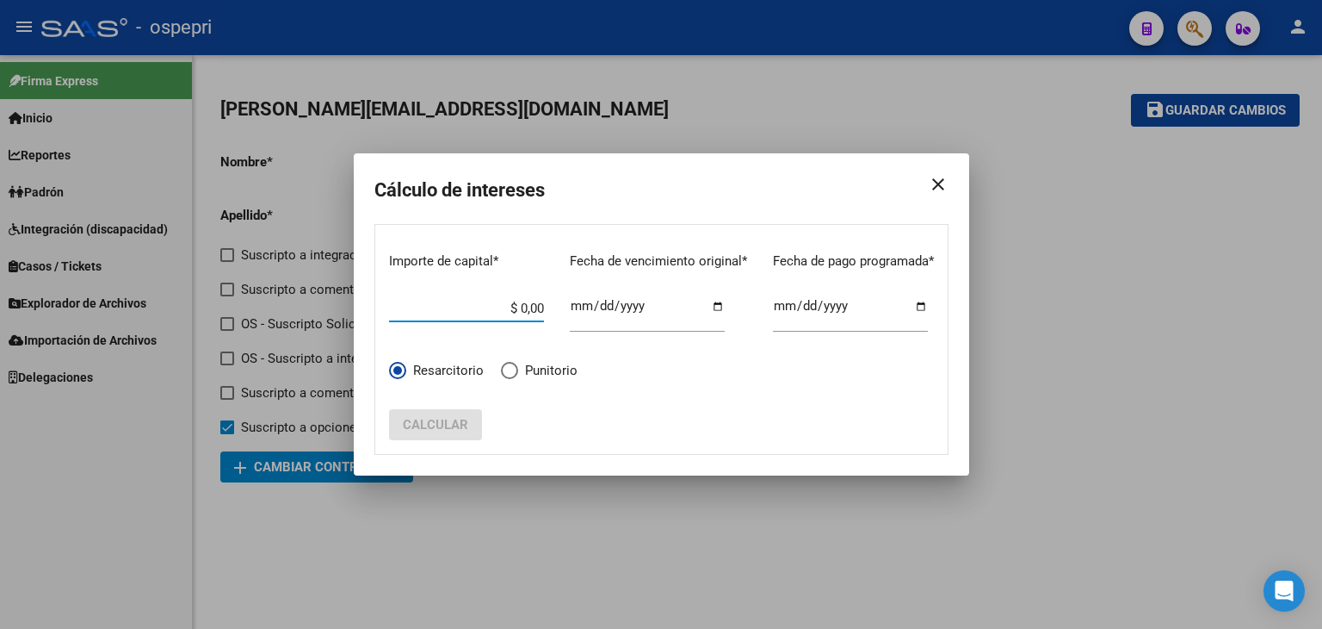
click at [1096, 298] on div at bounding box center [661, 314] width 1322 height 629
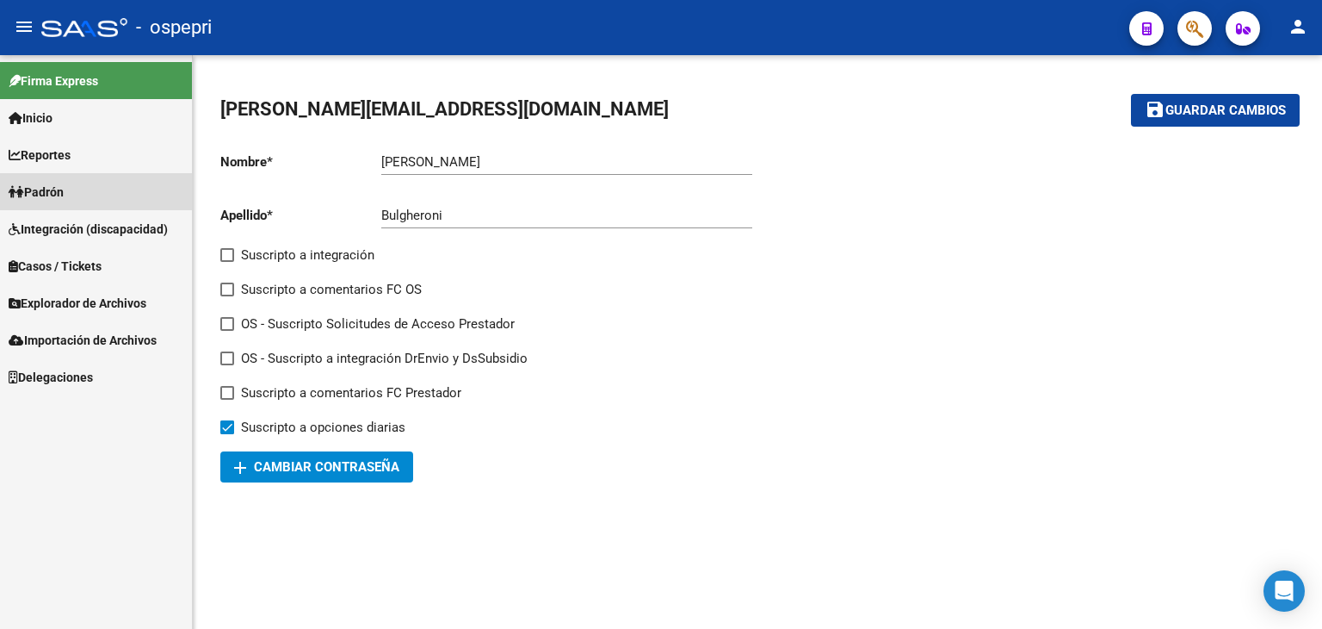
click at [64, 191] on span "Padrón" at bounding box center [36, 192] width 55 height 19
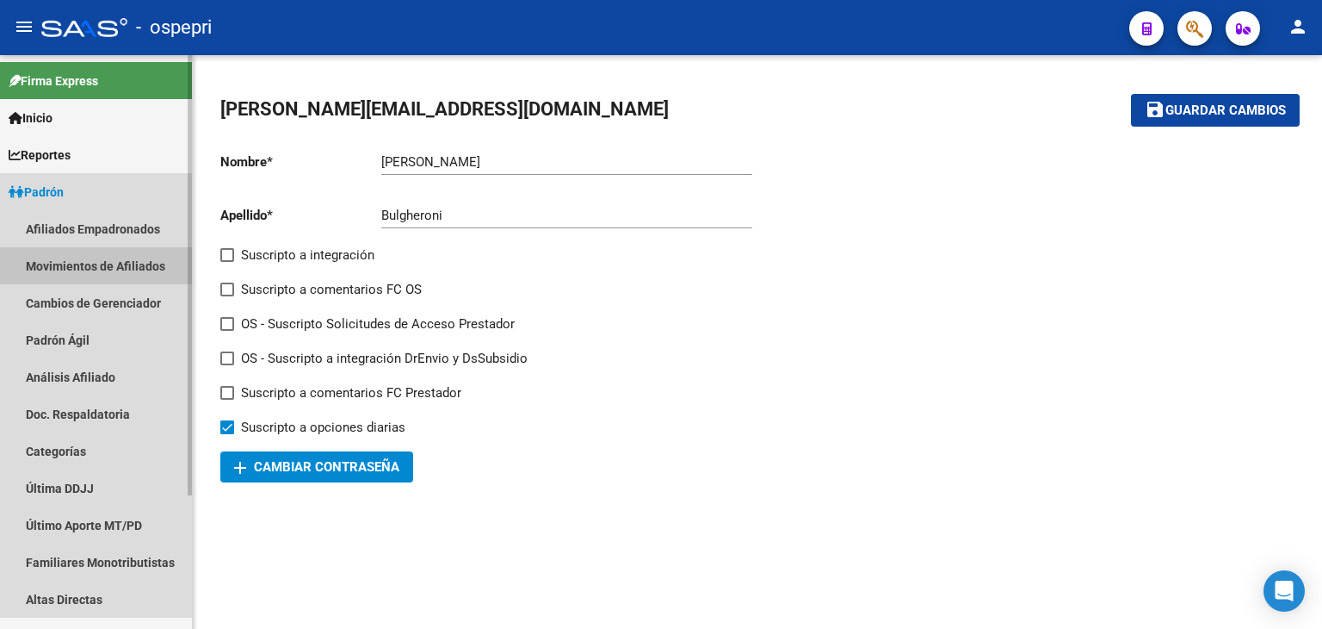
click at [72, 271] on link "Movimientos de Afiliados" at bounding box center [96, 265] width 192 height 37
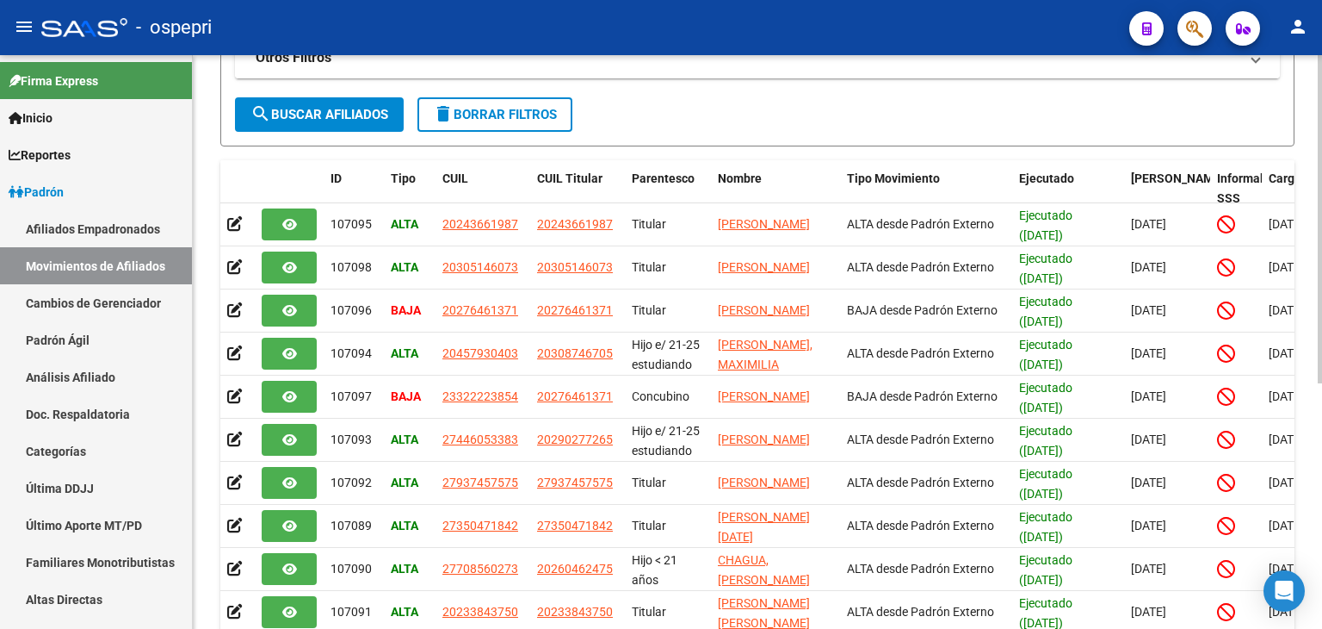
scroll to position [344, 0]
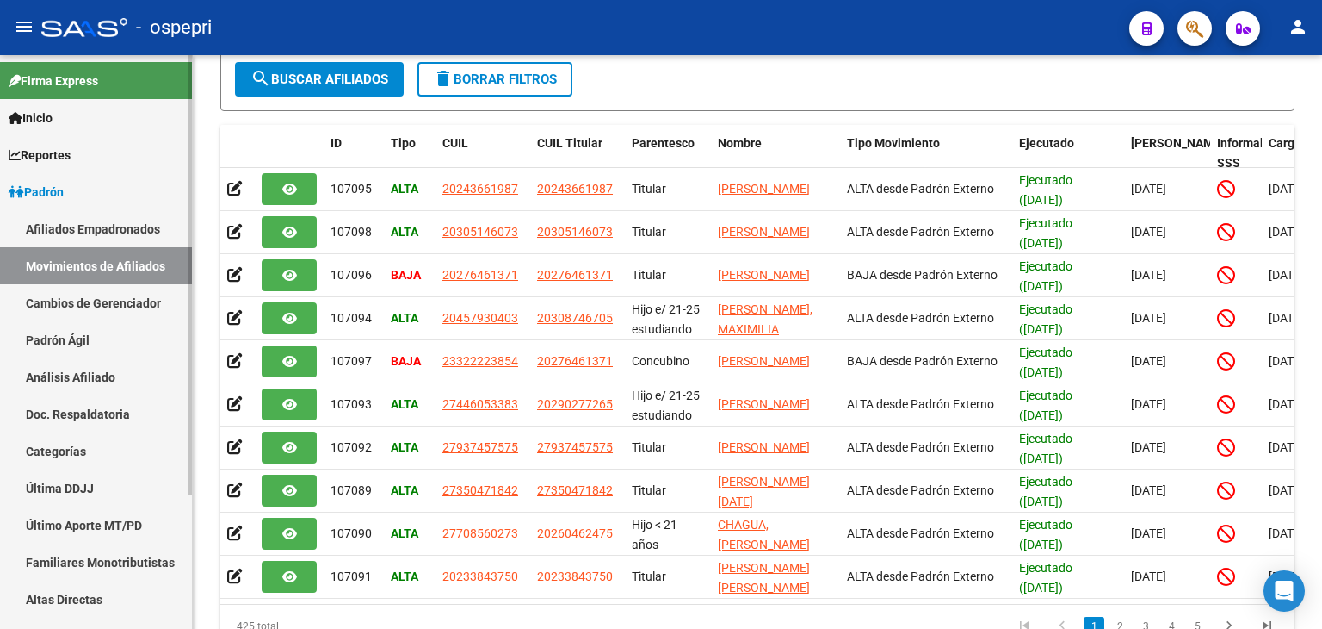
click at [47, 374] on link "Análisis Afiliado" at bounding box center [96, 376] width 192 height 37
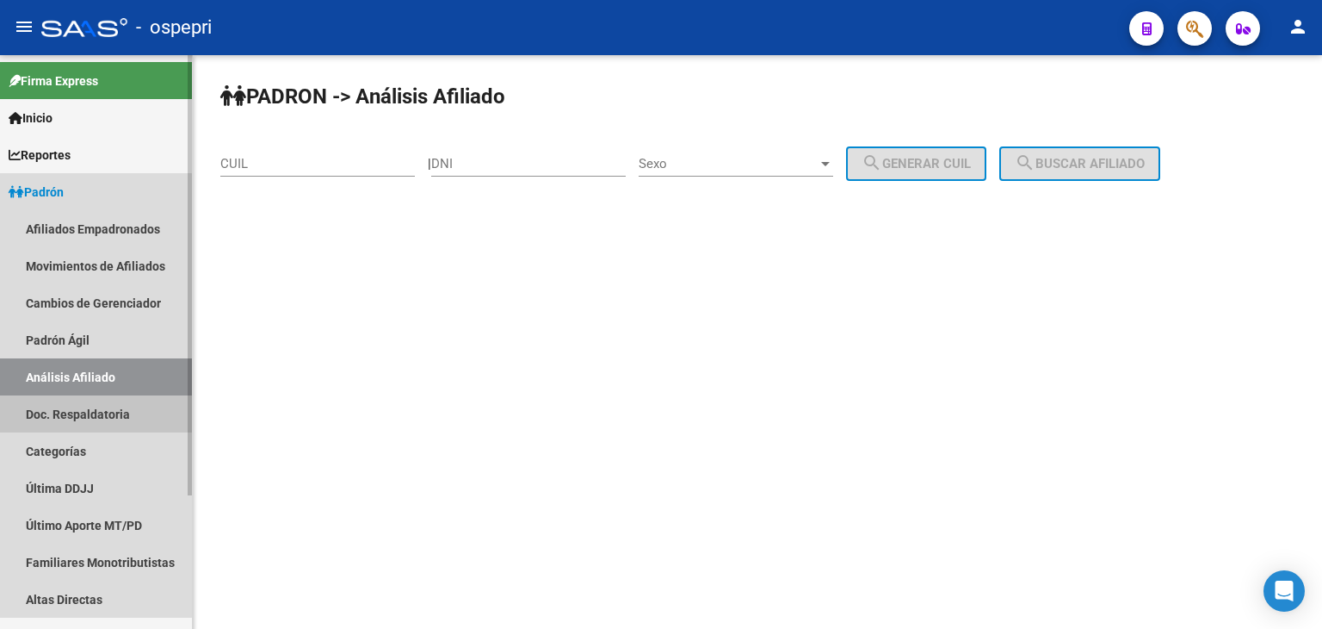
click at [39, 412] on link "Doc. Respaldatoria" at bounding box center [96, 413] width 192 height 37
